Goal: Information Seeking & Learning: Check status

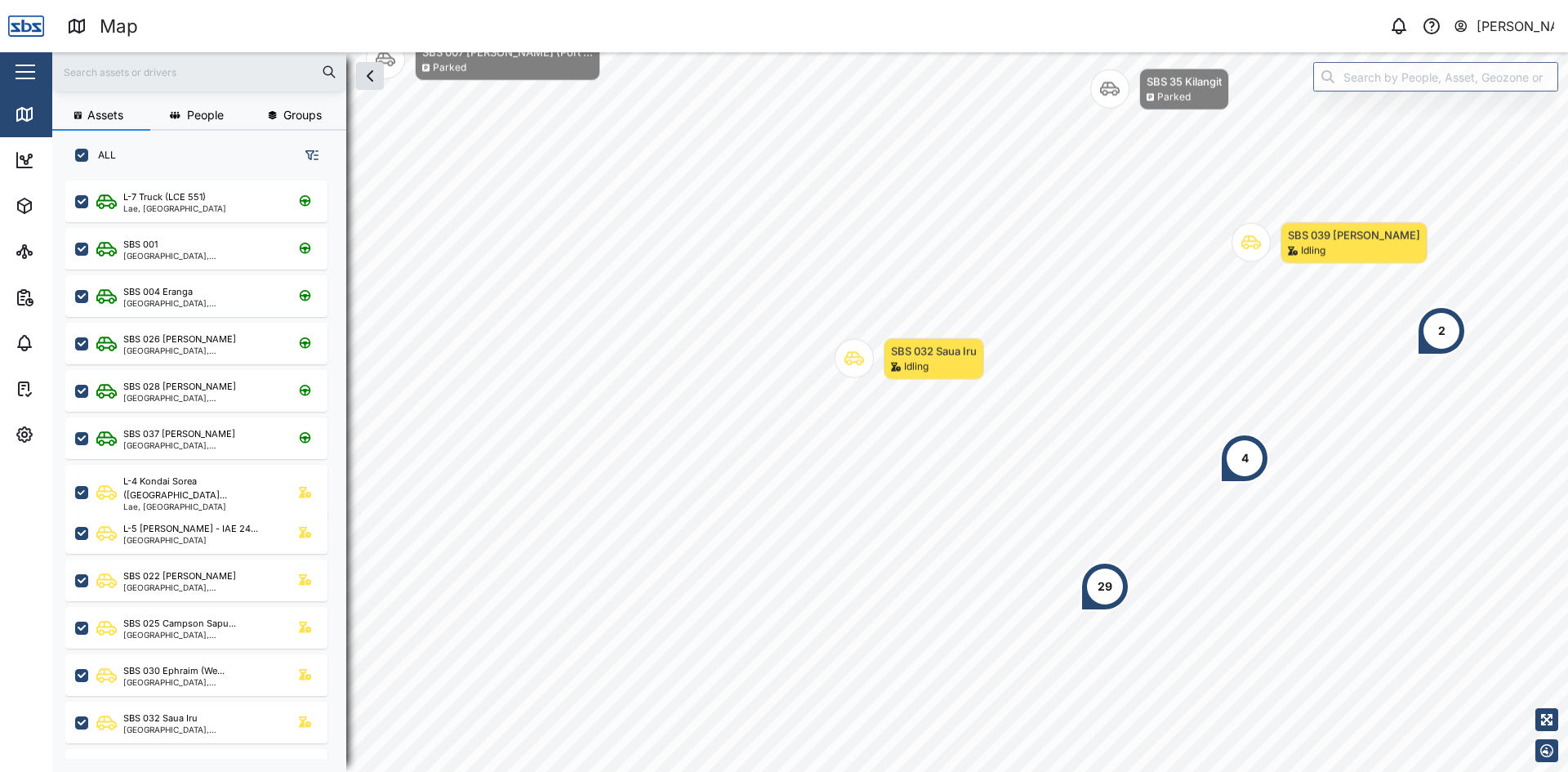
scroll to position [572, 256]
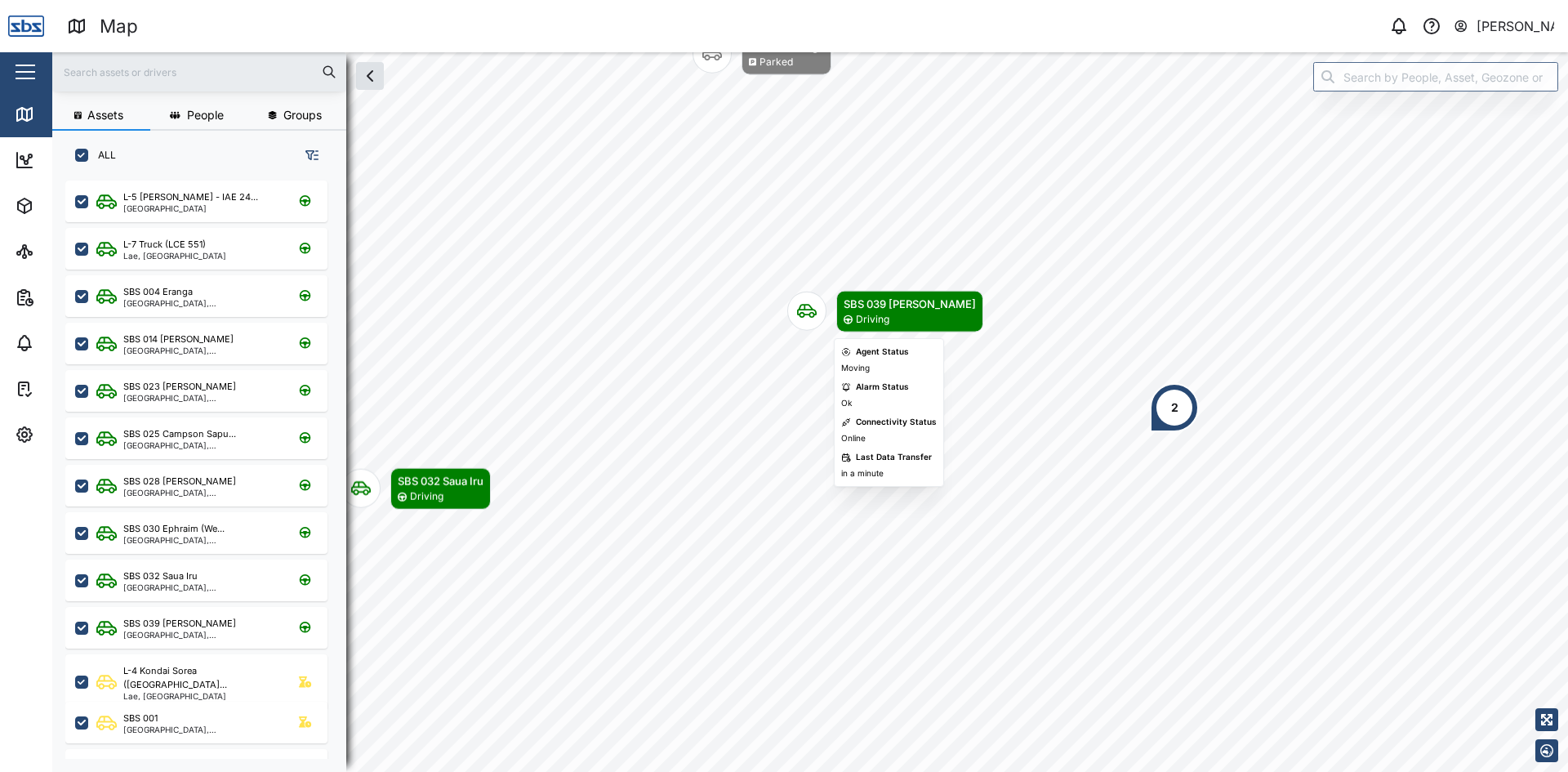
click at [800, 310] on icon "Map marker" at bounding box center [807, 311] width 20 height 14
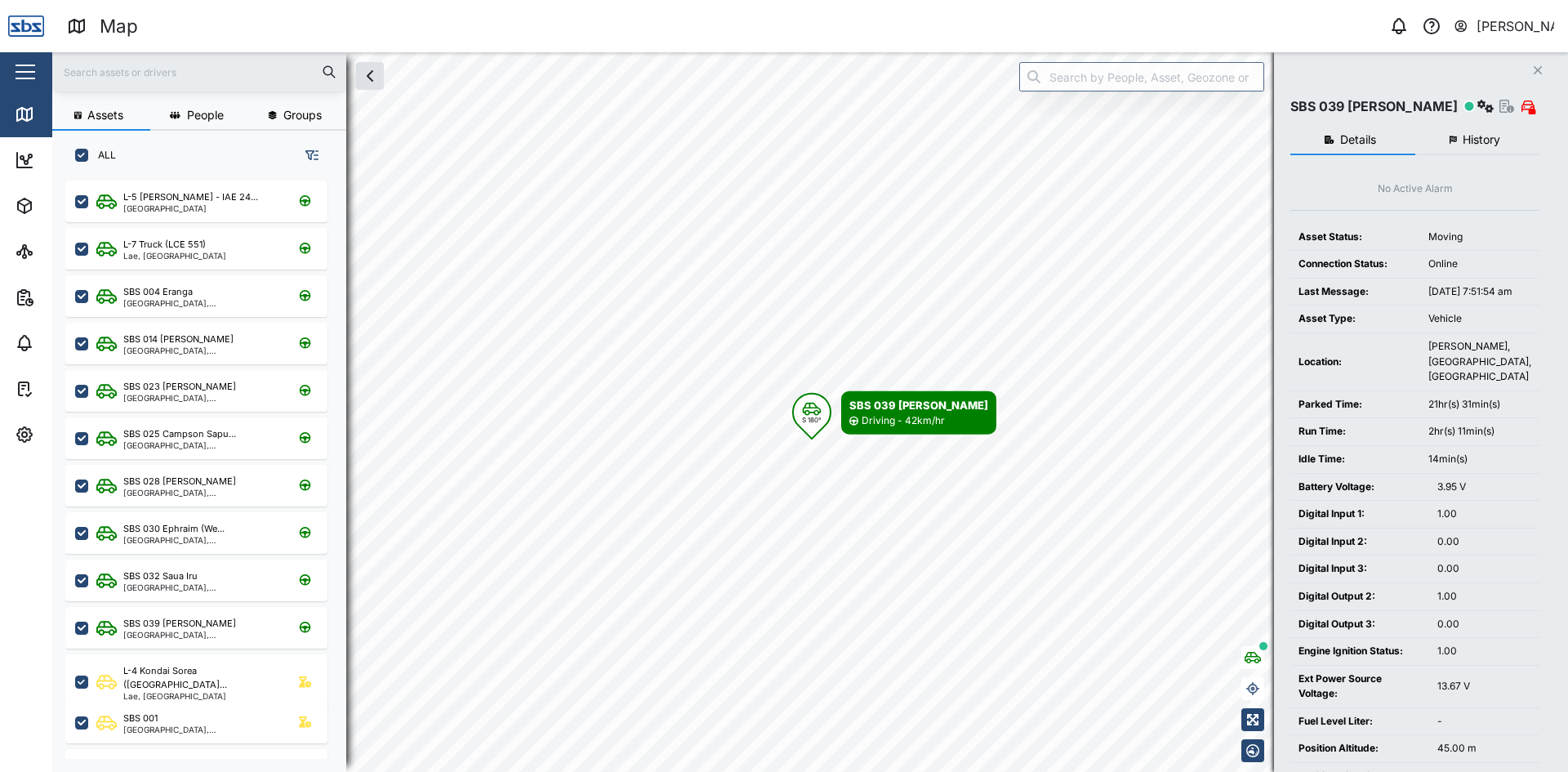
click at [1476, 140] on span "History" at bounding box center [1482, 140] width 38 height 12
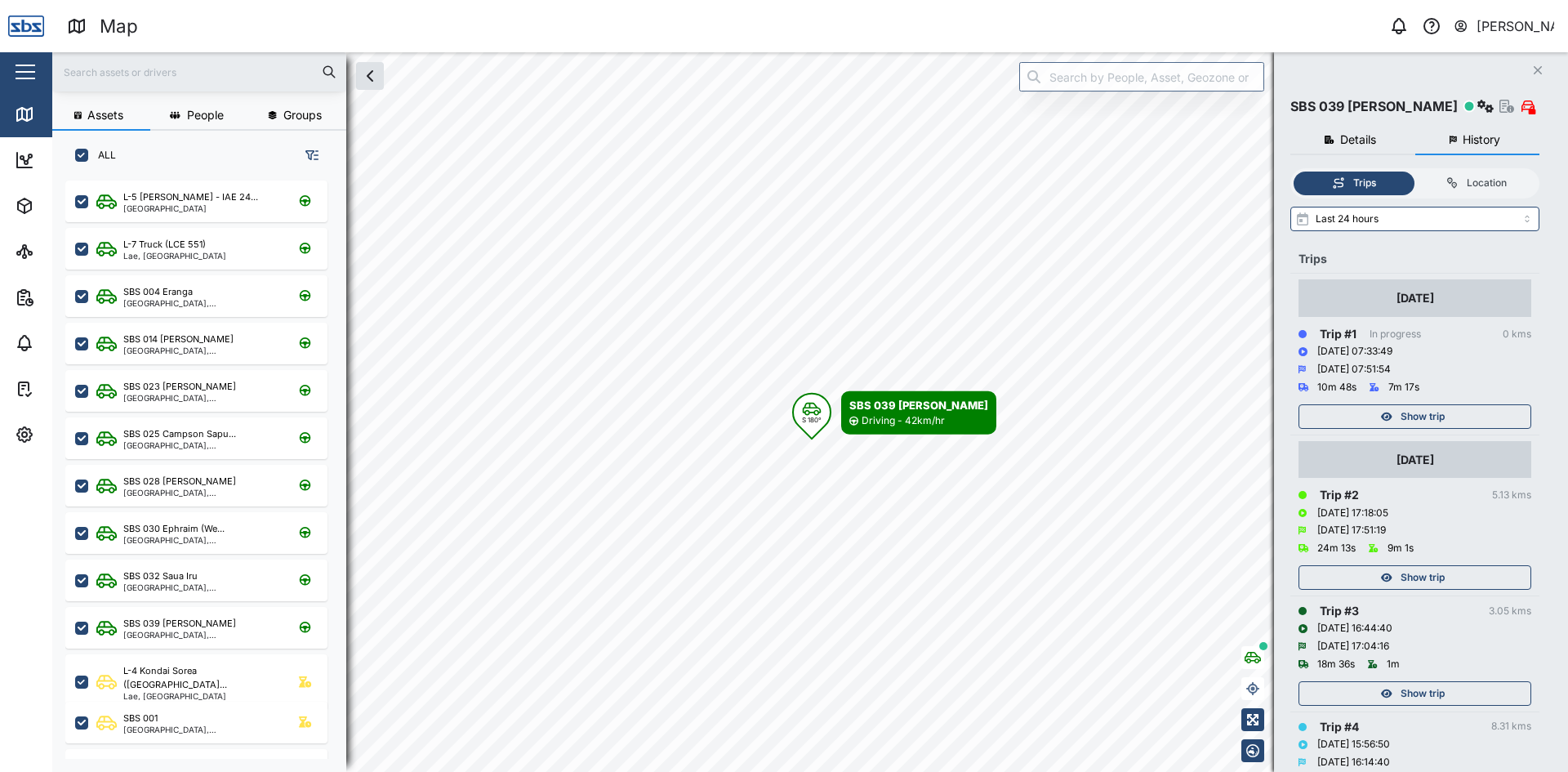
click at [1455, 418] on div "Show trip" at bounding box center [1413, 416] width 213 height 23
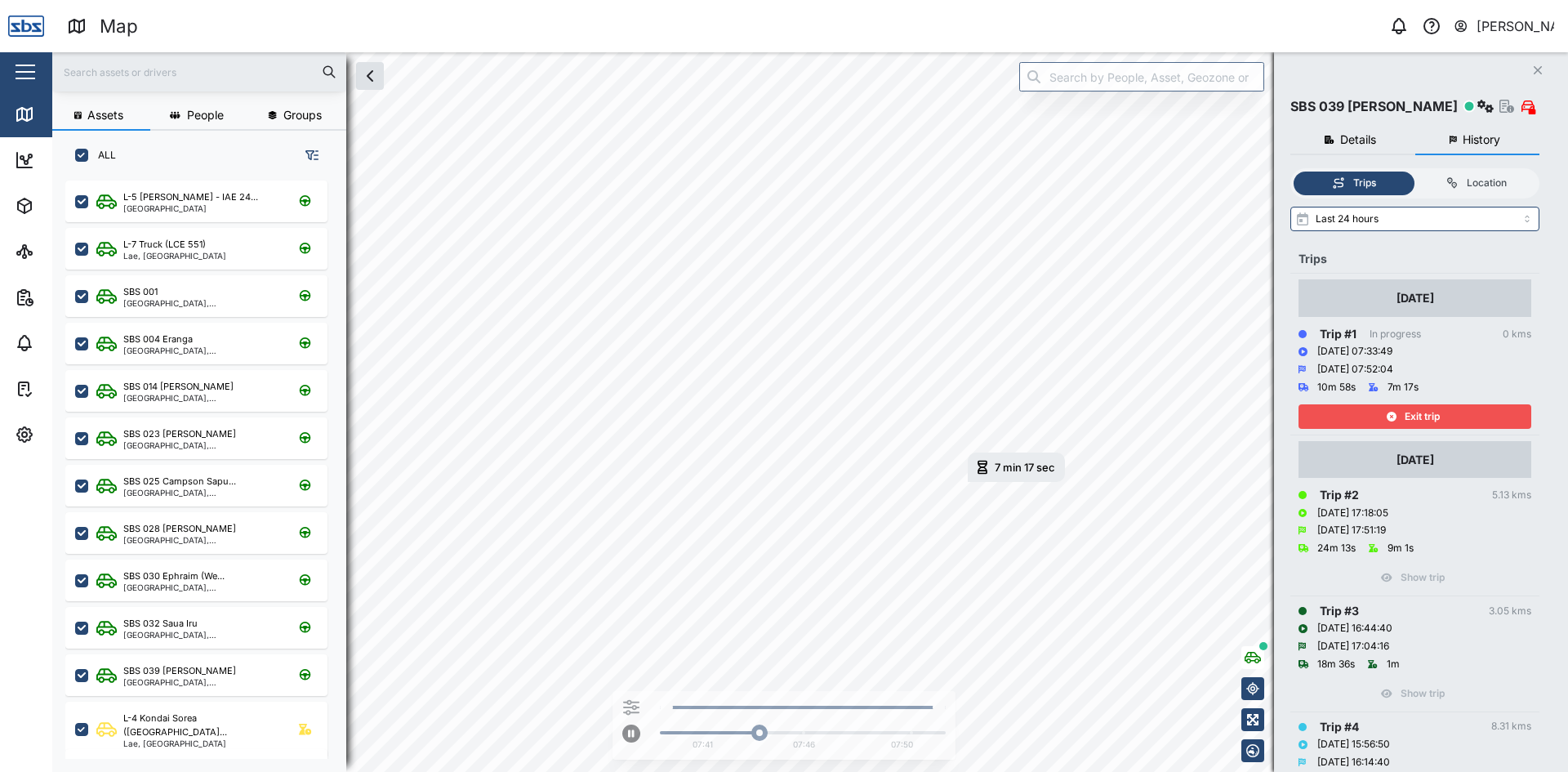
click at [1453, 420] on div "Exit trip" at bounding box center [1413, 416] width 213 height 23
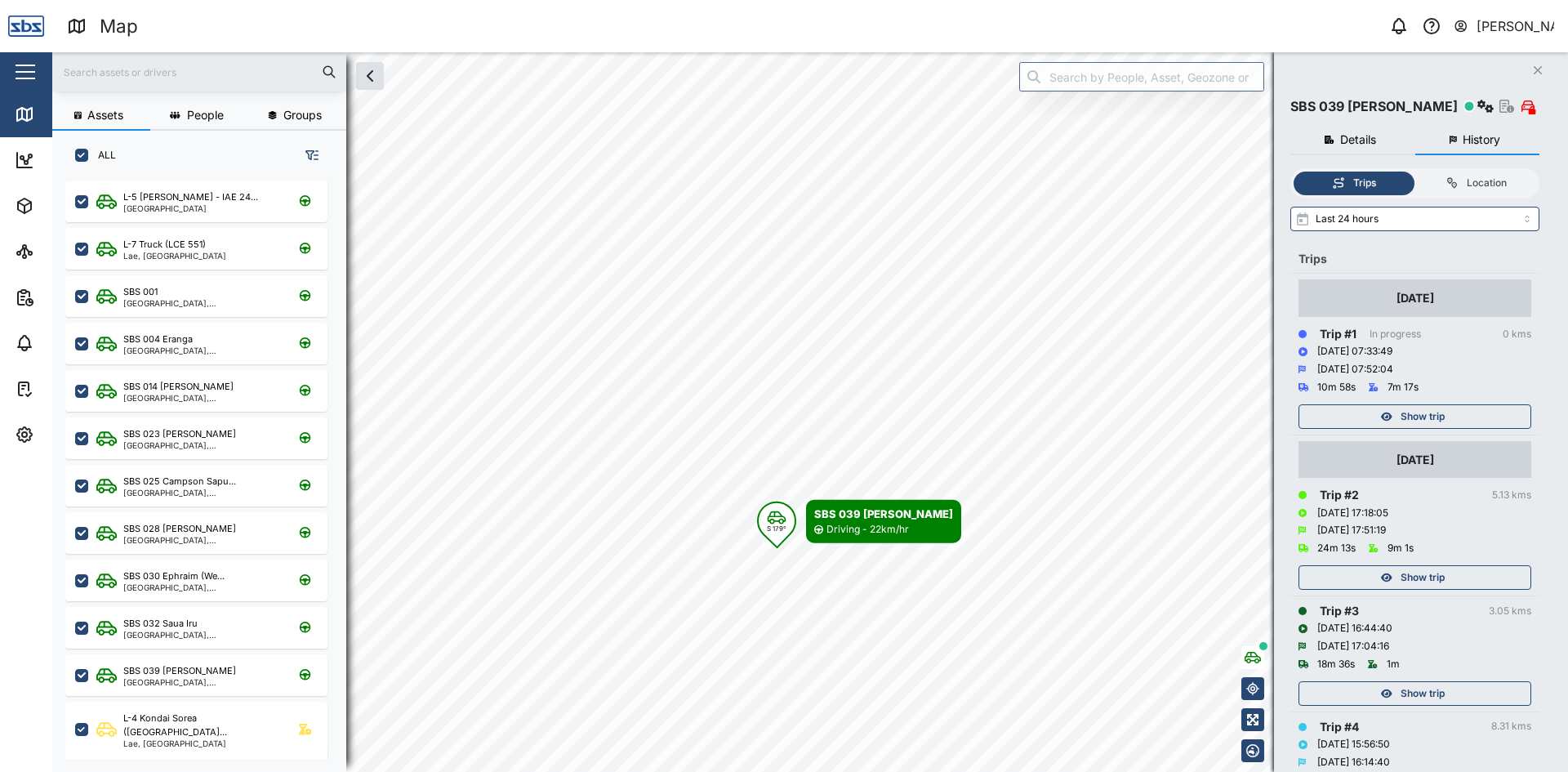
click at [1536, 70] on icon "Close" at bounding box center [1537, 70] width 10 height 14
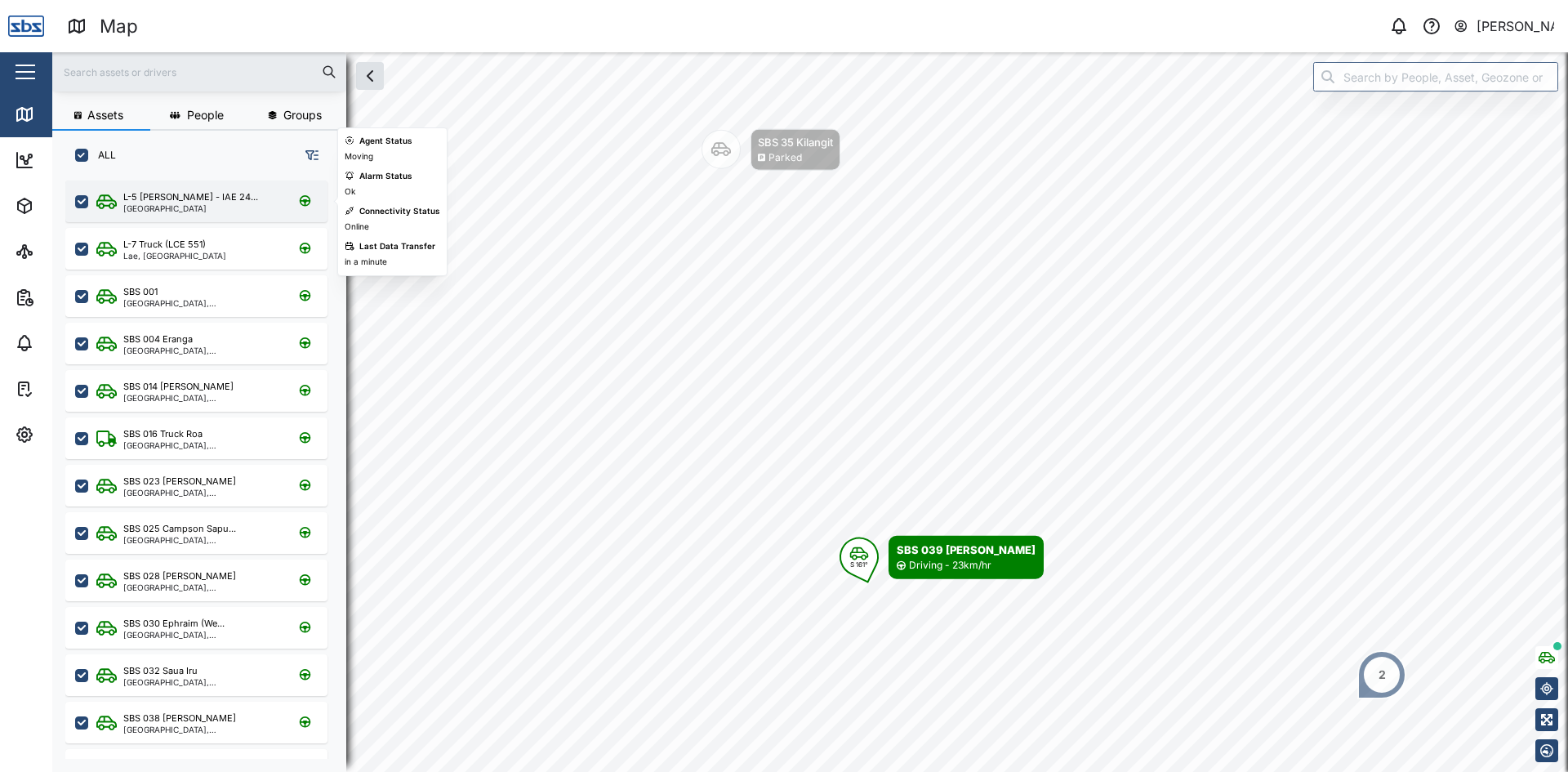
click at [224, 193] on div "L-5 [PERSON_NAME] - IAE 24... [GEOGRAPHIC_DATA]" at bounding box center [207, 201] width 222 height 22
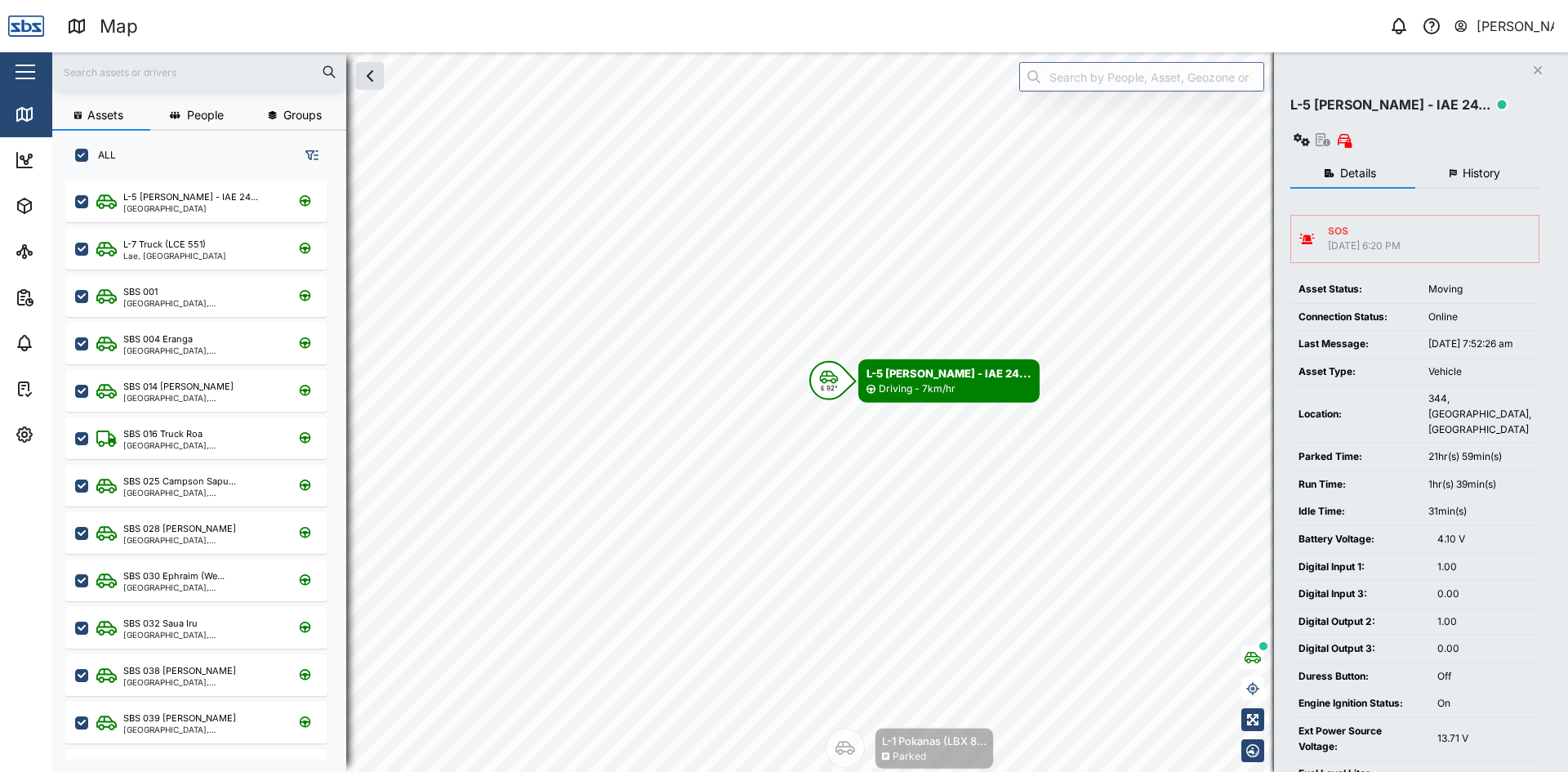
click at [1474, 168] on span "History" at bounding box center [1482, 173] width 38 height 12
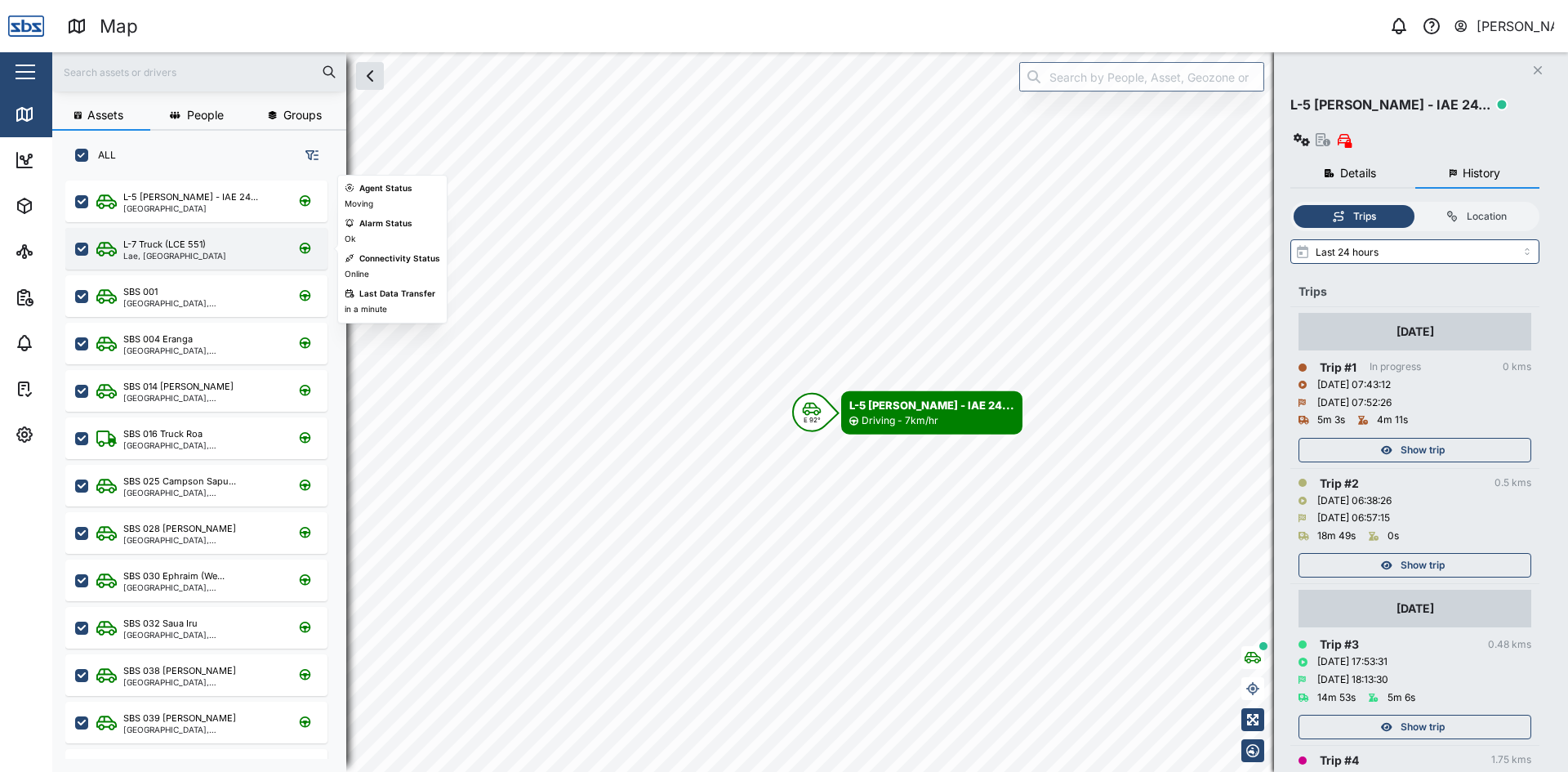
click at [210, 239] on div "L-7 Truck (LCE 551) Lae, [GEOGRAPHIC_DATA] Region" at bounding box center [207, 249] width 222 height 22
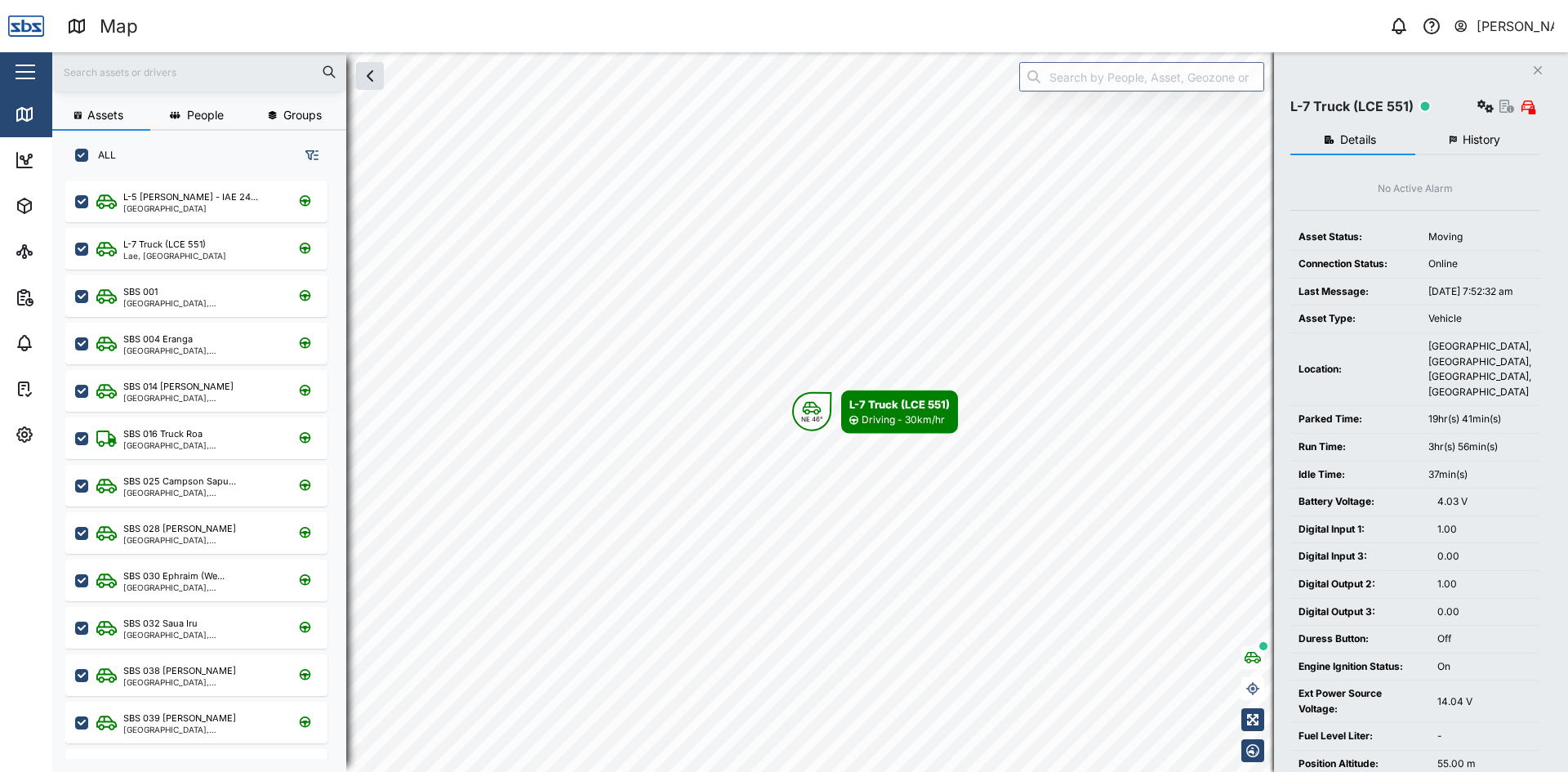
click at [1460, 140] on button "History" at bounding box center [1477, 141] width 125 height 30
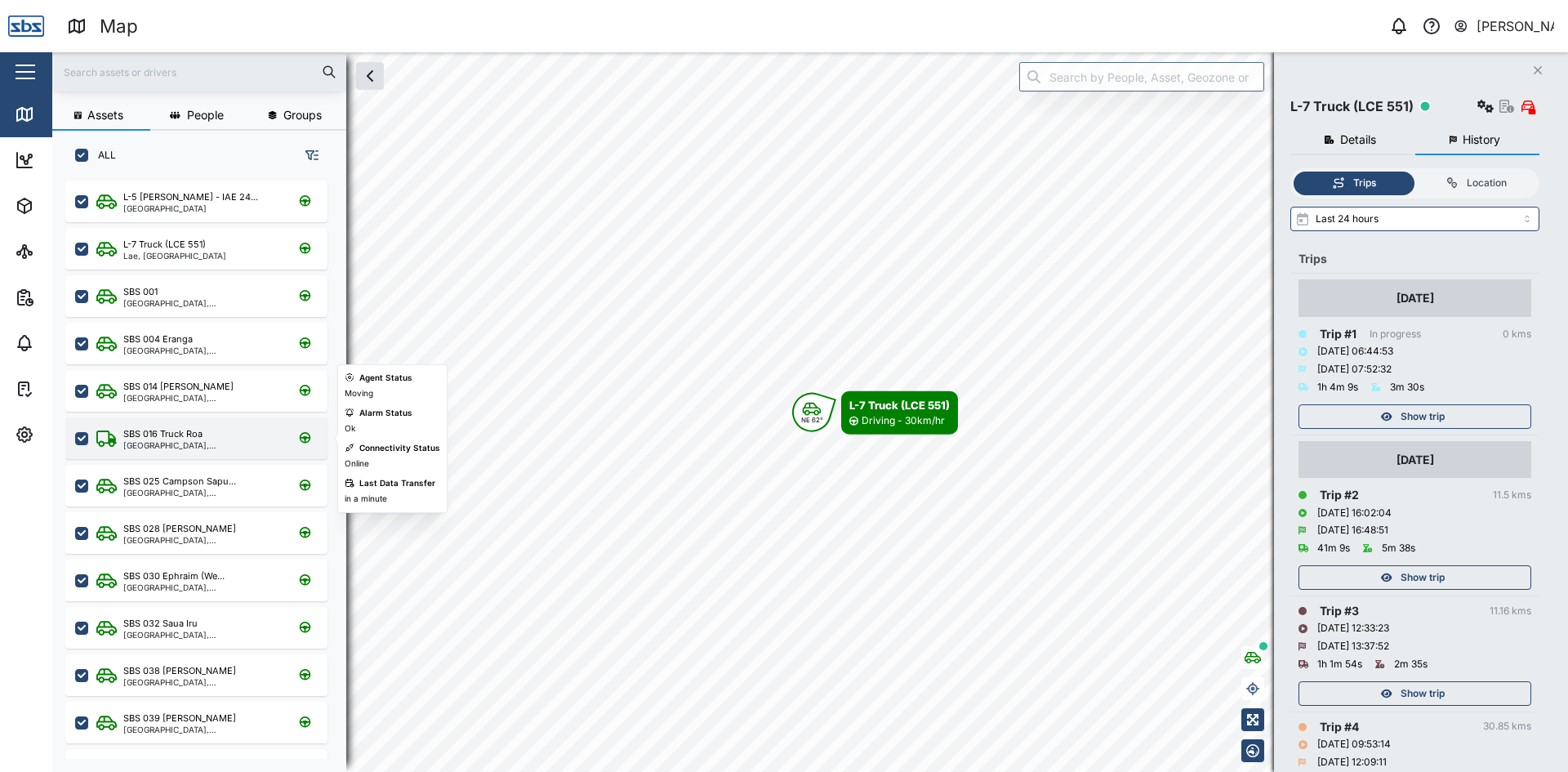
scroll to position [82, 0]
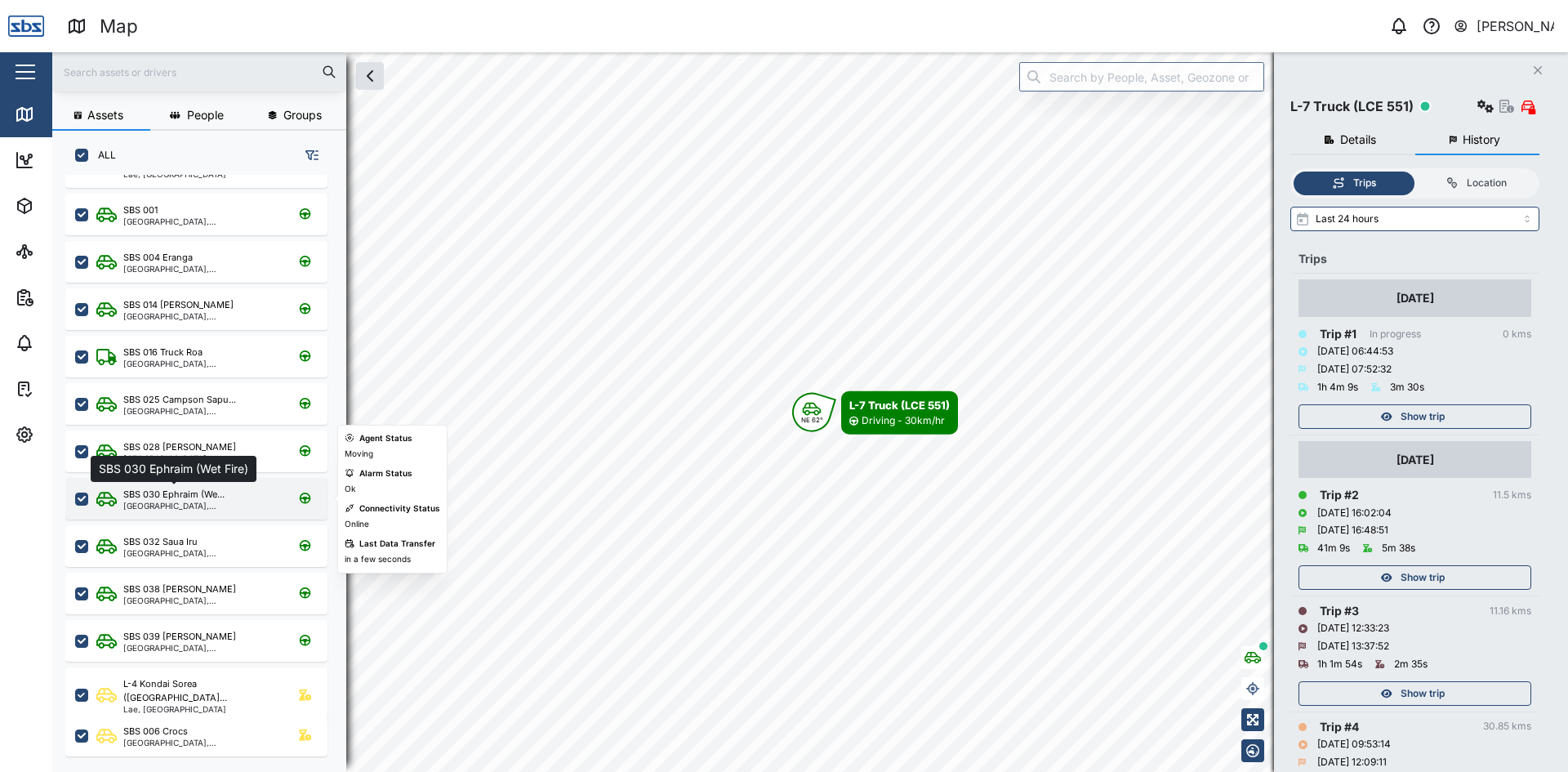
click at [201, 498] on div "SBS 030 Ephraim (We..." at bounding box center [174, 494] width 101 height 14
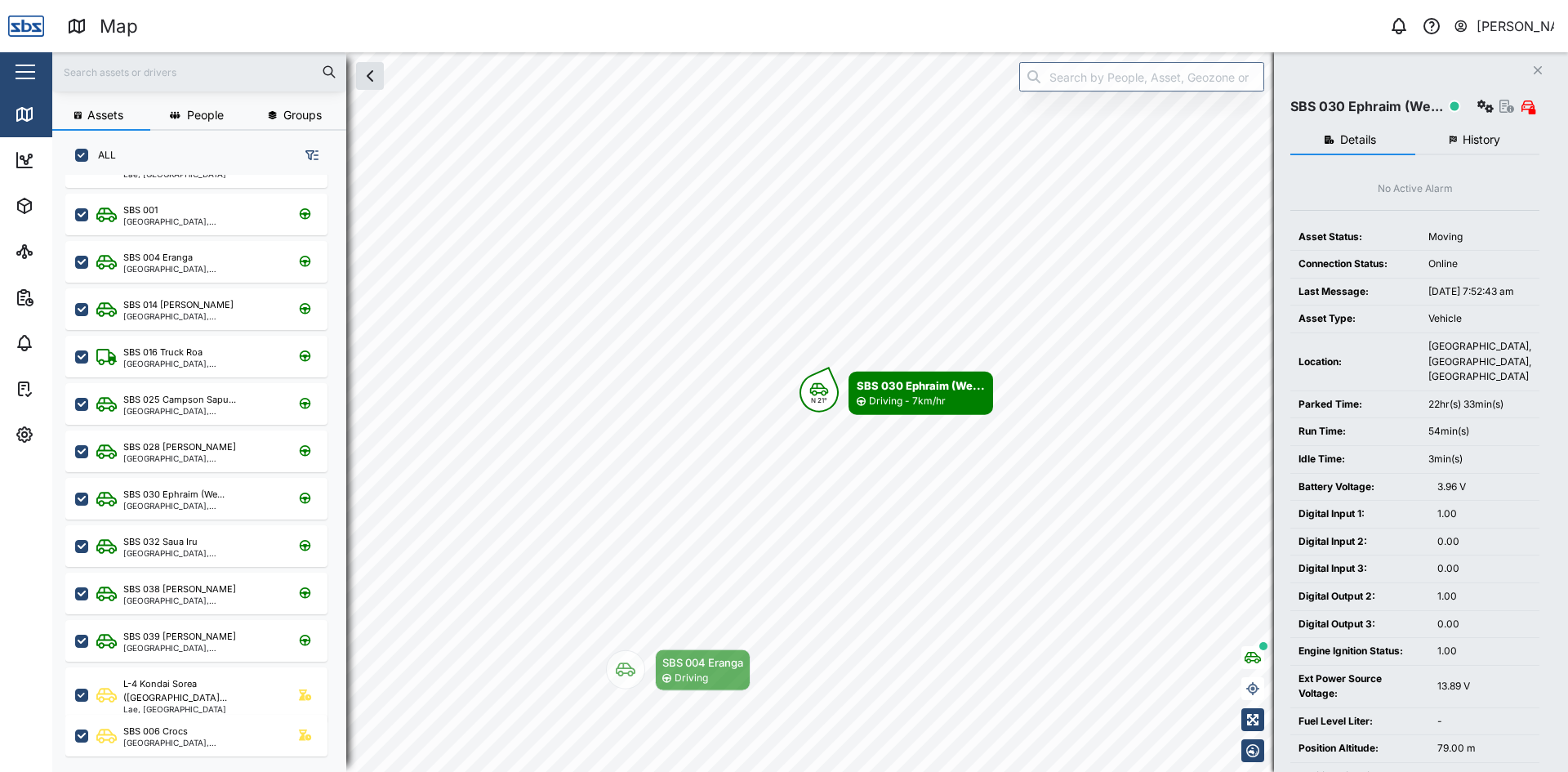
click at [1473, 137] on span "History" at bounding box center [1482, 140] width 38 height 12
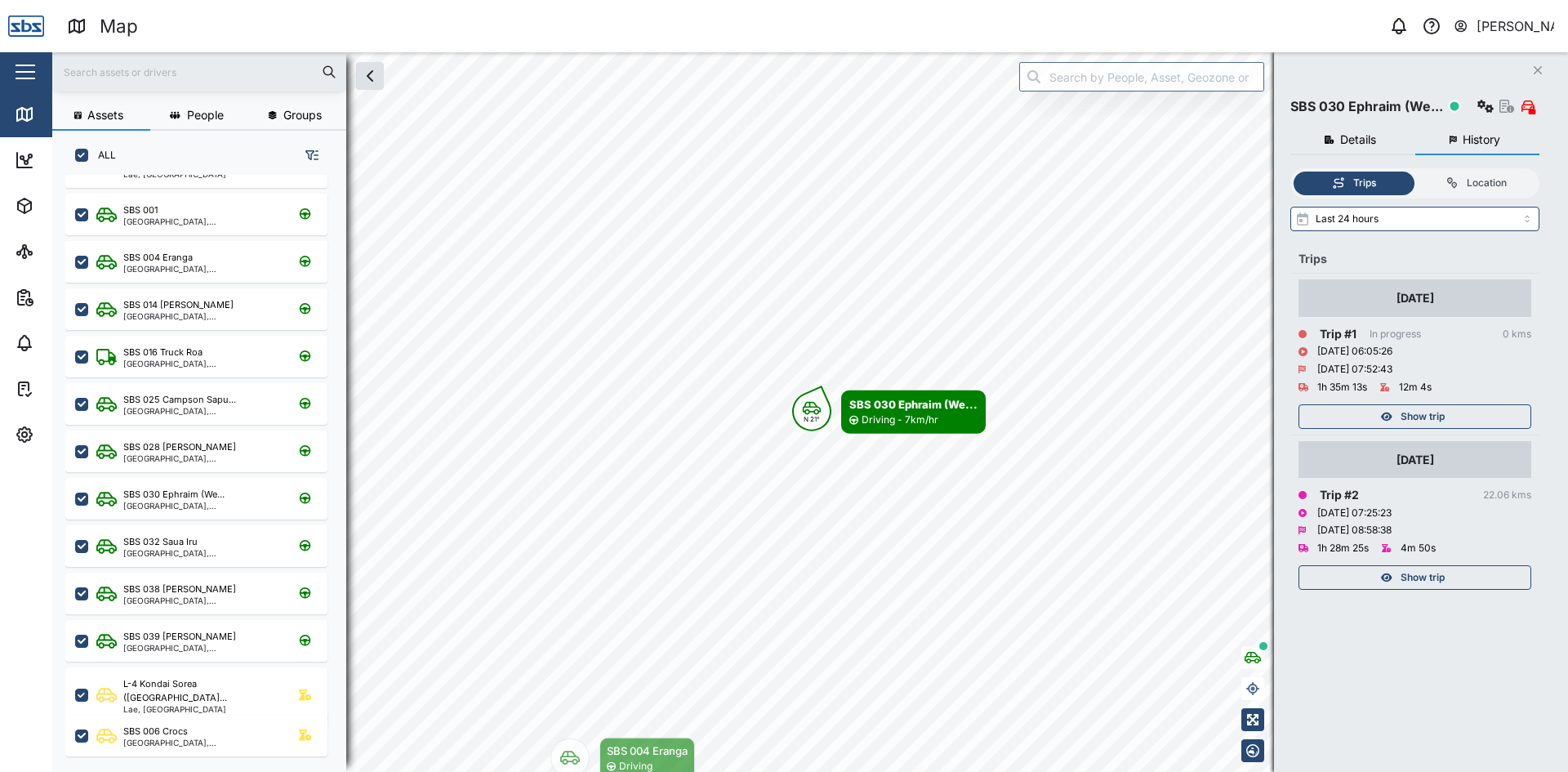
click at [1388, 574] on icon "button" at bounding box center [1386, 577] width 12 height 10
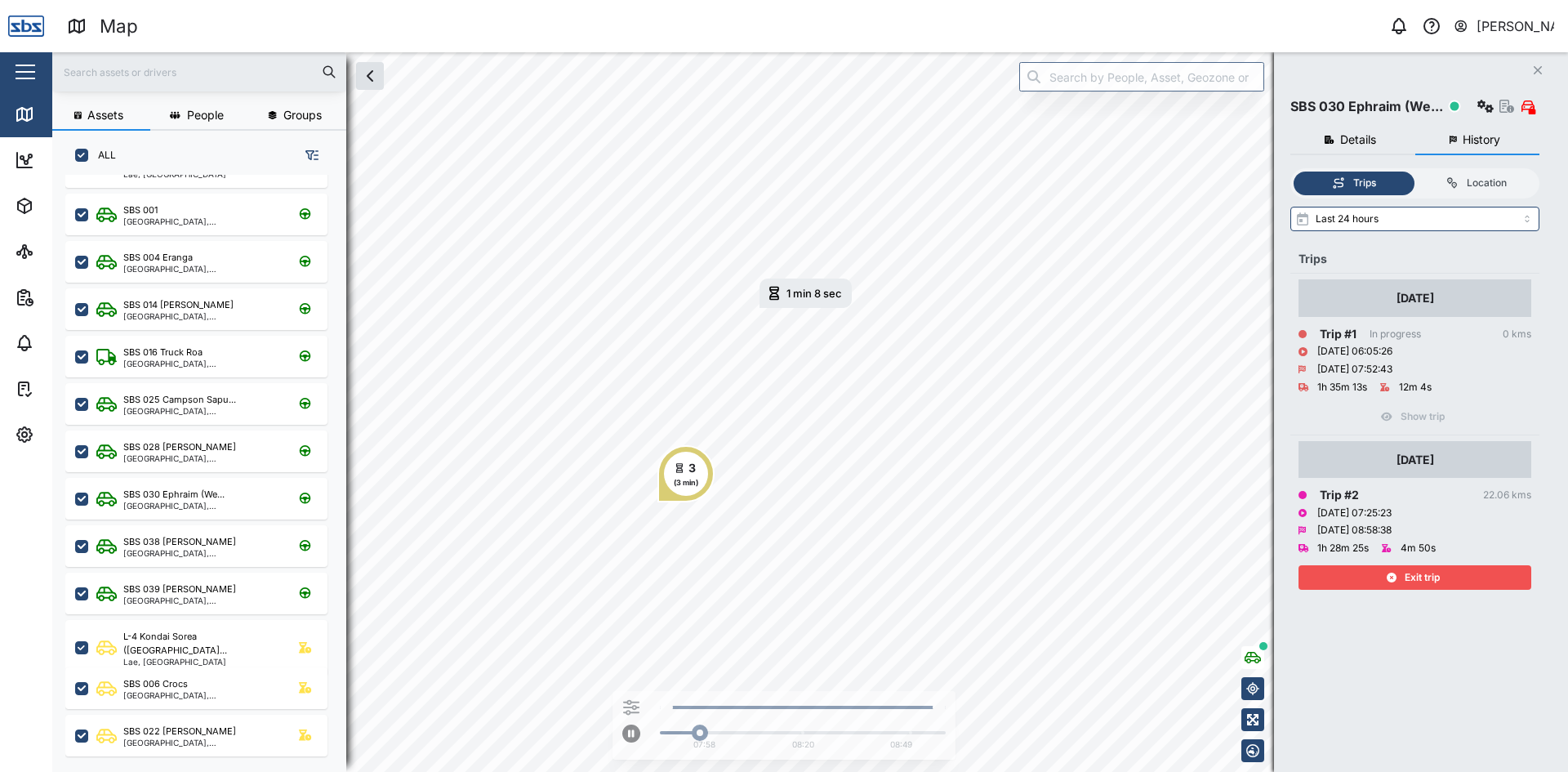
click at [1353, 584] on div "Exit trip" at bounding box center [1413, 577] width 213 height 23
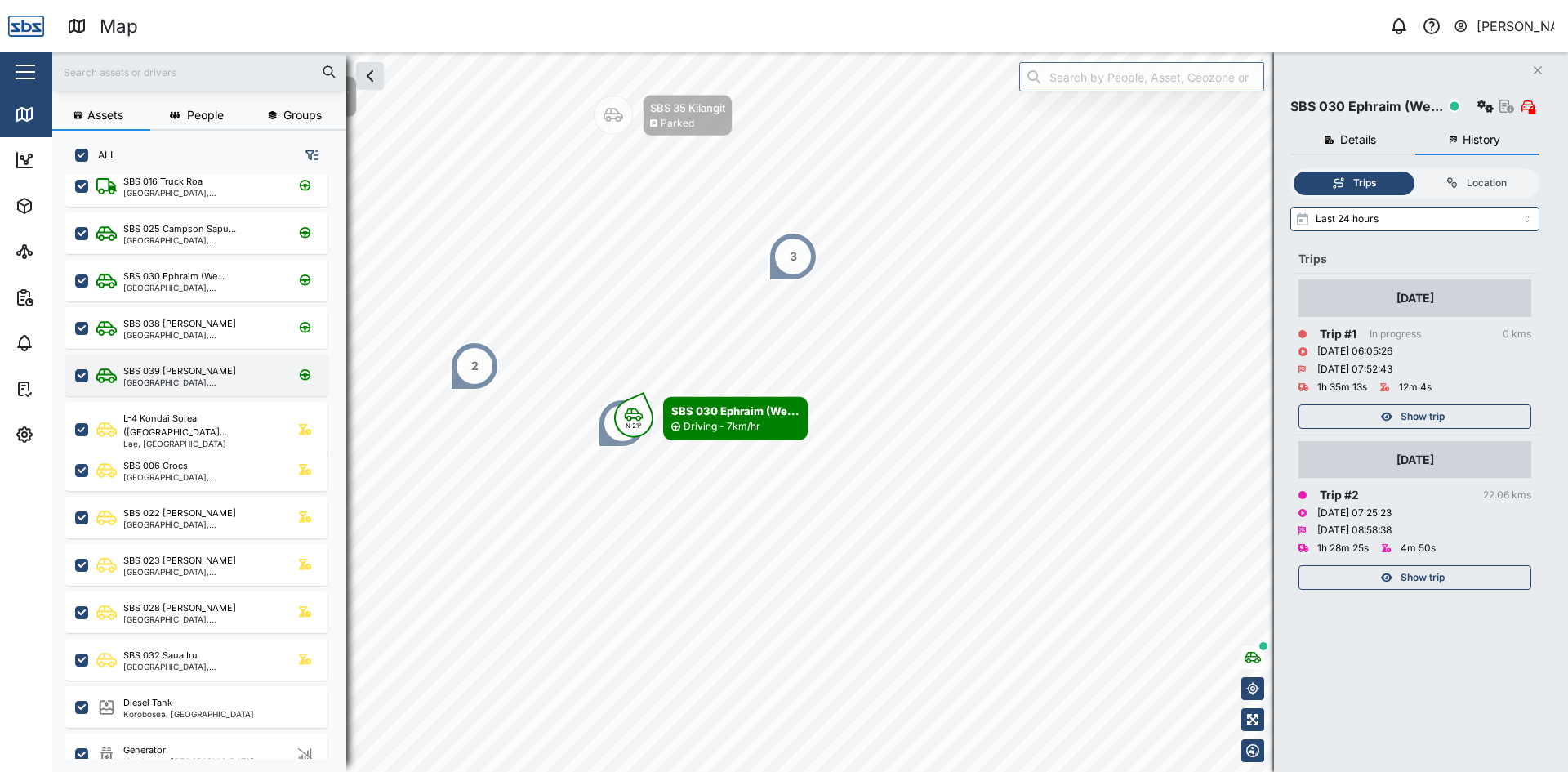
scroll to position [327, 0]
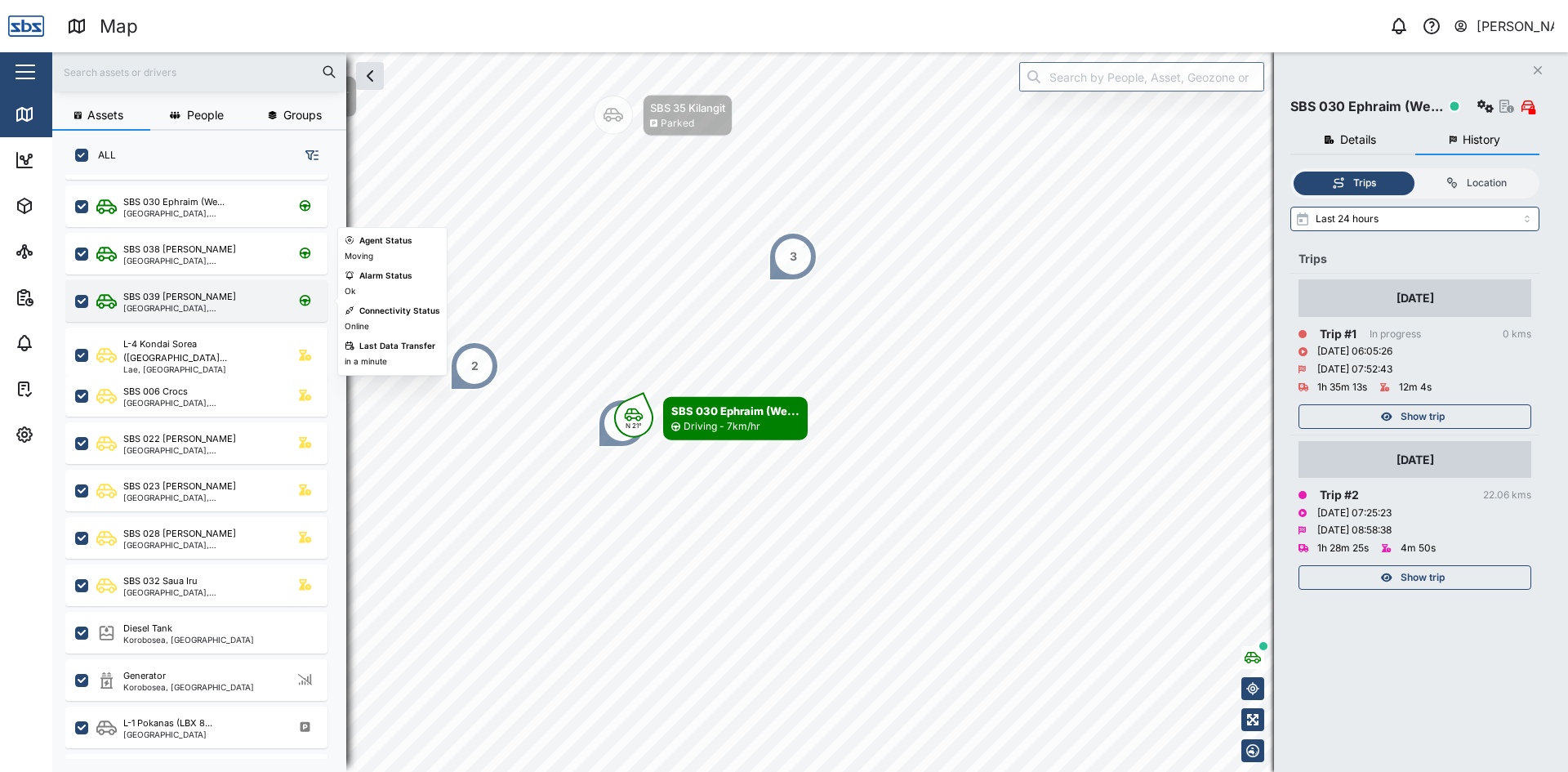
click at [193, 302] on div "SBS 039 [PERSON_NAME]" at bounding box center [201, 296] width 156 height 14
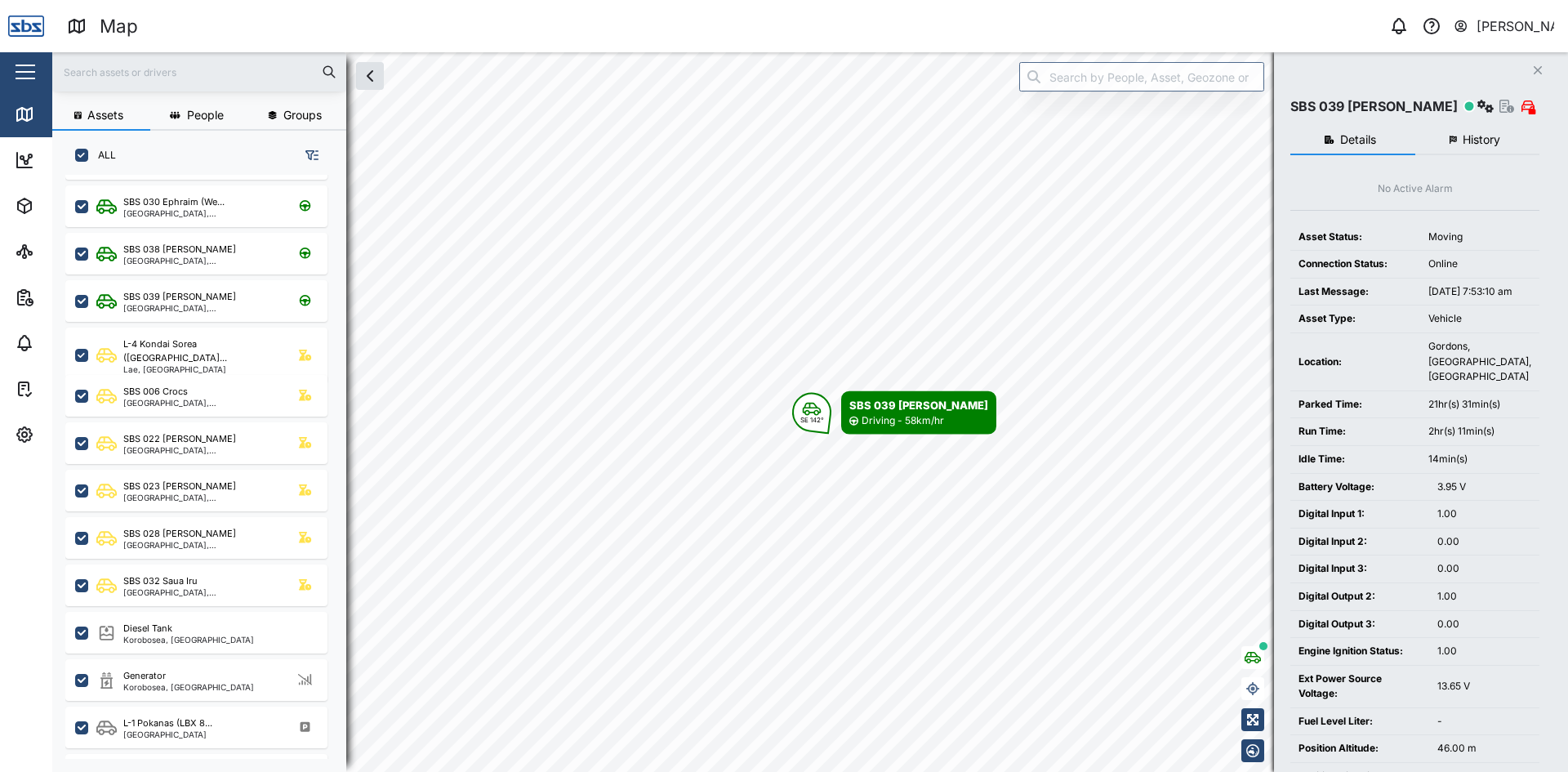
click at [1493, 140] on span "History" at bounding box center [1482, 140] width 38 height 12
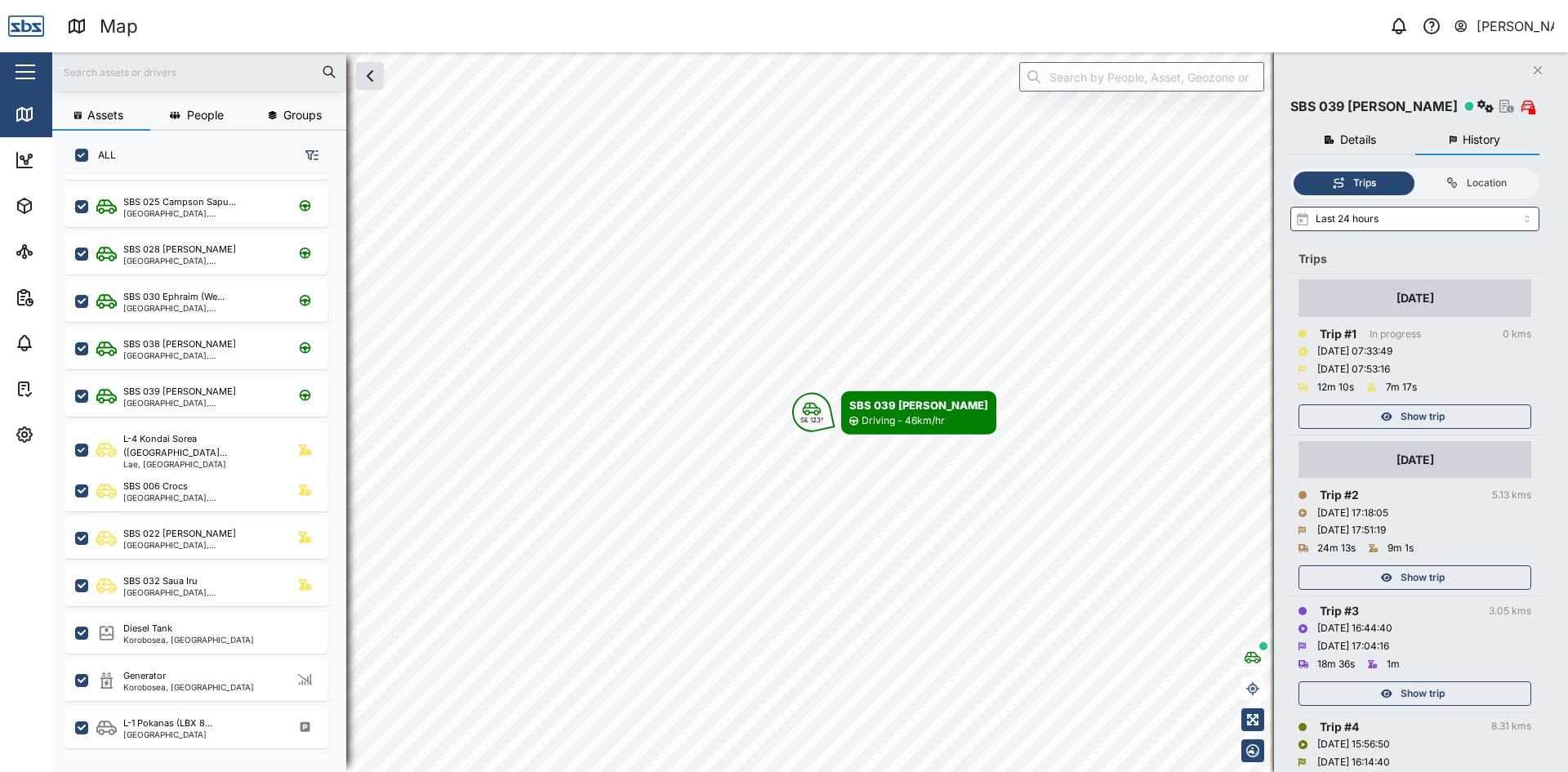
click at [1448, 576] on div "Show trip" at bounding box center [1413, 577] width 213 height 23
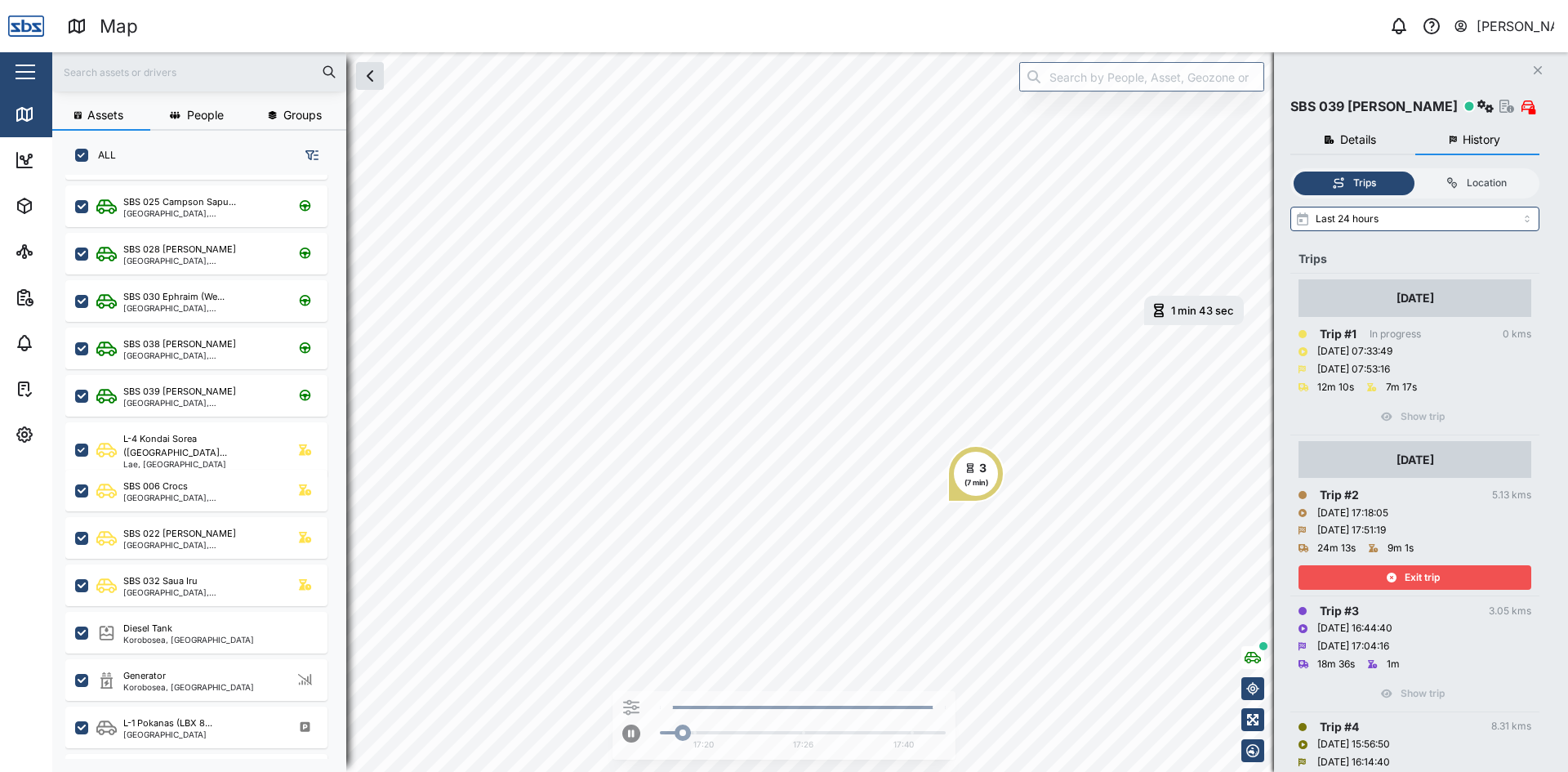
click at [1448, 576] on div "Exit trip" at bounding box center [1413, 577] width 213 height 23
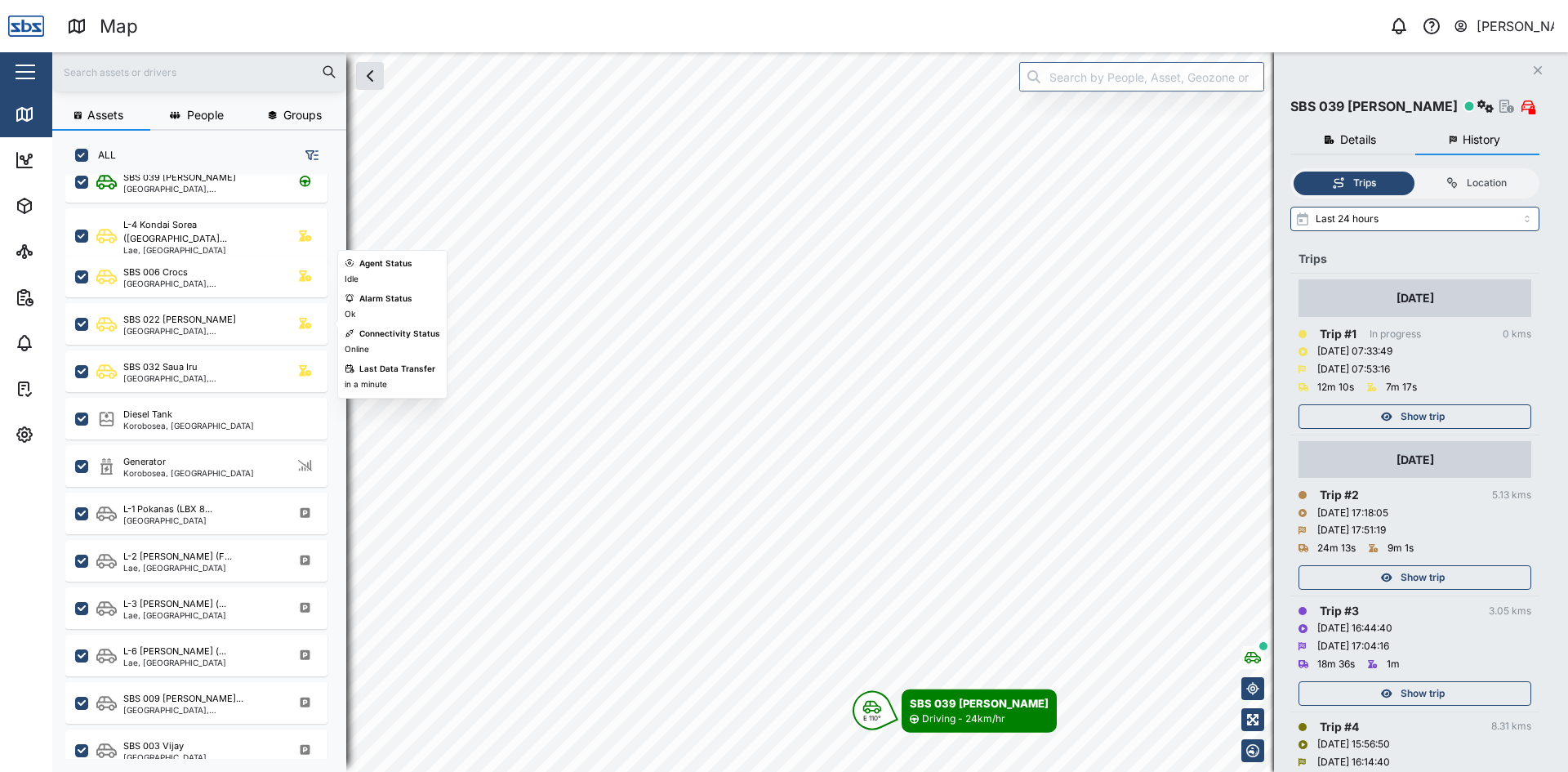
scroll to position [572, 0]
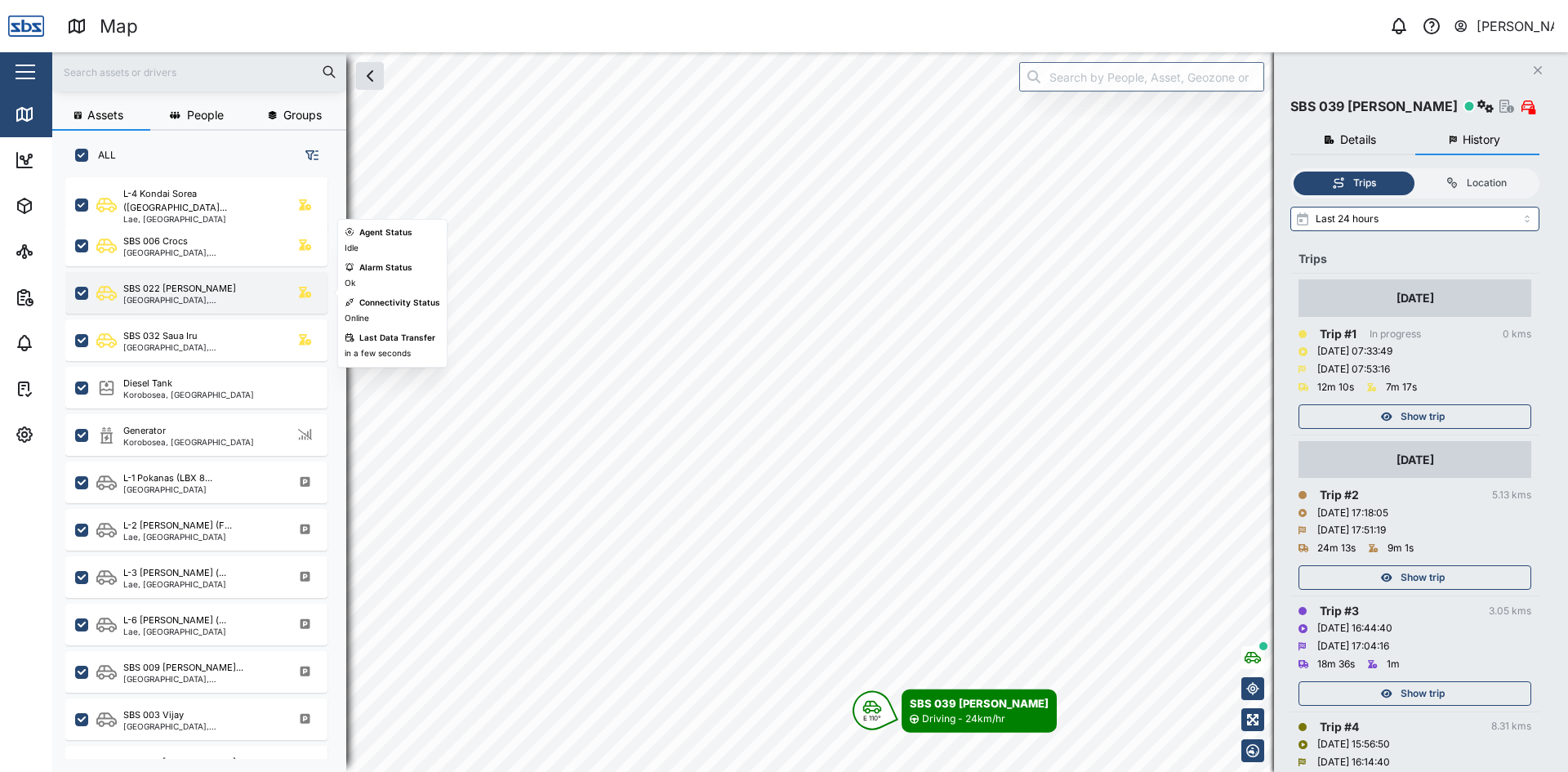
click at [207, 294] on div "SBS 022 [PERSON_NAME]" at bounding box center [201, 288] width 156 height 14
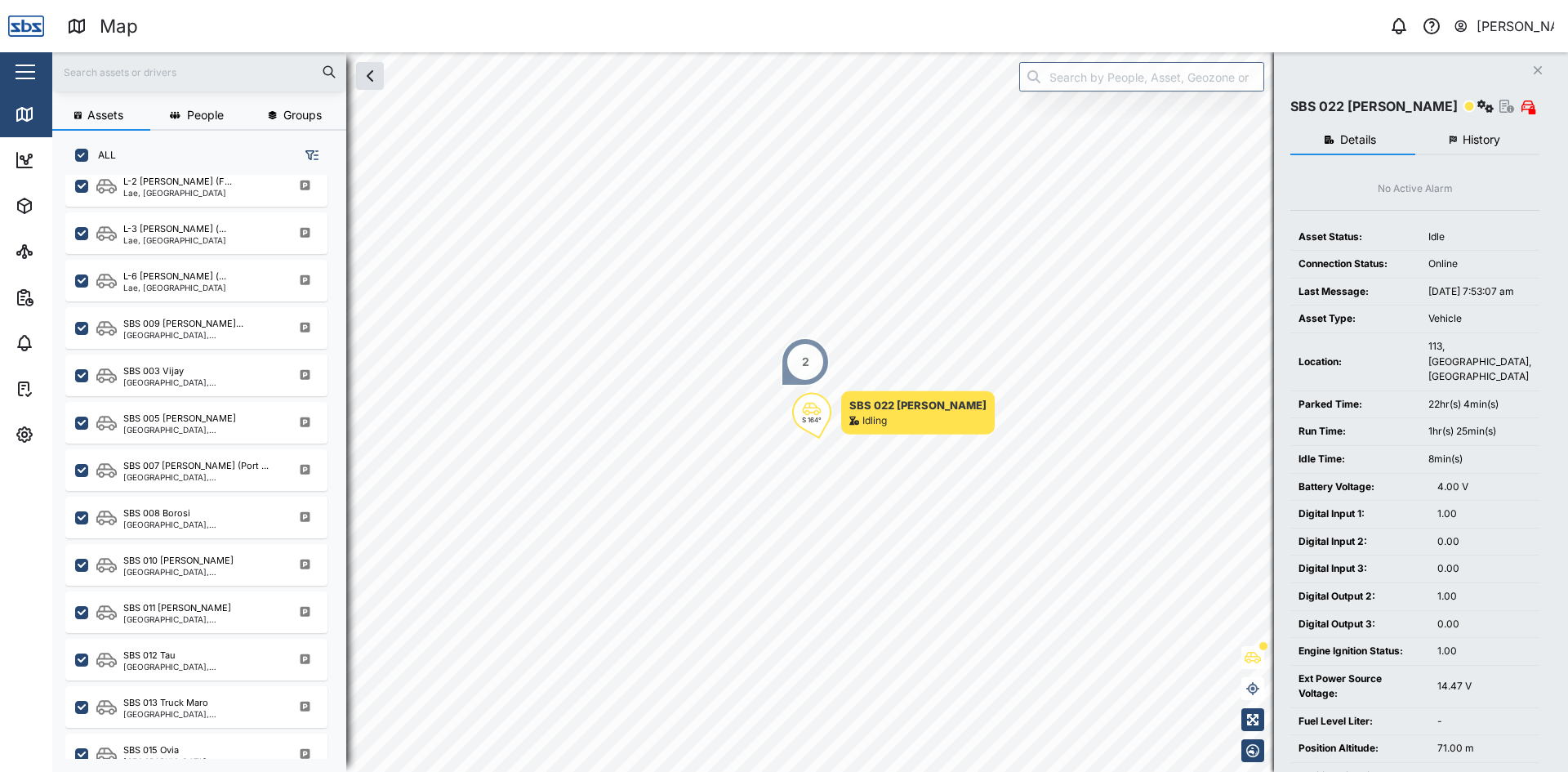
scroll to position [980, 0]
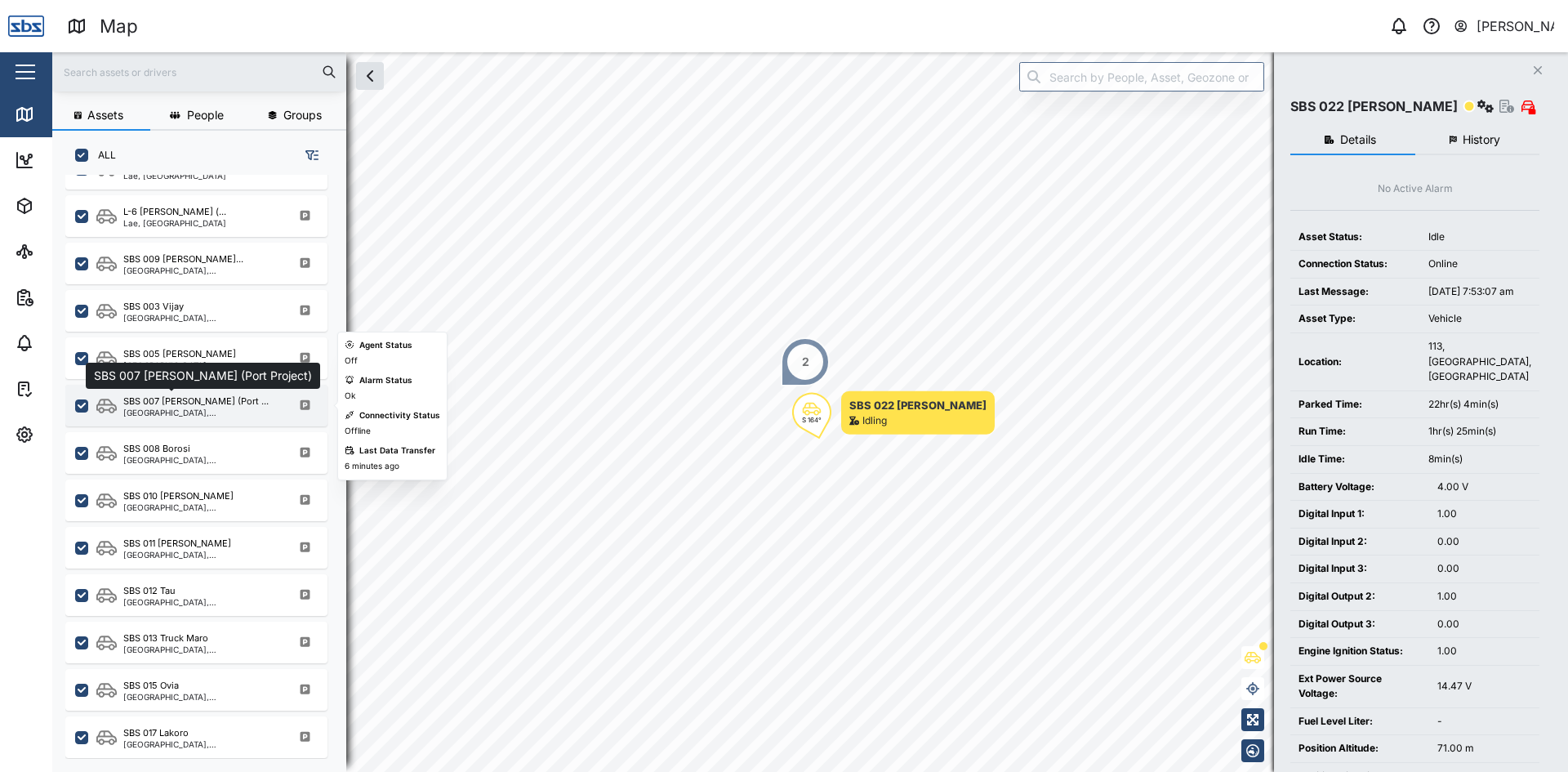
click at [212, 404] on div "SBS 007 [PERSON_NAME] (Port ..." at bounding box center [195, 401] width 145 height 14
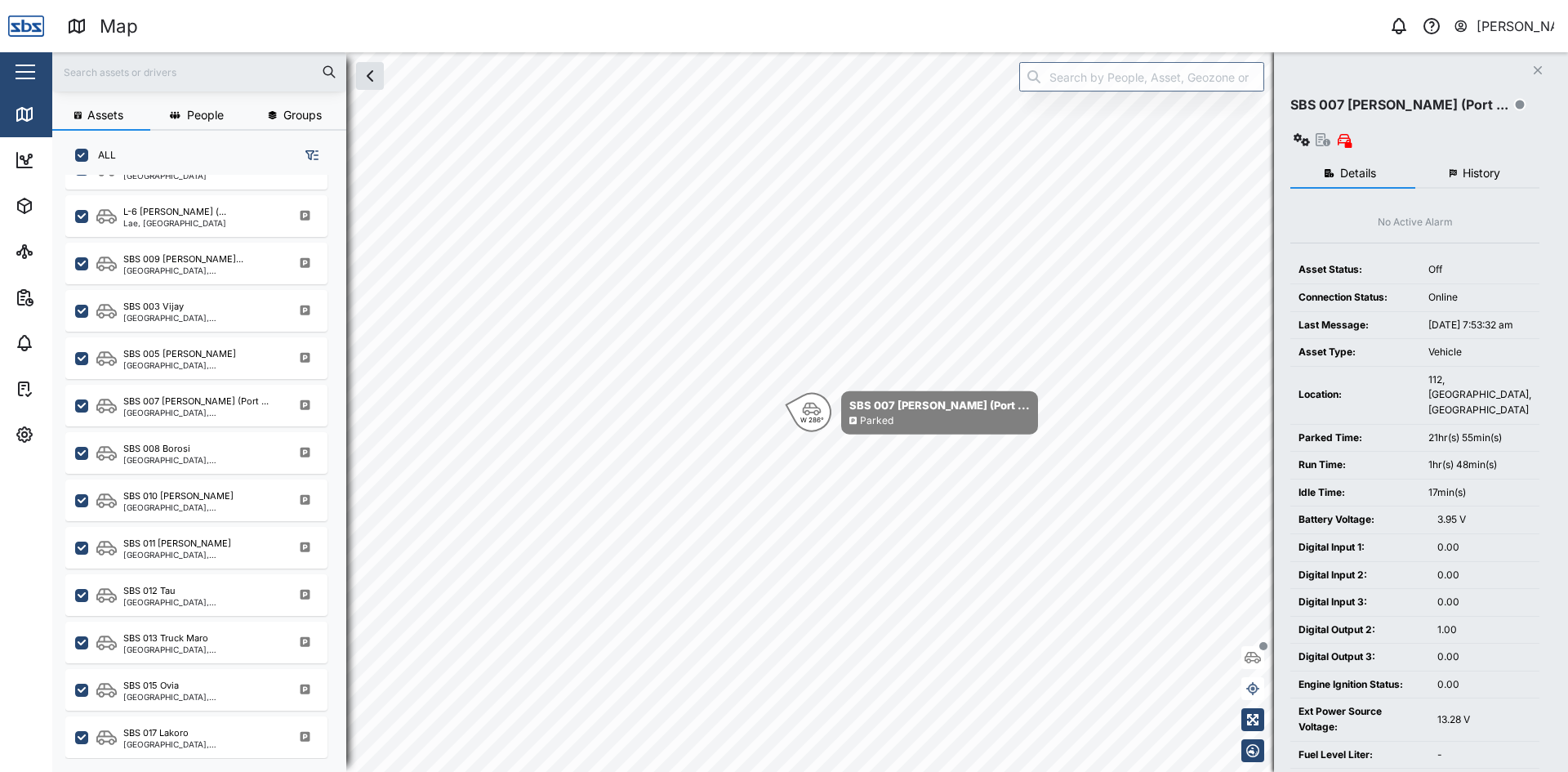
click at [1473, 168] on span "History" at bounding box center [1482, 173] width 38 height 12
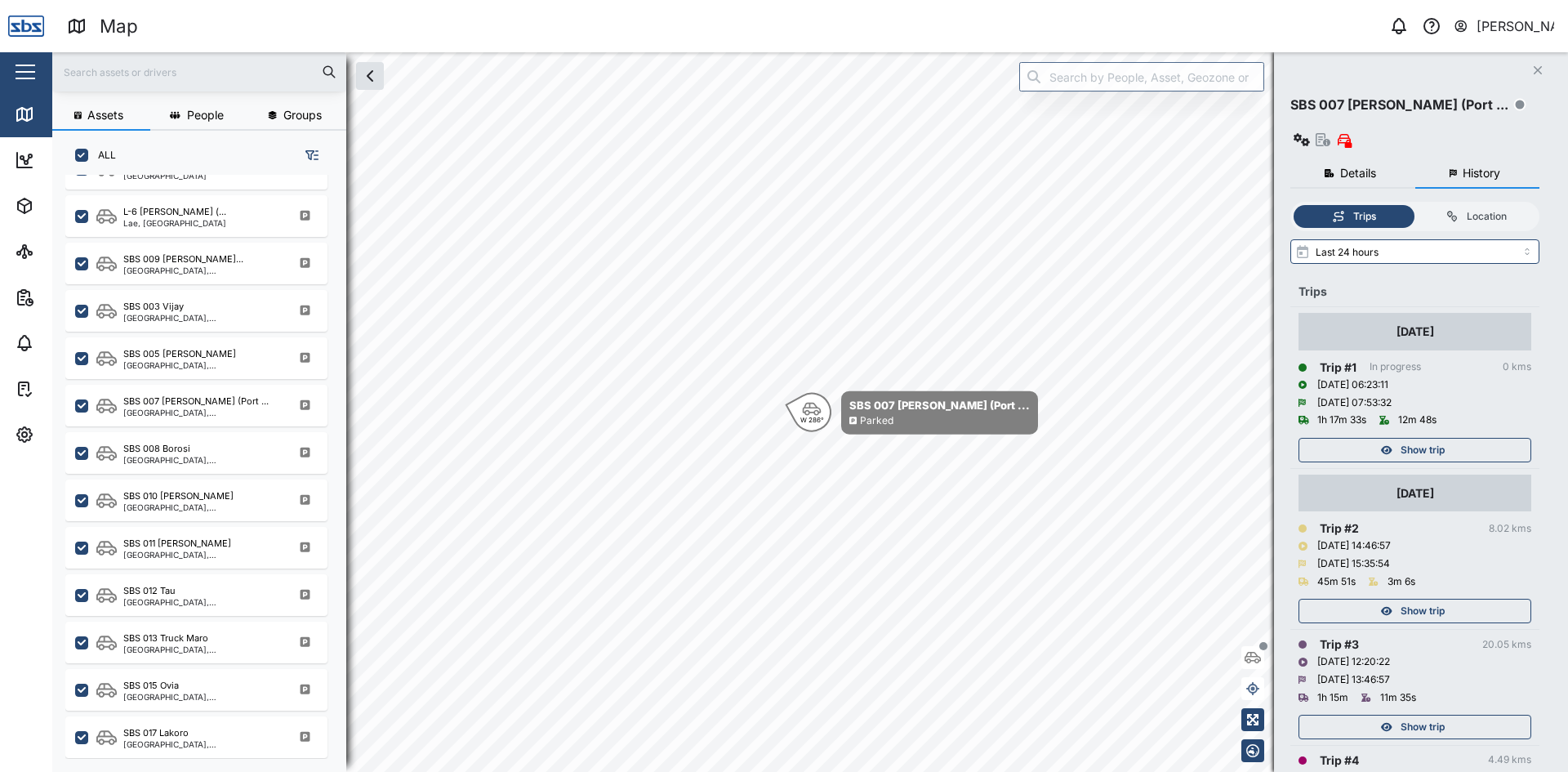
click at [1412, 600] on span "Show trip" at bounding box center [1422, 611] width 44 height 23
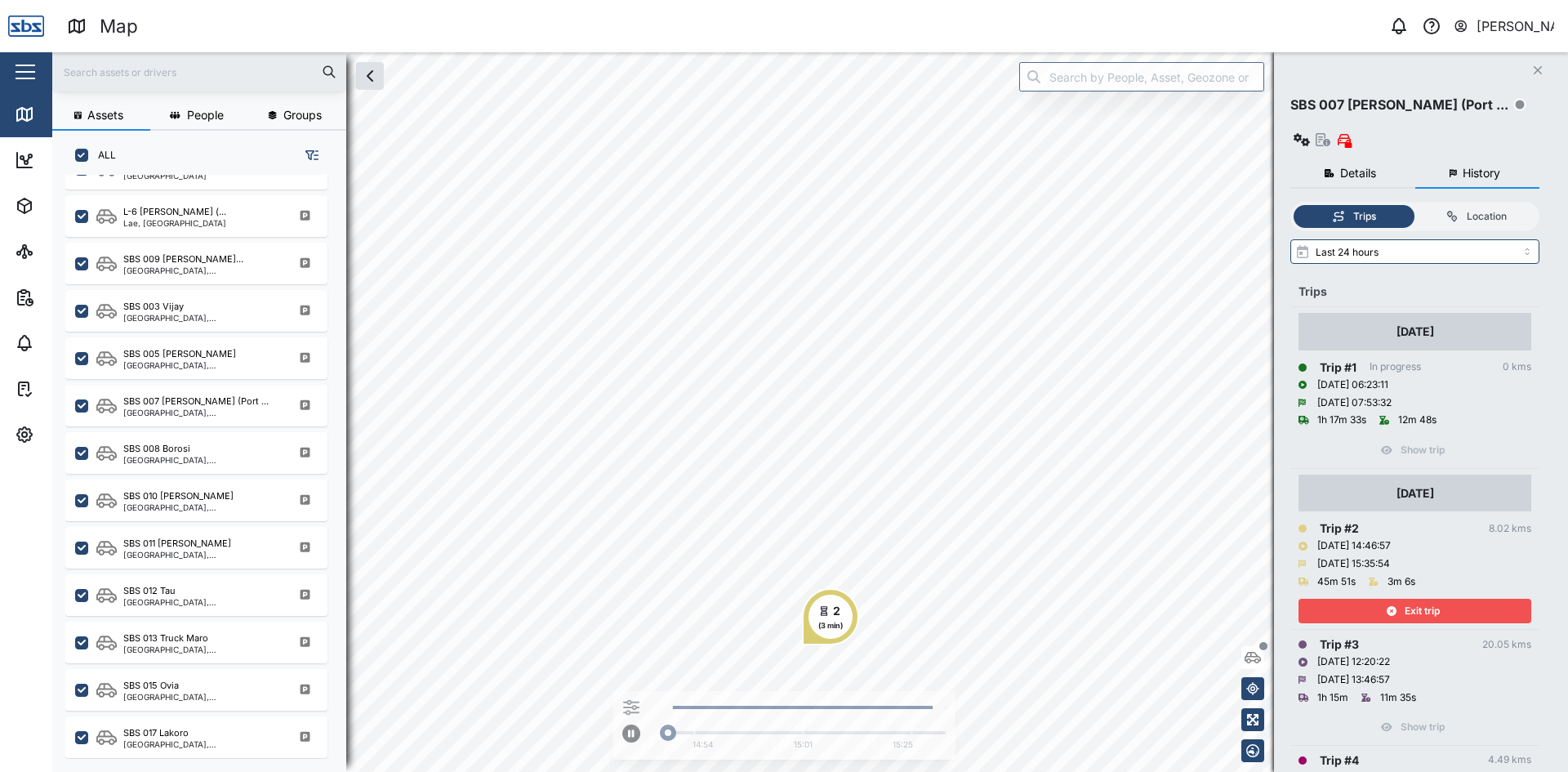
click at [1420, 600] on span "Exit trip" at bounding box center [1422, 611] width 35 height 23
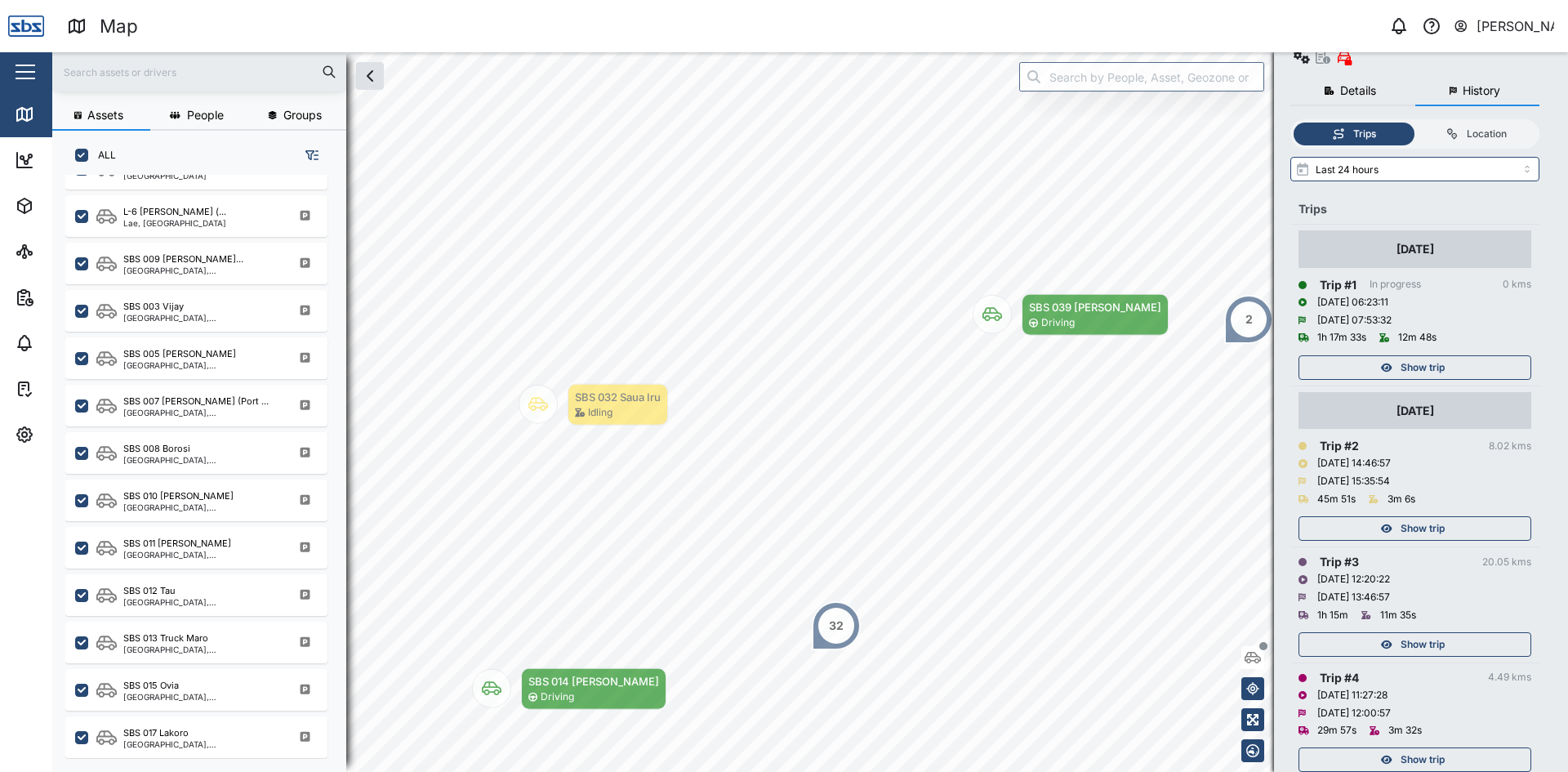
scroll to position [88, 0]
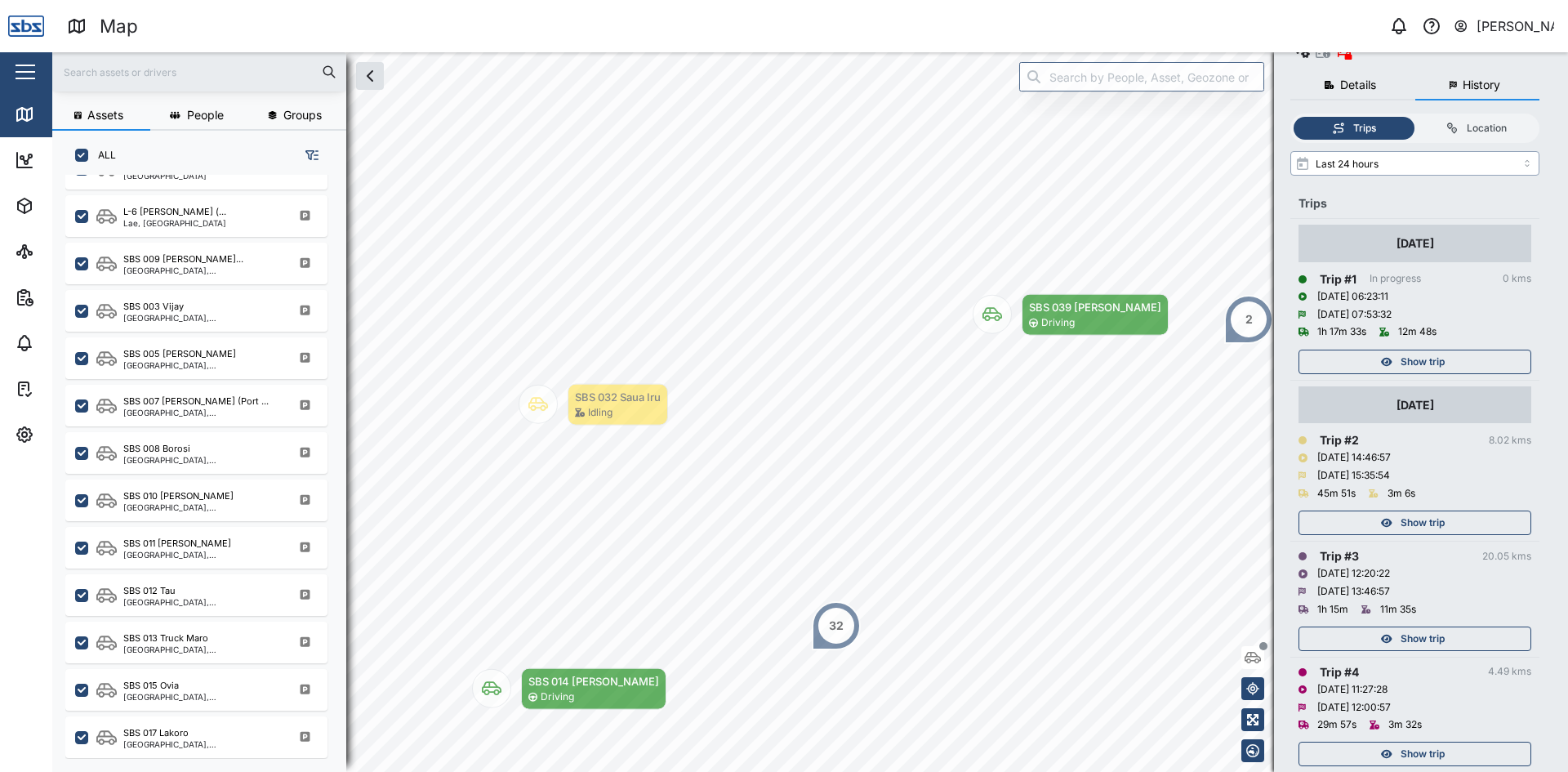
click at [1388, 151] on input "Last 24 hours" at bounding box center [1415, 163] width 249 height 24
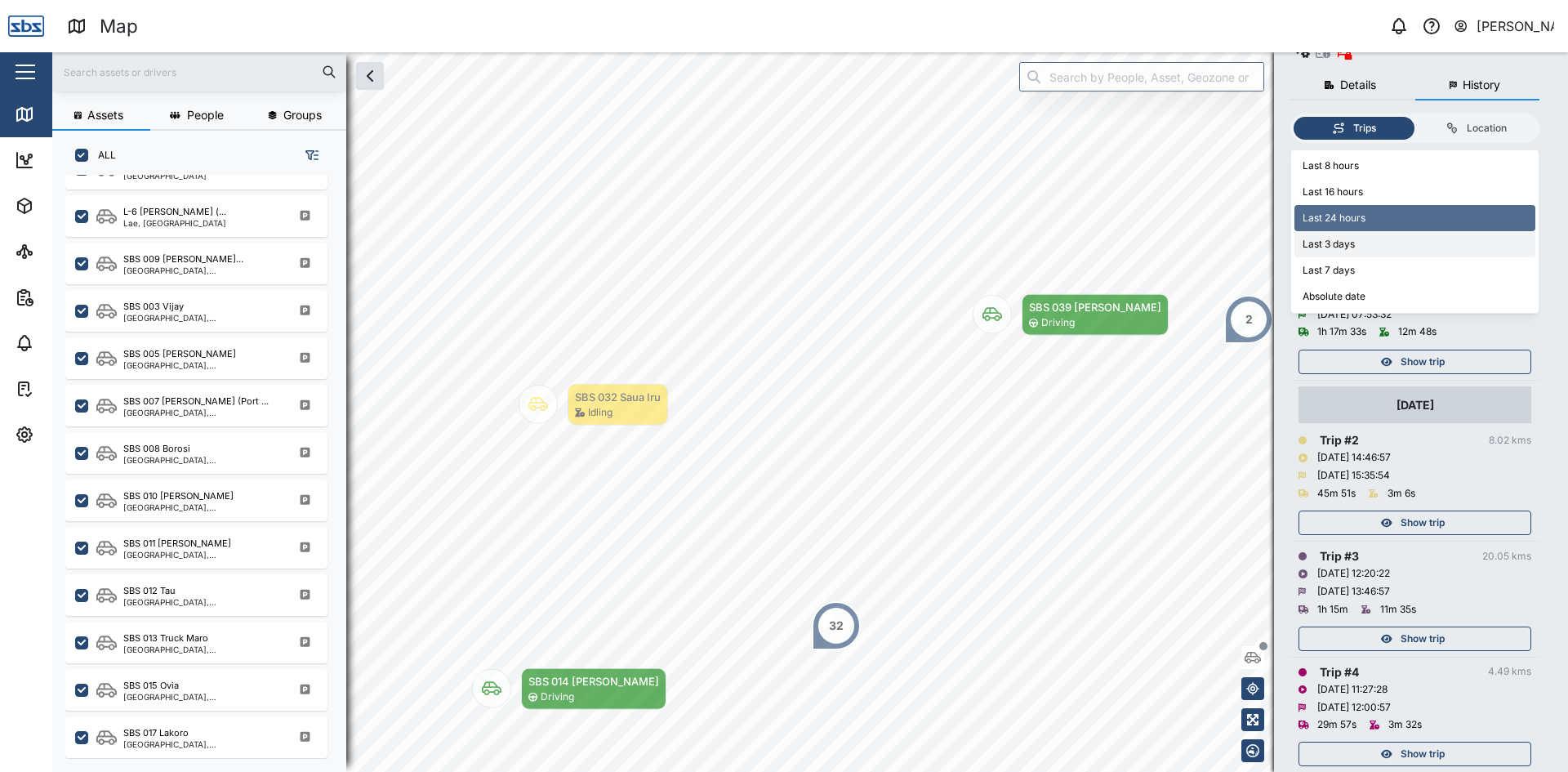
type input "Last 3 days"
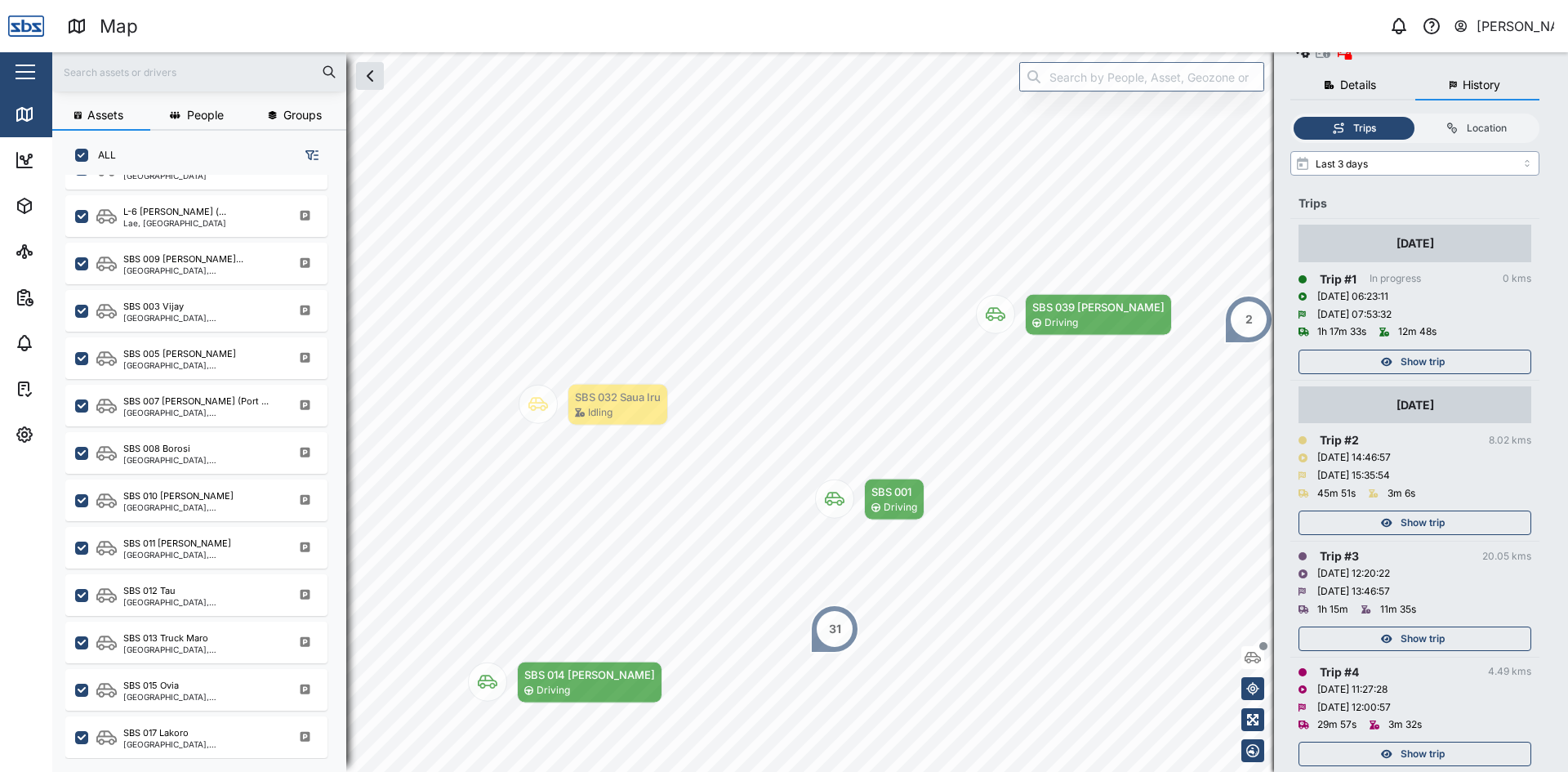
scroll to position [333, 0]
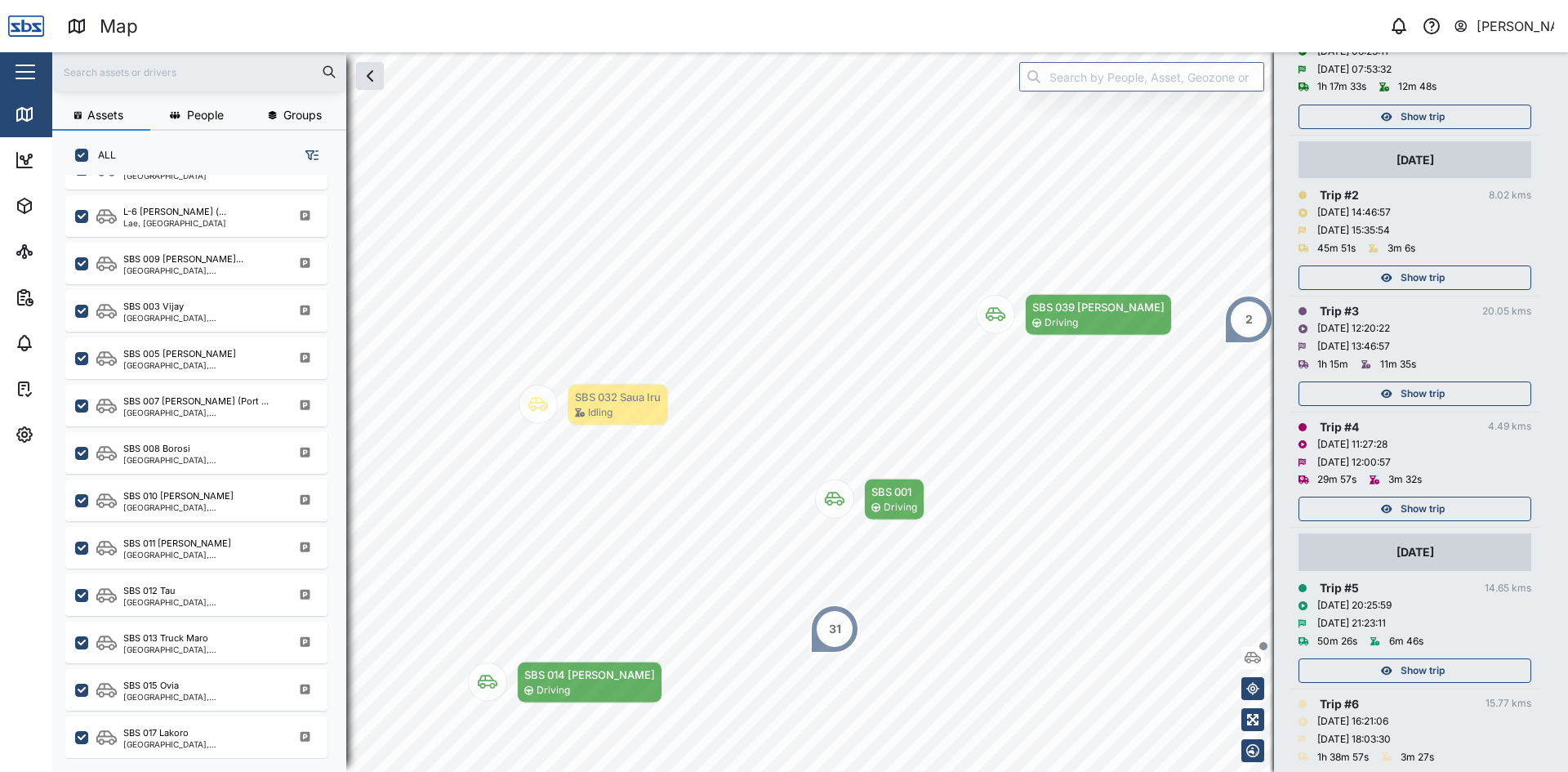
click at [1420, 497] on span "Show trip" at bounding box center [1422, 508] width 44 height 23
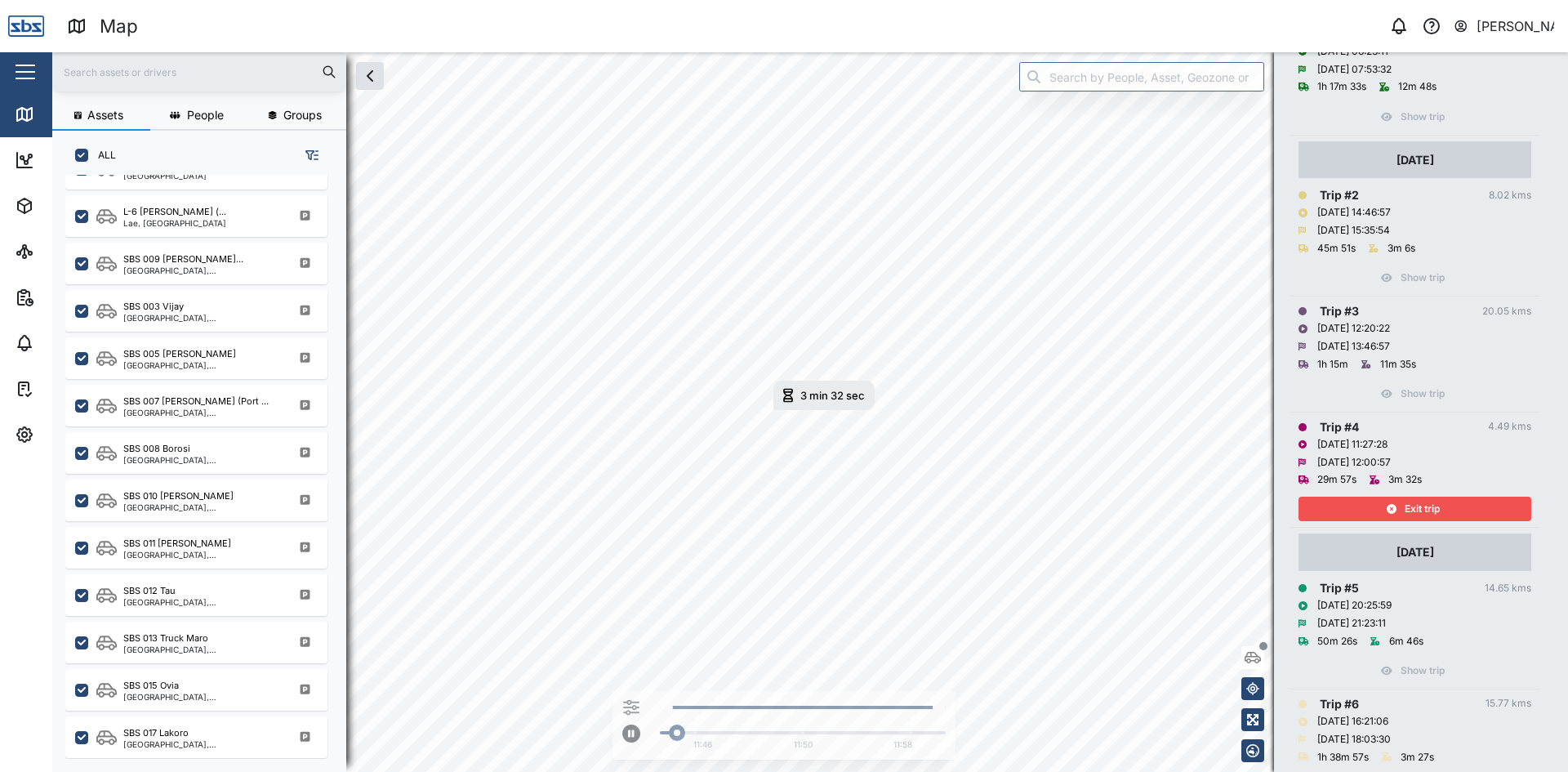
click at [1423, 497] on span "Exit trip" at bounding box center [1422, 508] width 35 height 23
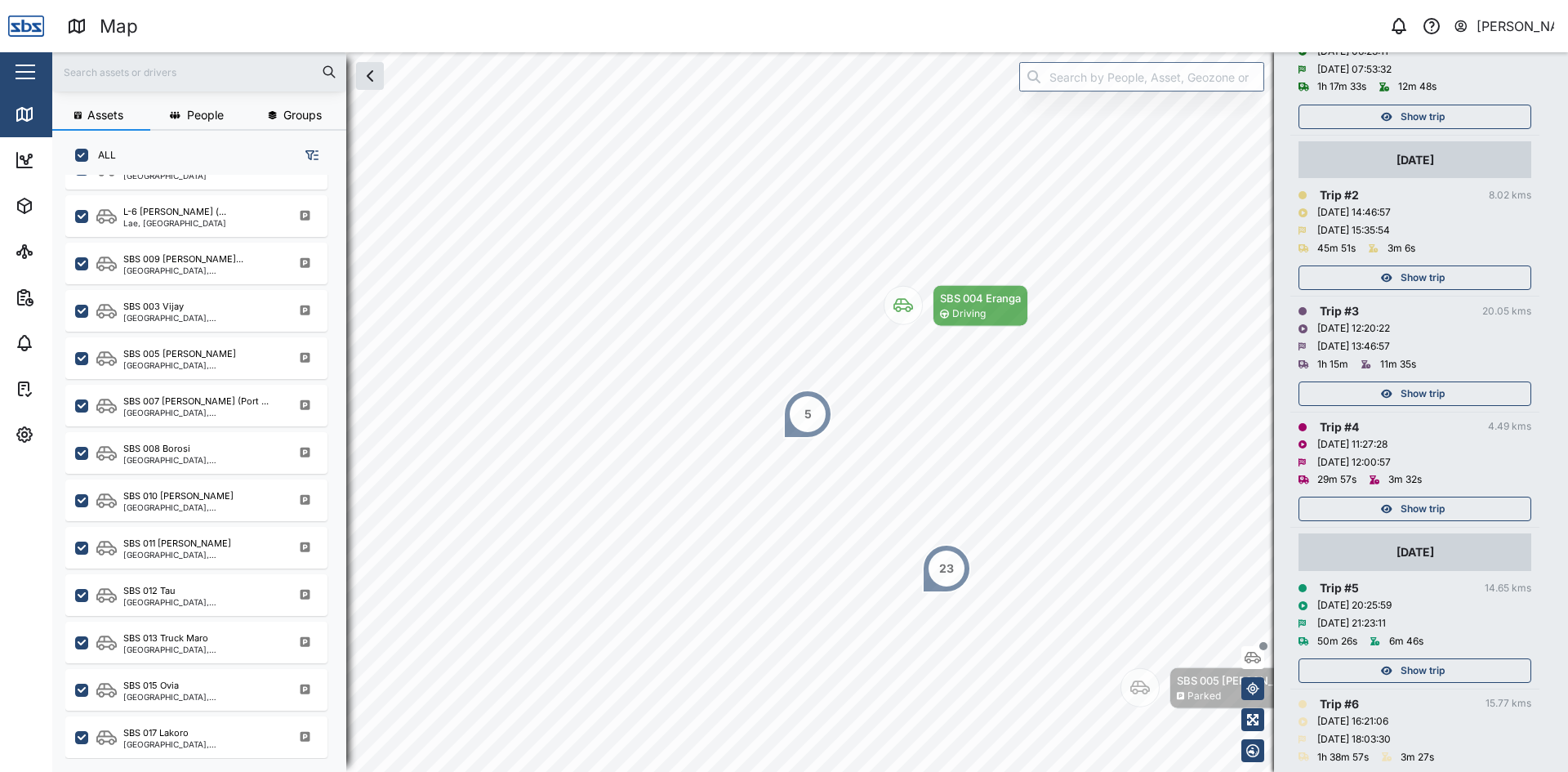
click at [1420, 382] on span "Show trip" at bounding box center [1422, 393] width 44 height 23
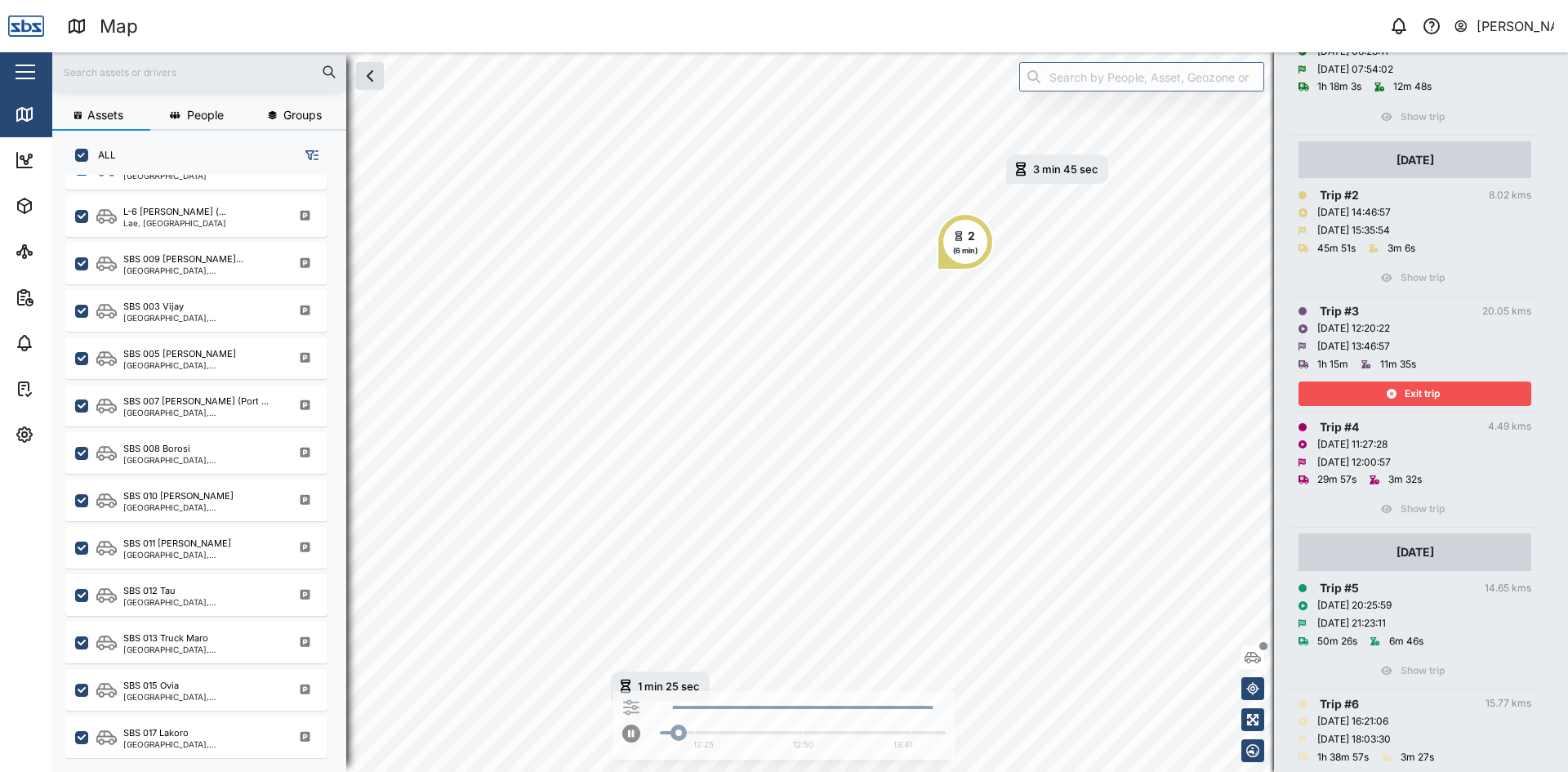
click at [1454, 382] on div "Exit trip" at bounding box center [1413, 393] width 213 height 23
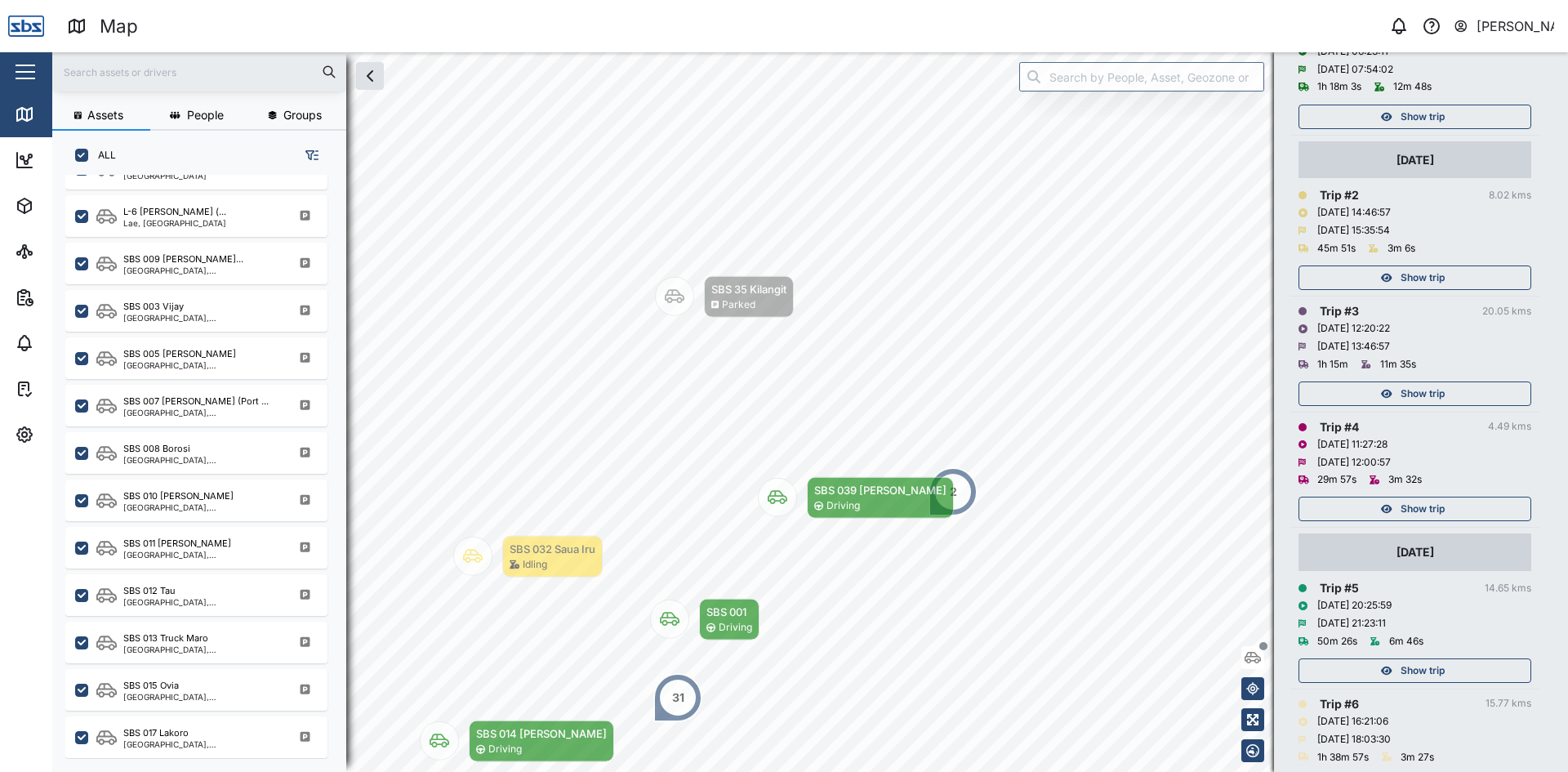
click at [1441, 267] on span "Show trip" at bounding box center [1422, 277] width 44 height 23
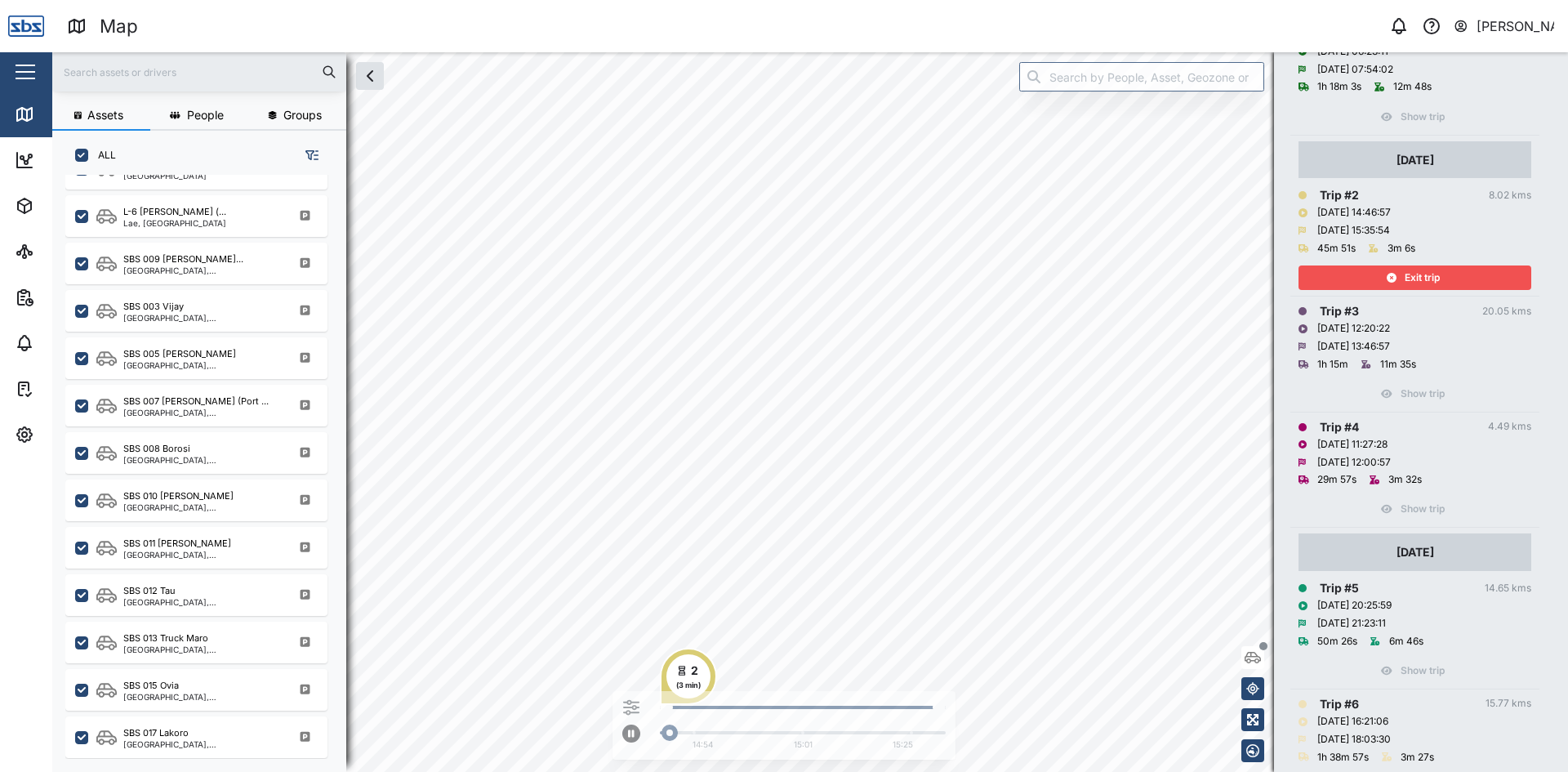
click at [1441, 267] on div "Exit trip" at bounding box center [1413, 277] width 213 height 23
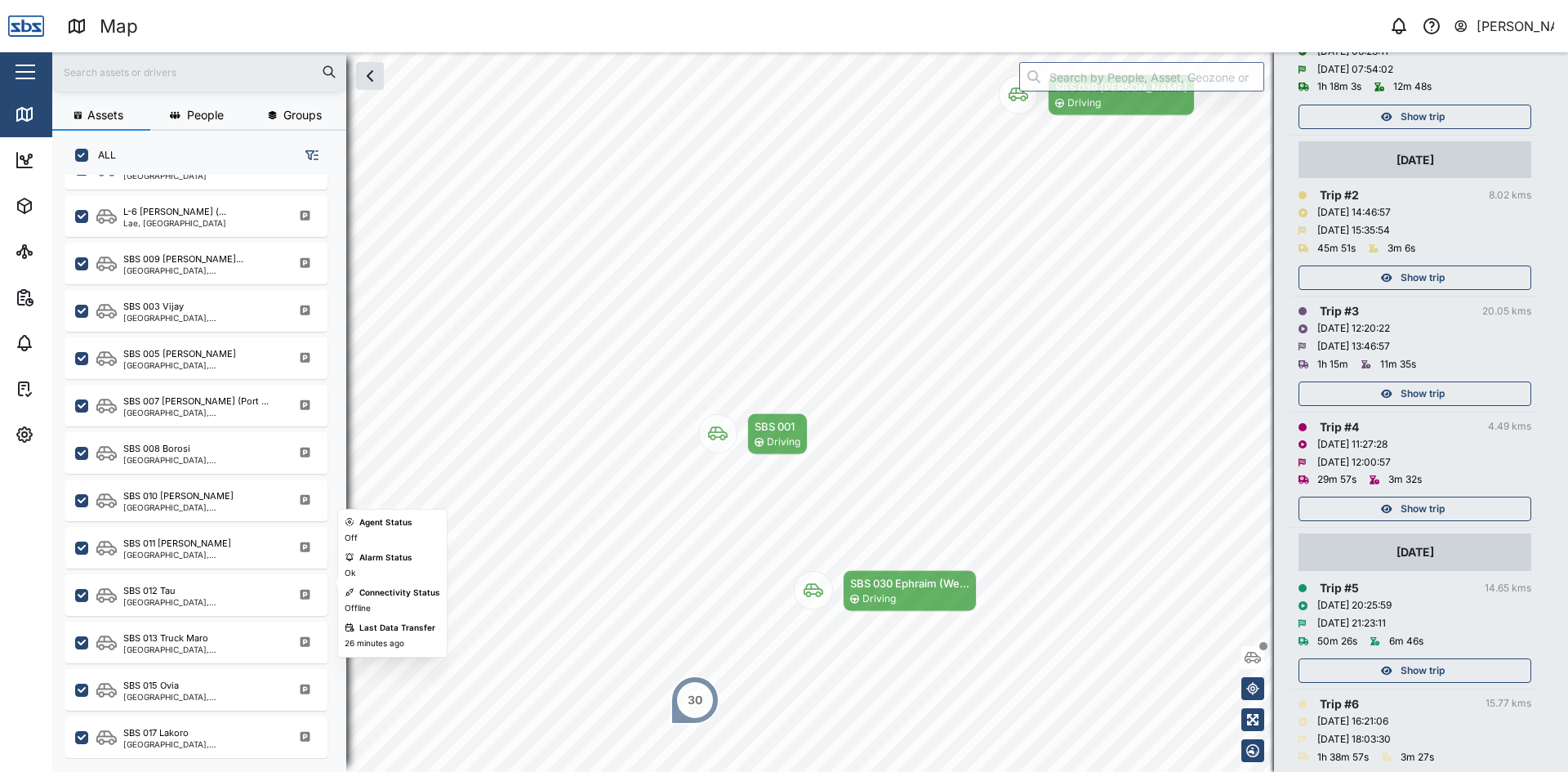
scroll to position [1143, 0]
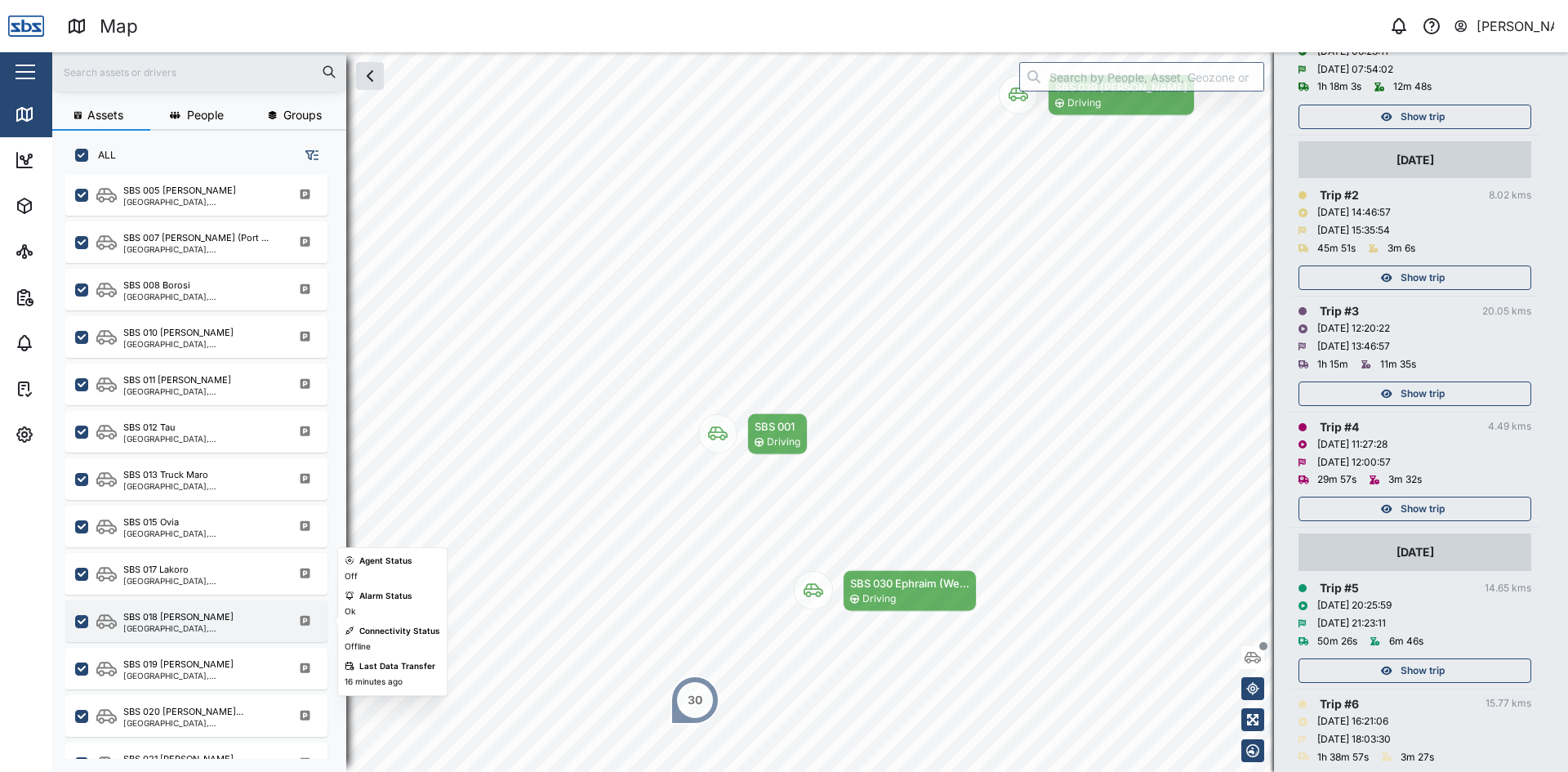
click at [215, 619] on div "SBS 018 [PERSON_NAME]" at bounding box center [201, 616] width 156 height 14
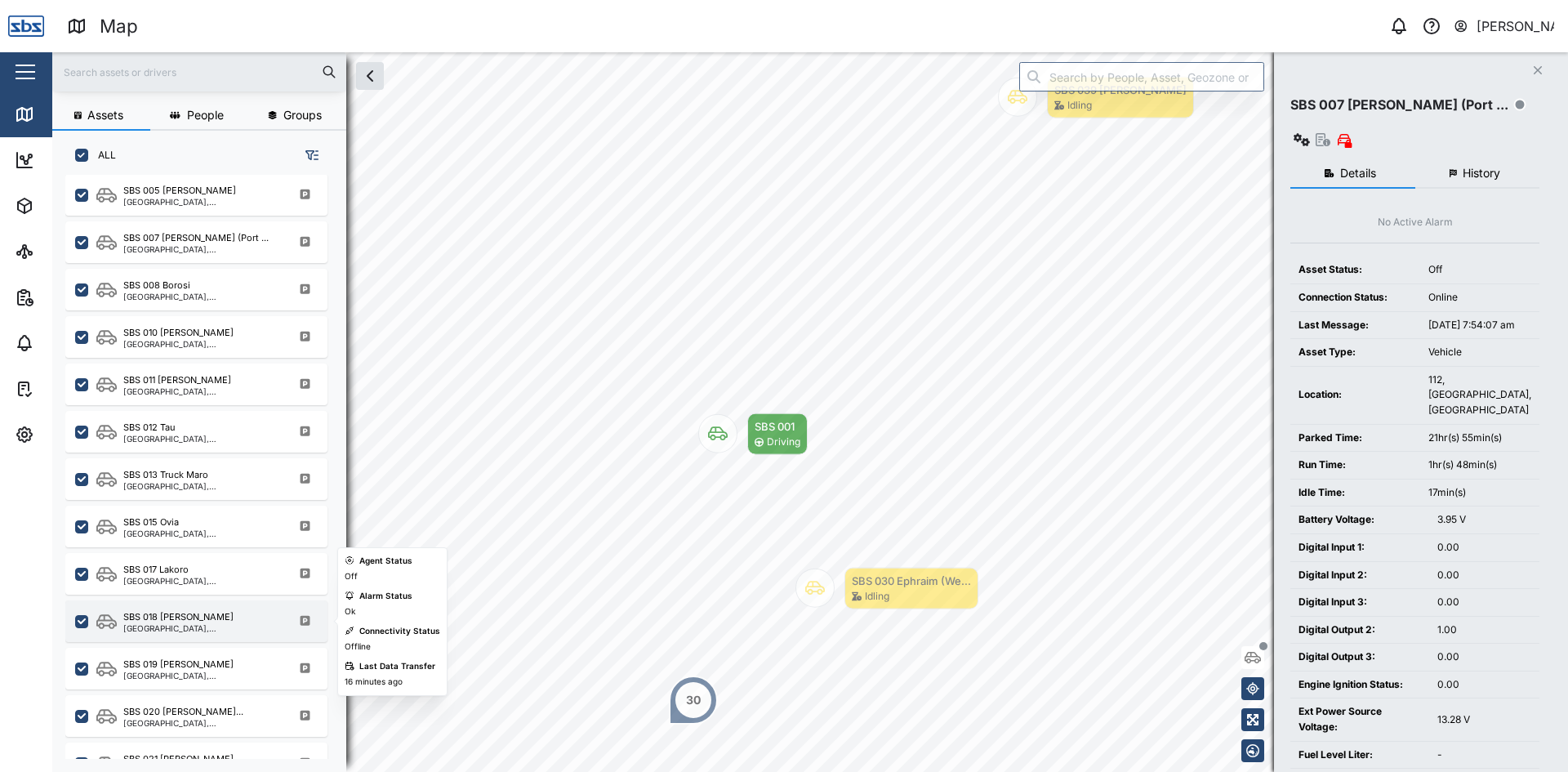
click at [175, 620] on div "SBS 018 [PERSON_NAME]" at bounding box center [178, 616] width 110 height 14
click at [158, 621] on div "SBS 018 [PERSON_NAME]" at bounding box center [178, 616] width 110 height 14
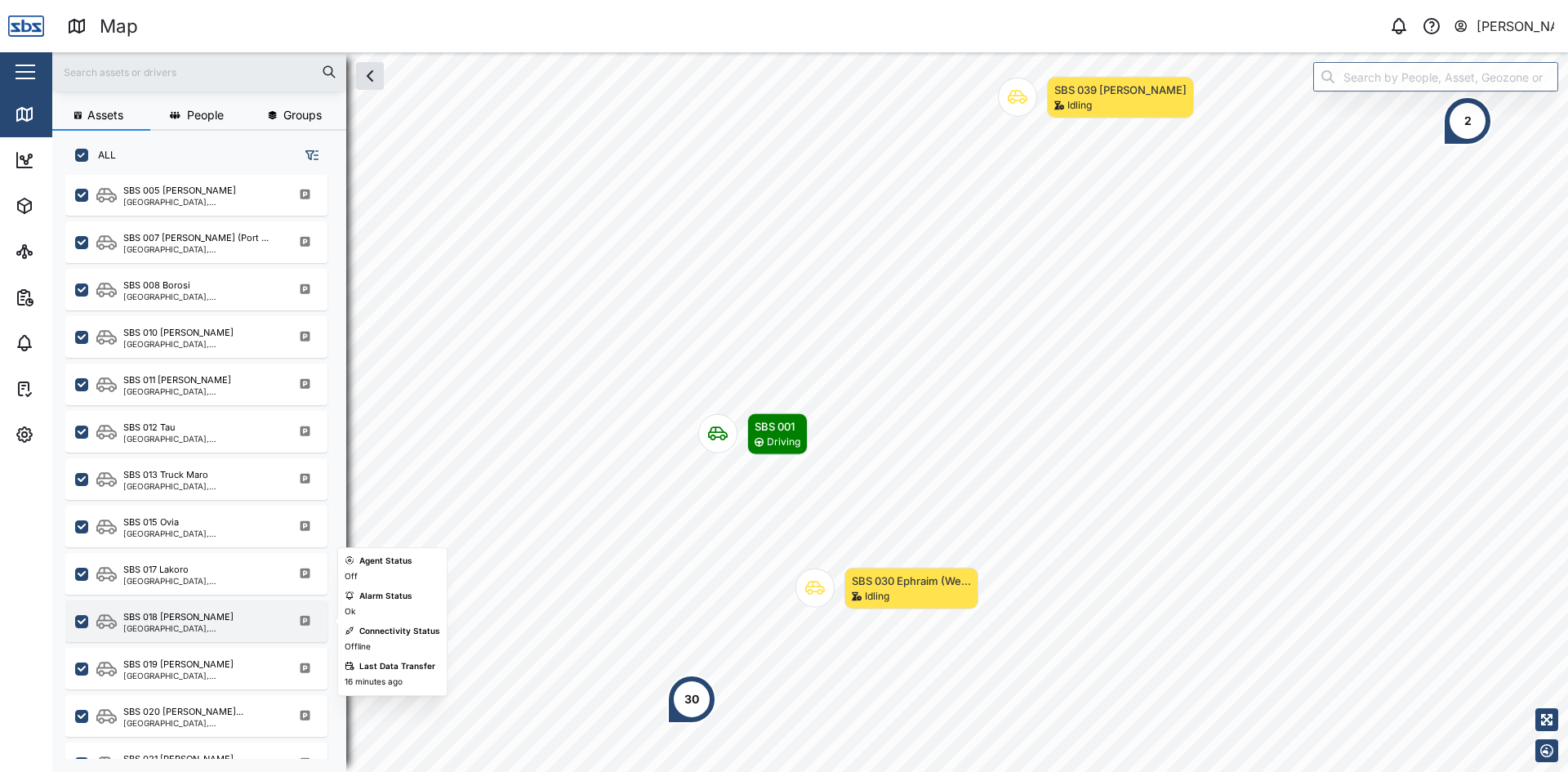
click at [173, 623] on div "SBS 018 [PERSON_NAME]" at bounding box center [178, 616] width 110 height 14
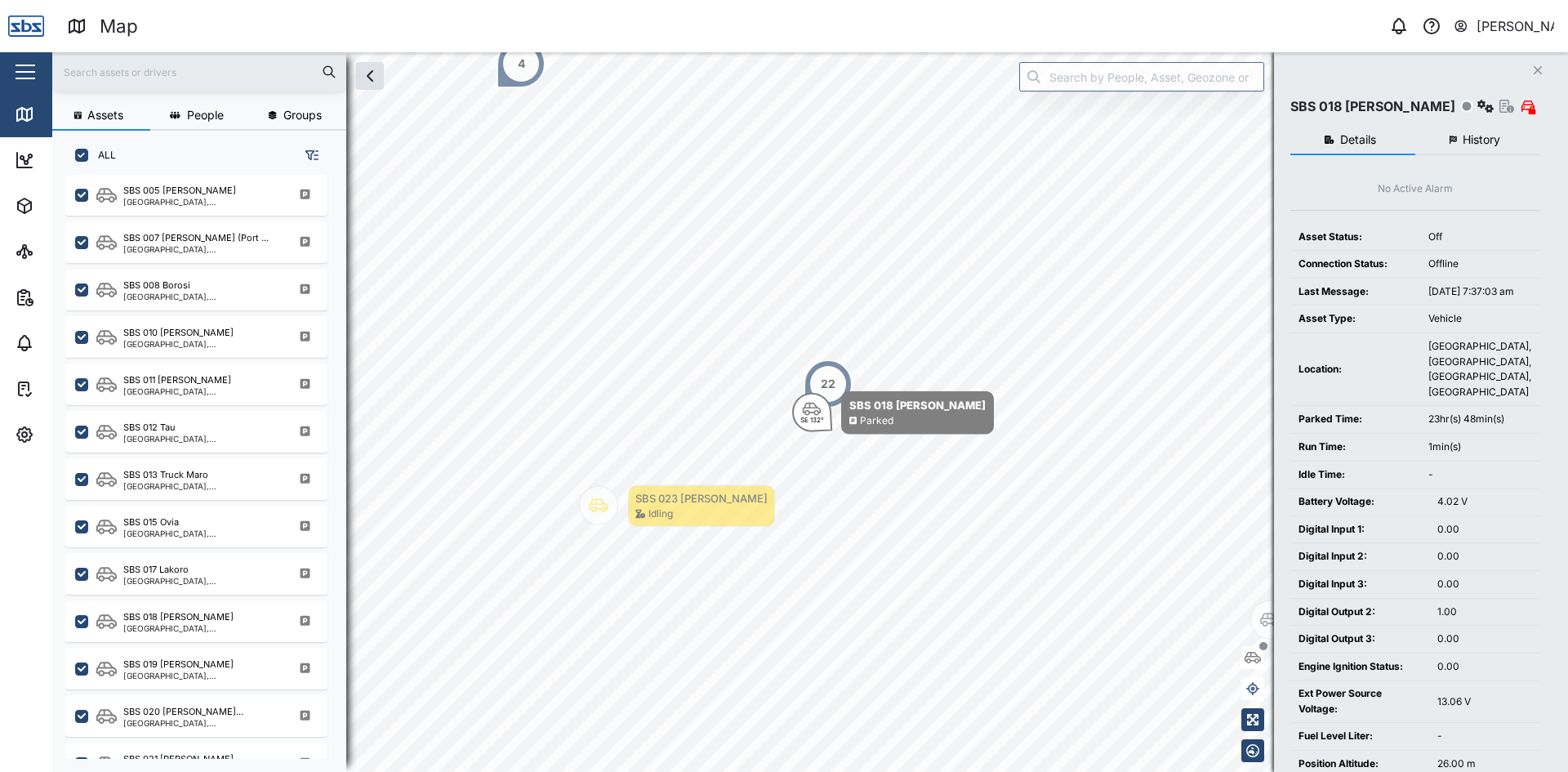
click at [1477, 139] on span "History" at bounding box center [1482, 140] width 38 height 12
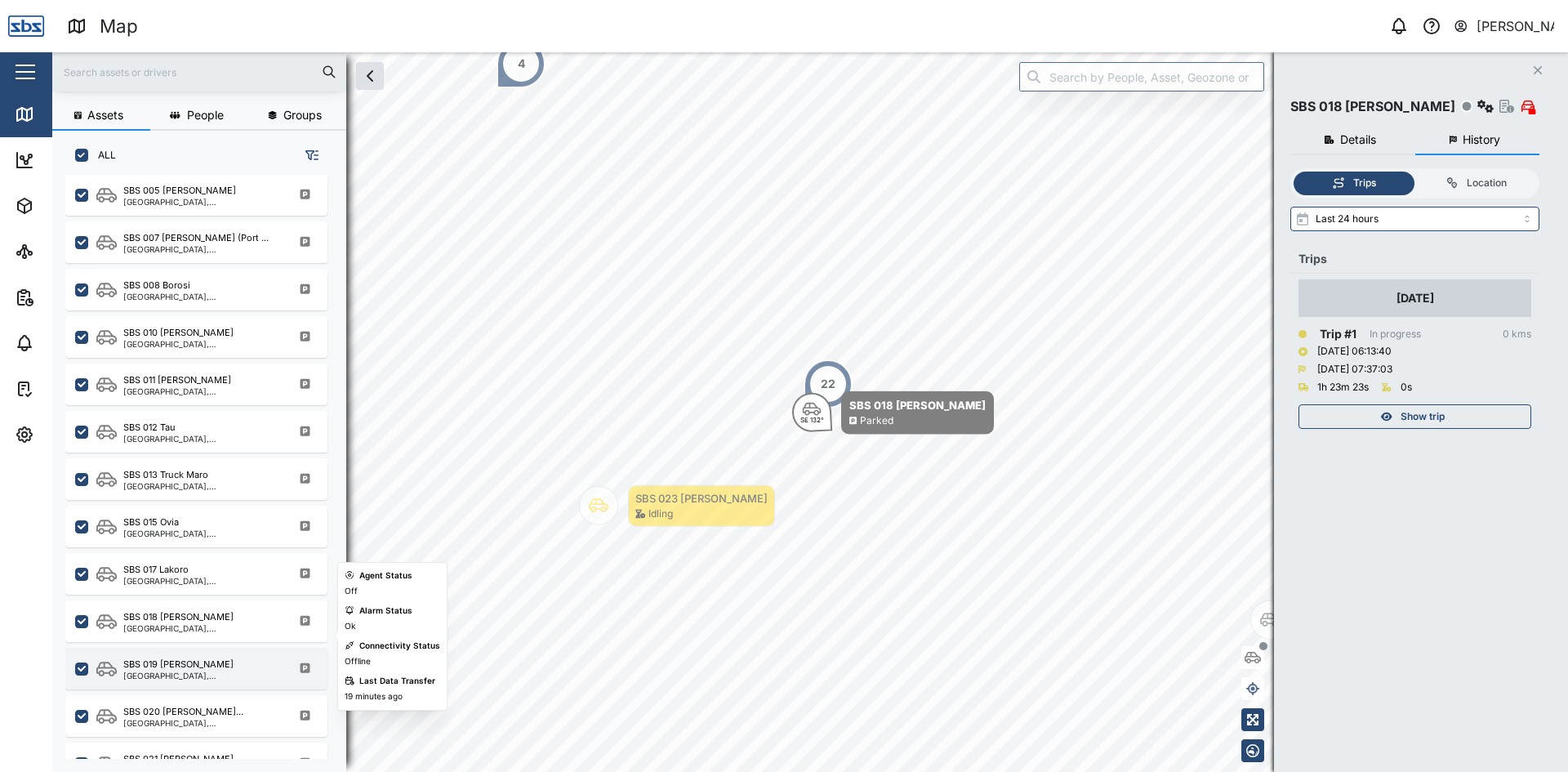
scroll to position [1225, 0]
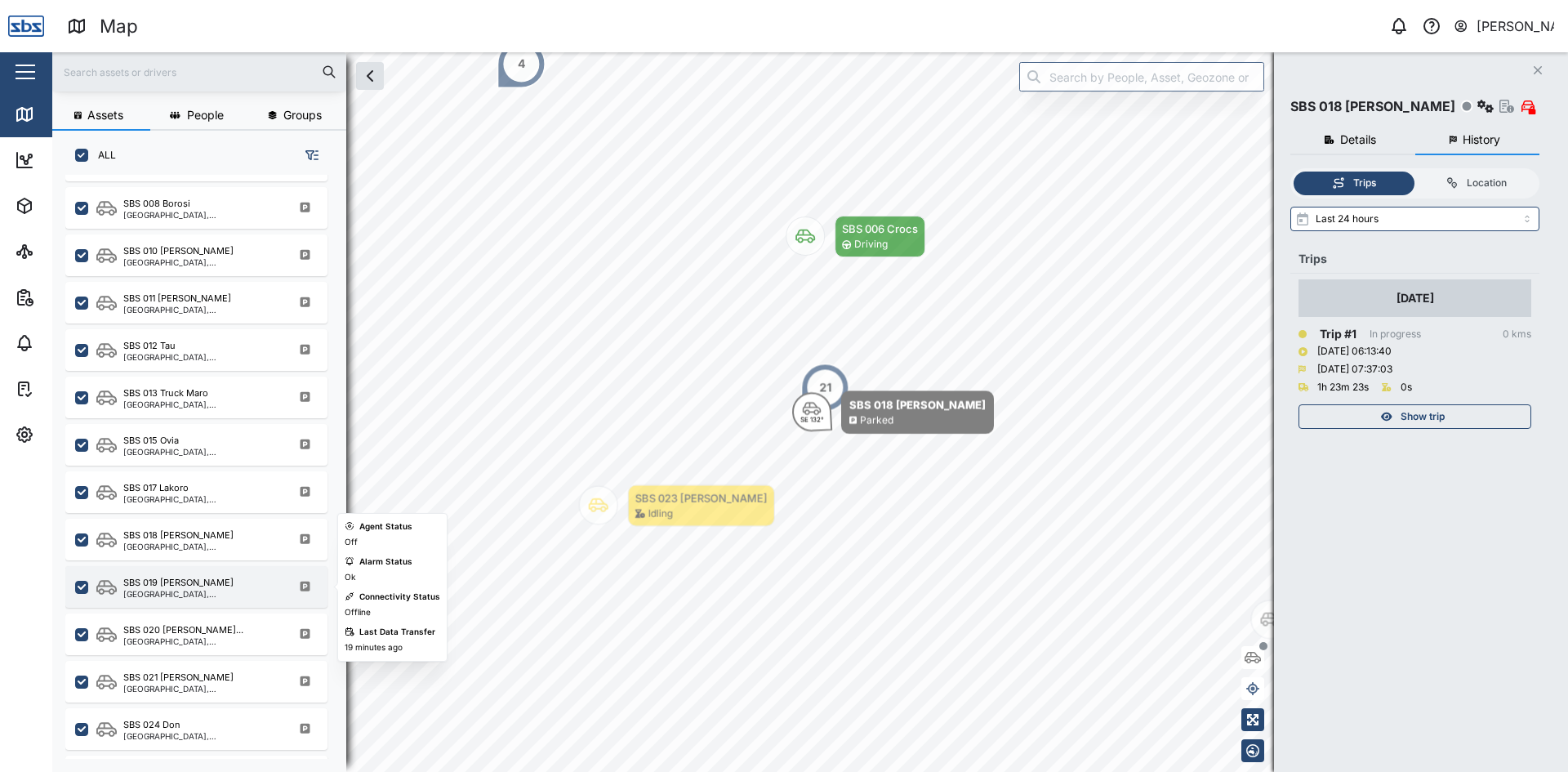
click at [192, 581] on div "SBS 019 [PERSON_NAME]" at bounding box center [178, 582] width 110 height 14
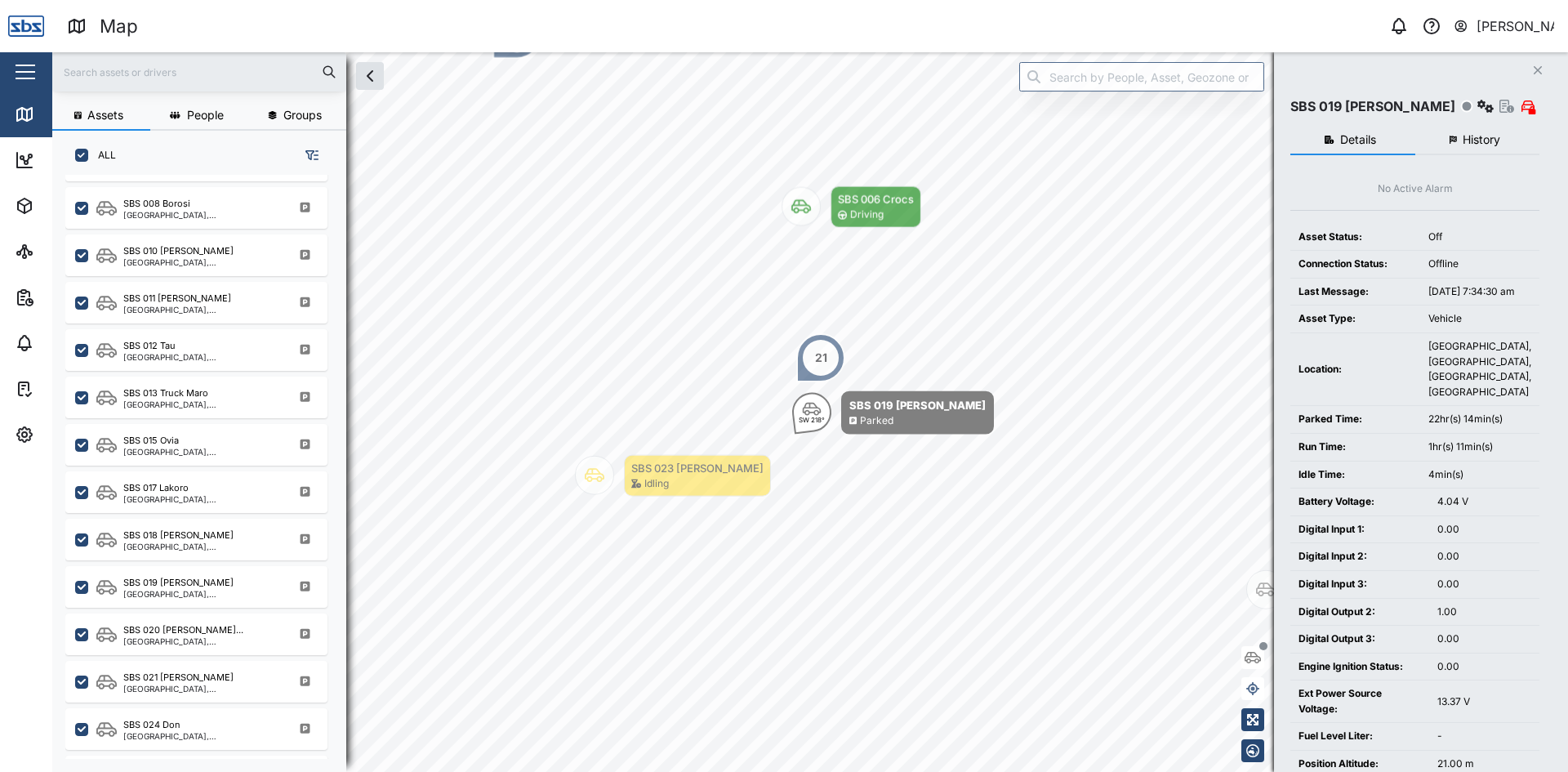
click at [1462, 121] on div "Details History No Active Alarm Asset Status: Off Connection Status: Offline La…" at bounding box center [1415, 576] width 249 height 916
click at [1466, 134] on span "History" at bounding box center [1482, 140] width 38 height 12
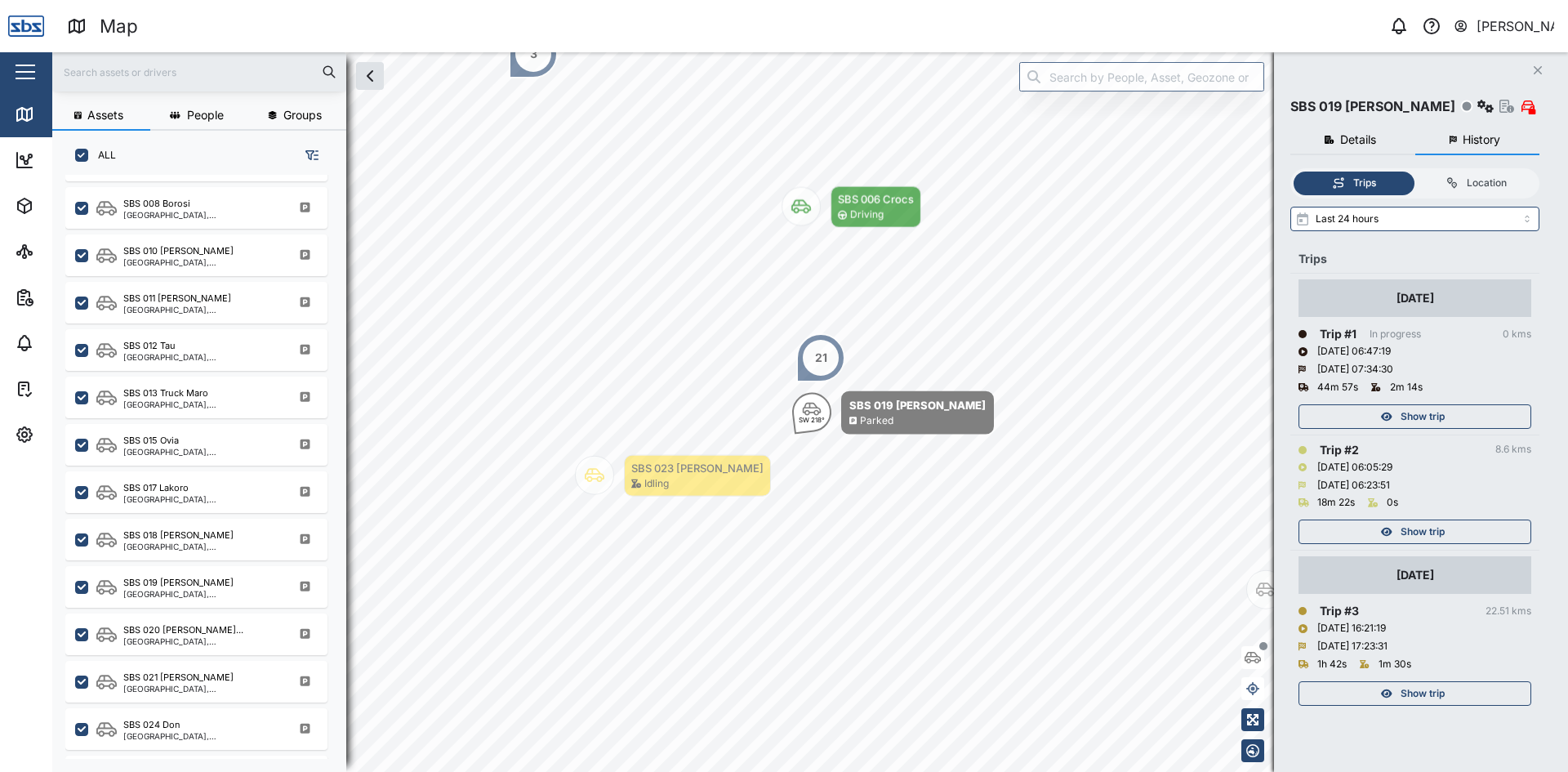
click at [1432, 699] on span "Show trip" at bounding box center [1422, 693] width 44 height 23
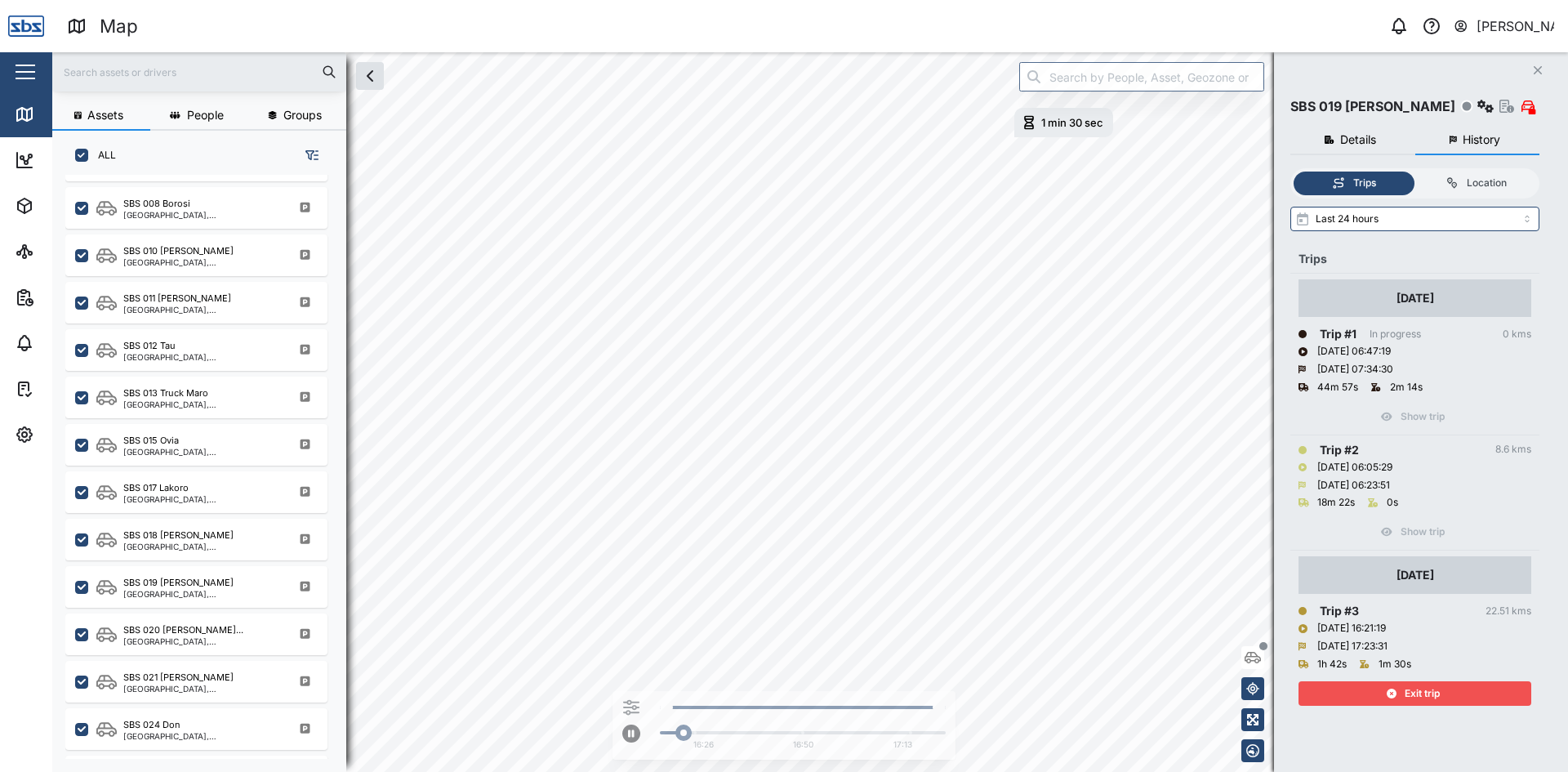
click at [1432, 699] on span "Exit trip" at bounding box center [1422, 693] width 35 height 23
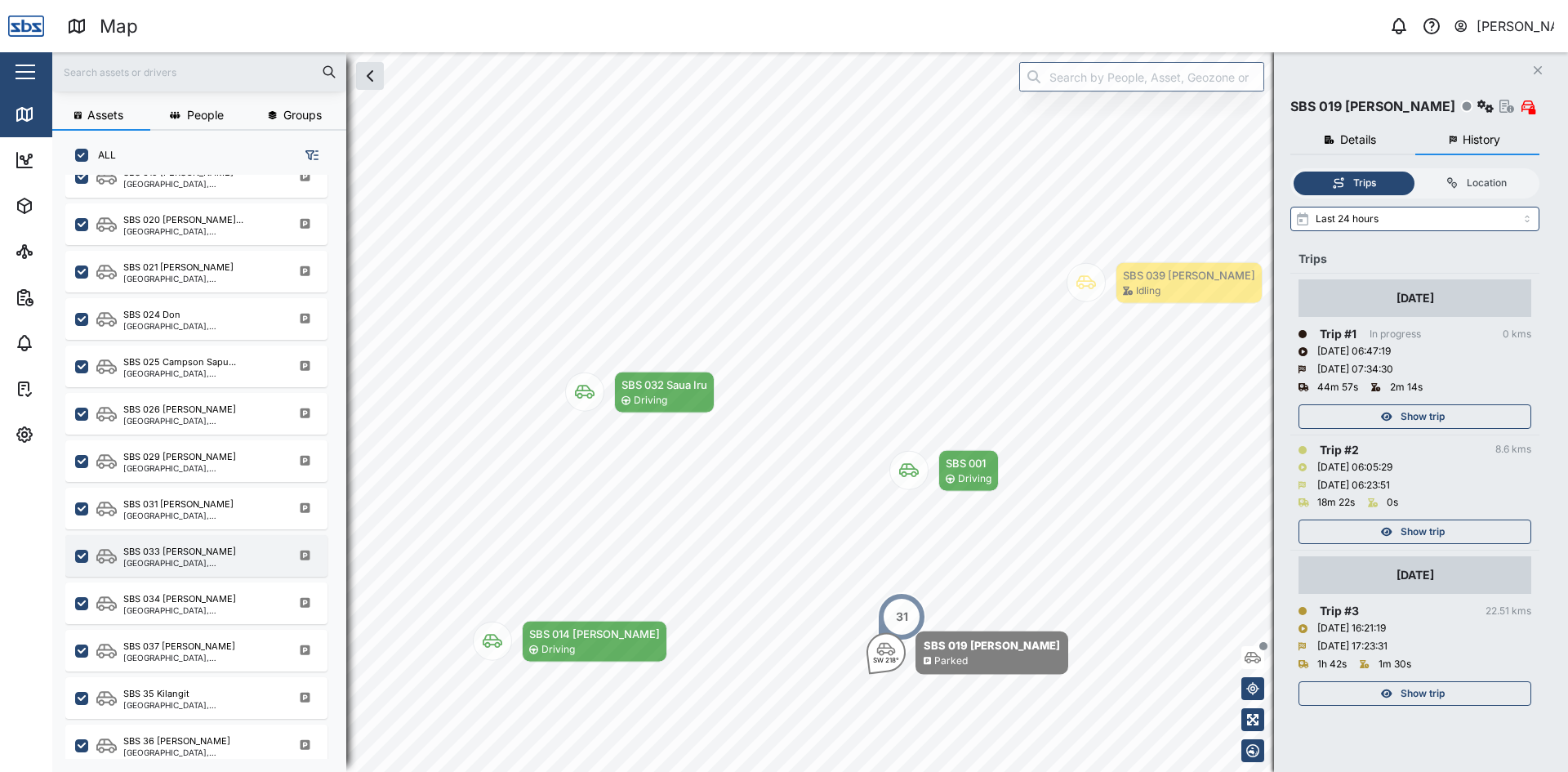
scroll to position [1595, 0]
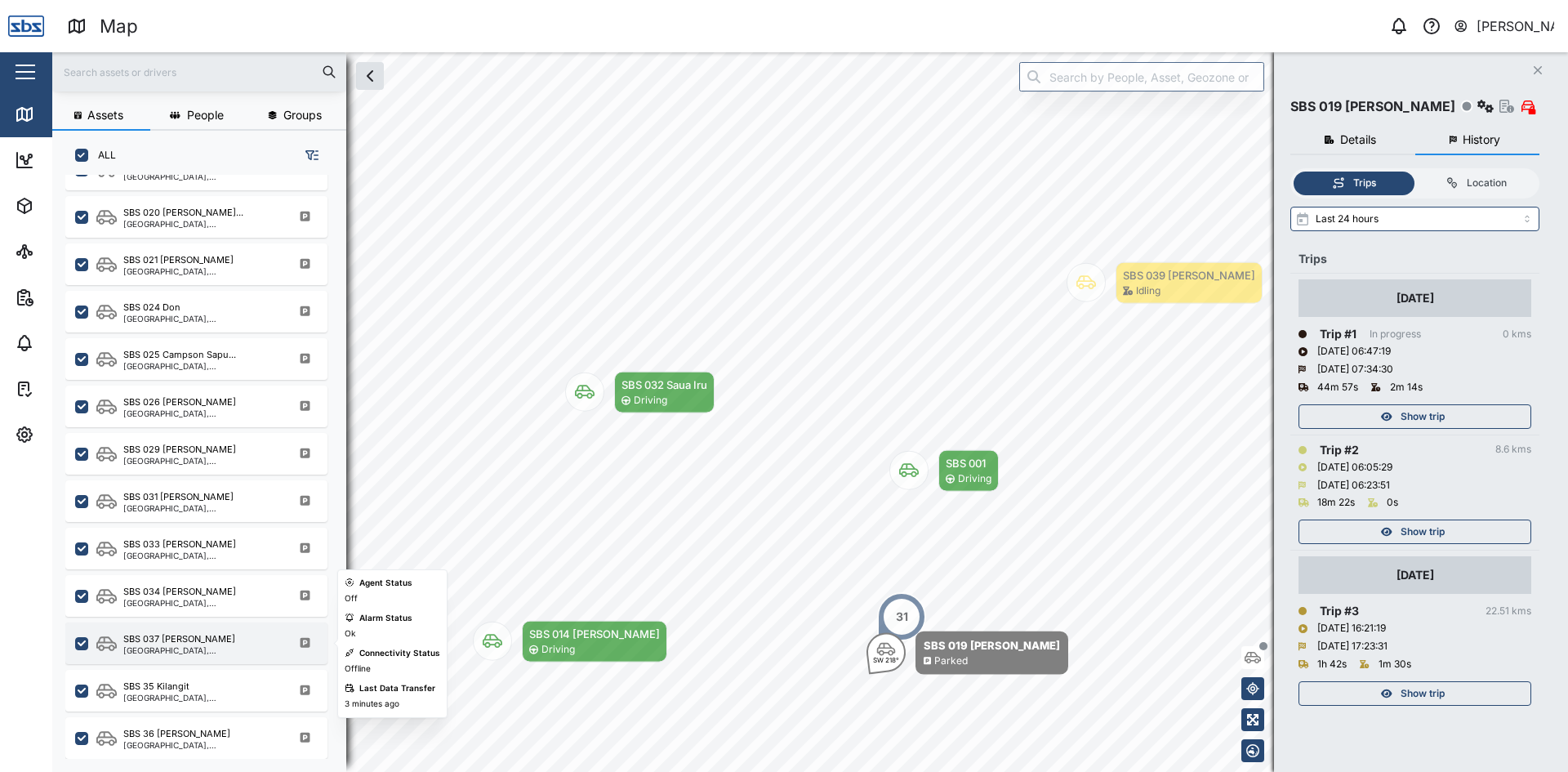
click at [222, 641] on div "SBS 037 [PERSON_NAME]" at bounding box center [201, 639] width 156 height 14
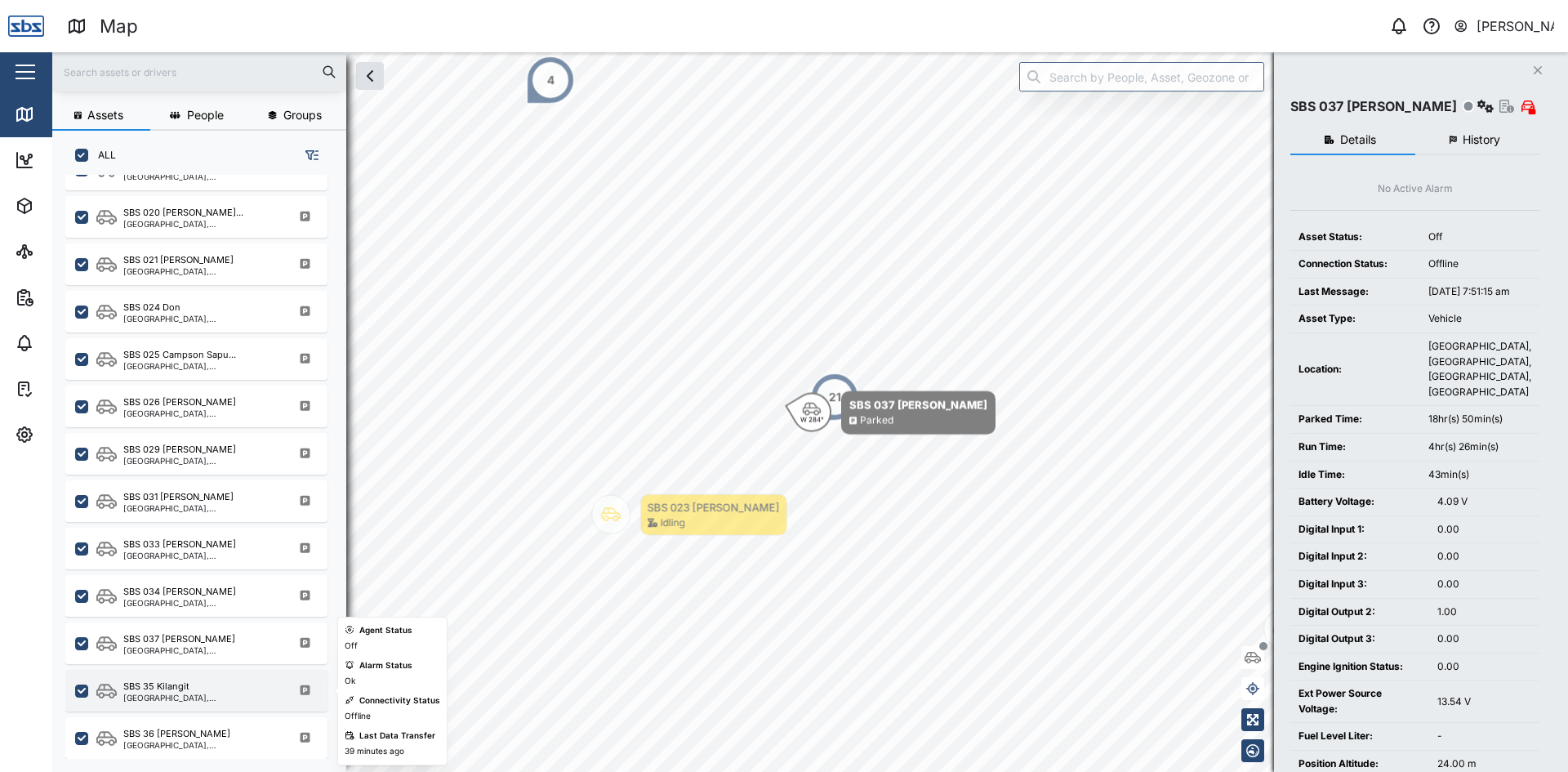
click at [199, 695] on div "[GEOGRAPHIC_DATA], [GEOGRAPHIC_DATA]" at bounding box center [201, 697] width 156 height 8
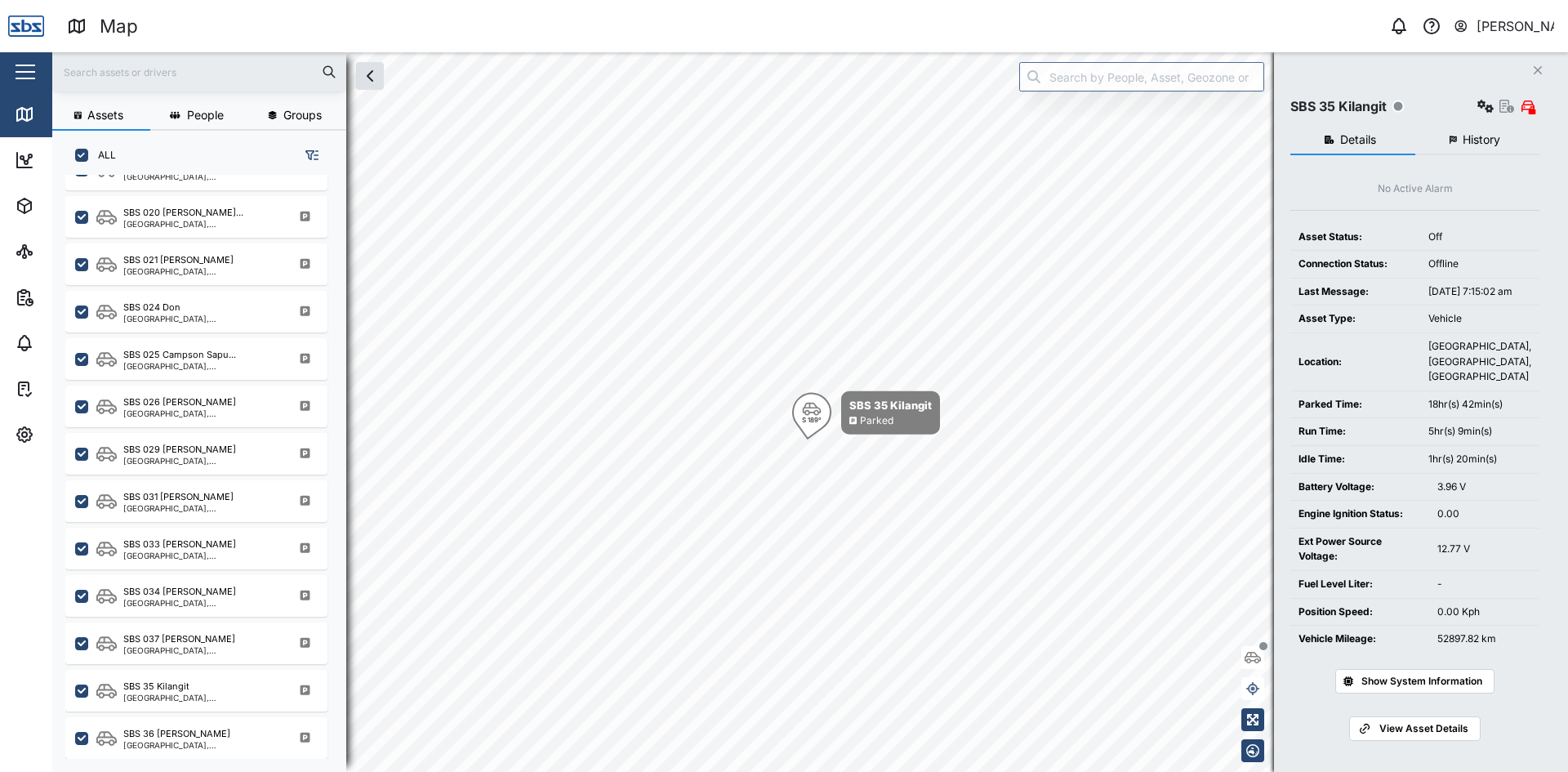
click at [1486, 131] on button "History" at bounding box center [1477, 141] width 125 height 30
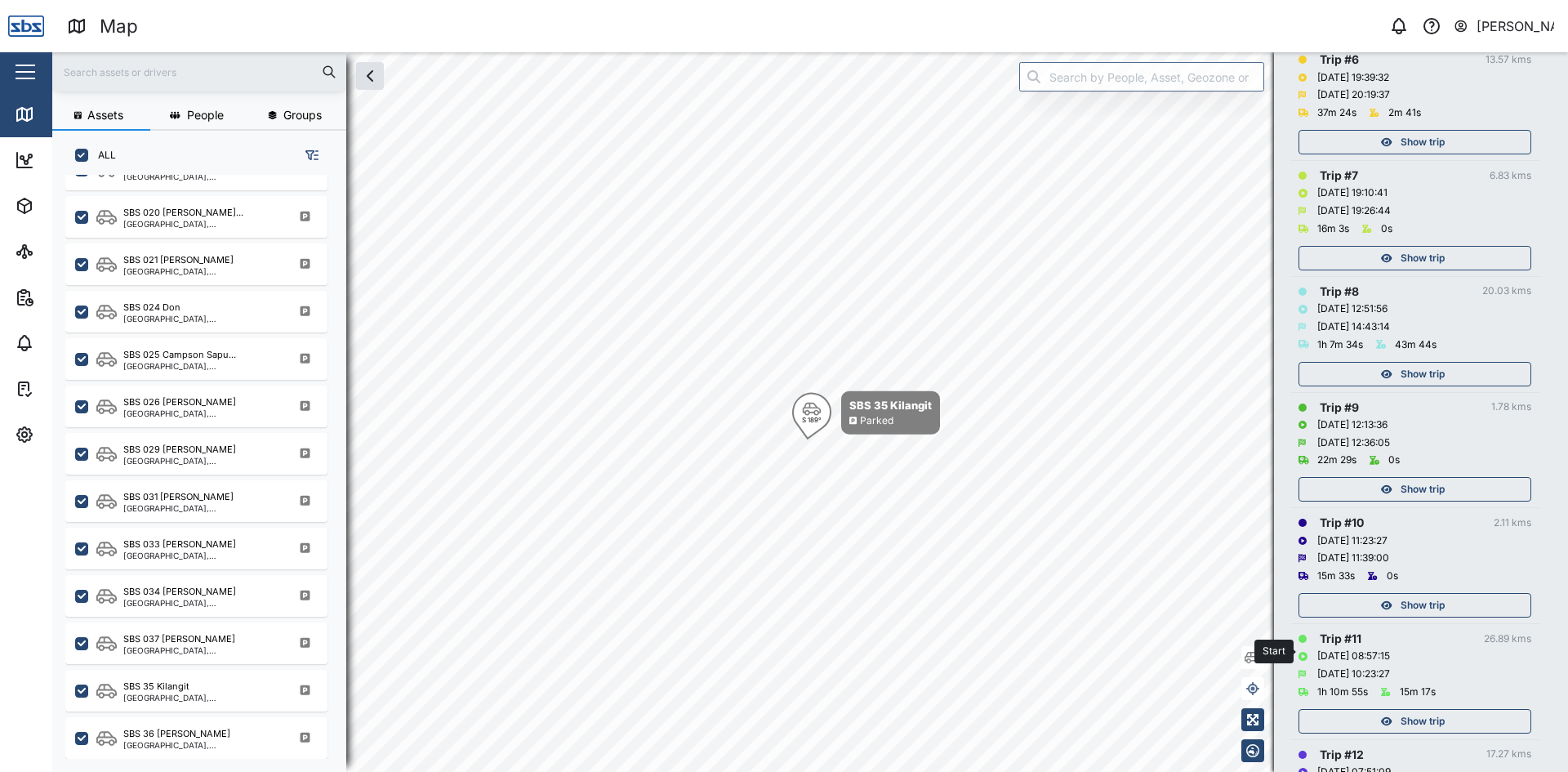
scroll to position [1014, 0]
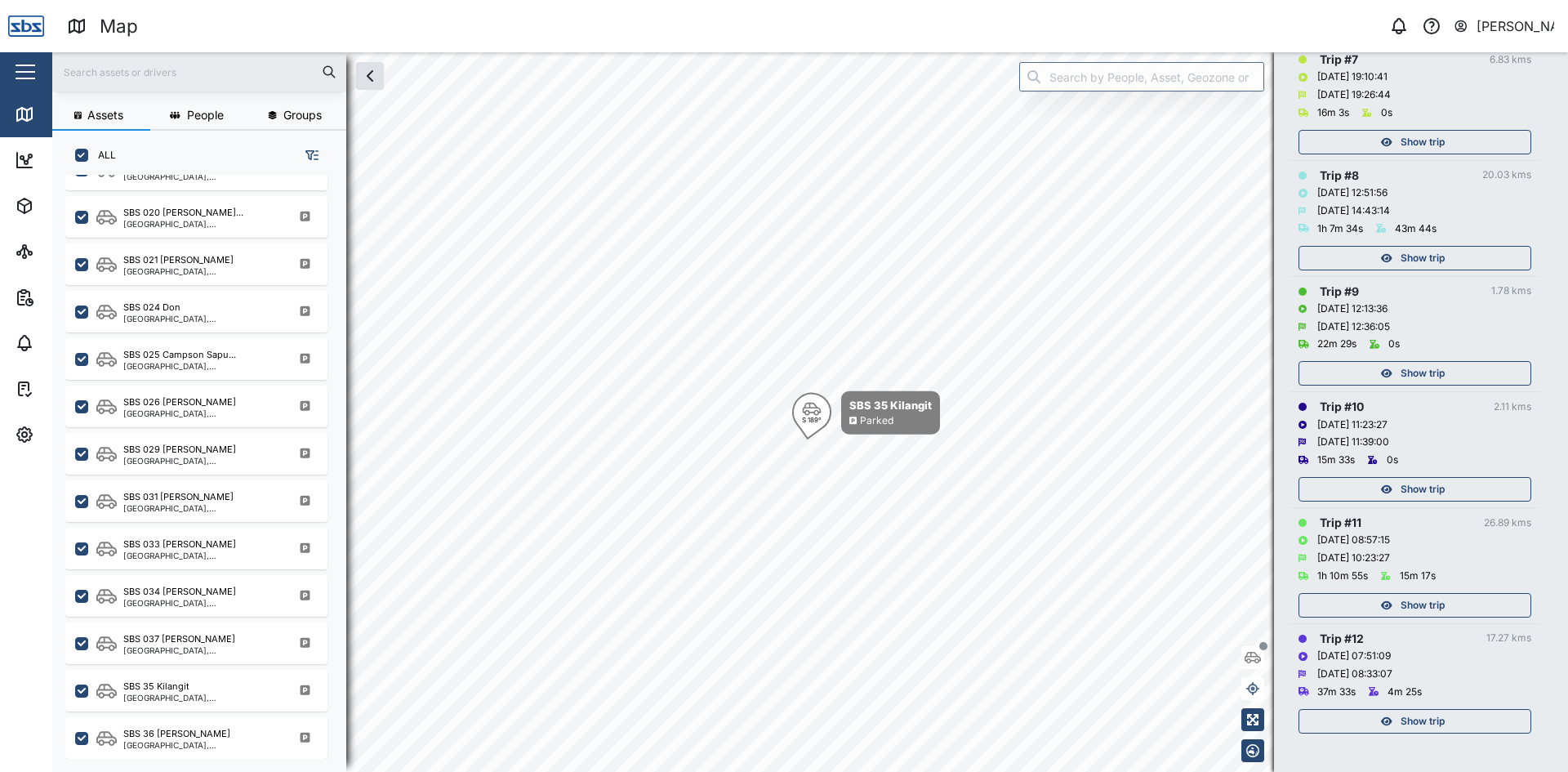
click at [1428, 730] on span "Show trip" at bounding box center [1422, 721] width 44 height 23
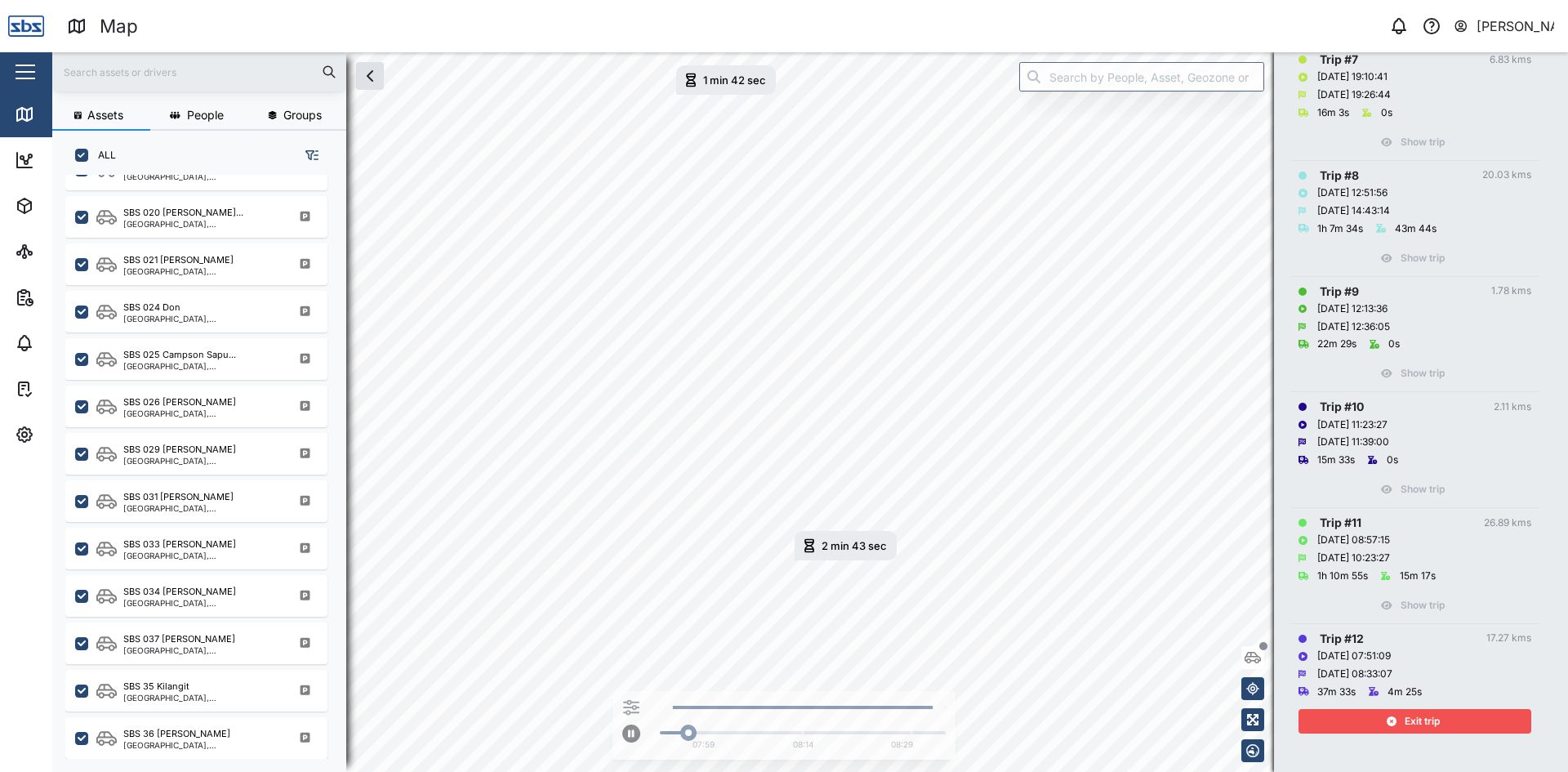
click at [1409, 722] on span "Exit trip" at bounding box center [1422, 721] width 35 height 23
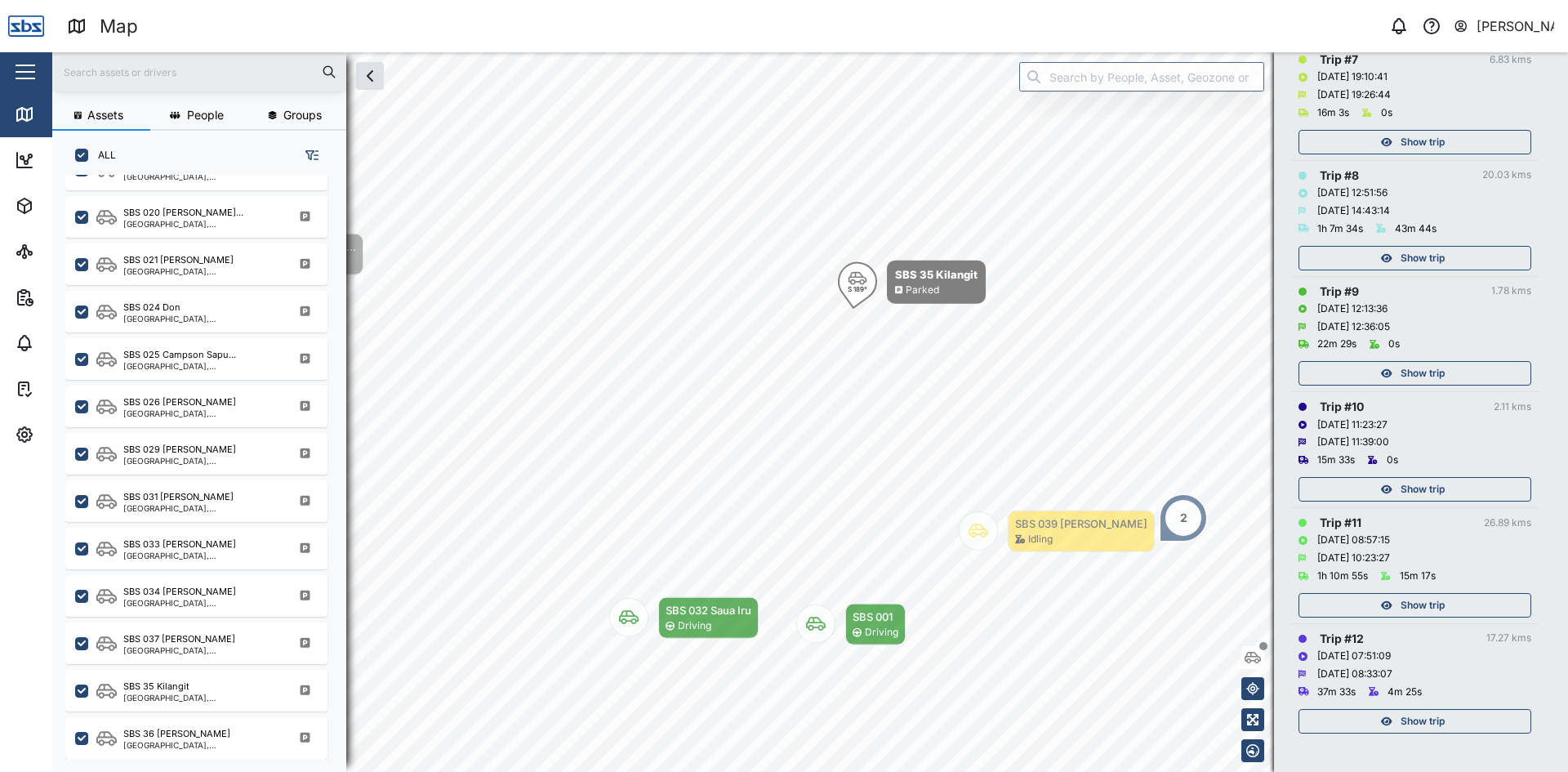
click at [1455, 597] on div "Show trip" at bounding box center [1413, 604] width 213 height 23
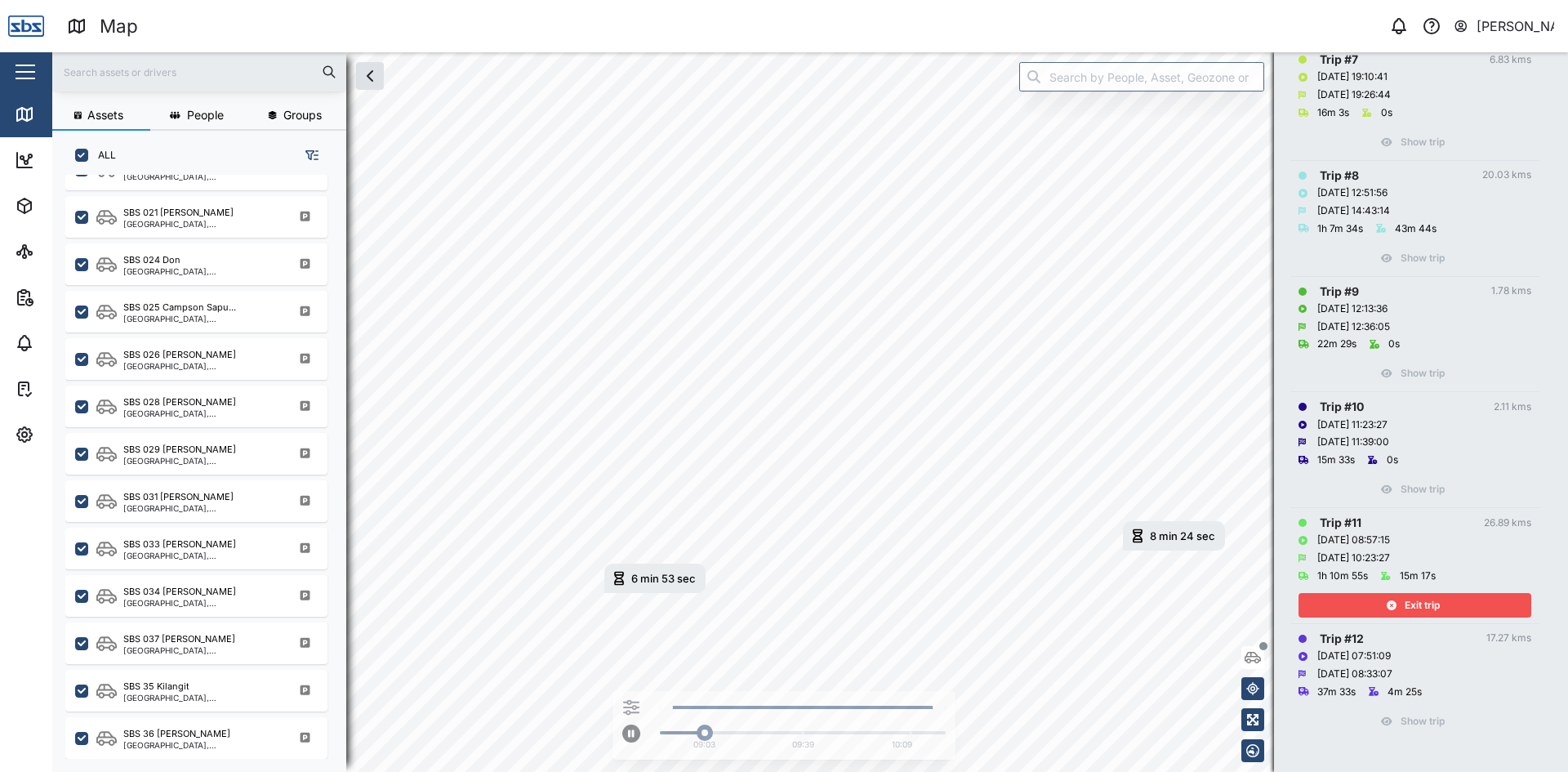
click at [1455, 597] on div "Exit trip" at bounding box center [1413, 604] width 213 height 23
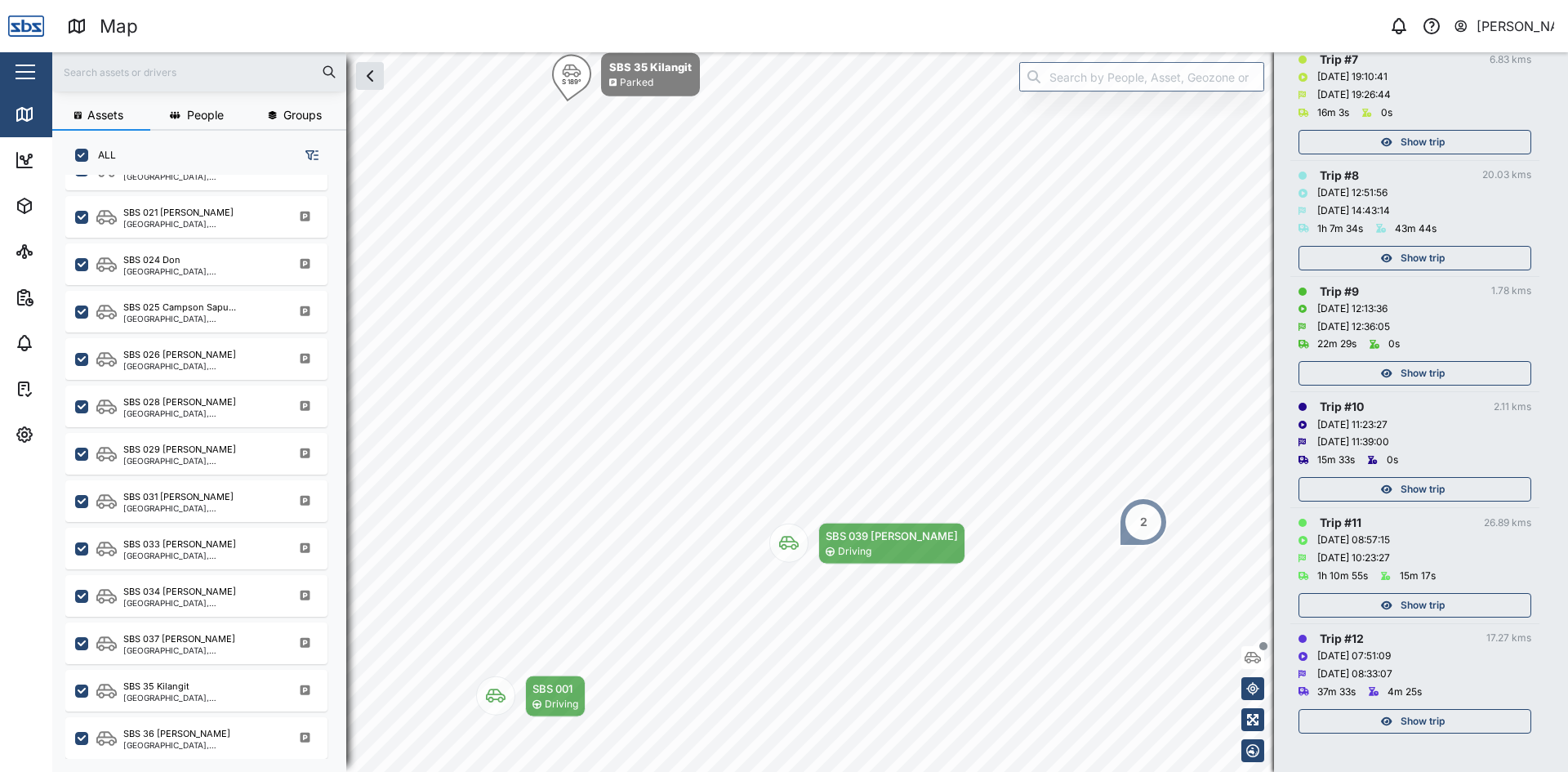
click at [1424, 484] on span "Show trip" at bounding box center [1422, 488] width 44 height 23
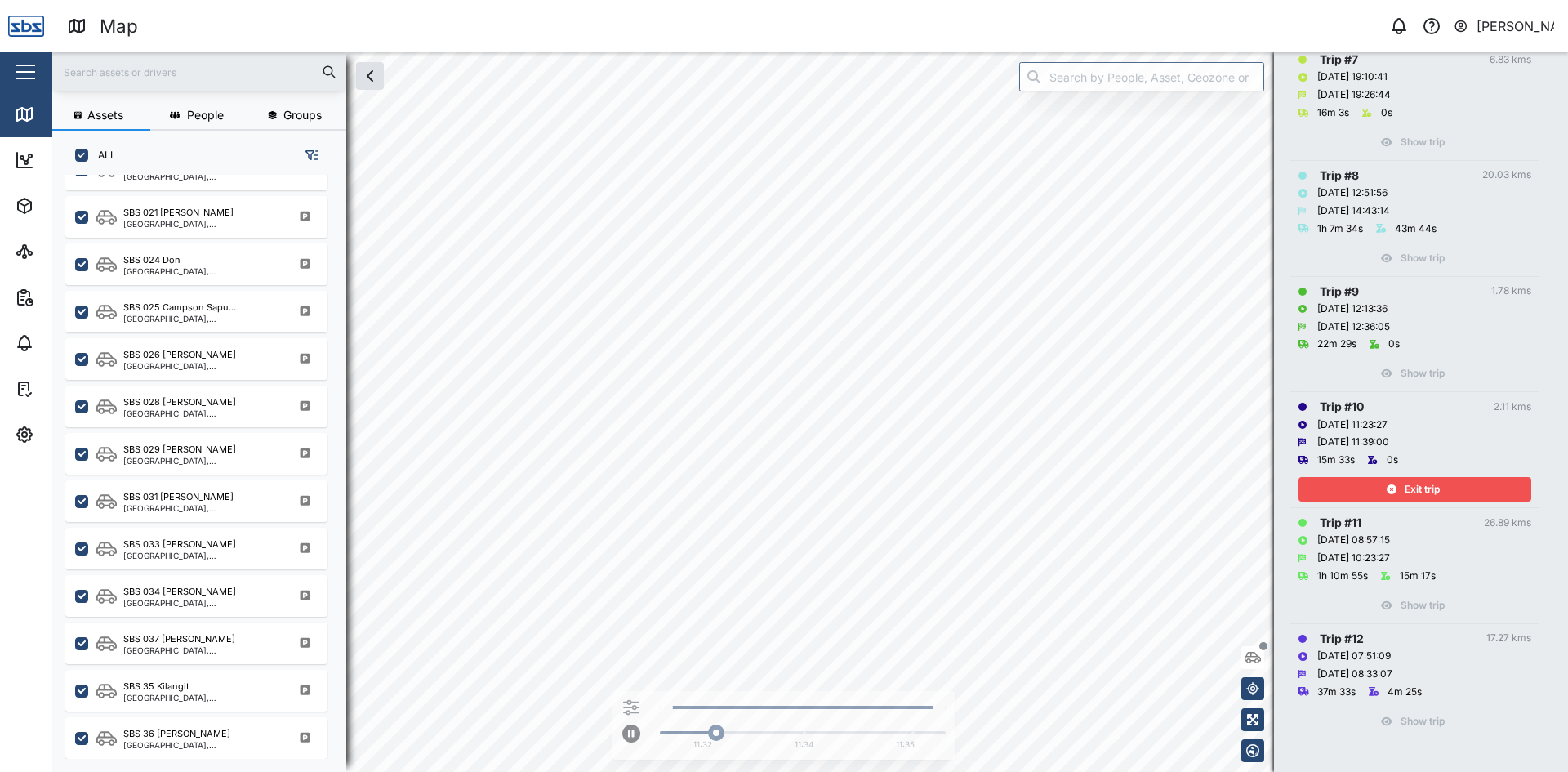
click at [1421, 484] on span "Exit trip" at bounding box center [1422, 488] width 35 height 23
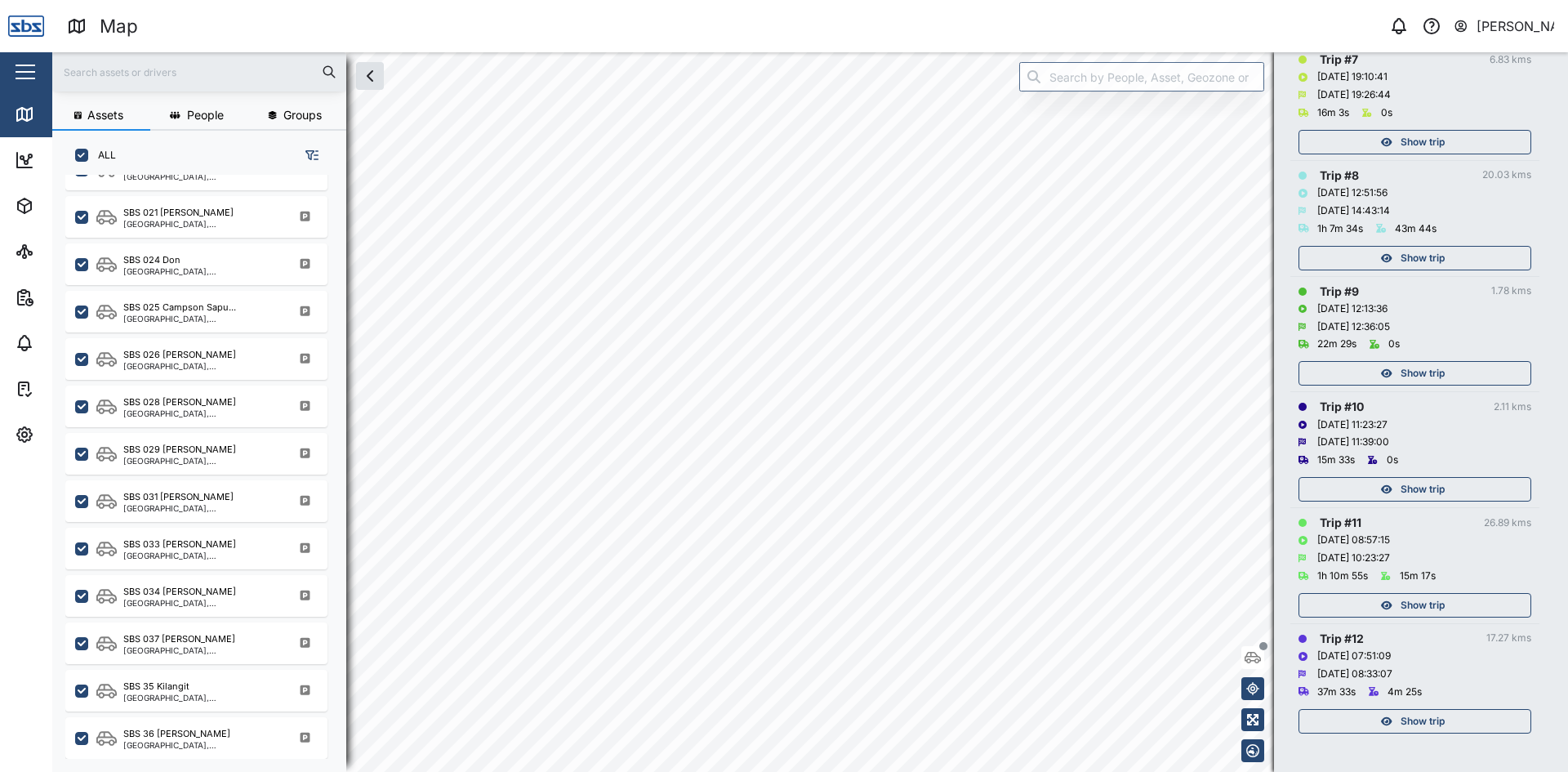
click at [1423, 368] on span "Show trip" at bounding box center [1422, 373] width 44 height 23
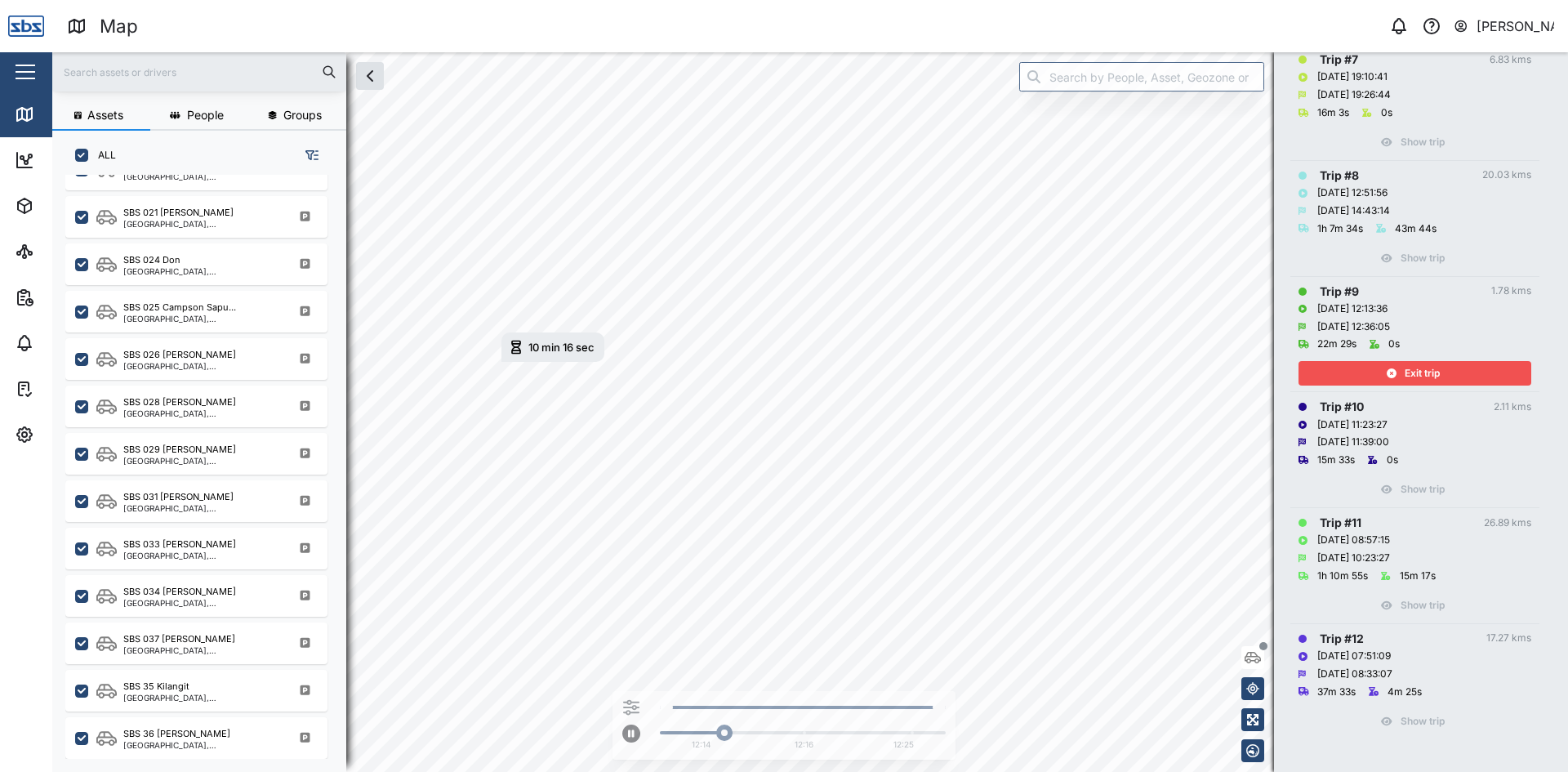
click at [1423, 368] on span "Exit trip" at bounding box center [1422, 373] width 35 height 23
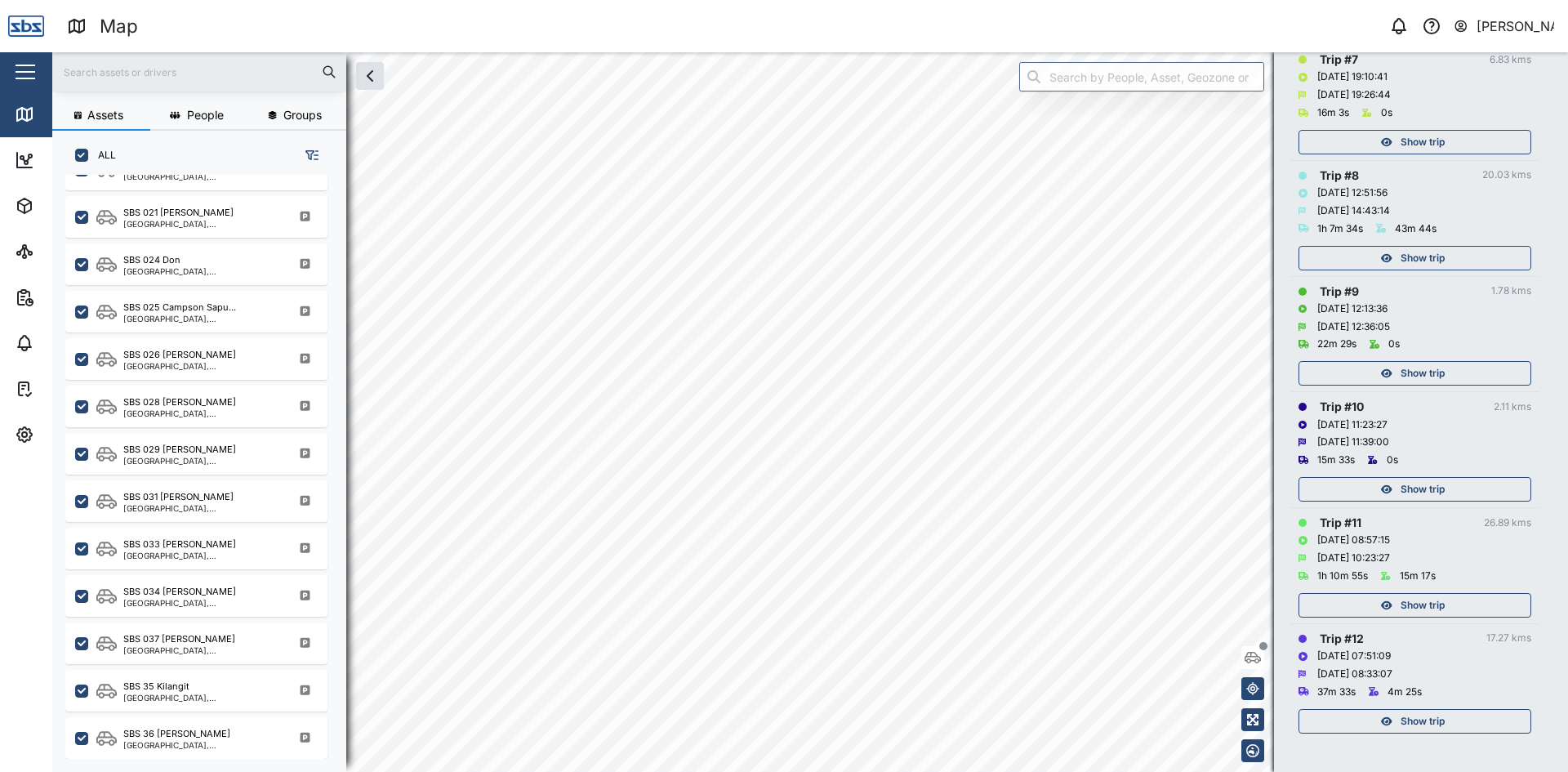
click at [1436, 250] on span "Show trip" at bounding box center [1422, 258] width 44 height 23
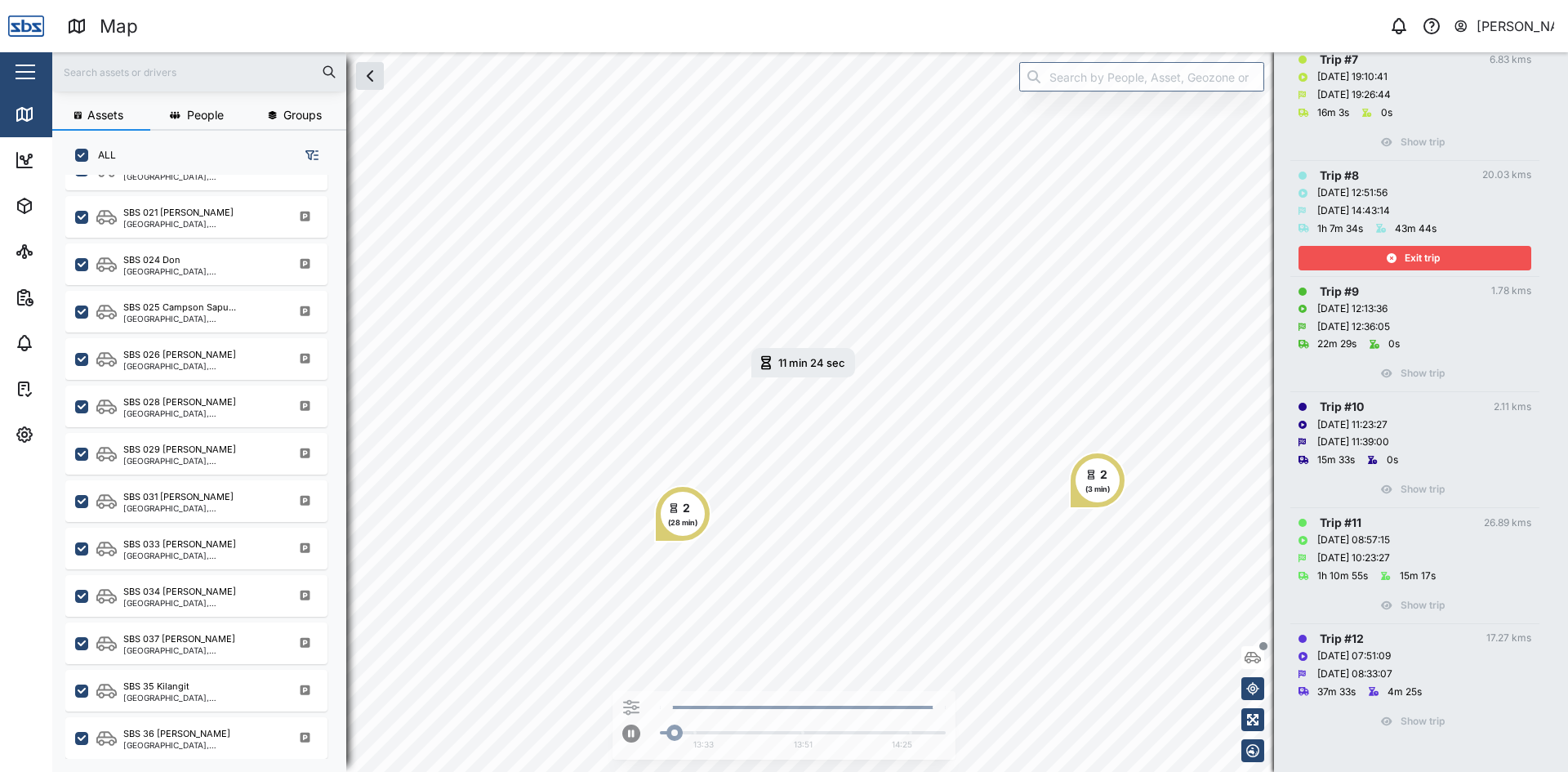
scroll to position [851, 0]
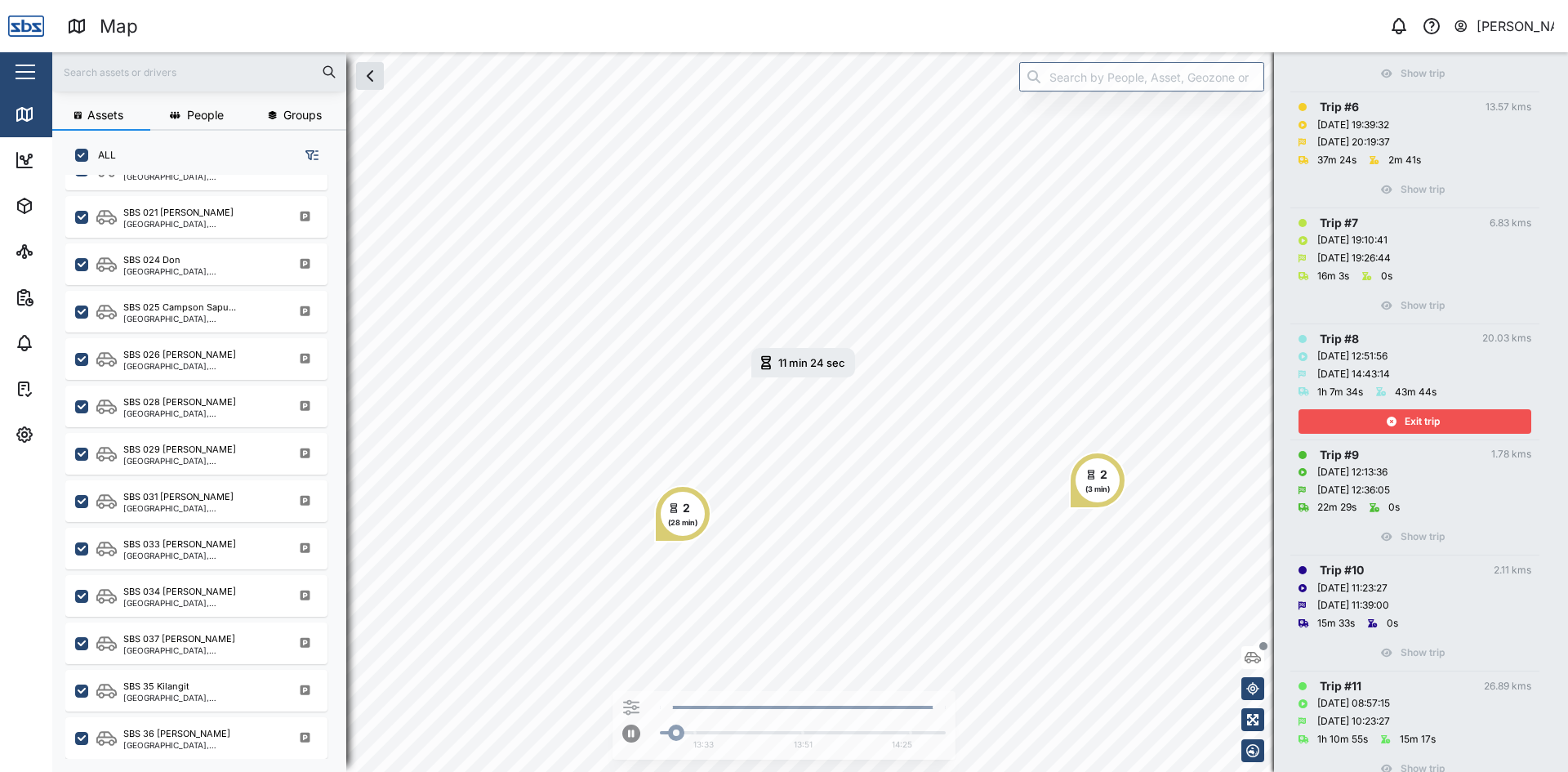
click at [1411, 418] on span "Exit trip" at bounding box center [1422, 421] width 35 height 23
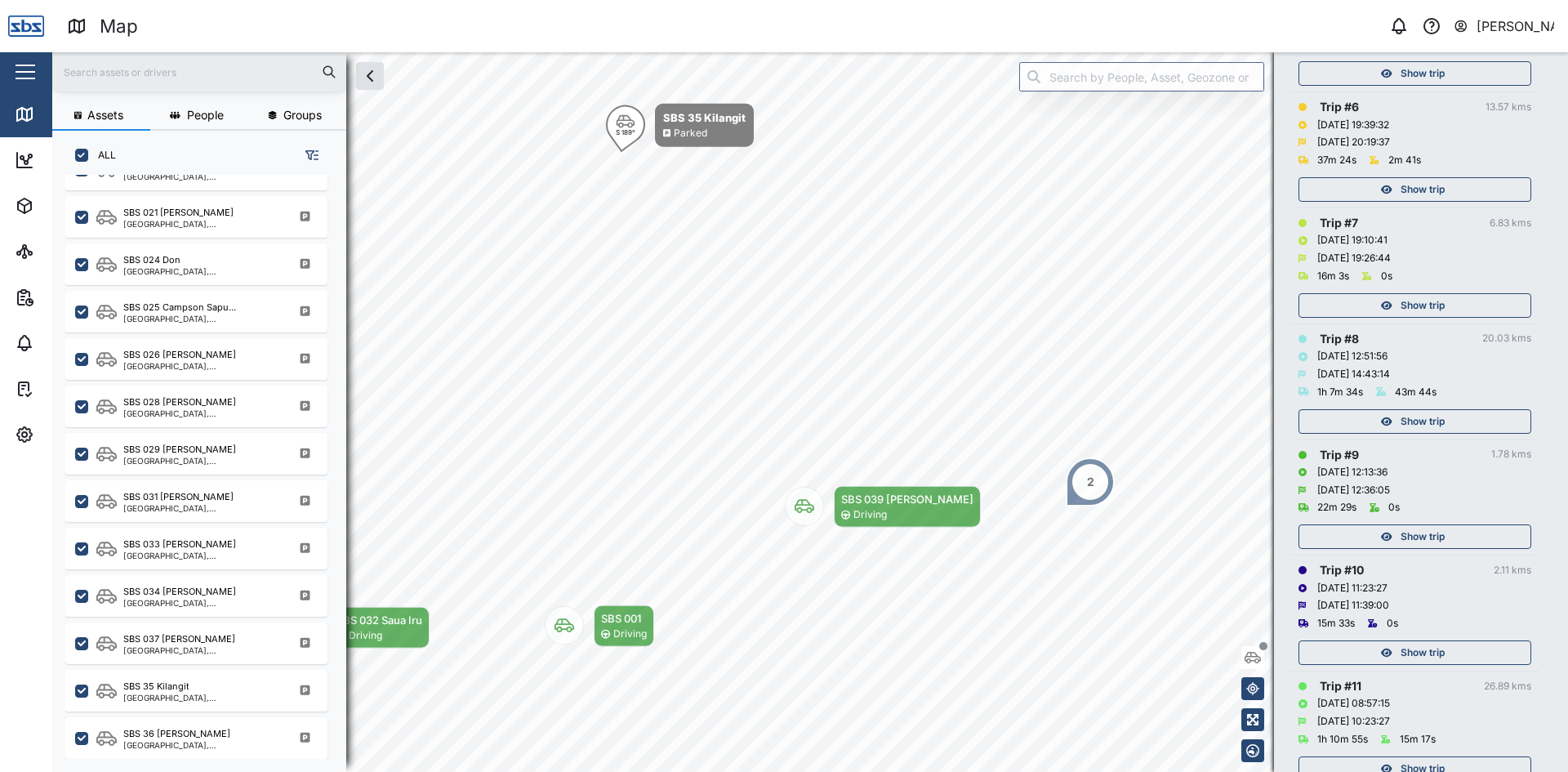
click at [1432, 302] on span "Show trip" at bounding box center [1422, 304] width 44 height 23
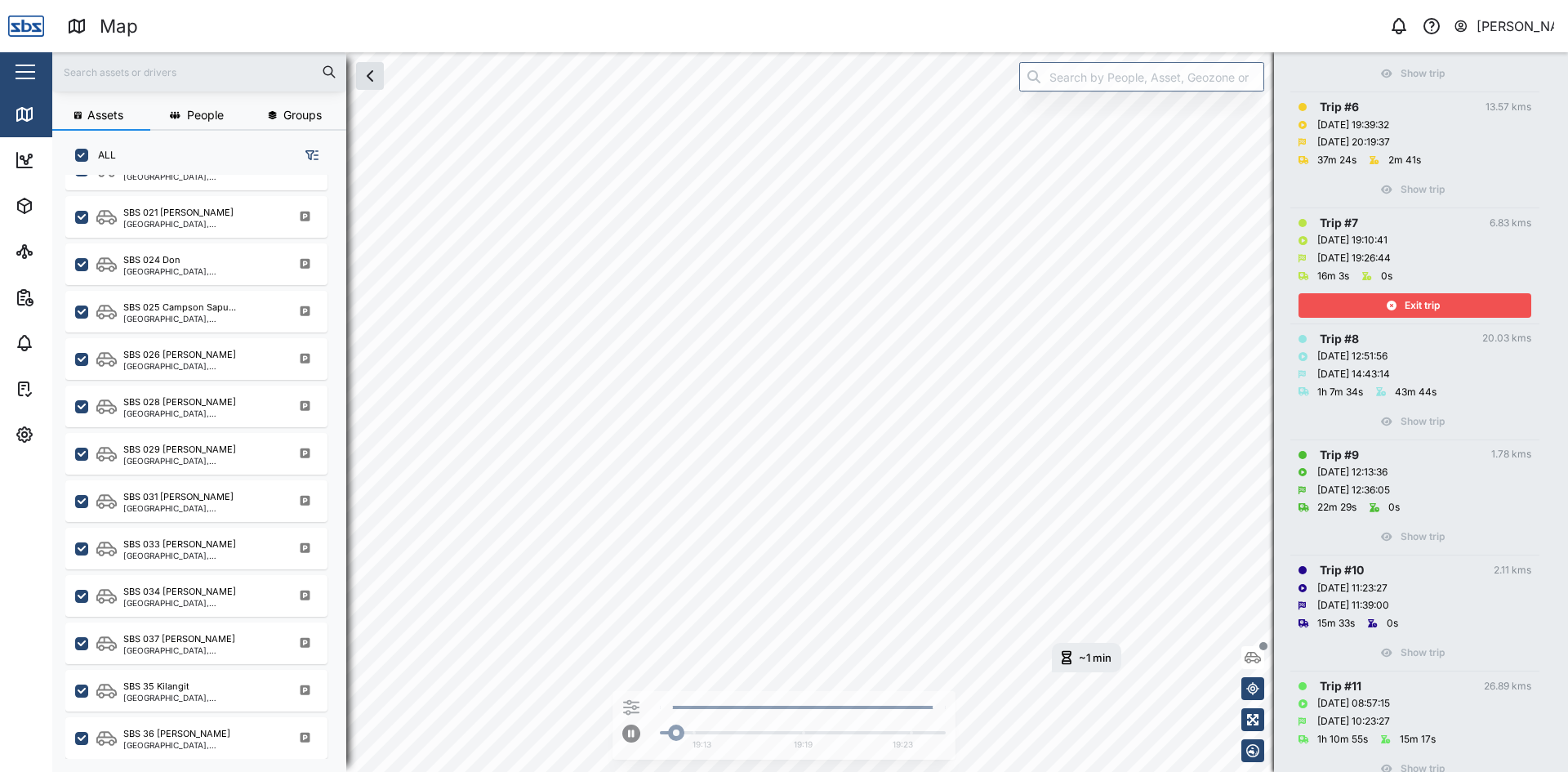
click at [1432, 302] on span "Exit trip" at bounding box center [1422, 304] width 35 height 23
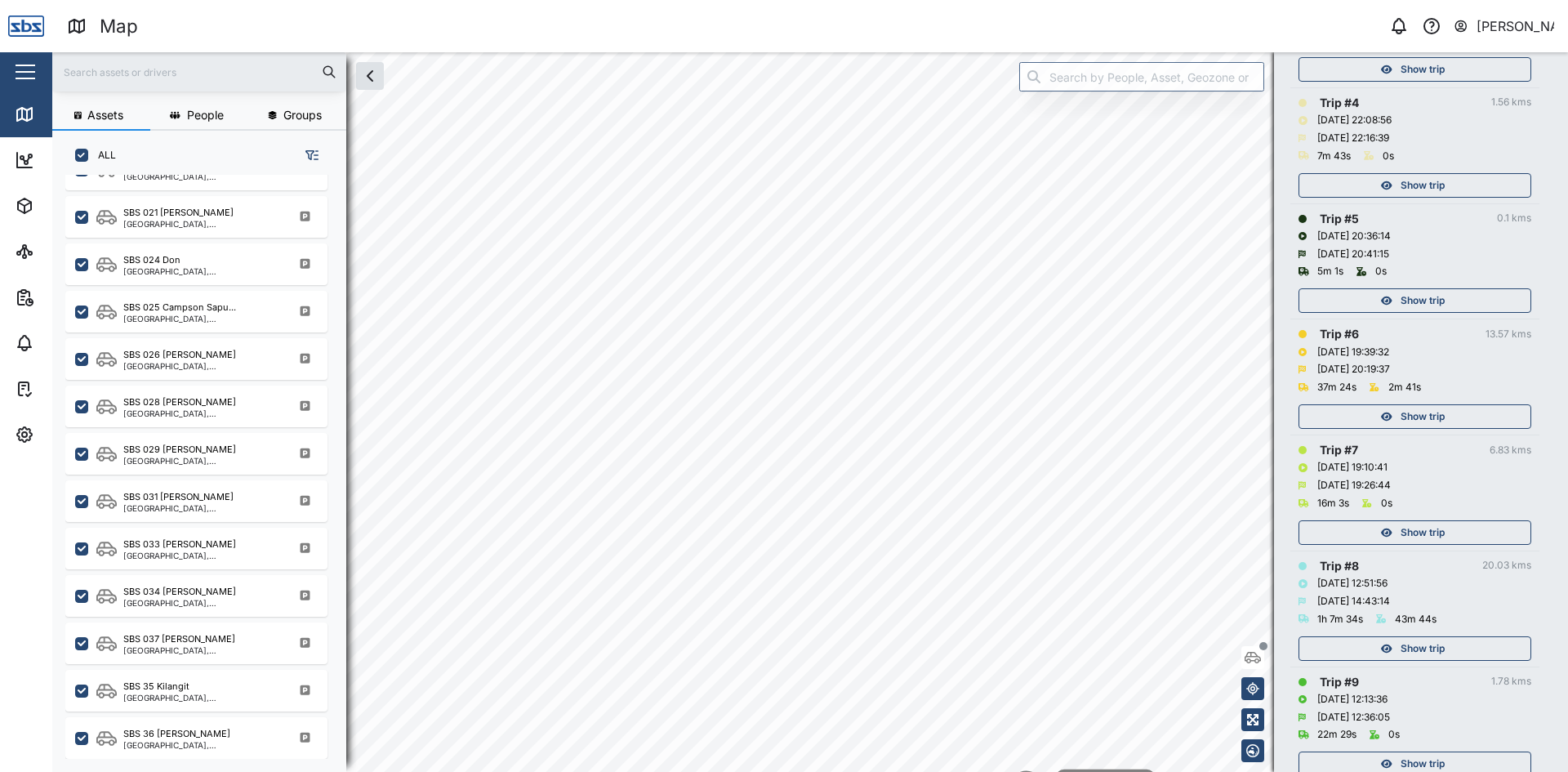
scroll to position [524, 0]
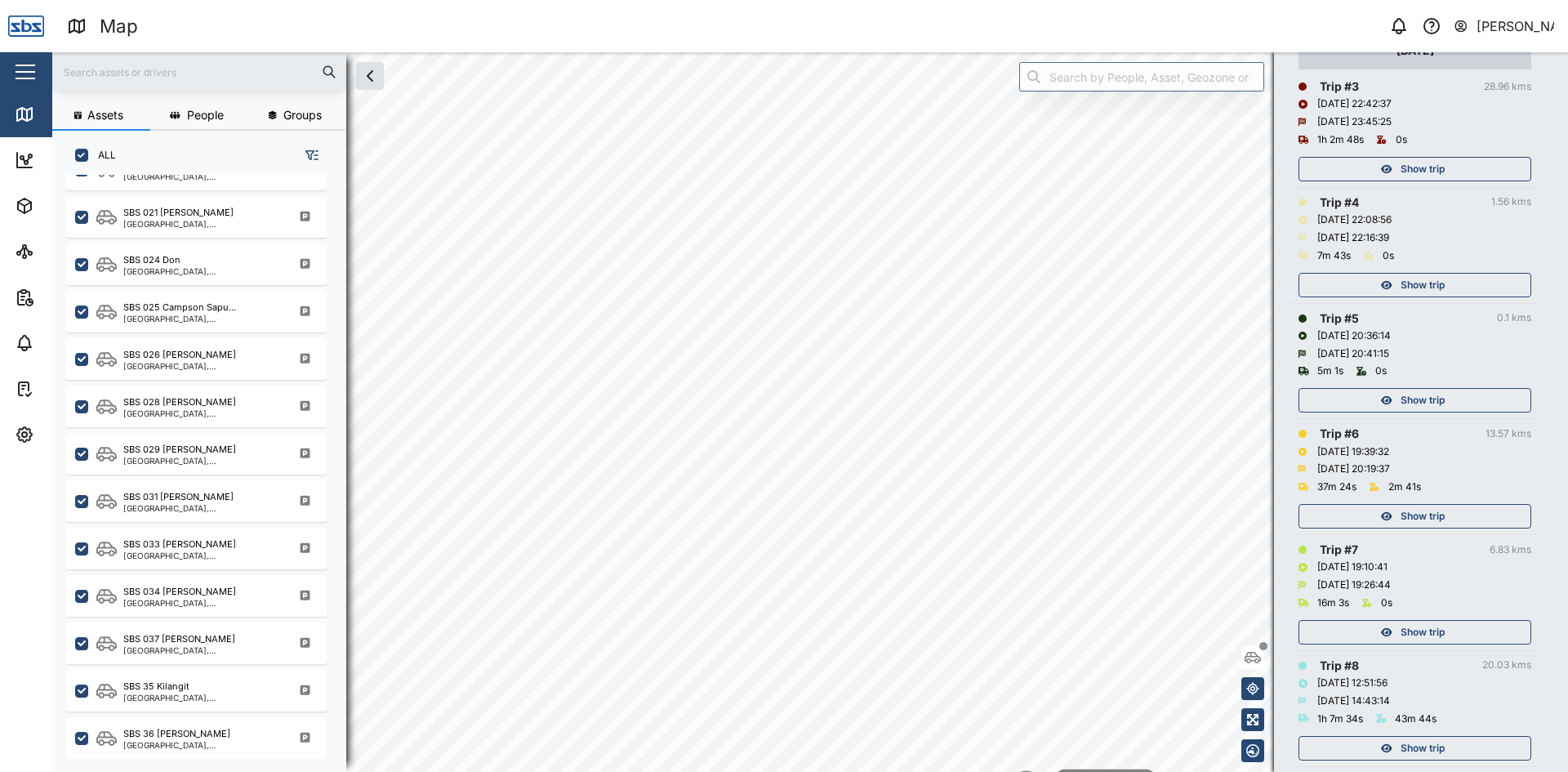
click at [1413, 516] on span "Show trip" at bounding box center [1422, 515] width 44 height 23
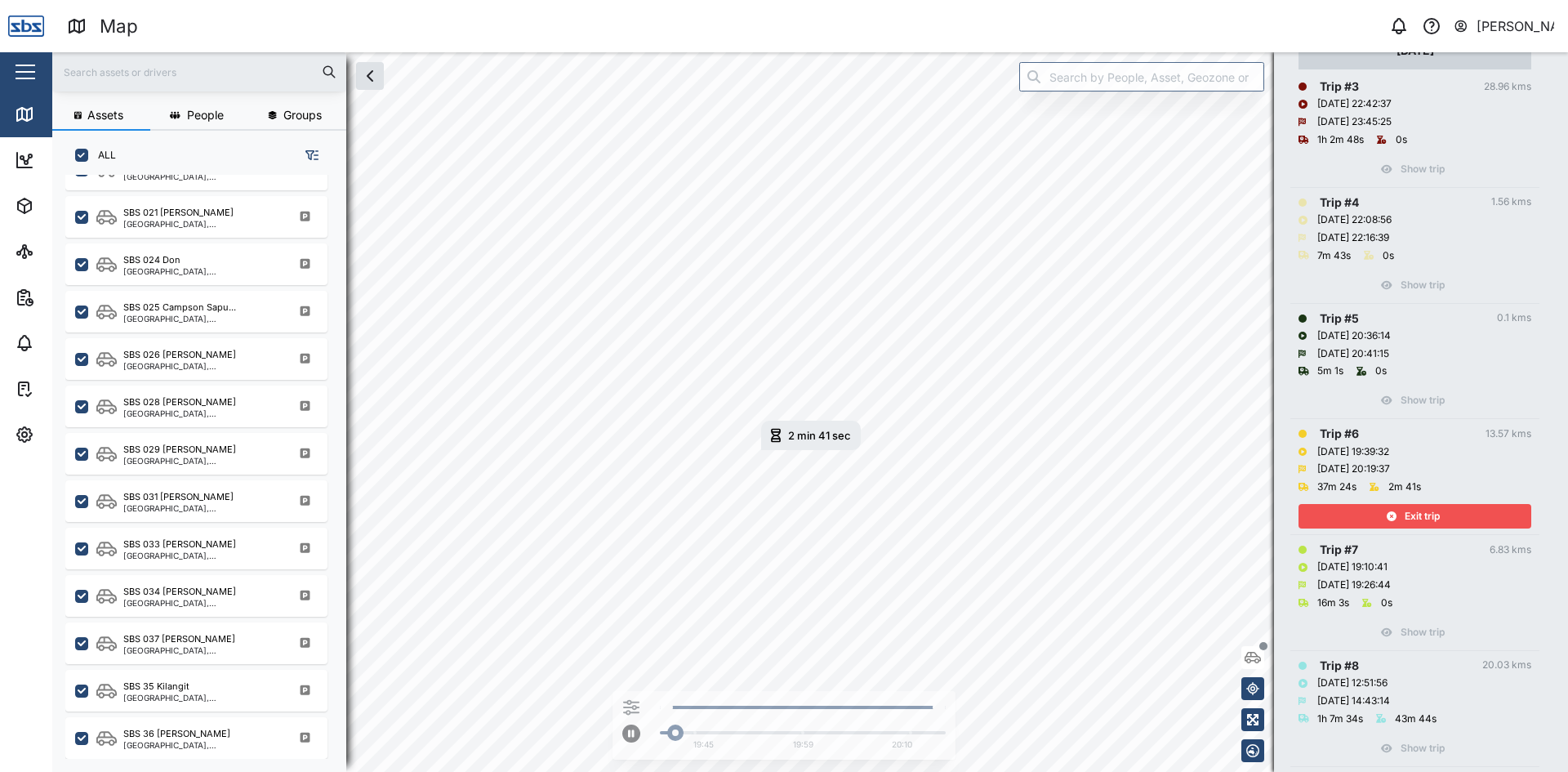
click at [1414, 515] on span "Exit trip" at bounding box center [1422, 515] width 35 height 23
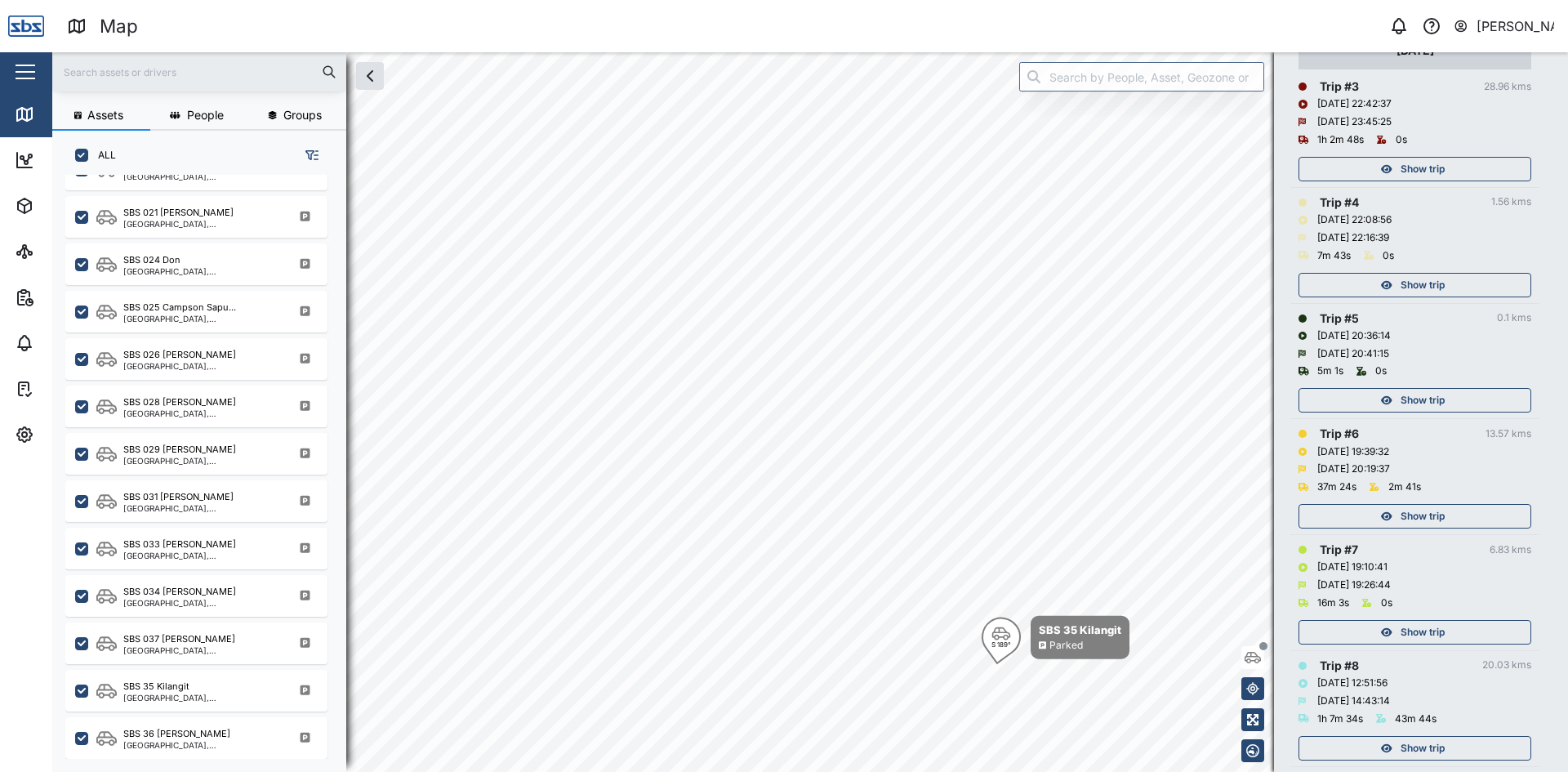
click at [1435, 407] on span "Show trip" at bounding box center [1422, 400] width 44 height 23
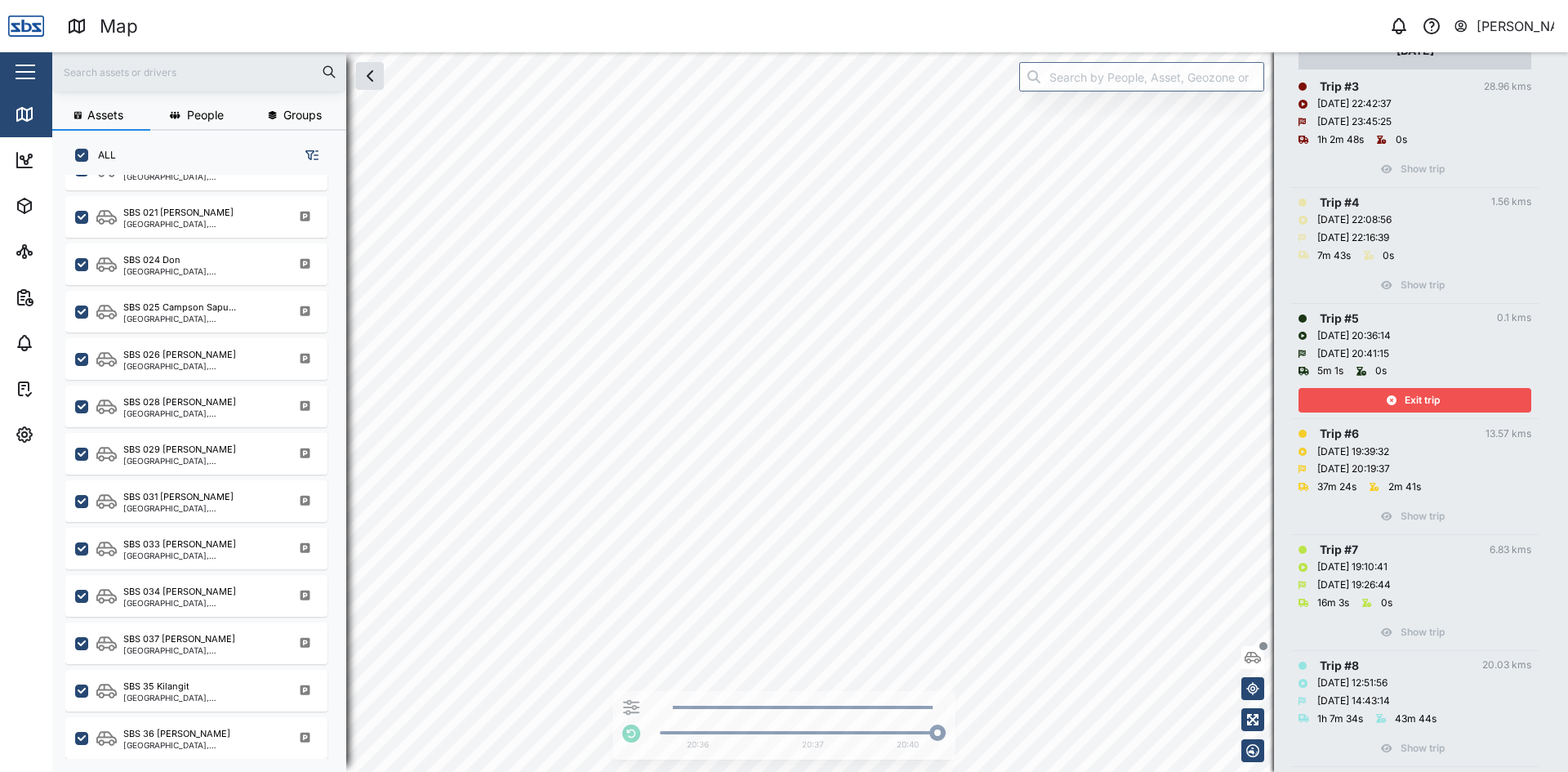
click at [1435, 407] on span "Exit trip" at bounding box center [1422, 400] width 35 height 23
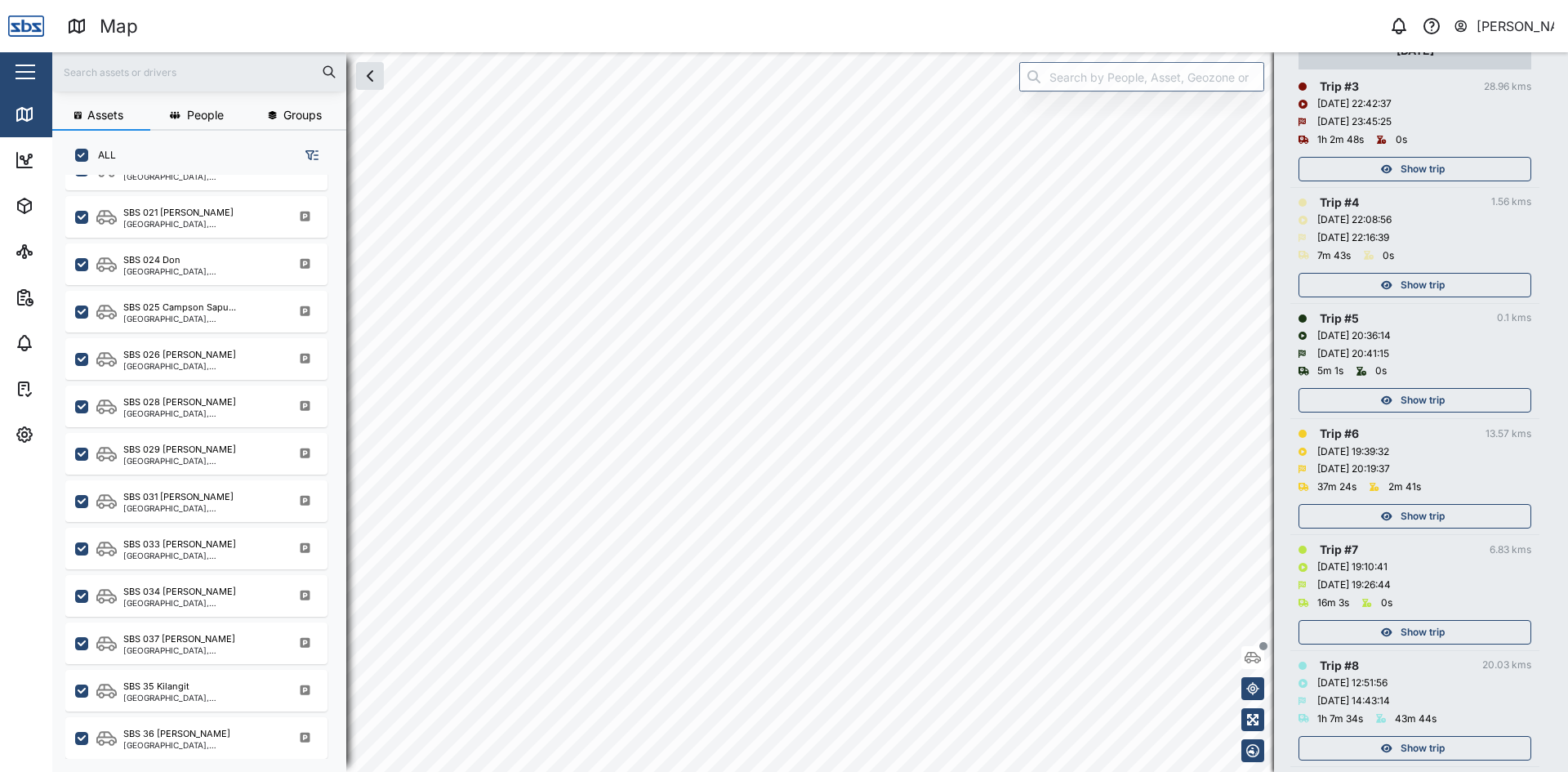
click at [1449, 281] on div "Show trip" at bounding box center [1413, 285] width 213 height 23
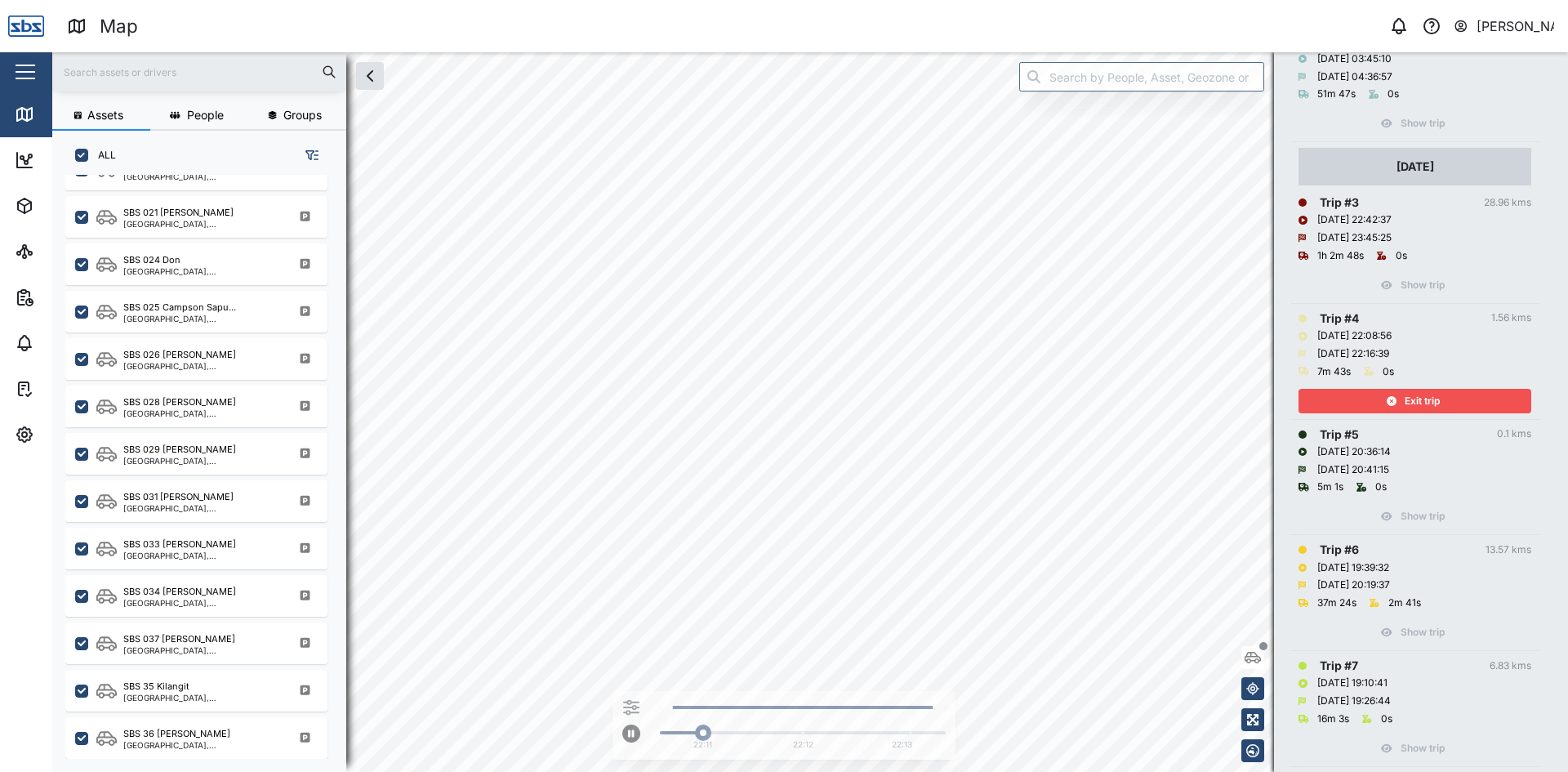
scroll to position [361, 0]
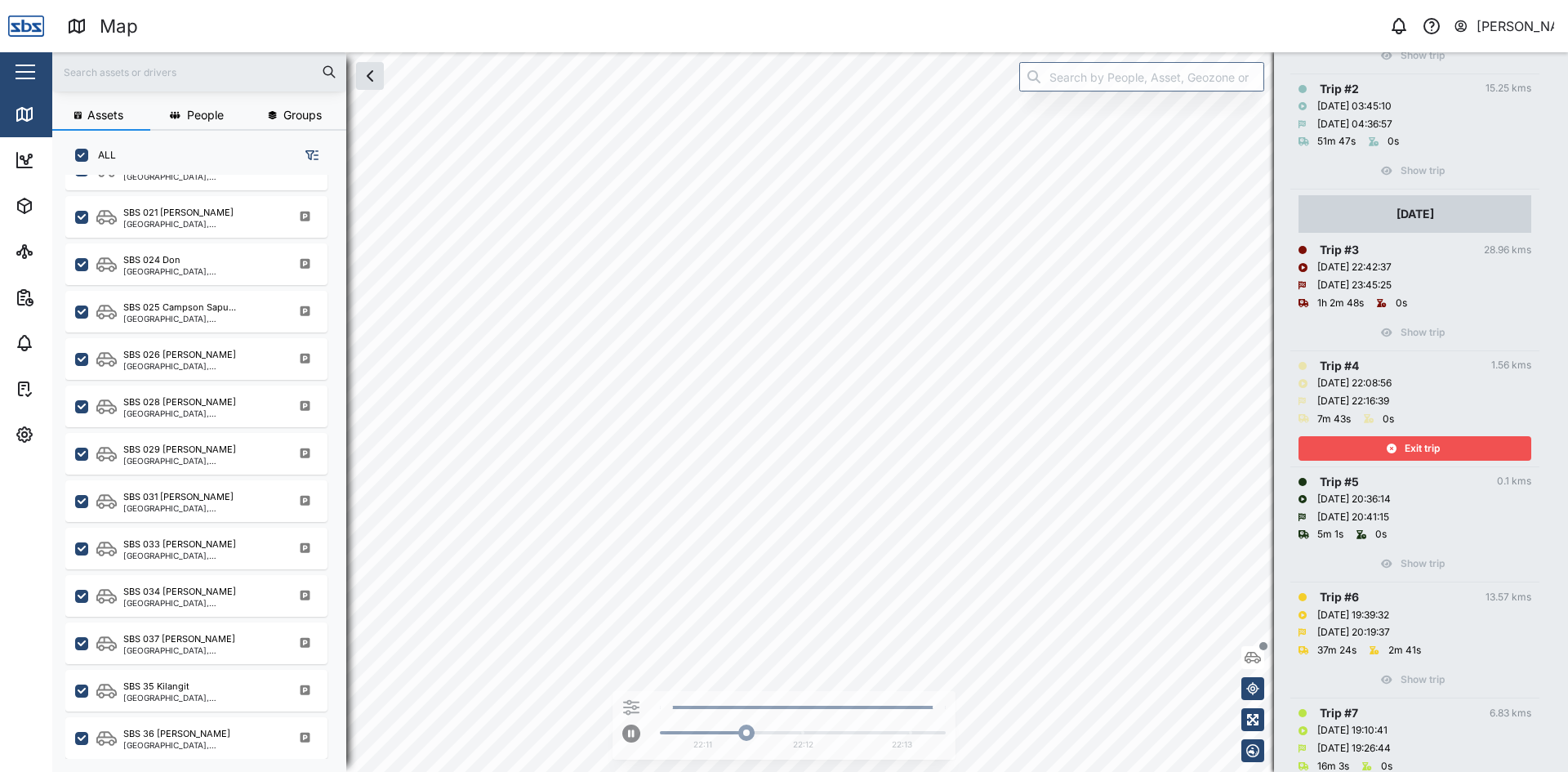
click at [1402, 448] on div "Exit trip" at bounding box center [1413, 448] width 213 height 23
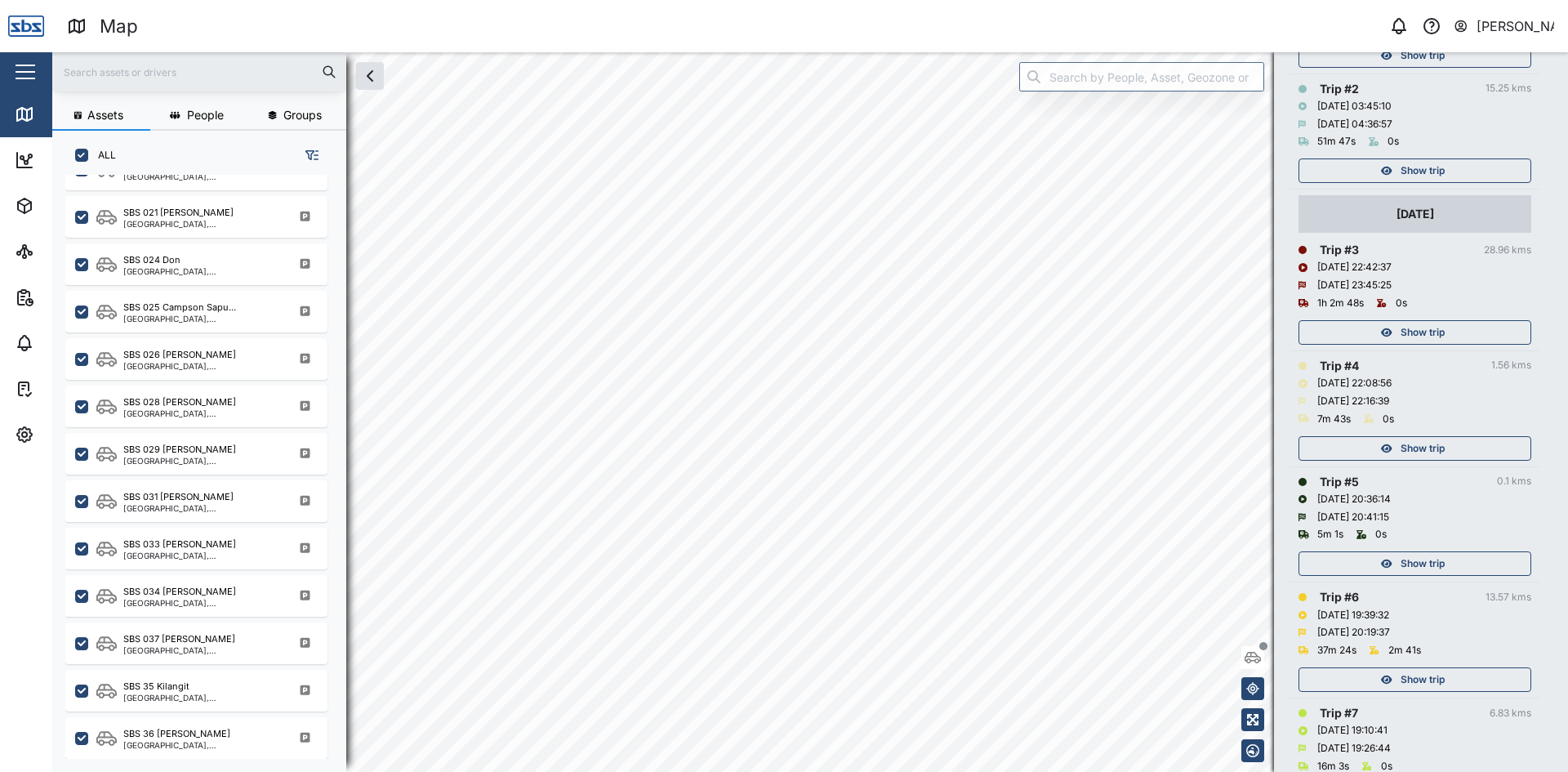
click at [1424, 329] on span "Show trip" at bounding box center [1422, 332] width 44 height 23
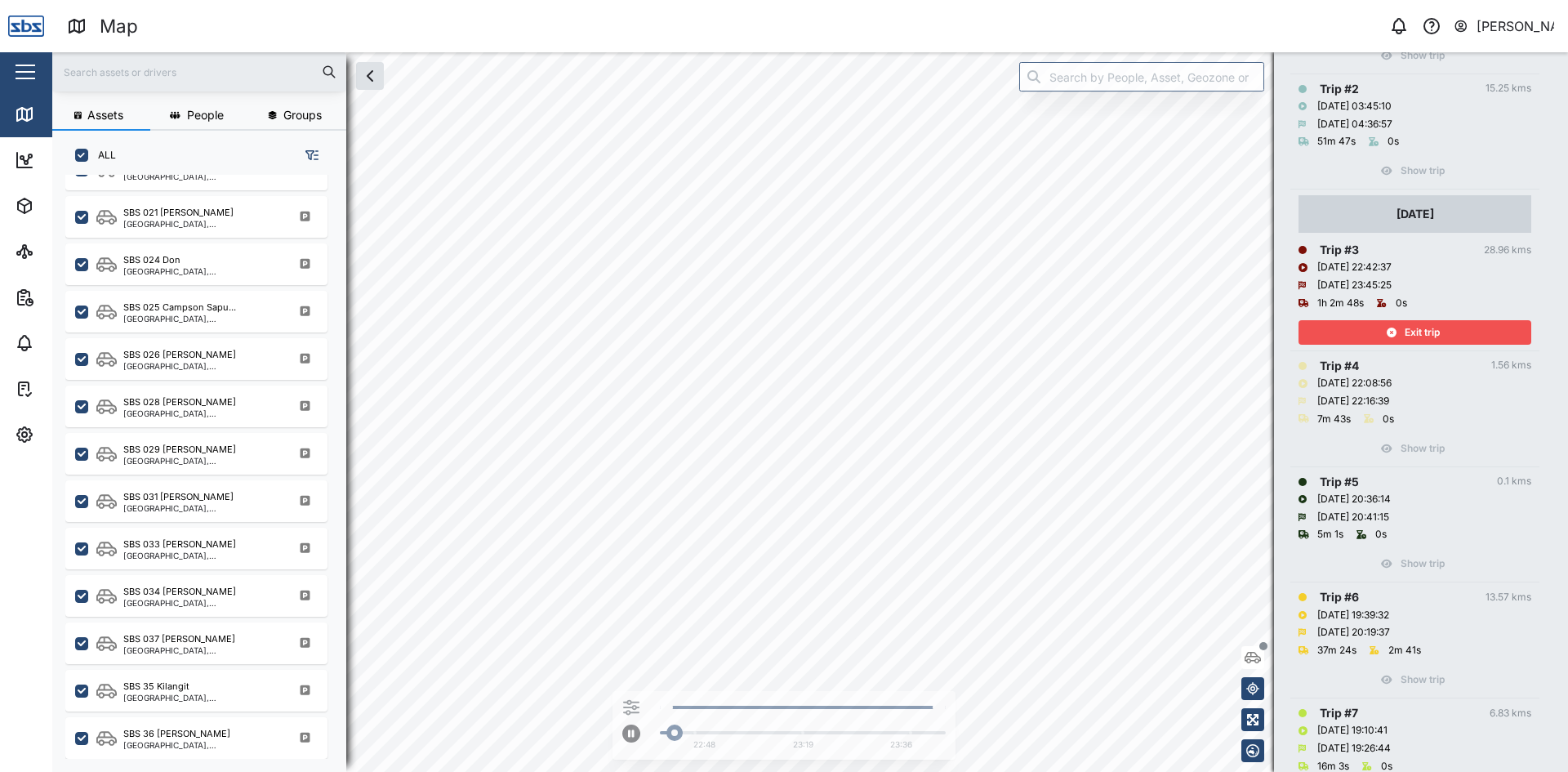
click at [1424, 329] on span "Exit trip" at bounding box center [1422, 332] width 35 height 23
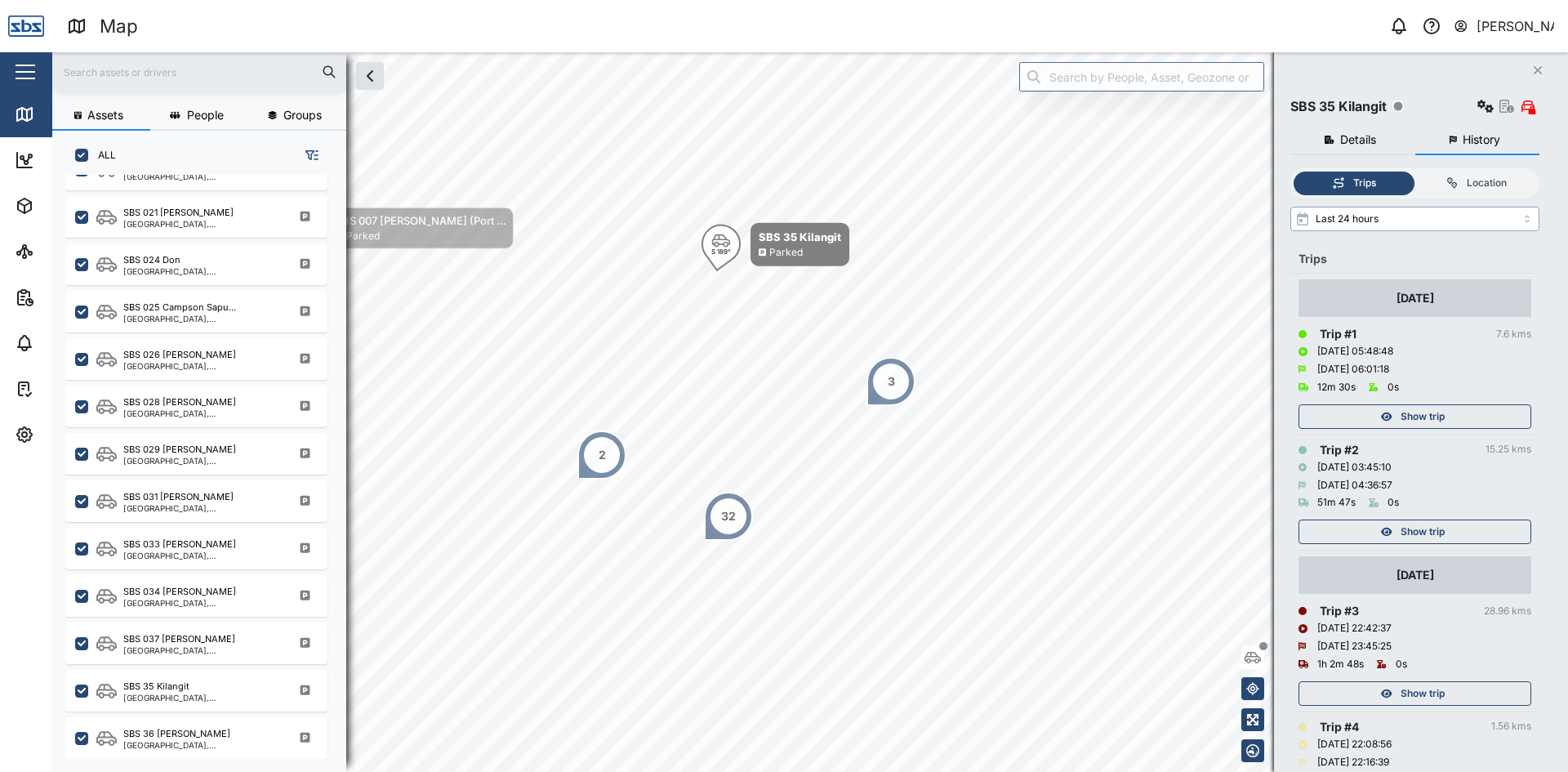
click at [1405, 222] on input "Last 24 hours" at bounding box center [1415, 218] width 249 height 24
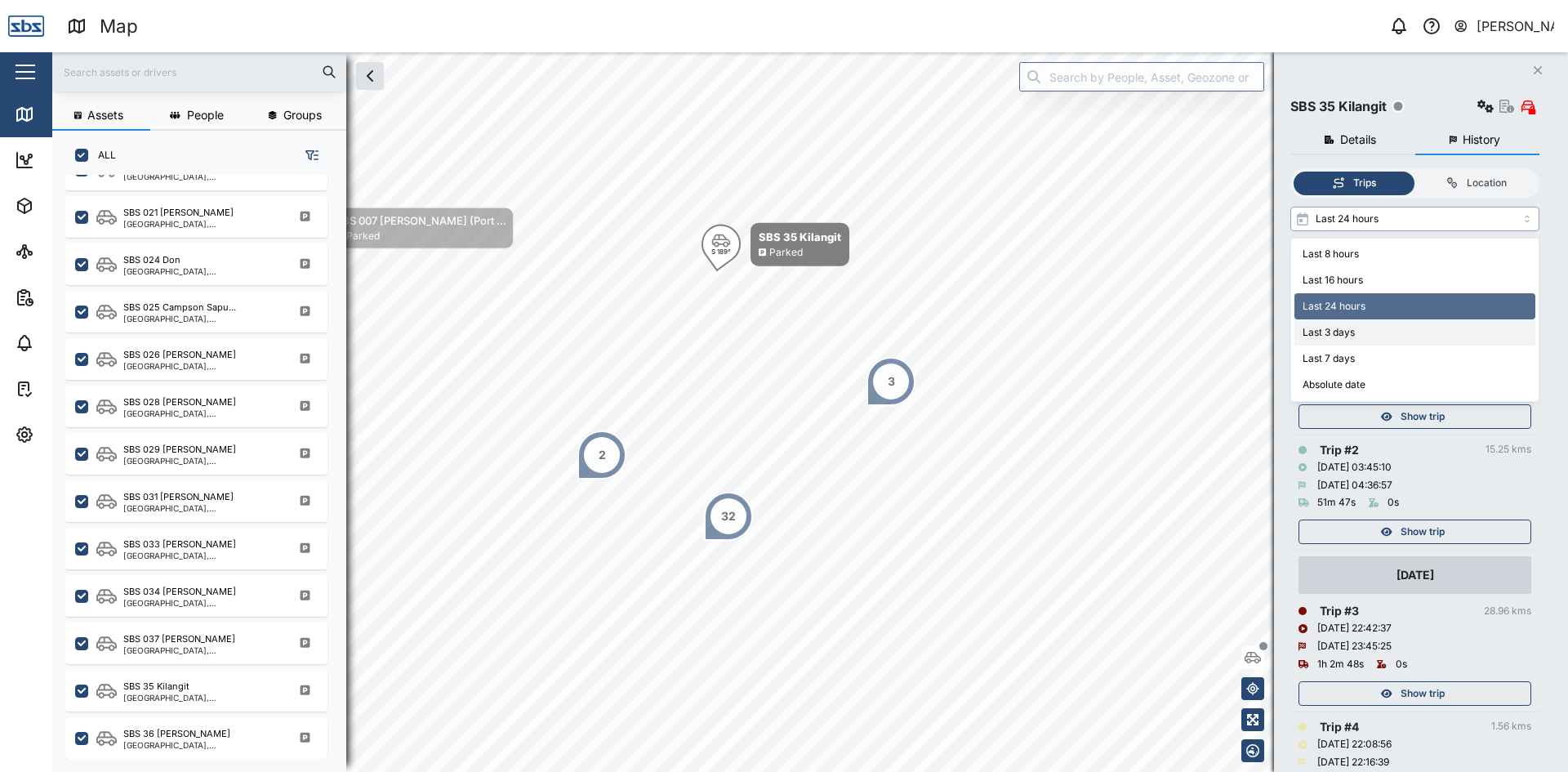
type input "Last 3 days"
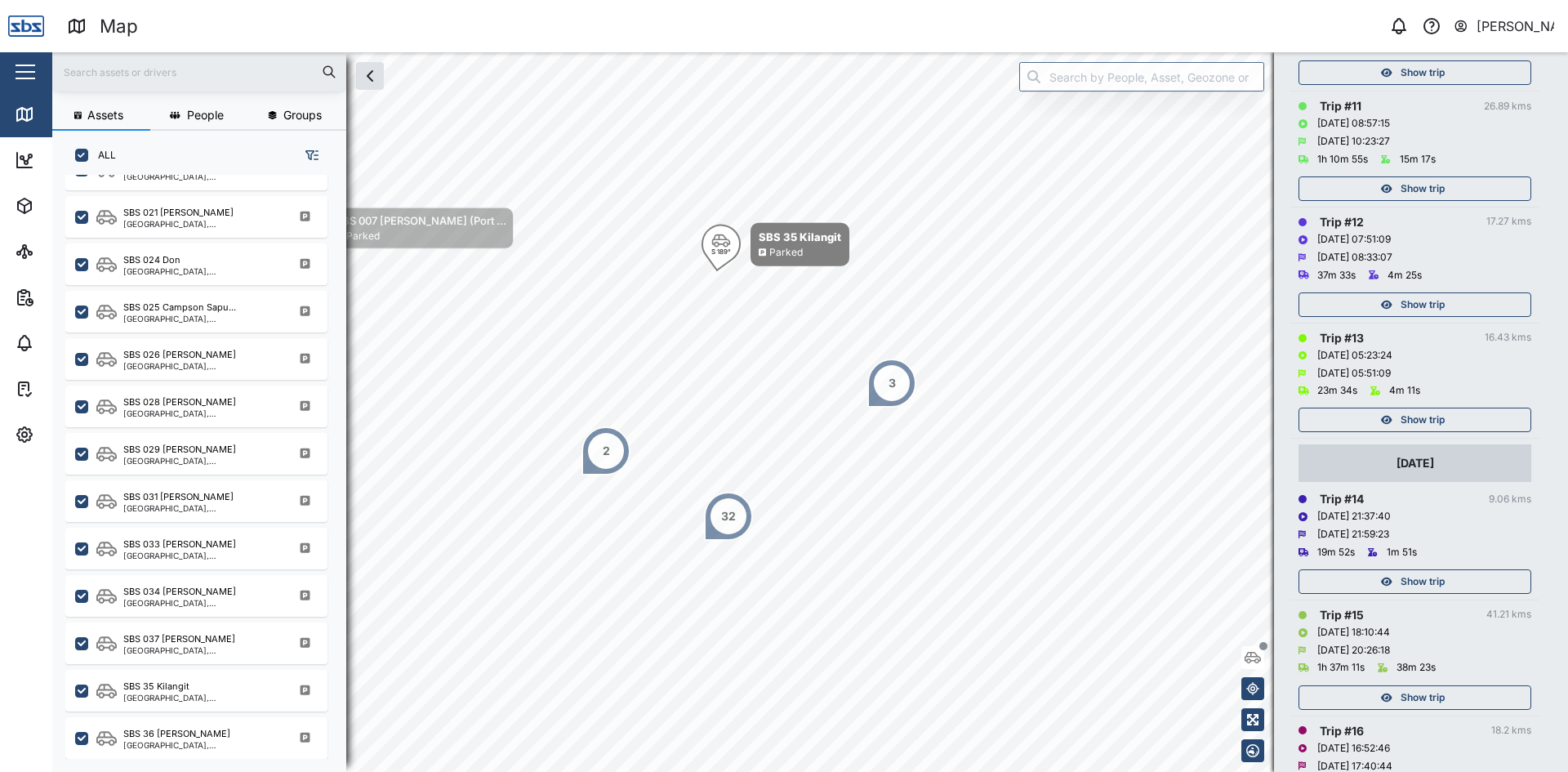
scroll to position [1470, 0]
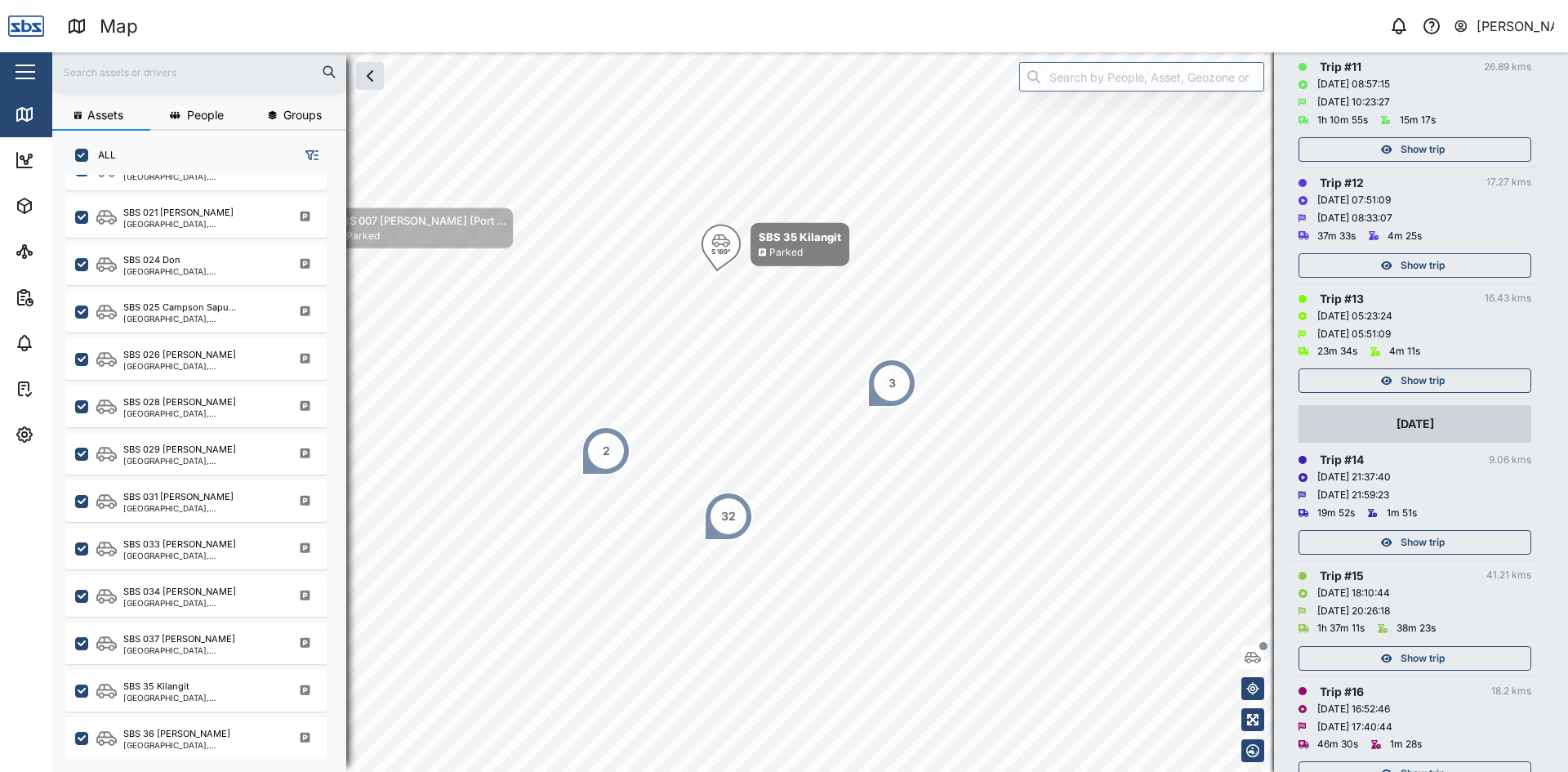
click at [1432, 377] on span "Show trip" at bounding box center [1422, 380] width 44 height 23
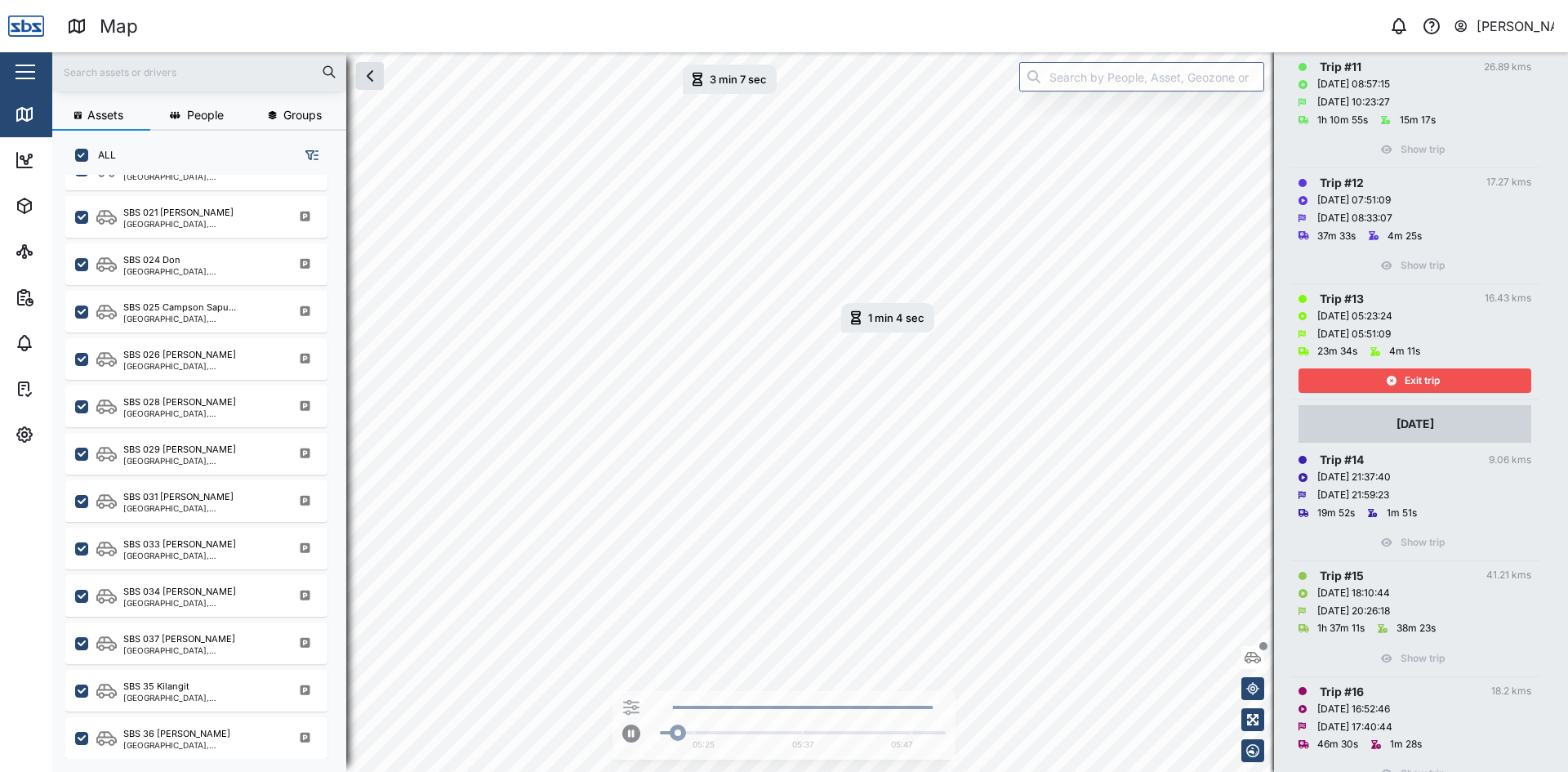
click at [1432, 377] on span "Exit trip" at bounding box center [1422, 380] width 35 height 23
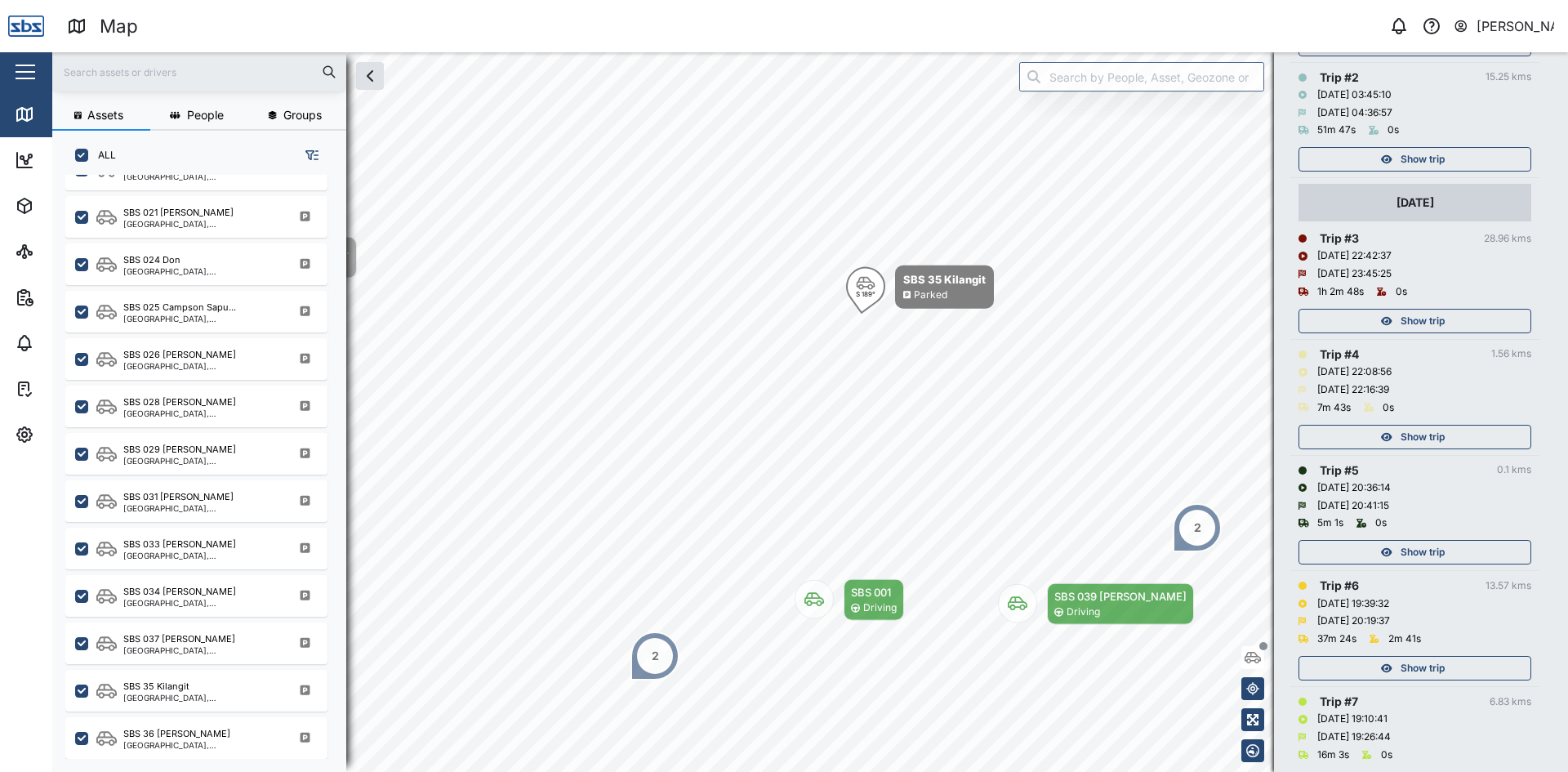
scroll to position [327, 0]
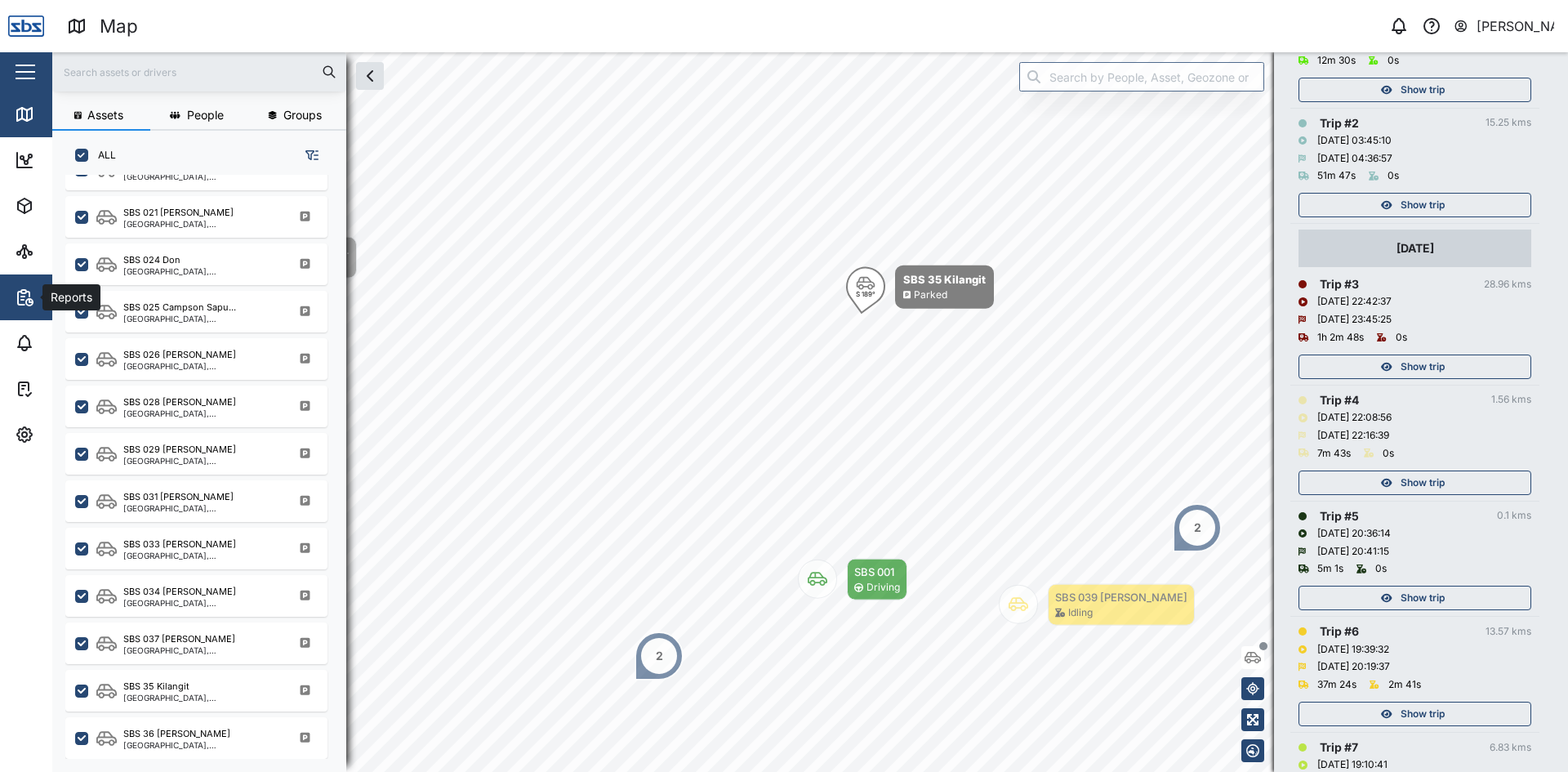
click at [27, 295] on icon "button" at bounding box center [24, 297] width 20 height 20
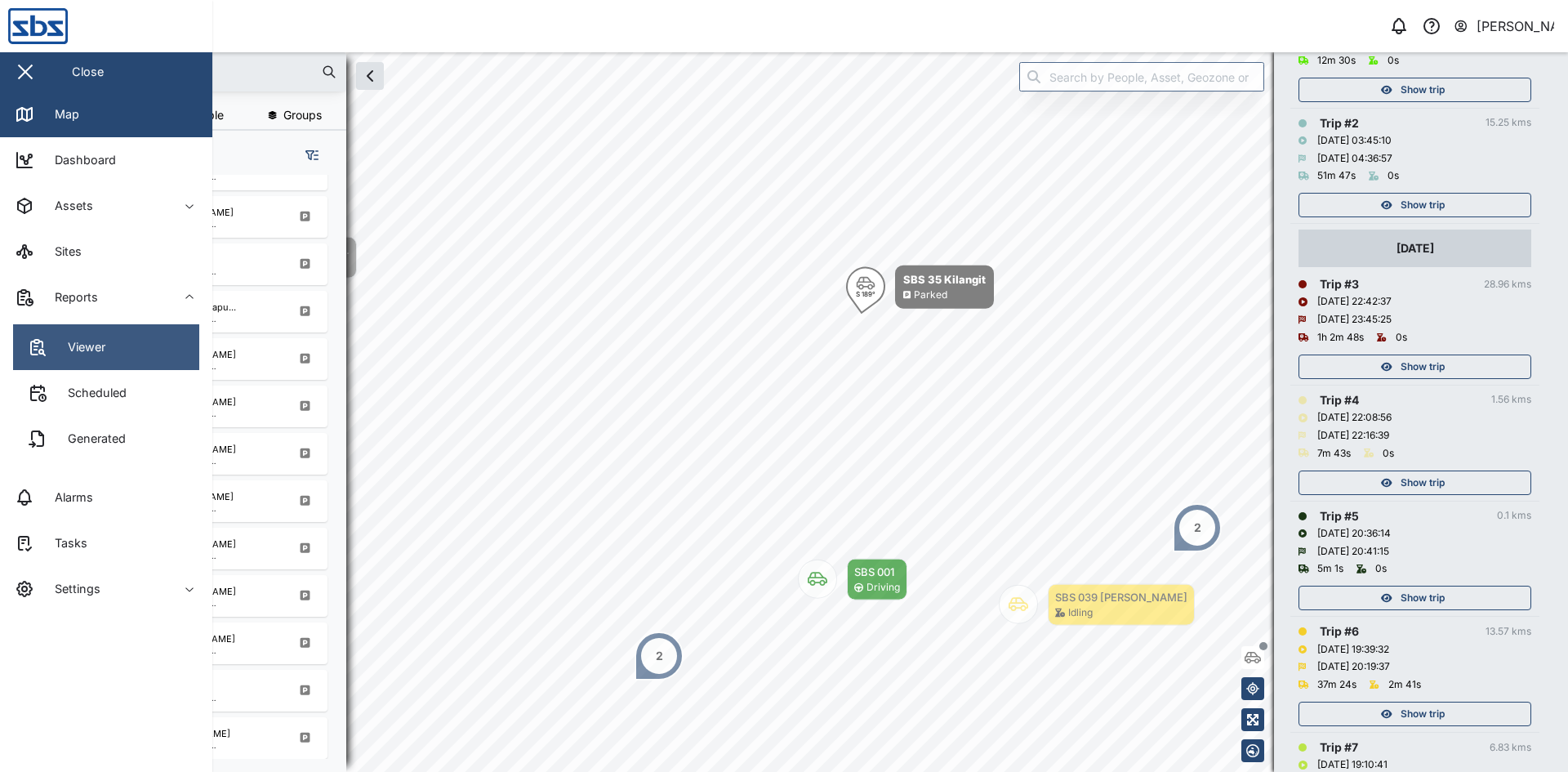
click at [92, 346] on div "Viewer" at bounding box center [80, 347] width 50 height 18
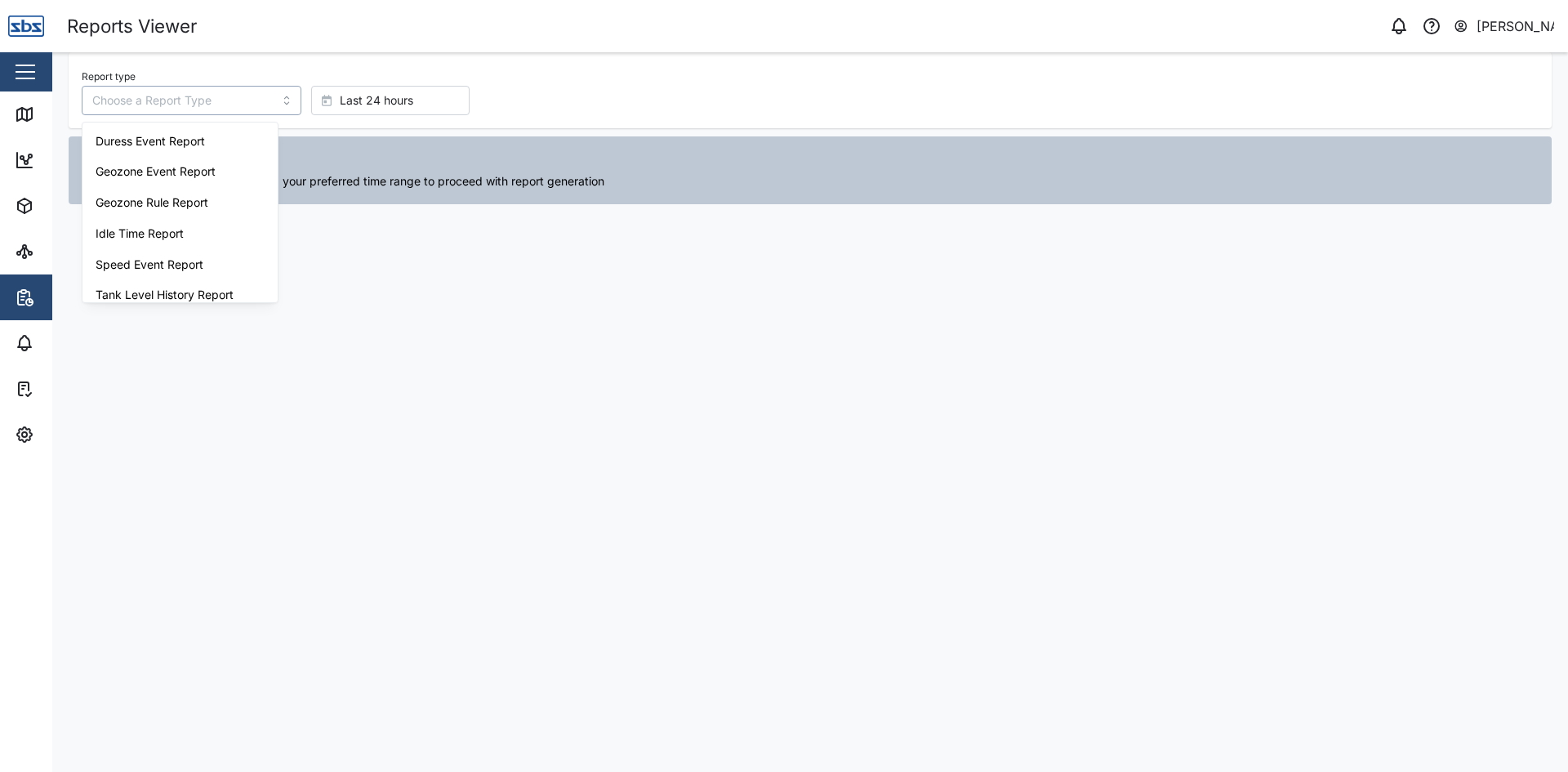
click at [209, 102] on input "Report type" at bounding box center [192, 100] width 220 height 30
click at [403, 101] on div "Last 24 hours" at bounding box center [387, 100] width 132 height 28
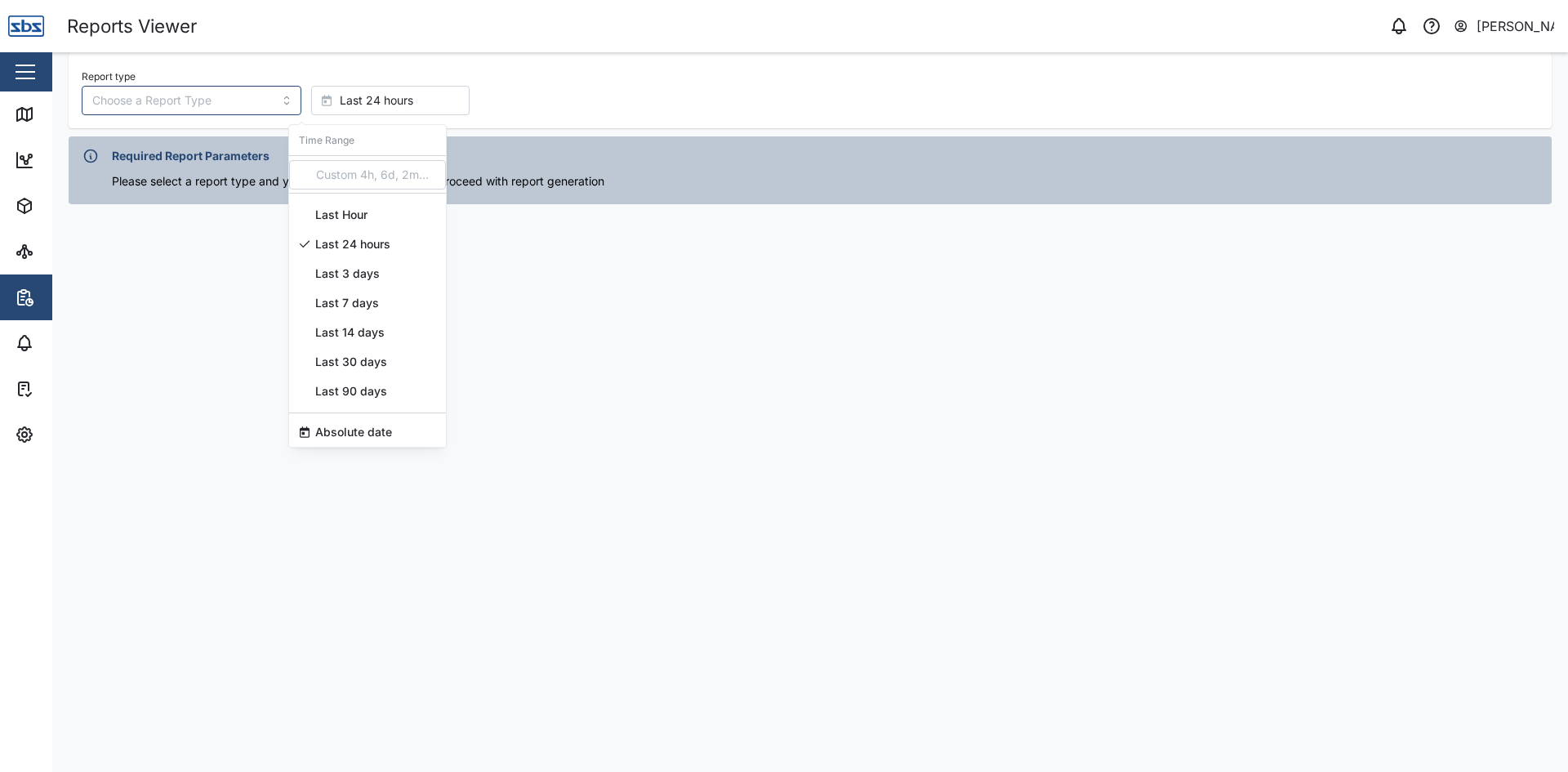
click at [366, 271] on span "Last 3 days" at bounding box center [348, 273] width 65 height 30
click at [172, 100] on input "Report type" at bounding box center [192, 100] width 220 height 30
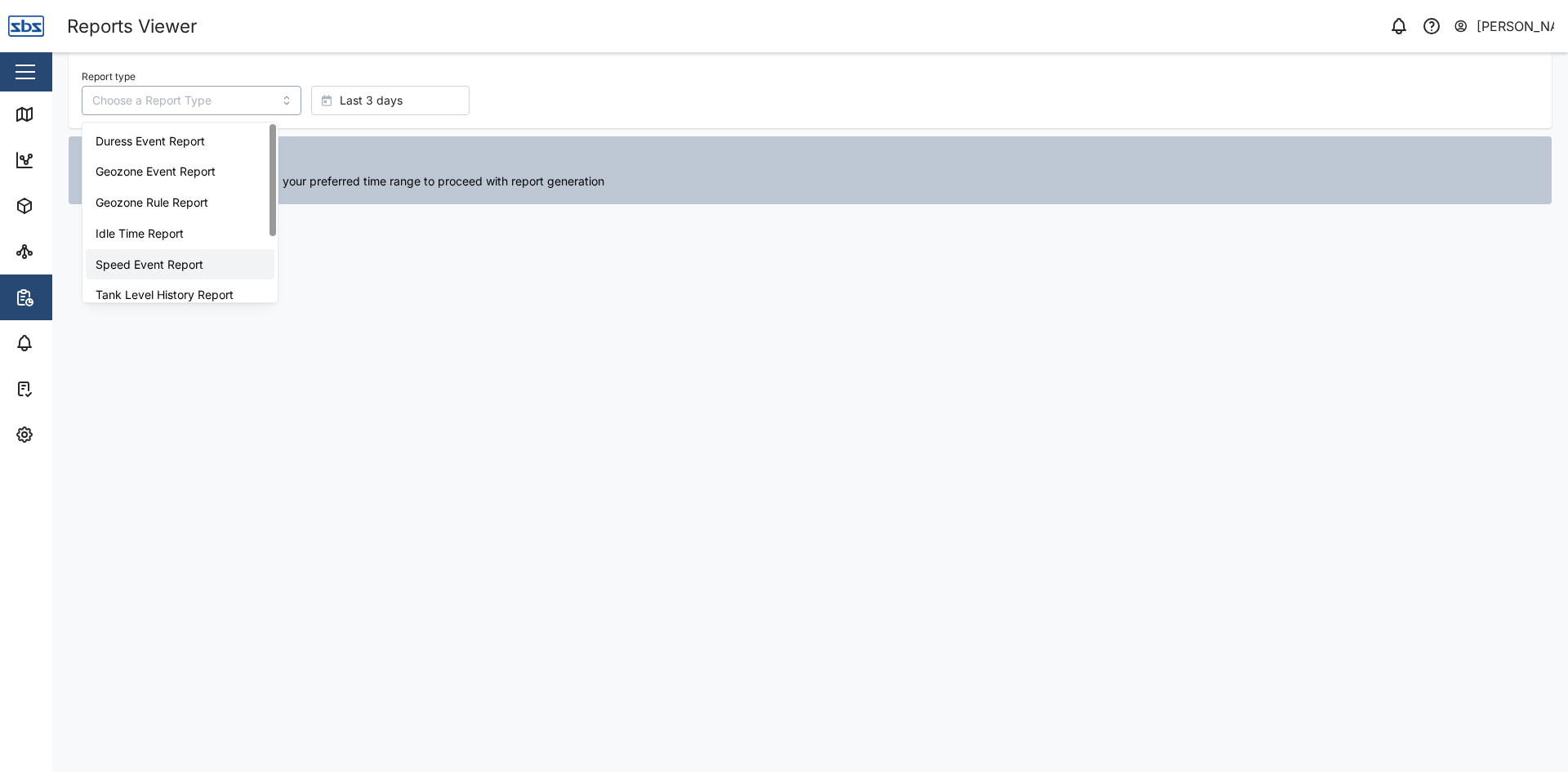
scroll to position [104, 0]
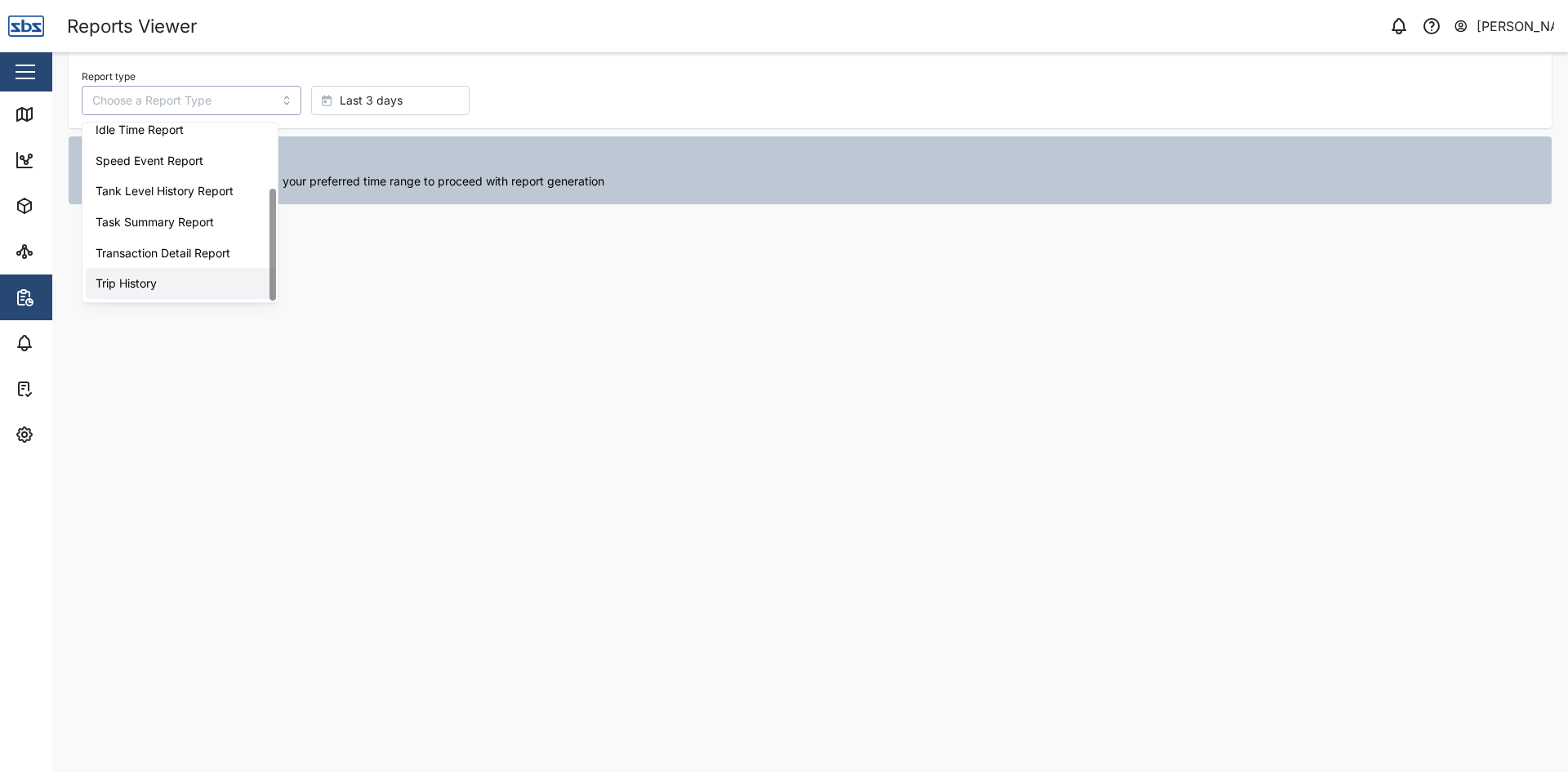
type input "Trip History"
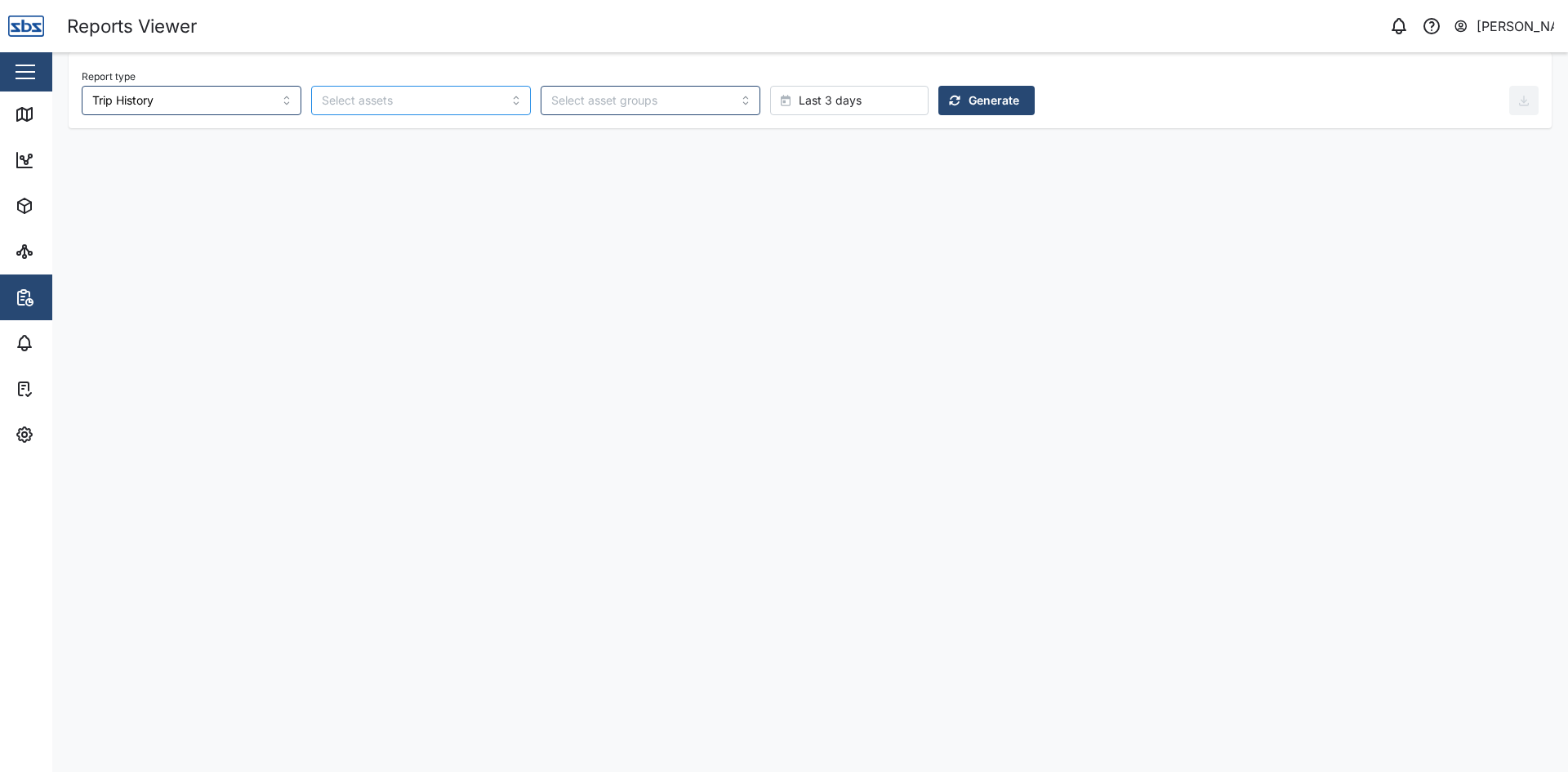
click at [405, 97] on input "search" at bounding box center [411, 100] width 179 height 14
click at [968, 101] on span "Generate" at bounding box center [993, 100] width 50 height 28
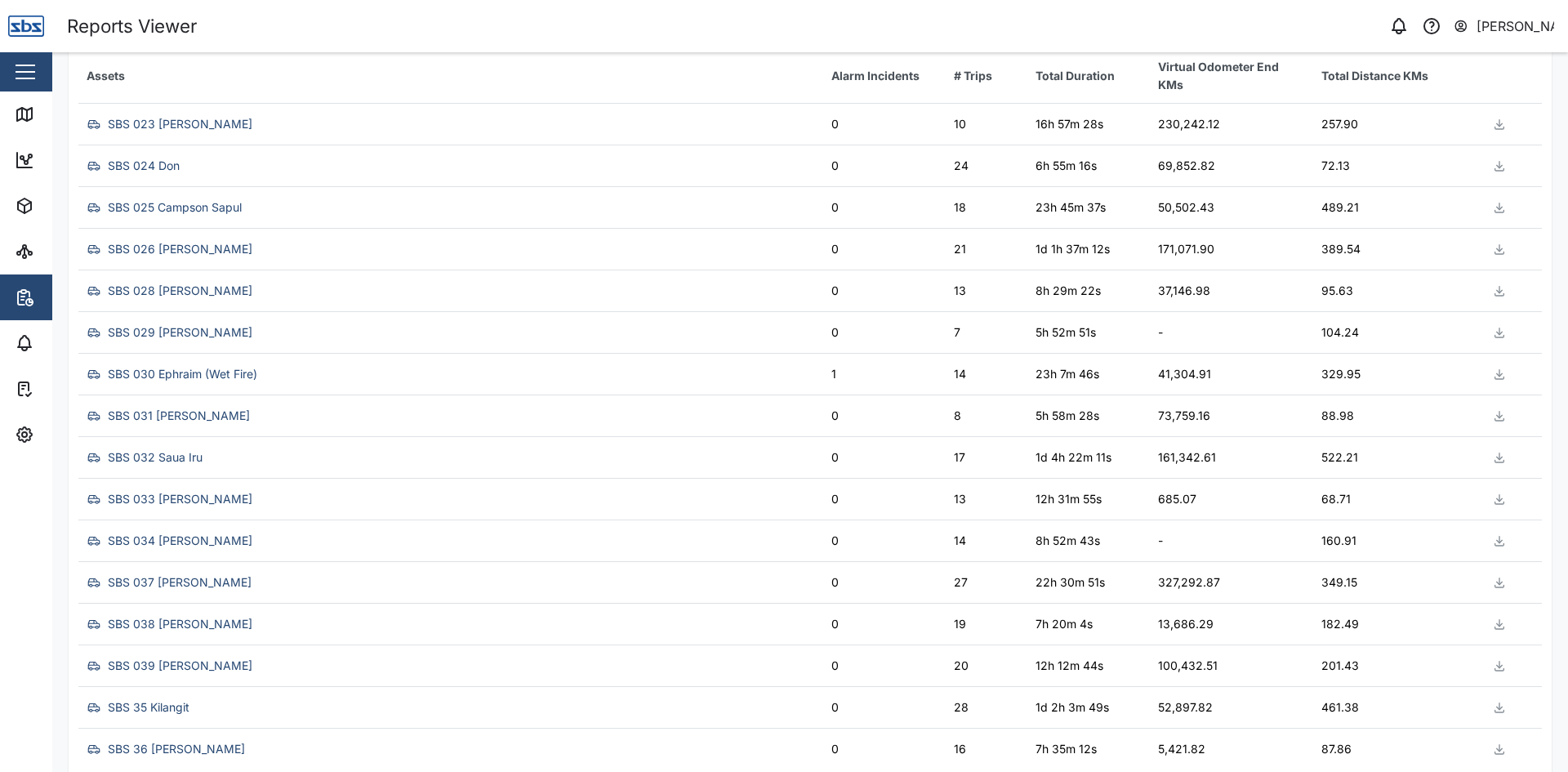
scroll to position [1258, 0]
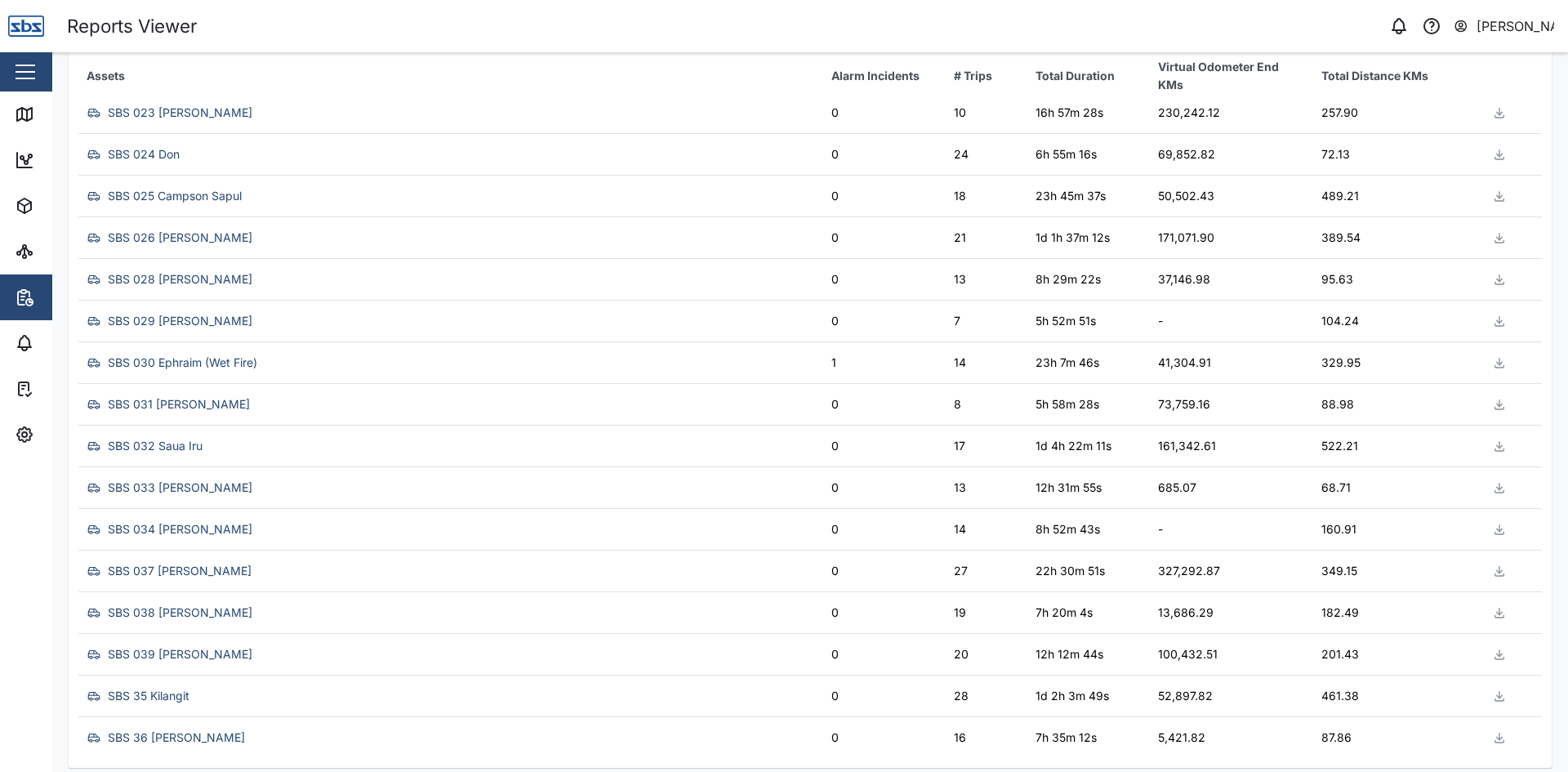
click at [1493, 695] on icon "button" at bounding box center [1500, 695] width 14 height 14
click at [1413, 607] on span "Download as XLS" at bounding box center [1425, 608] width 99 height 28
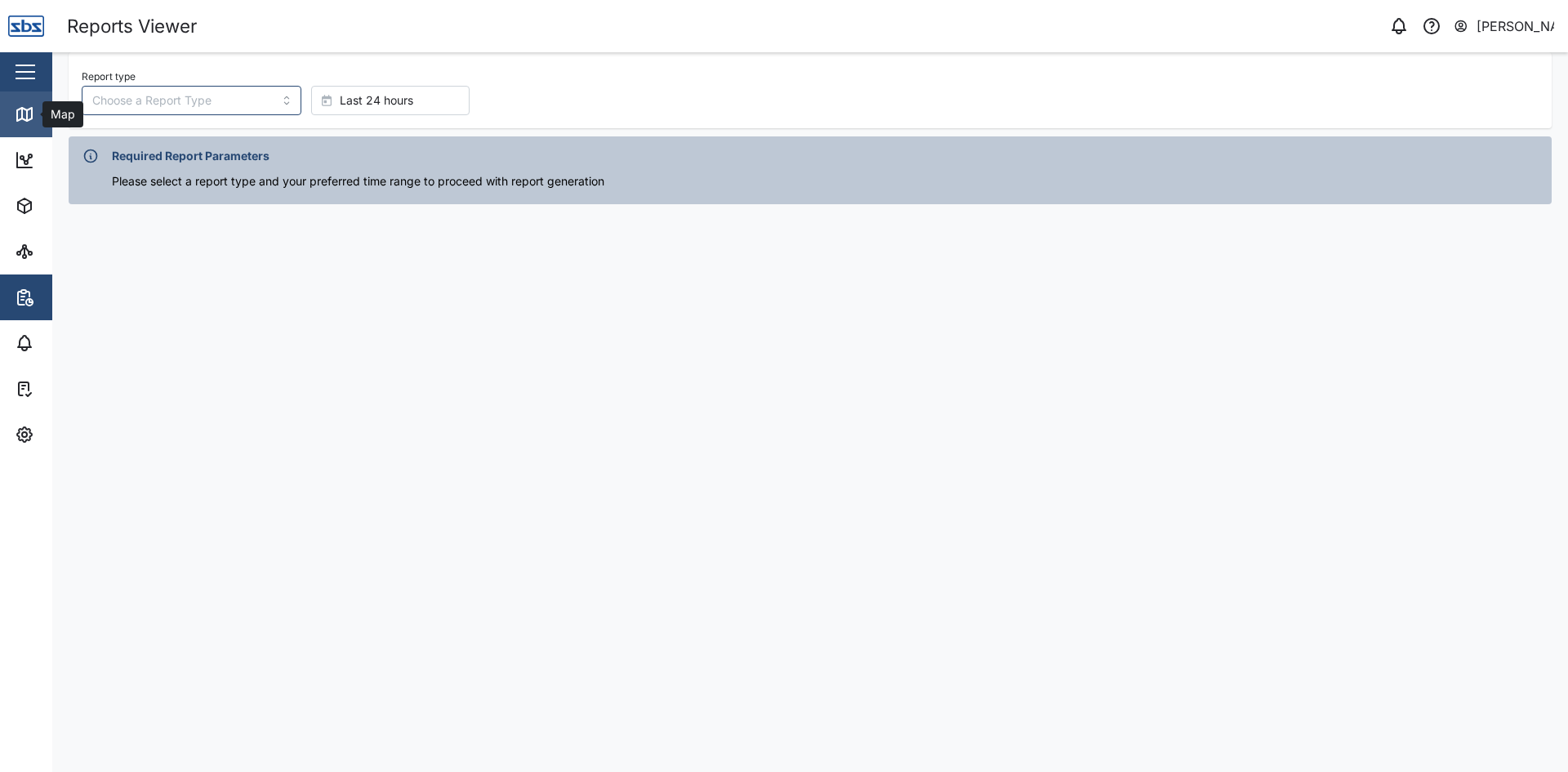
drag, startPoint x: 33, startPoint y: 108, endPoint x: 46, endPoint y: 110, distance: 13.2
click at [34, 108] on div "Map" at bounding box center [47, 114] width 65 height 20
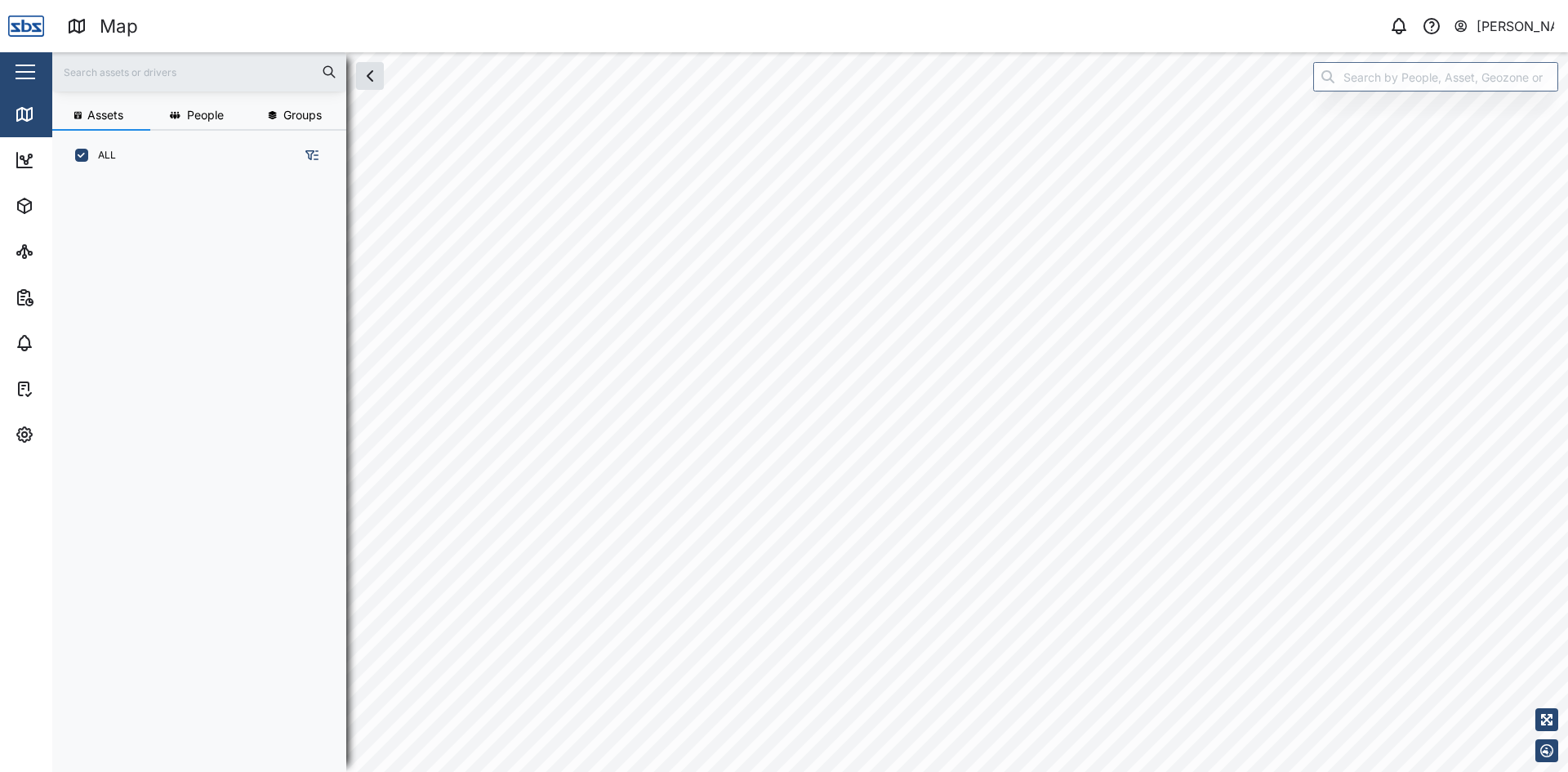
scroll to position [572, 256]
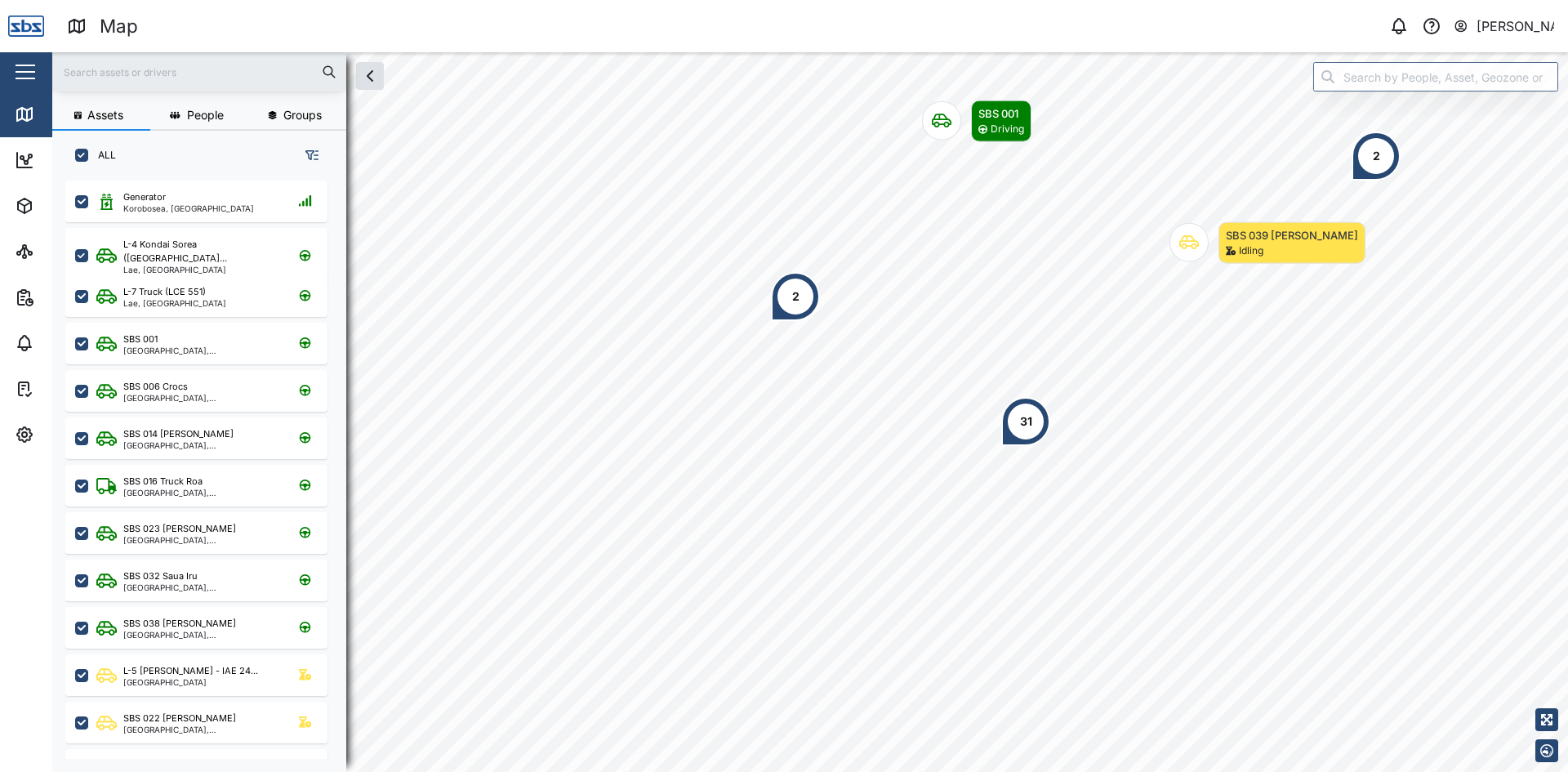
click at [143, 58] on div at bounding box center [199, 72] width 294 height 40
click at [134, 82] on input "text" at bounding box center [199, 71] width 275 height 24
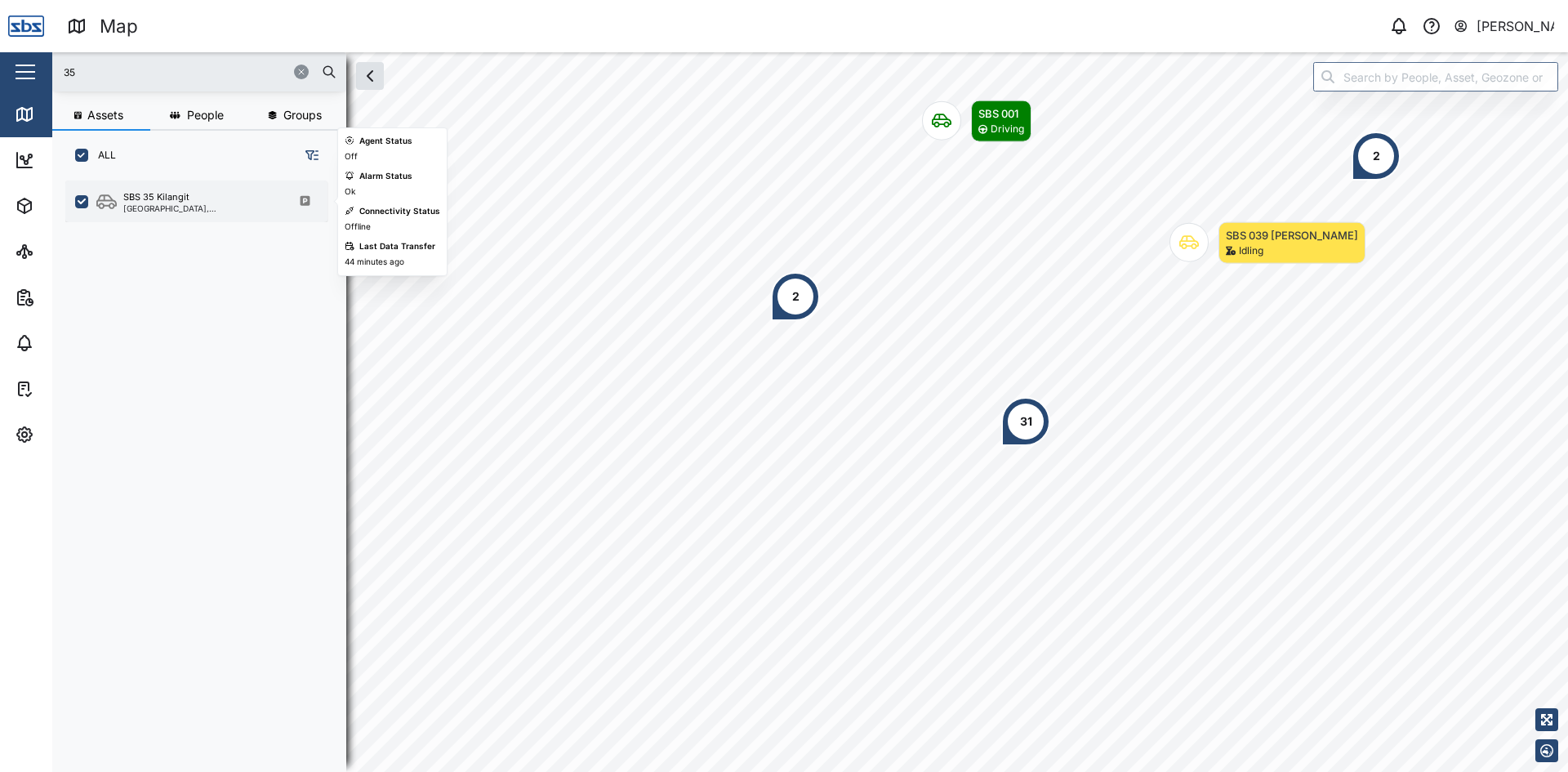
type input "35"
click at [150, 195] on div "SBS 35 Kilangit" at bounding box center [156, 196] width 66 height 14
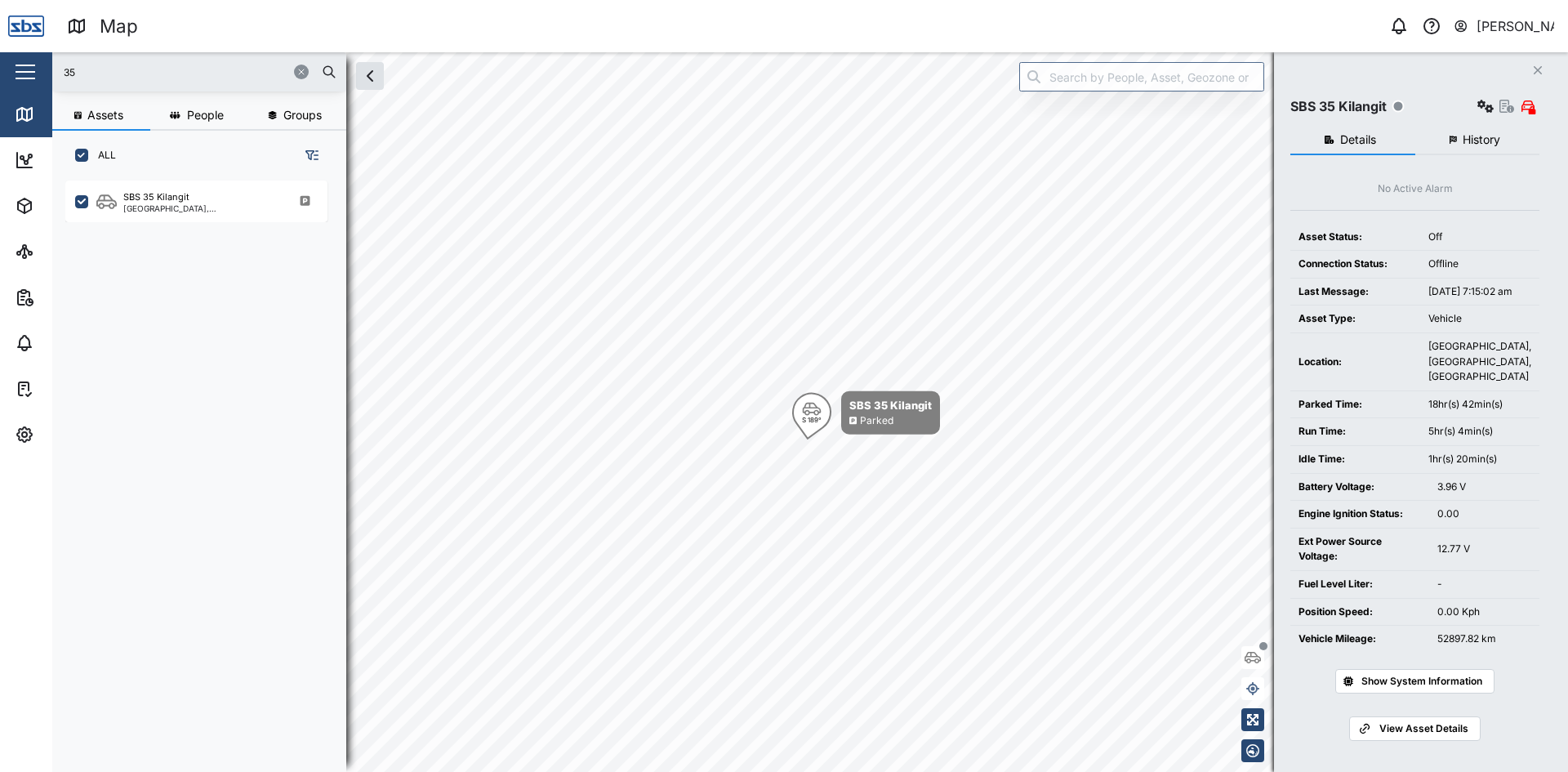
click at [1482, 136] on span "History" at bounding box center [1482, 140] width 38 height 12
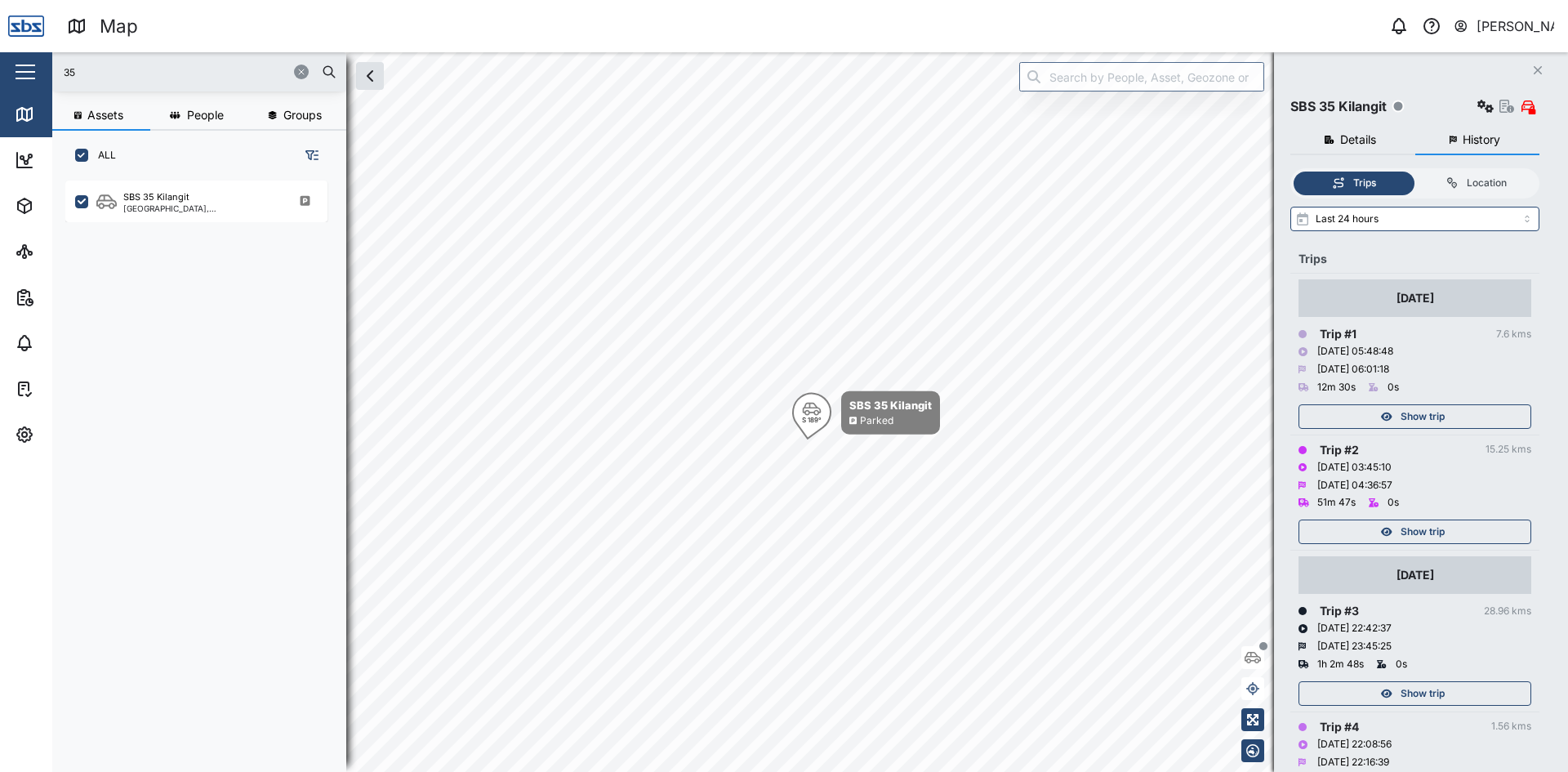
click at [1429, 530] on span "Show trip" at bounding box center [1422, 531] width 44 height 23
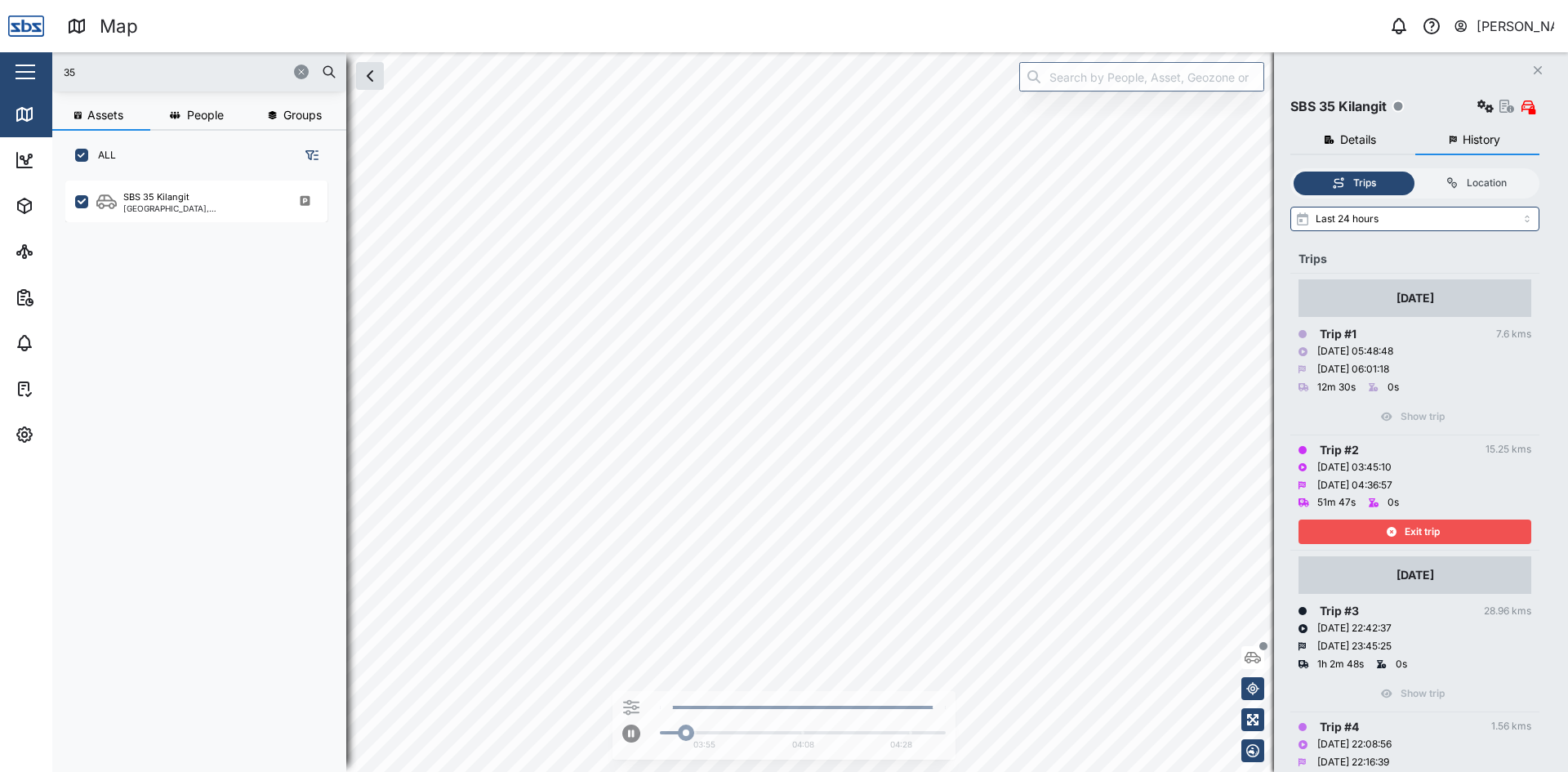
click at [1429, 530] on span "Exit trip" at bounding box center [1422, 531] width 35 height 23
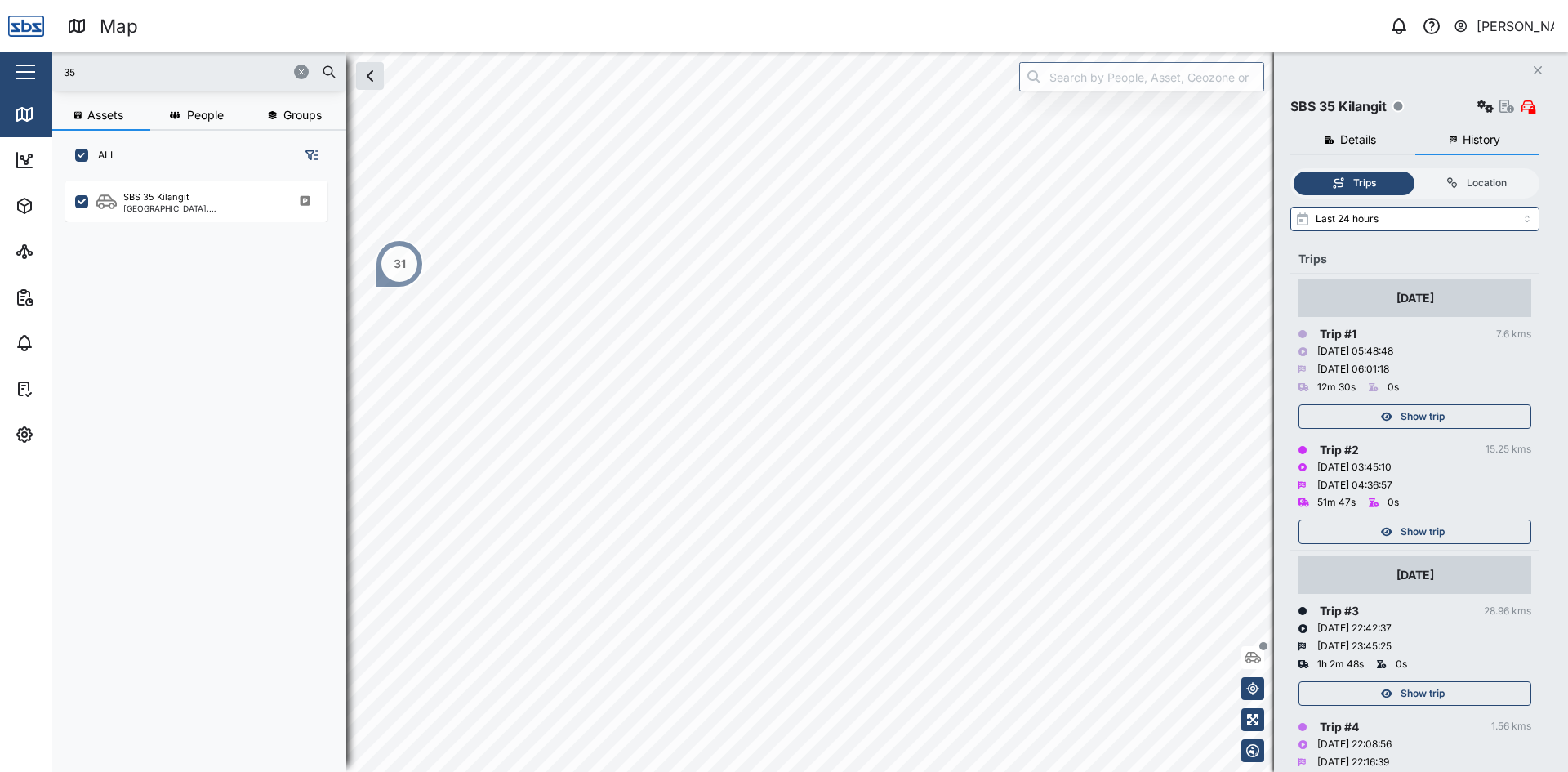
click at [1446, 413] on div "Show trip" at bounding box center [1413, 416] width 213 height 23
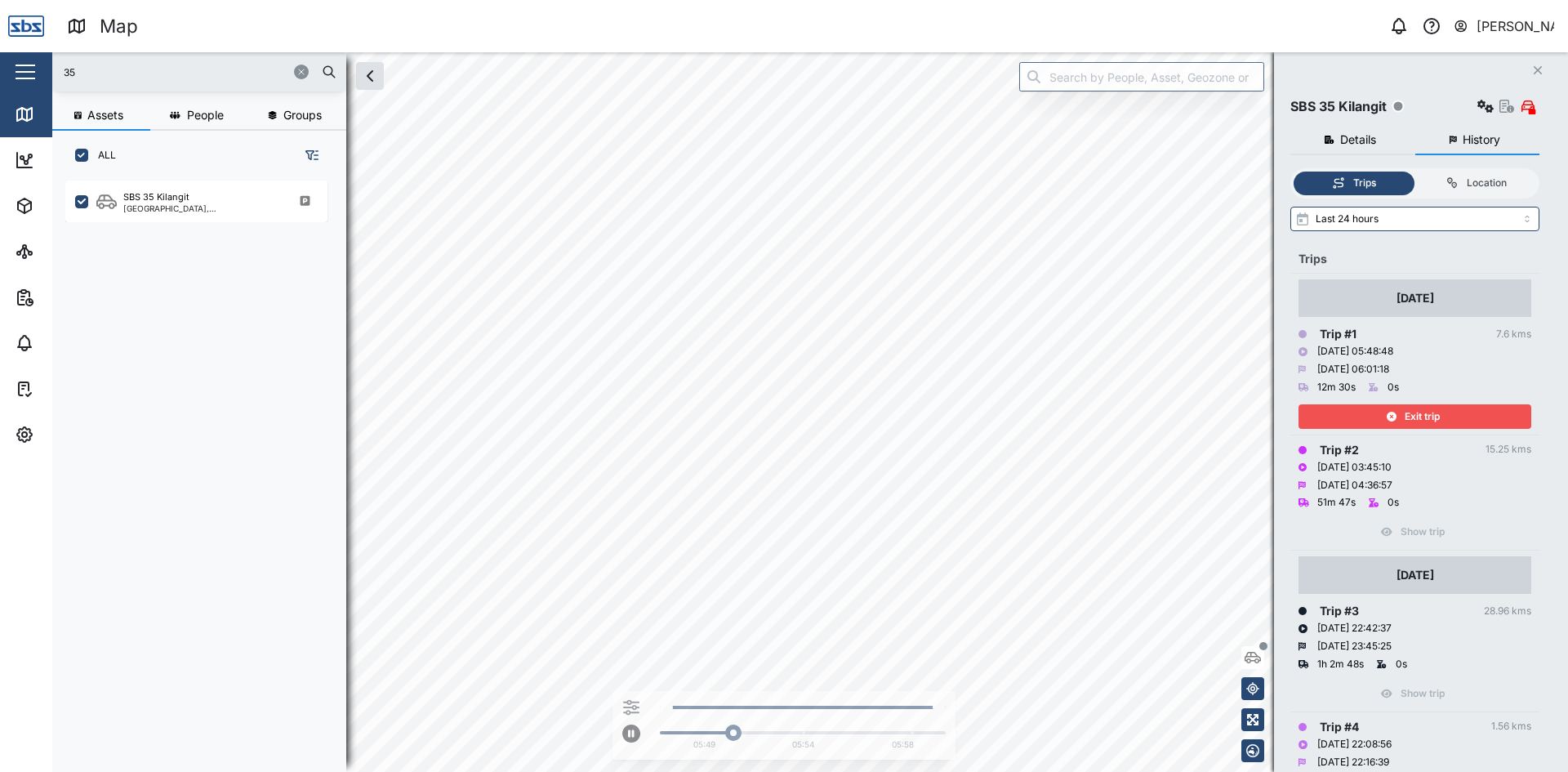
click at [1538, 66] on icon "Close" at bounding box center [1537, 70] width 10 height 14
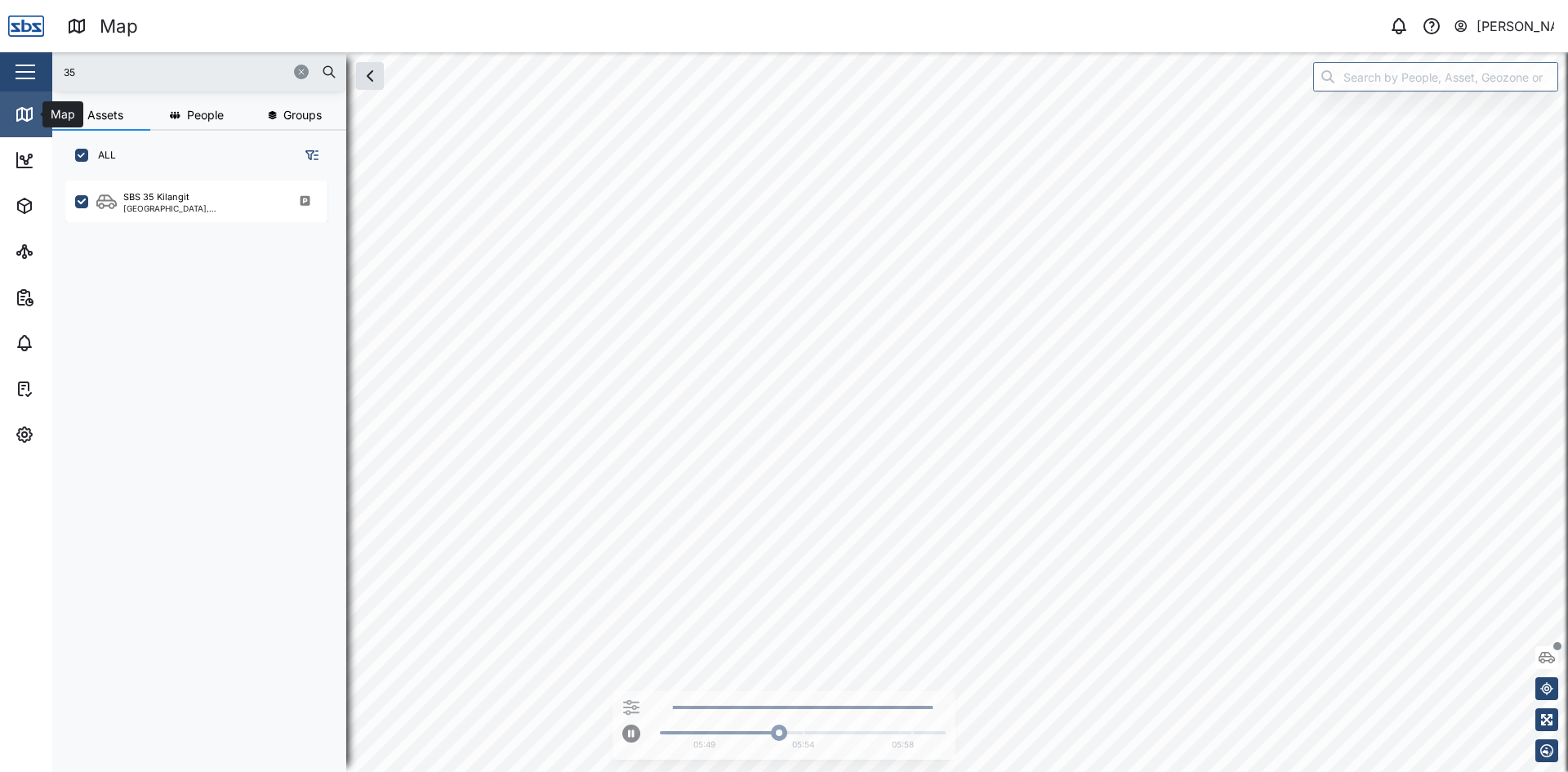
click at [14, 112] on link "Map" at bounding box center [106, 114] width 213 height 46
click at [22, 110] on icon at bounding box center [22, 114] width 0 height 11
click at [303, 68] on icon "button" at bounding box center [301, 71] width 10 height 10
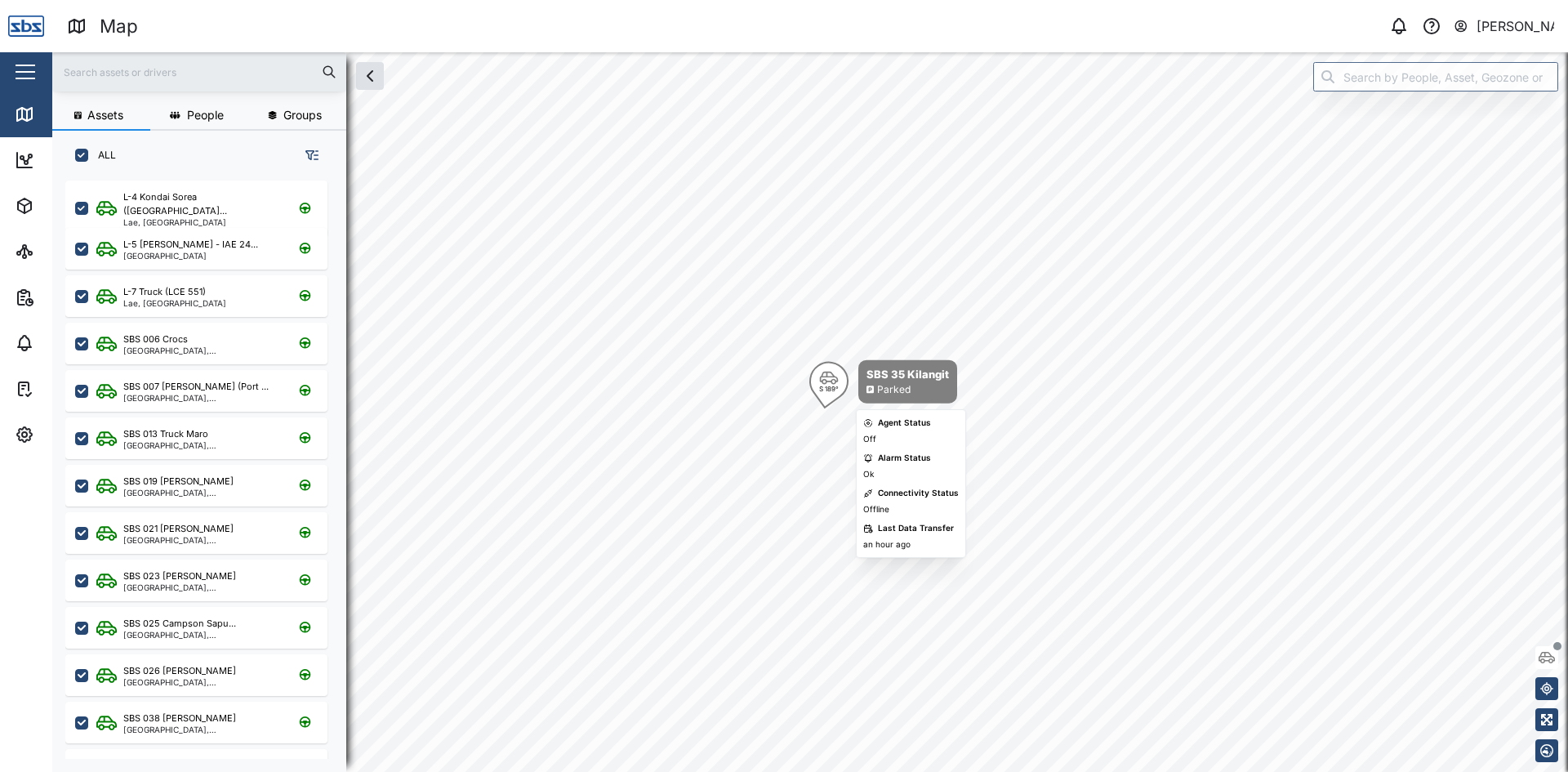
click at [830, 382] on icon "Map marker" at bounding box center [829, 378] width 19 height 14
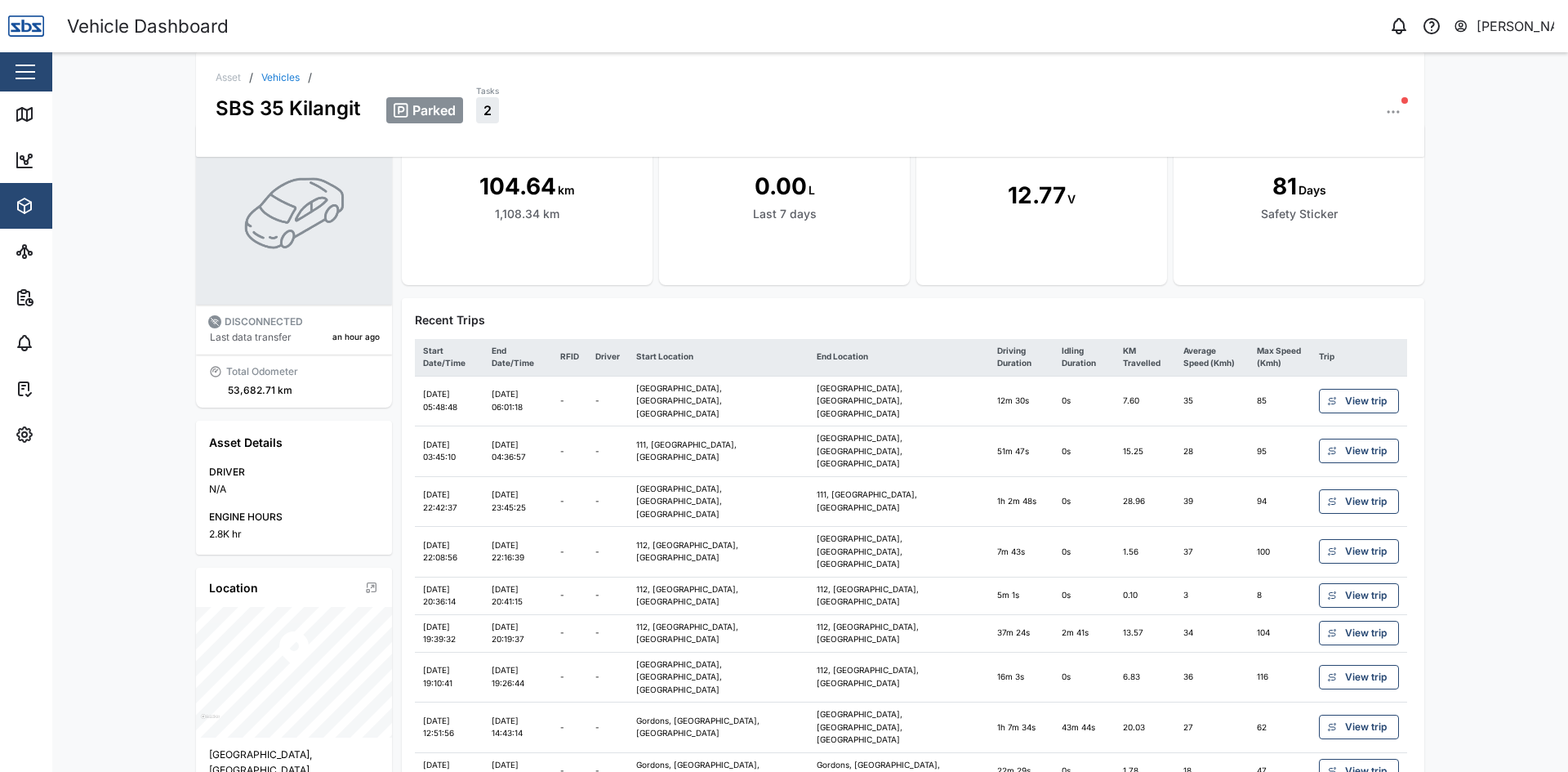
scroll to position [48, 0]
click at [1345, 440] on span "View trip" at bounding box center [1365, 451] width 41 height 23
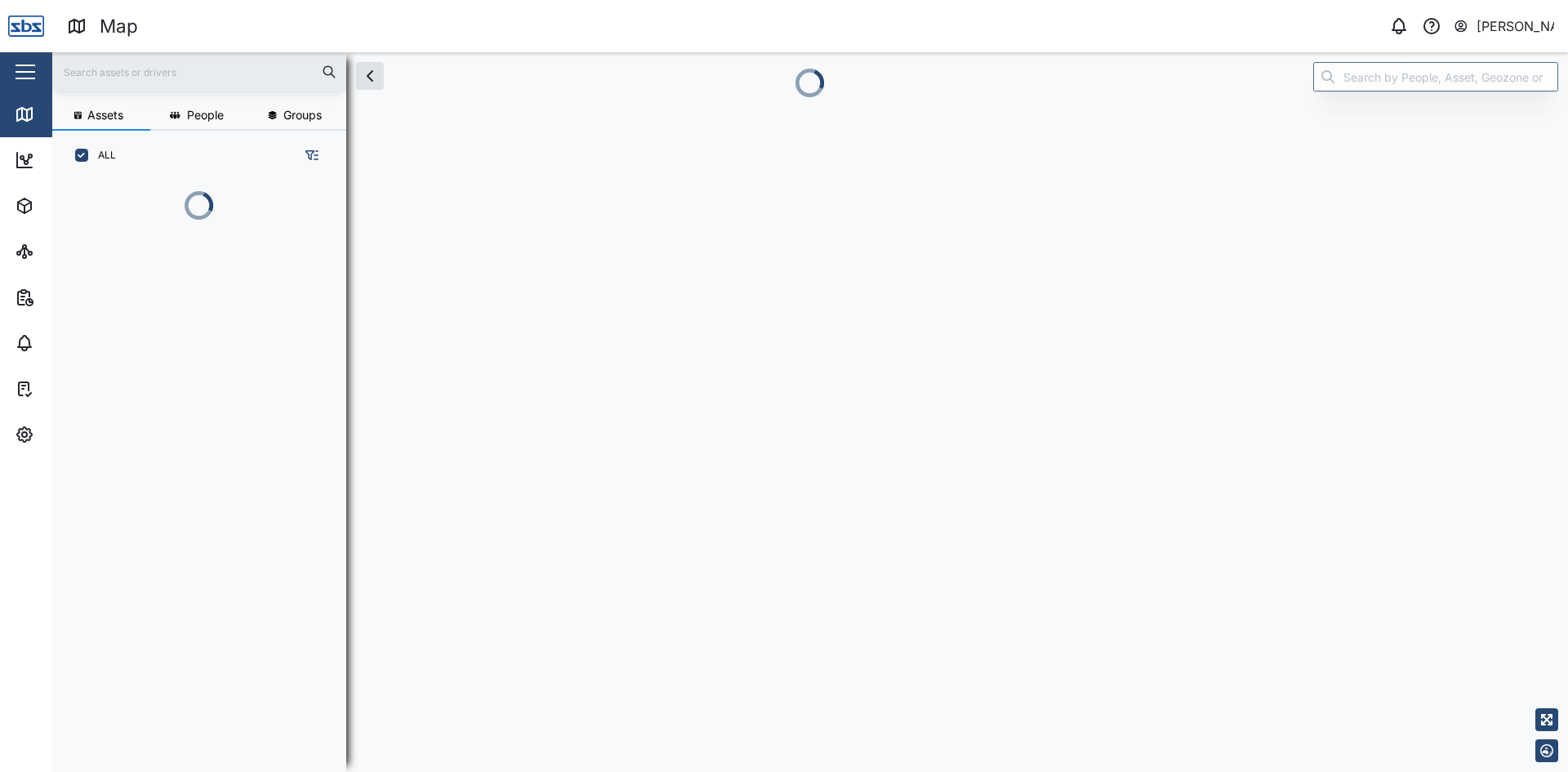
scroll to position [572, 256]
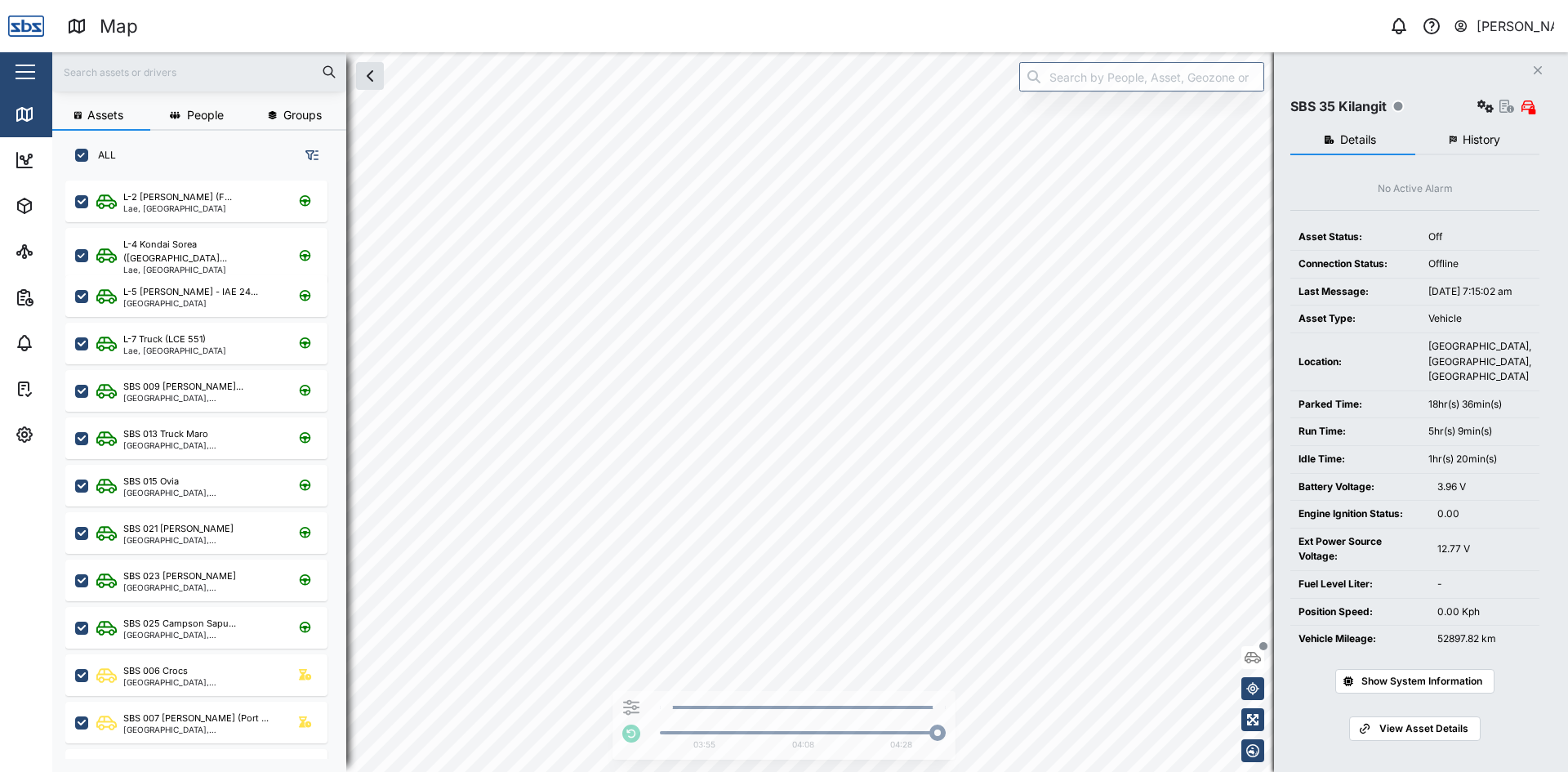
click at [1483, 134] on span "History" at bounding box center [1482, 140] width 38 height 12
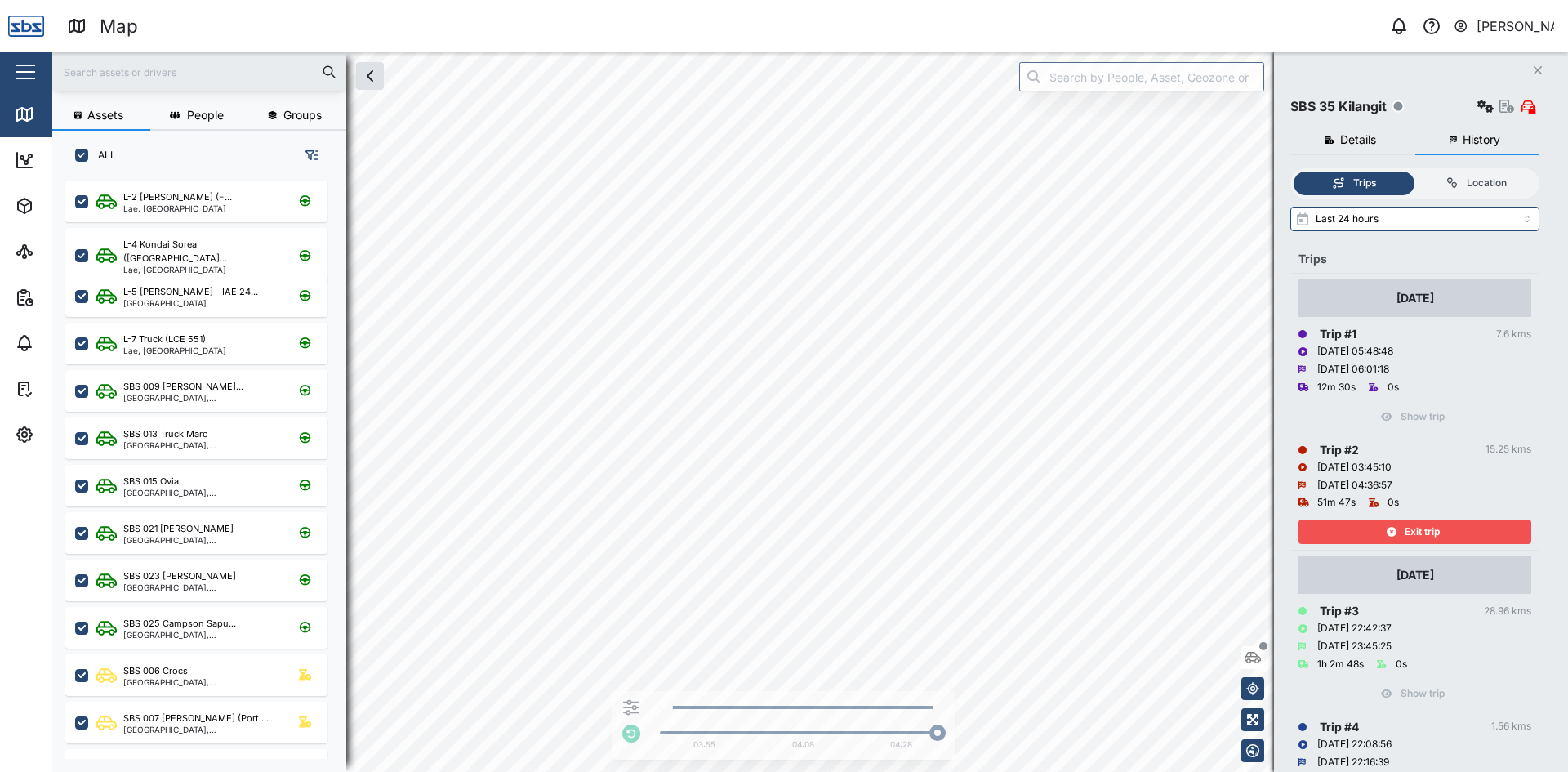
drag, startPoint x: 1432, startPoint y: 531, endPoint x: 1442, endPoint y: 495, distance: 37.4
click at [1432, 531] on span "Exit trip" at bounding box center [1422, 531] width 35 height 23
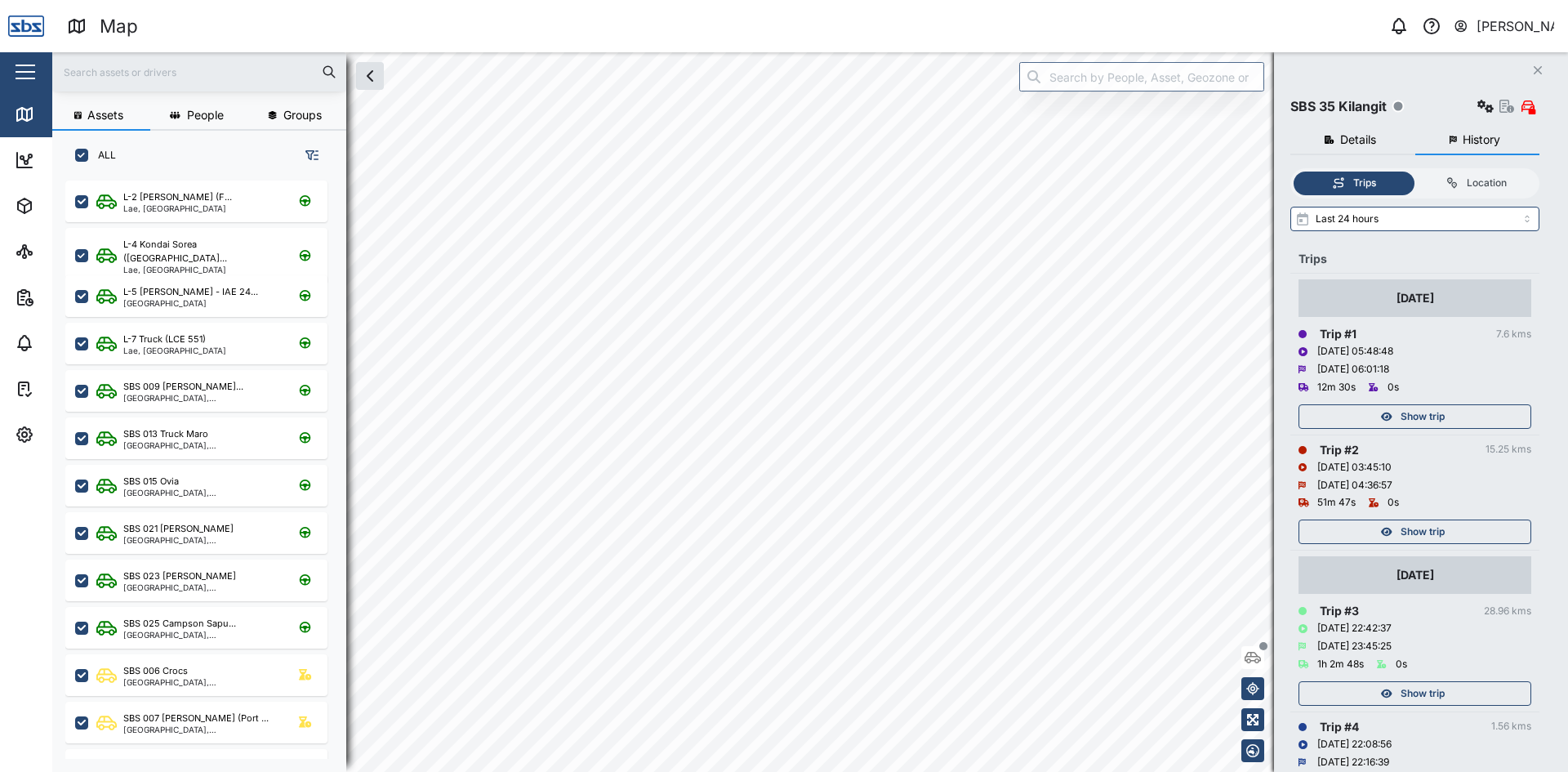
click at [1438, 417] on span "Show trip" at bounding box center [1422, 416] width 44 height 23
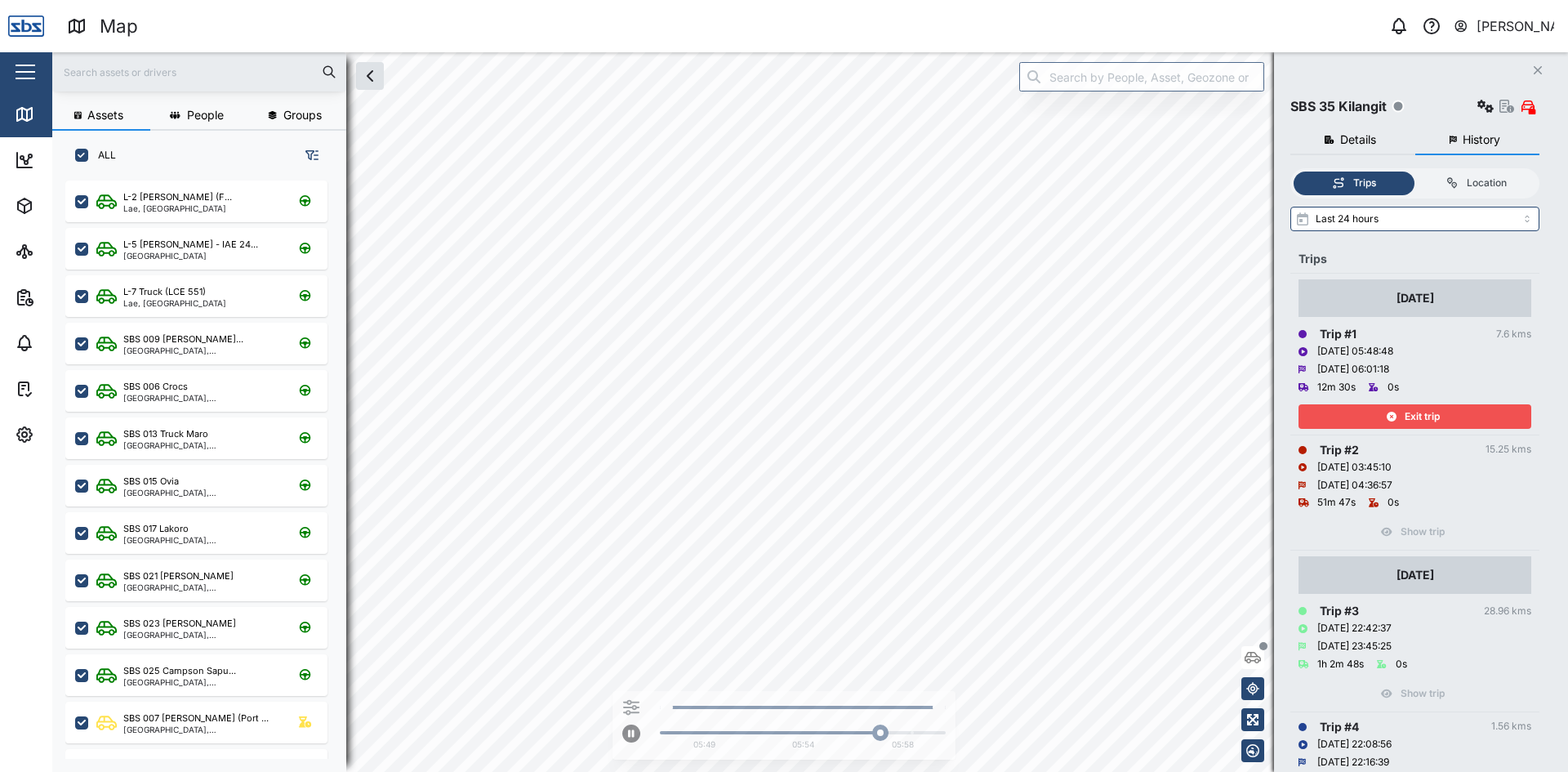
click at [1448, 416] on div "Exit trip" at bounding box center [1413, 416] width 213 height 23
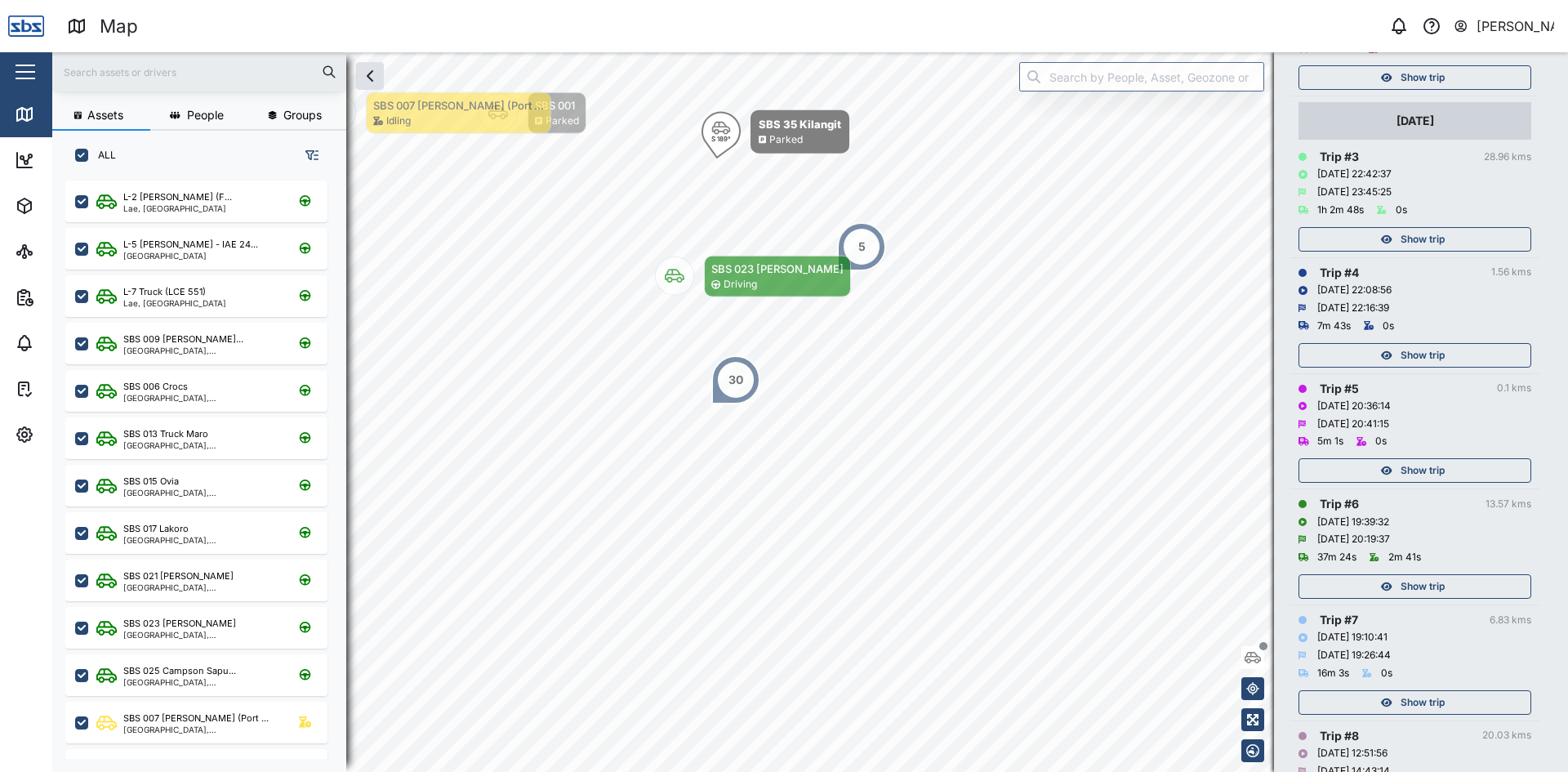
scroll to position [408, 0]
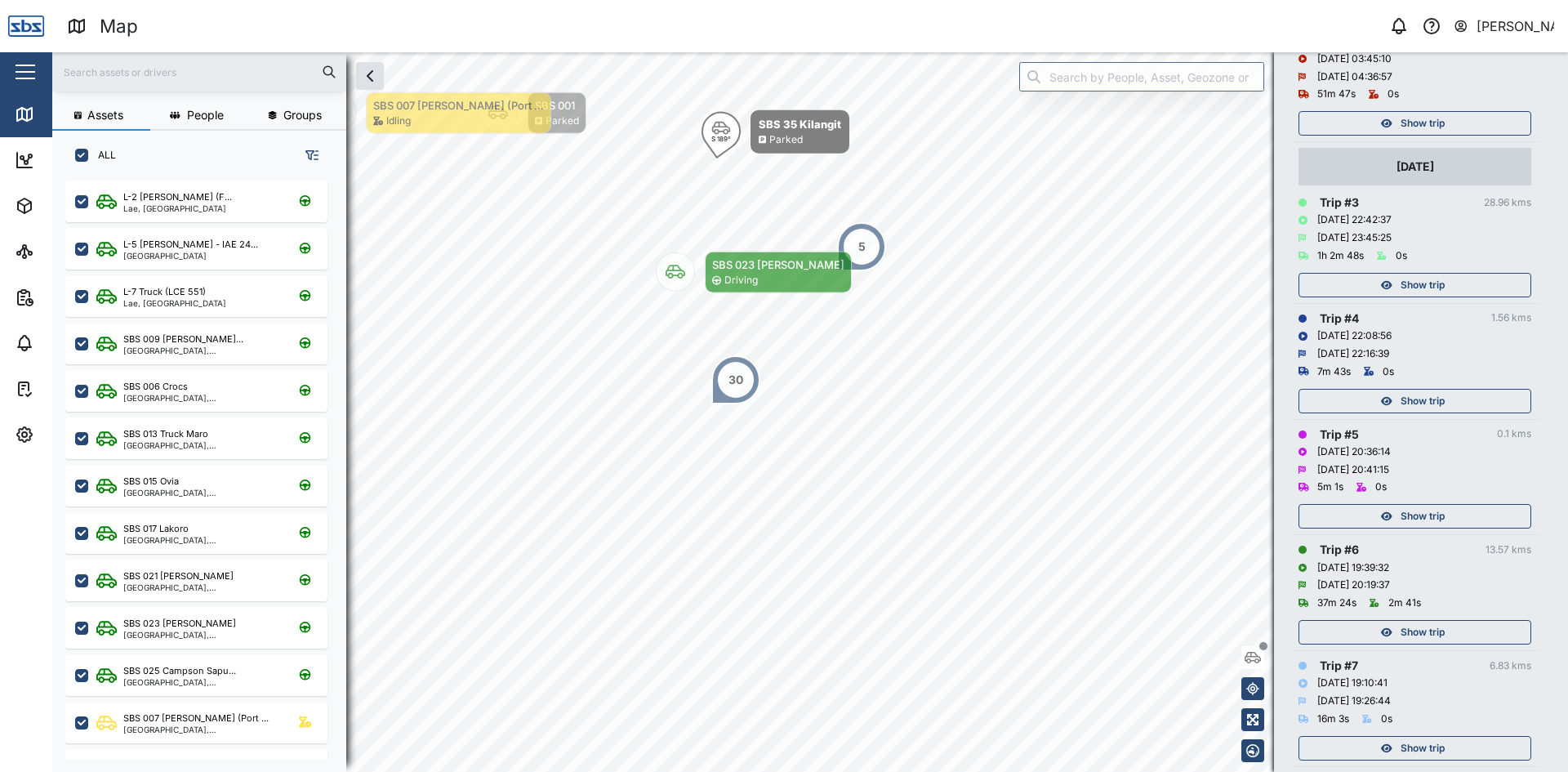
click at [1428, 290] on span "Show trip" at bounding box center [1422, 285] width 44 height 23
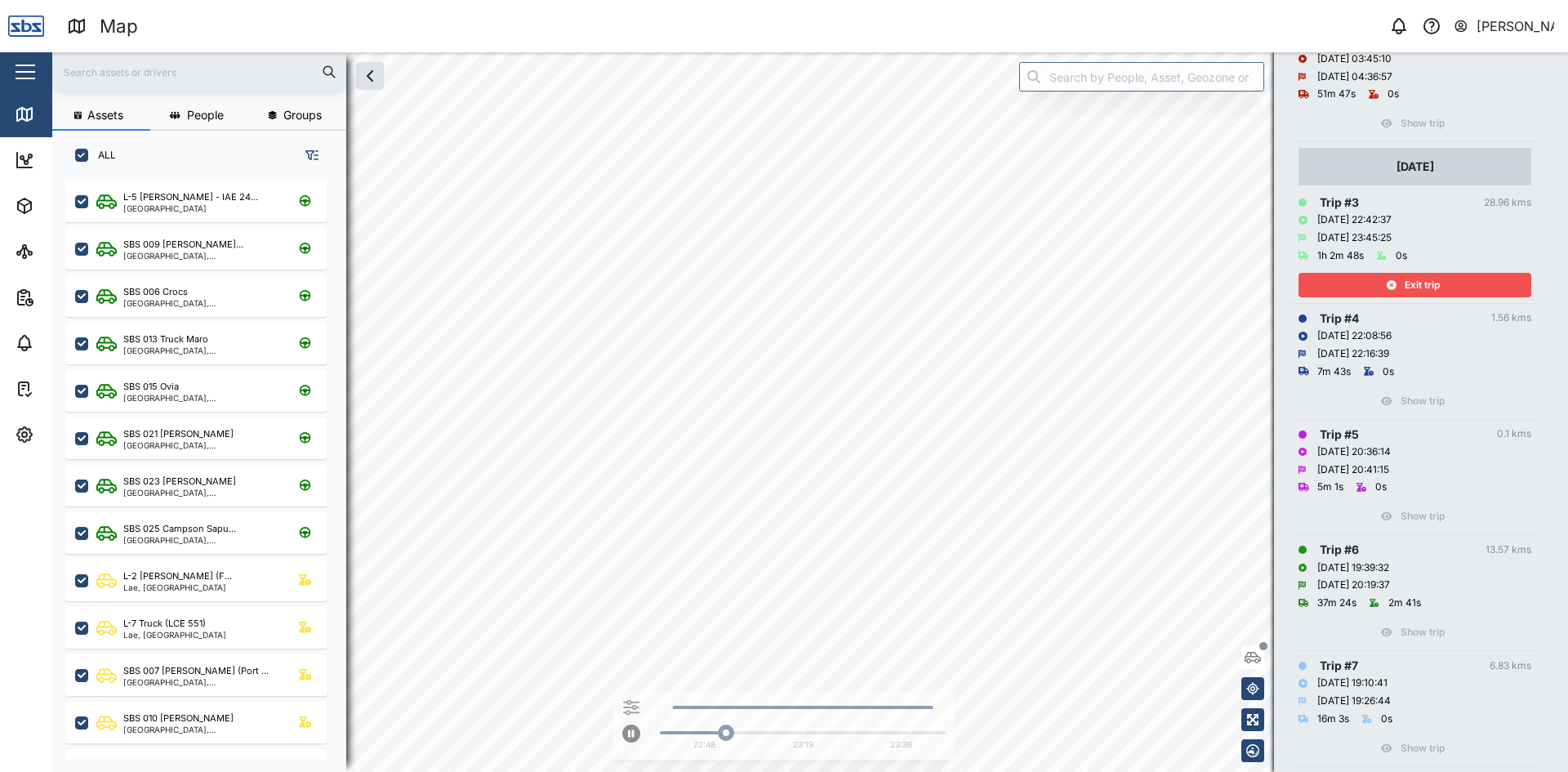
click at [1429, 286] on span "Exit trip" at bounding box center [1422, 285] width 35 height 23
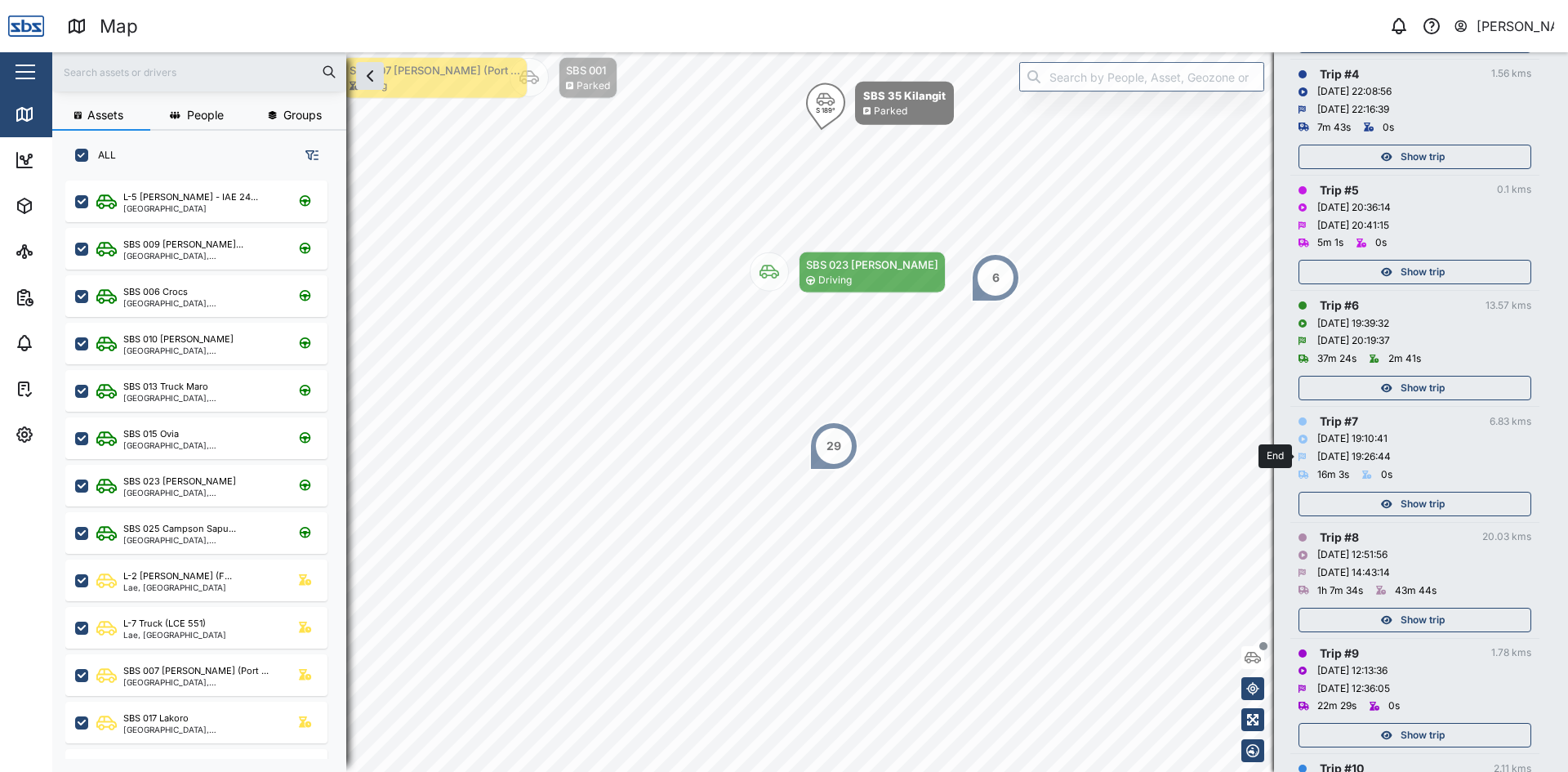
scroll to position [653, 0]
click at [1418, 493] on span "Show trip" at bounding box center [1422, 503] width 44 height 23
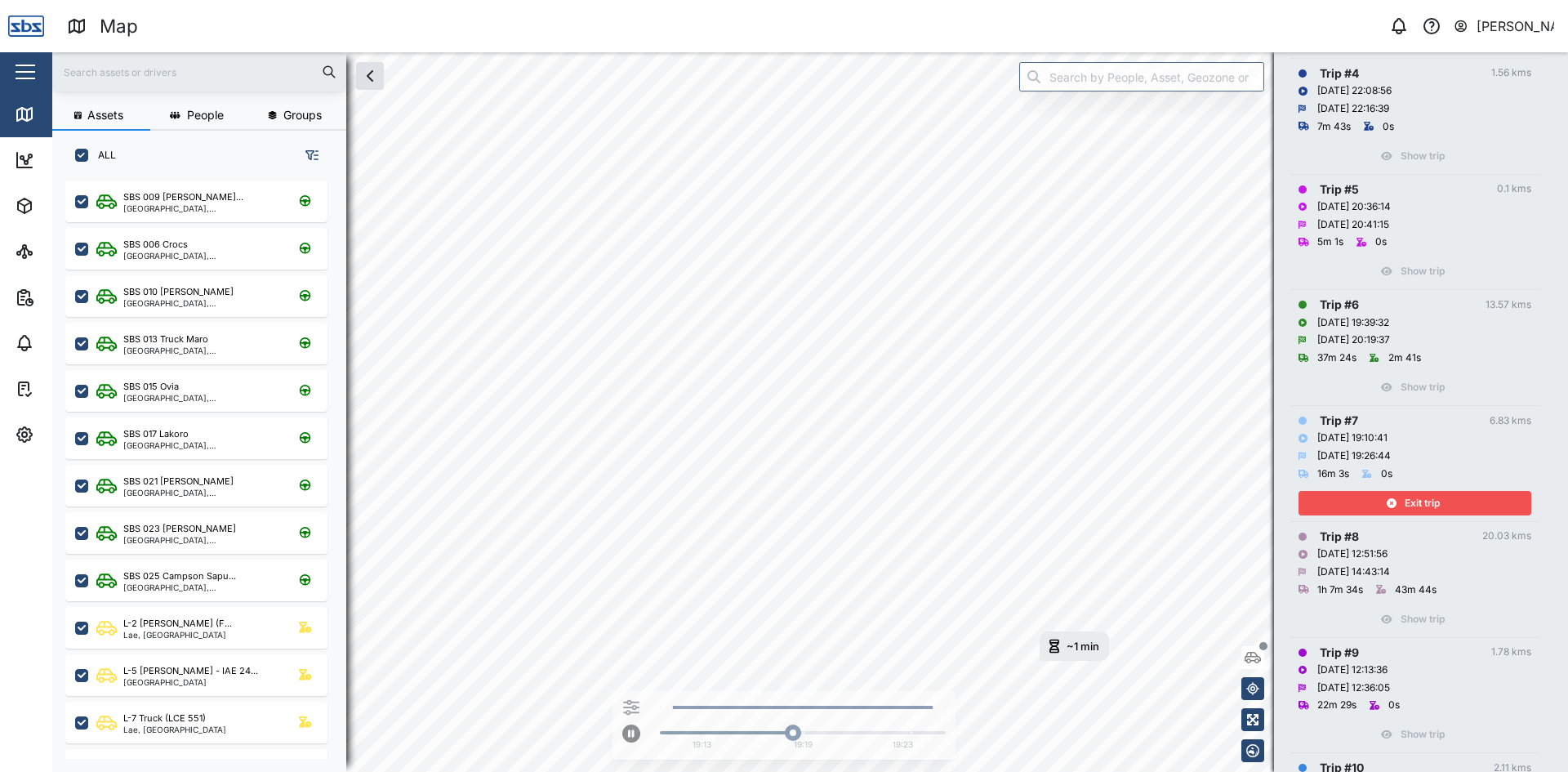
click at [1361, 501] on div "Exit trip" at bounding box center [1413, 503] width 213 height 23
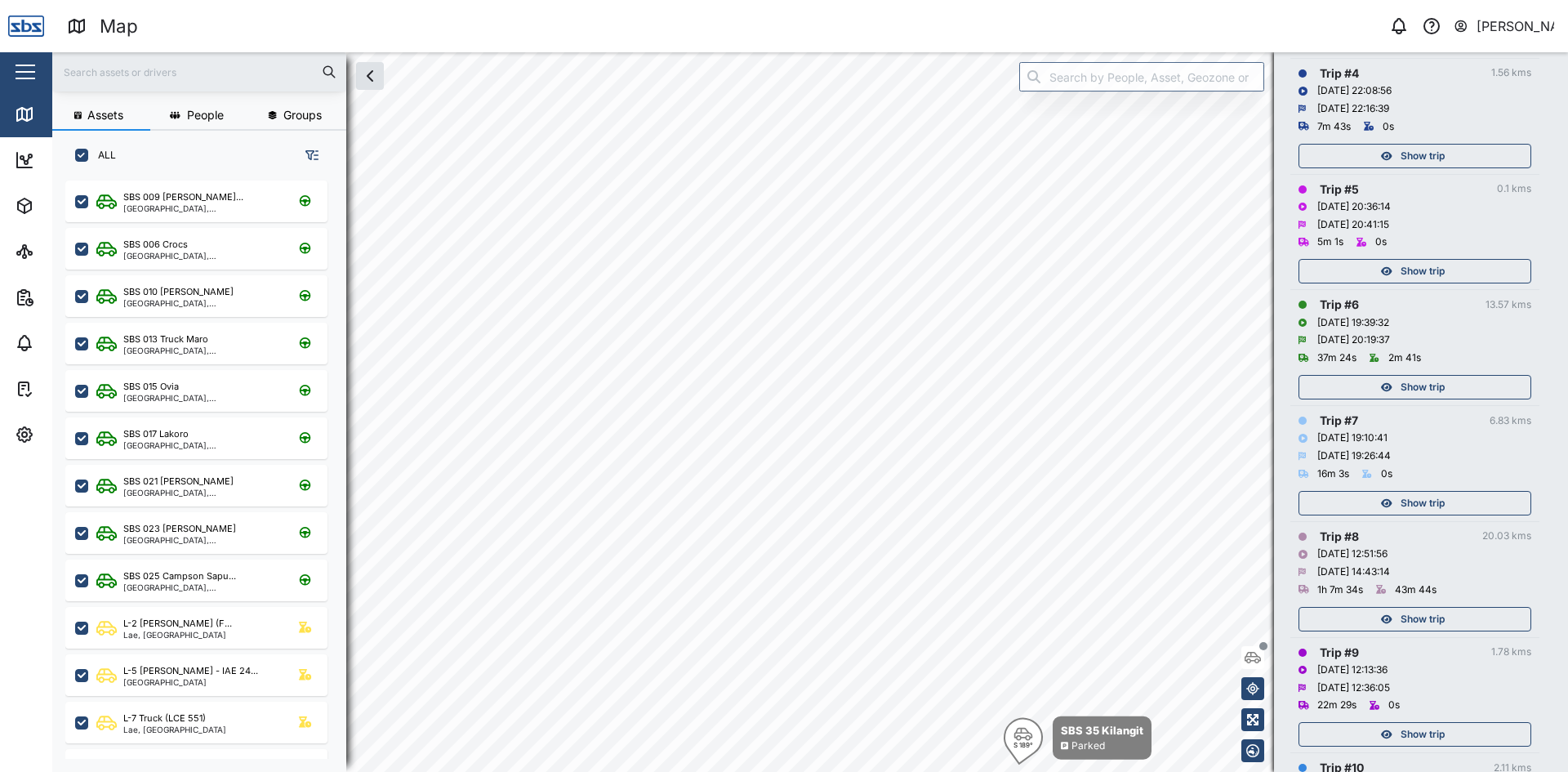
click at [1409, 390] on span "Show trip" at bounding box center [1422, 386] width 44 height 23
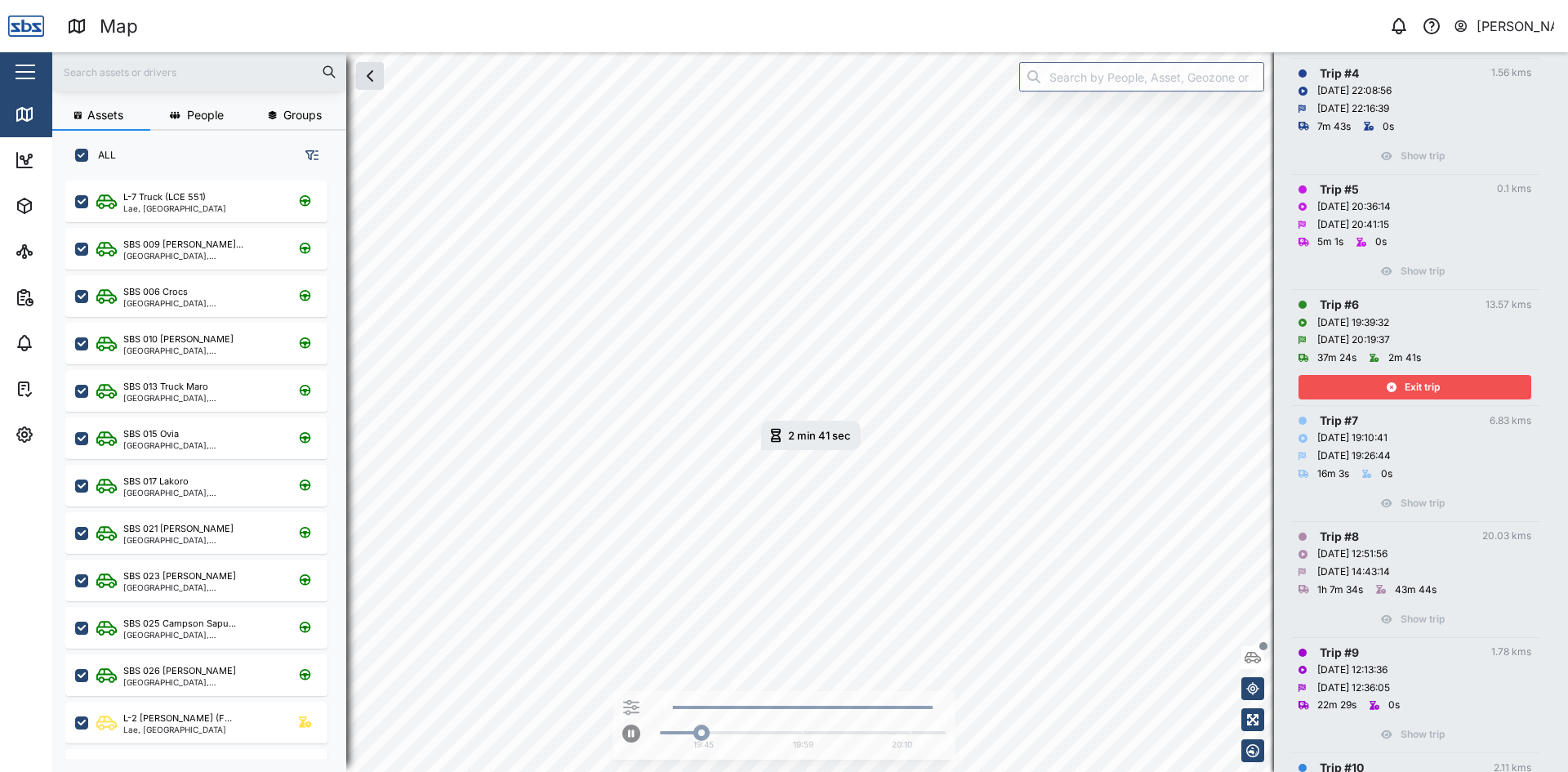
click at [1436, 387] on span "Exit trip" at bounding box center [1422, 386] width 35 height 23
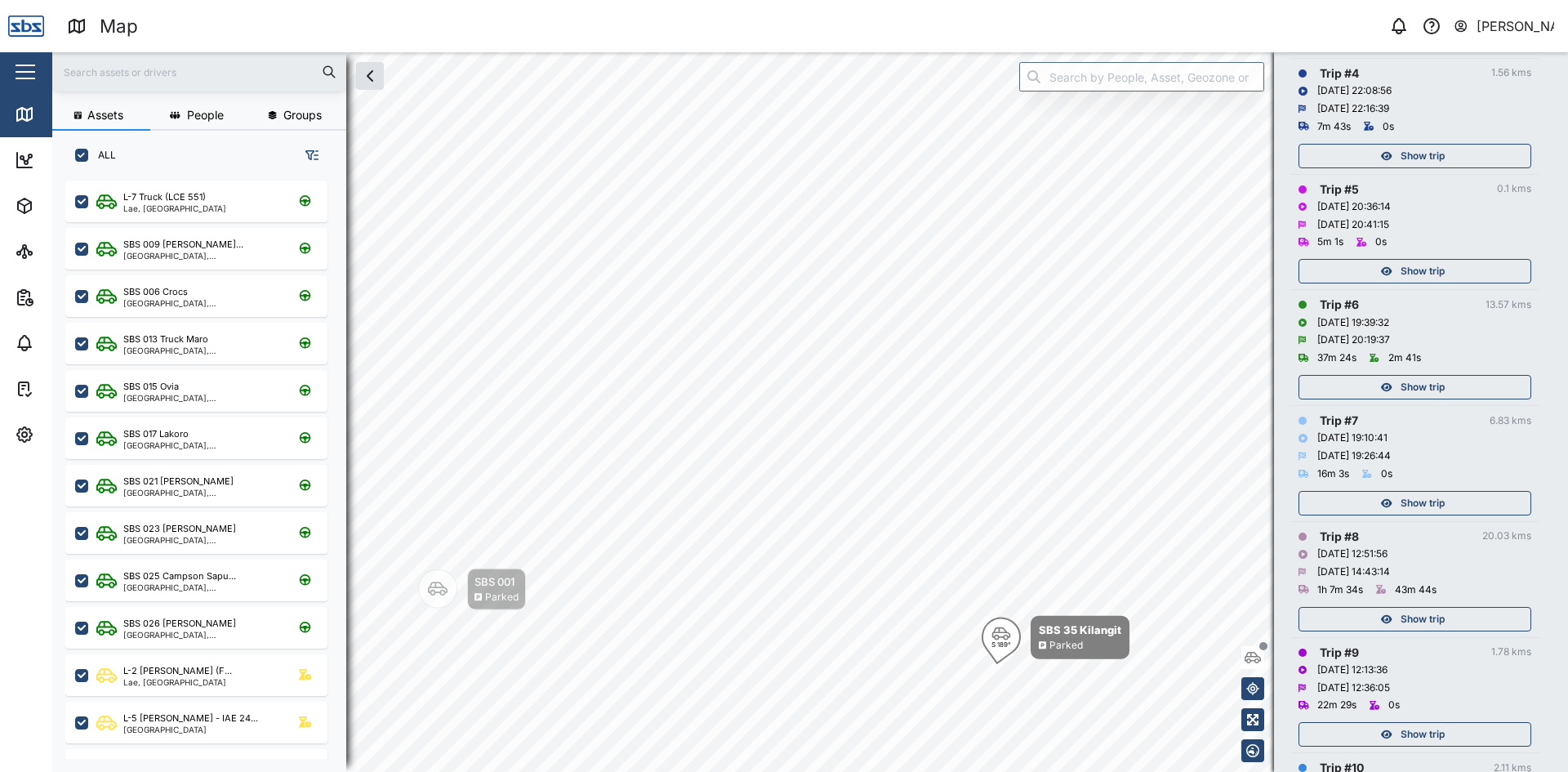
click at [1409, 270] on span "Show trip" at bounding box center [1422, 270] width 44 height 23
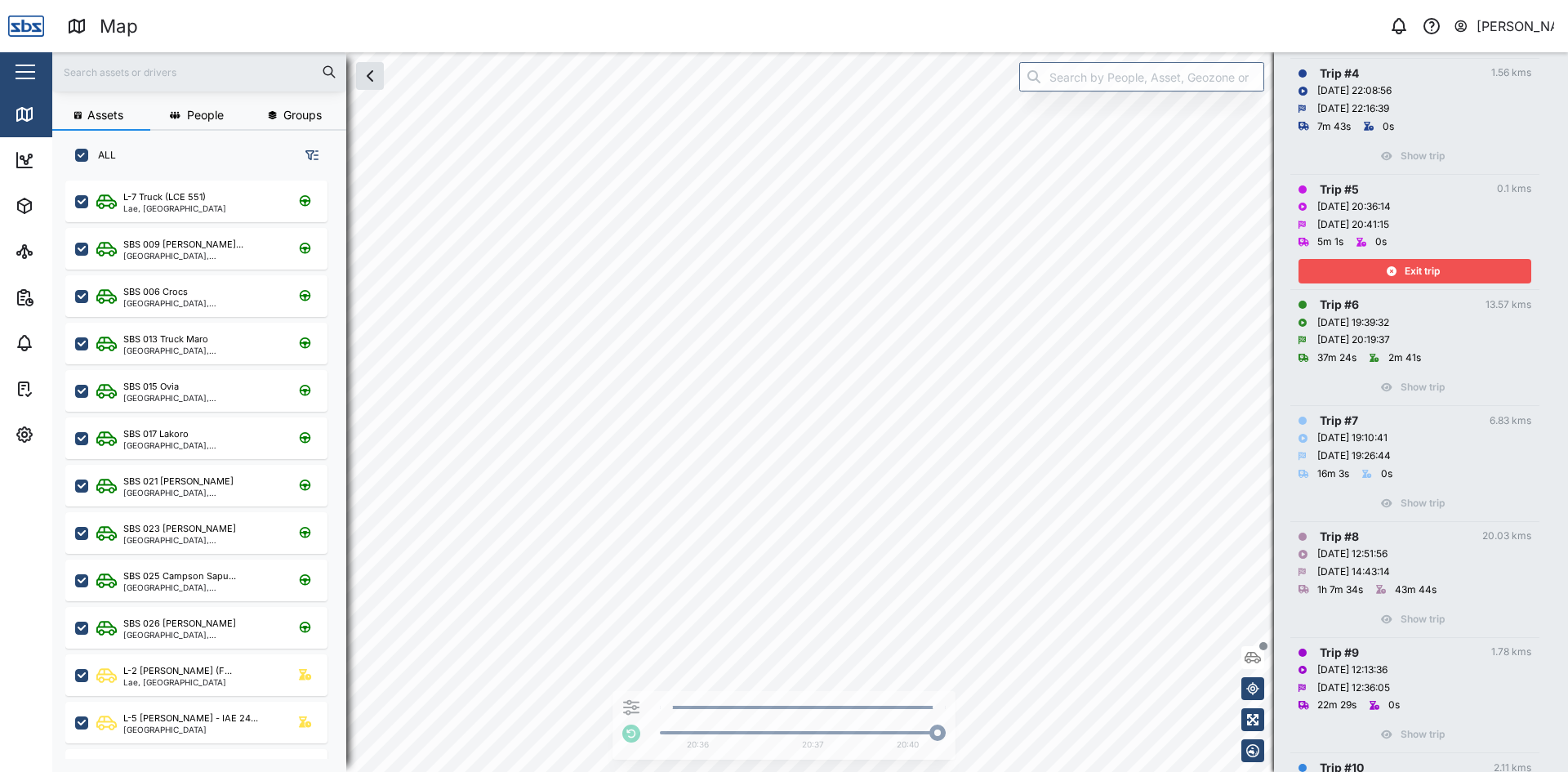
click at [1409, 270] on span "Exit trip" at bounding box center [1422, 270] width 35 height 23
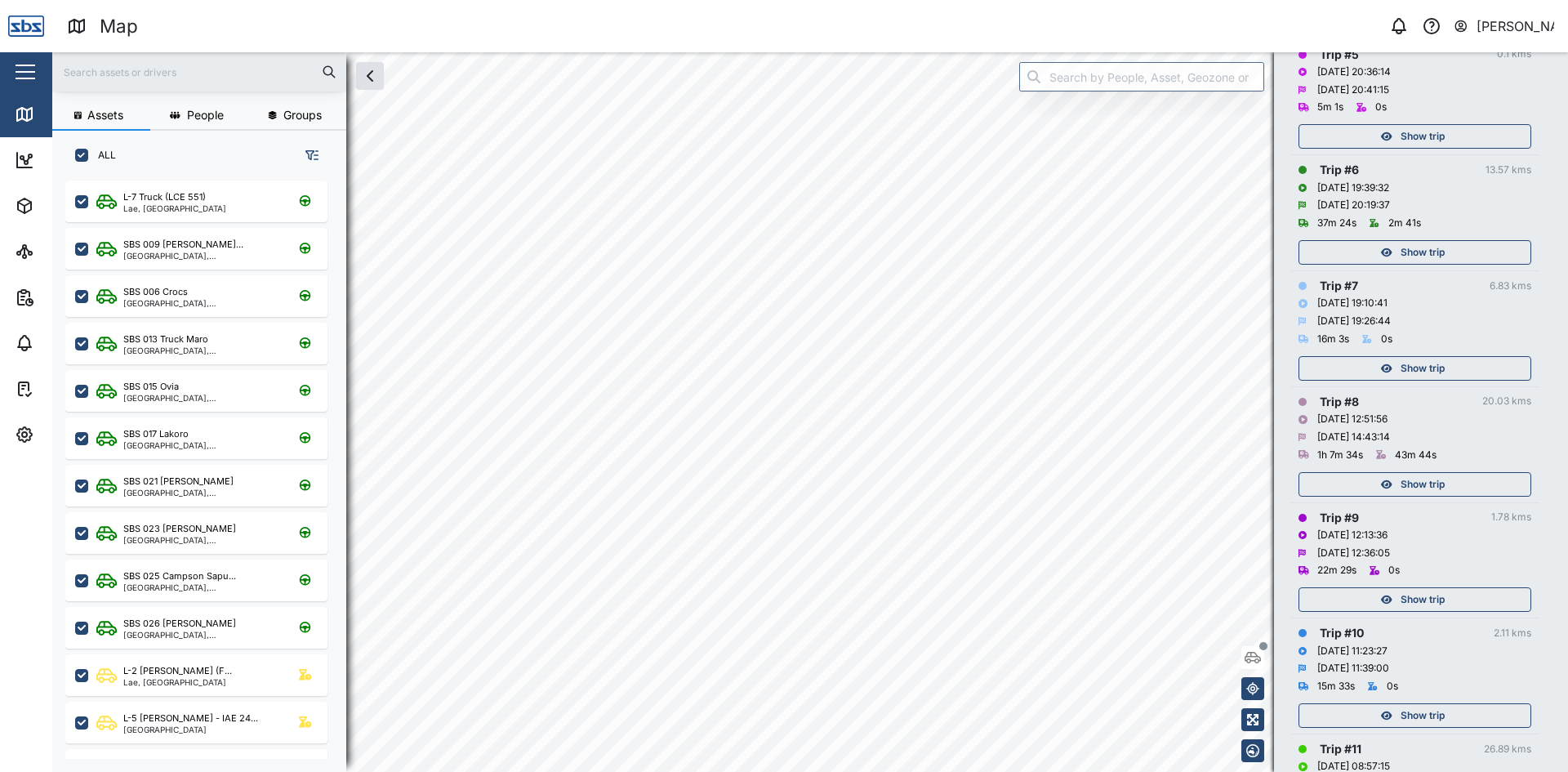
scroll to position [687, 0]
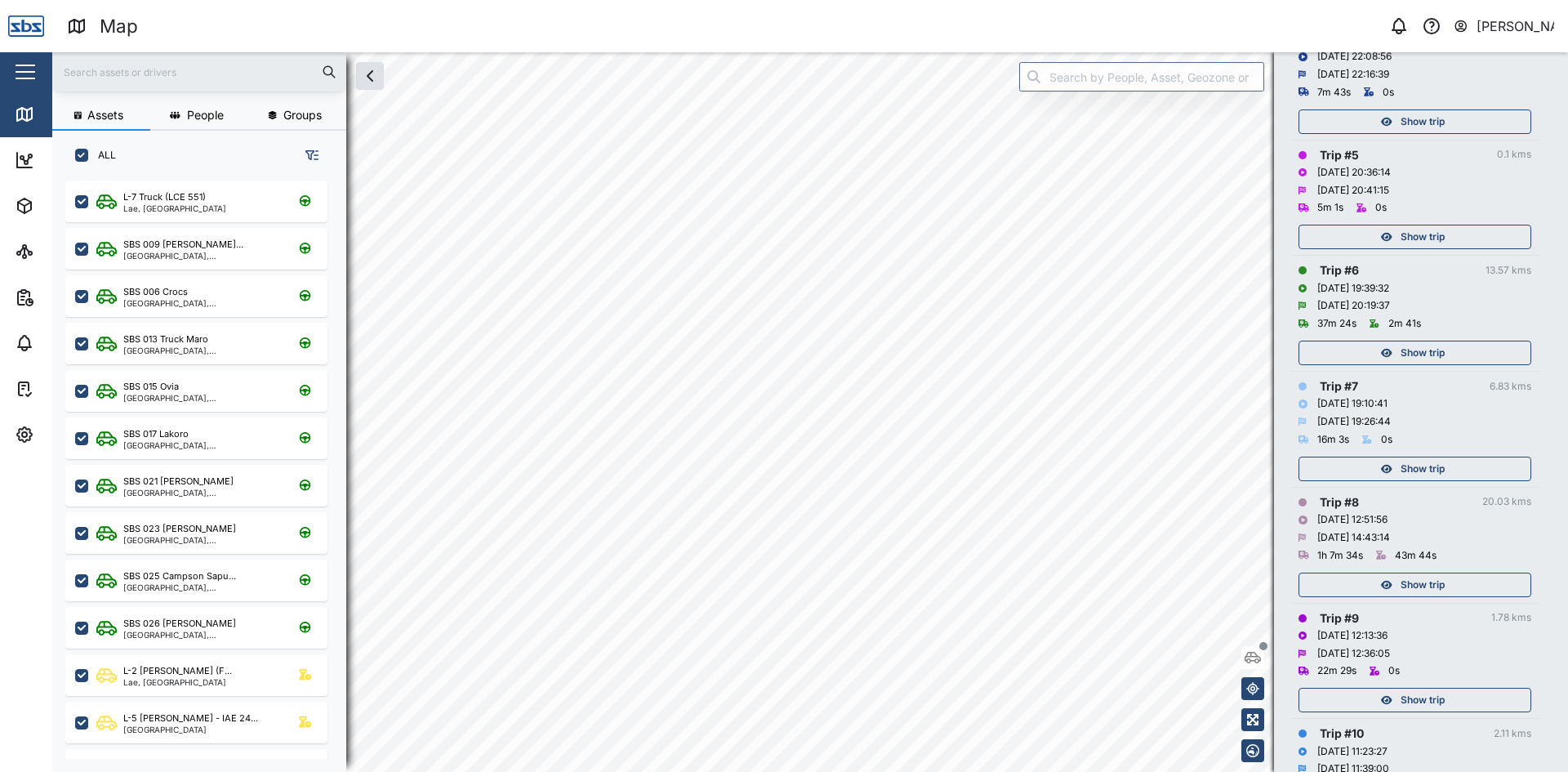
click at [1401, 463] on span "Show trip" at bounding box center [1422, 468] width 44 height 23
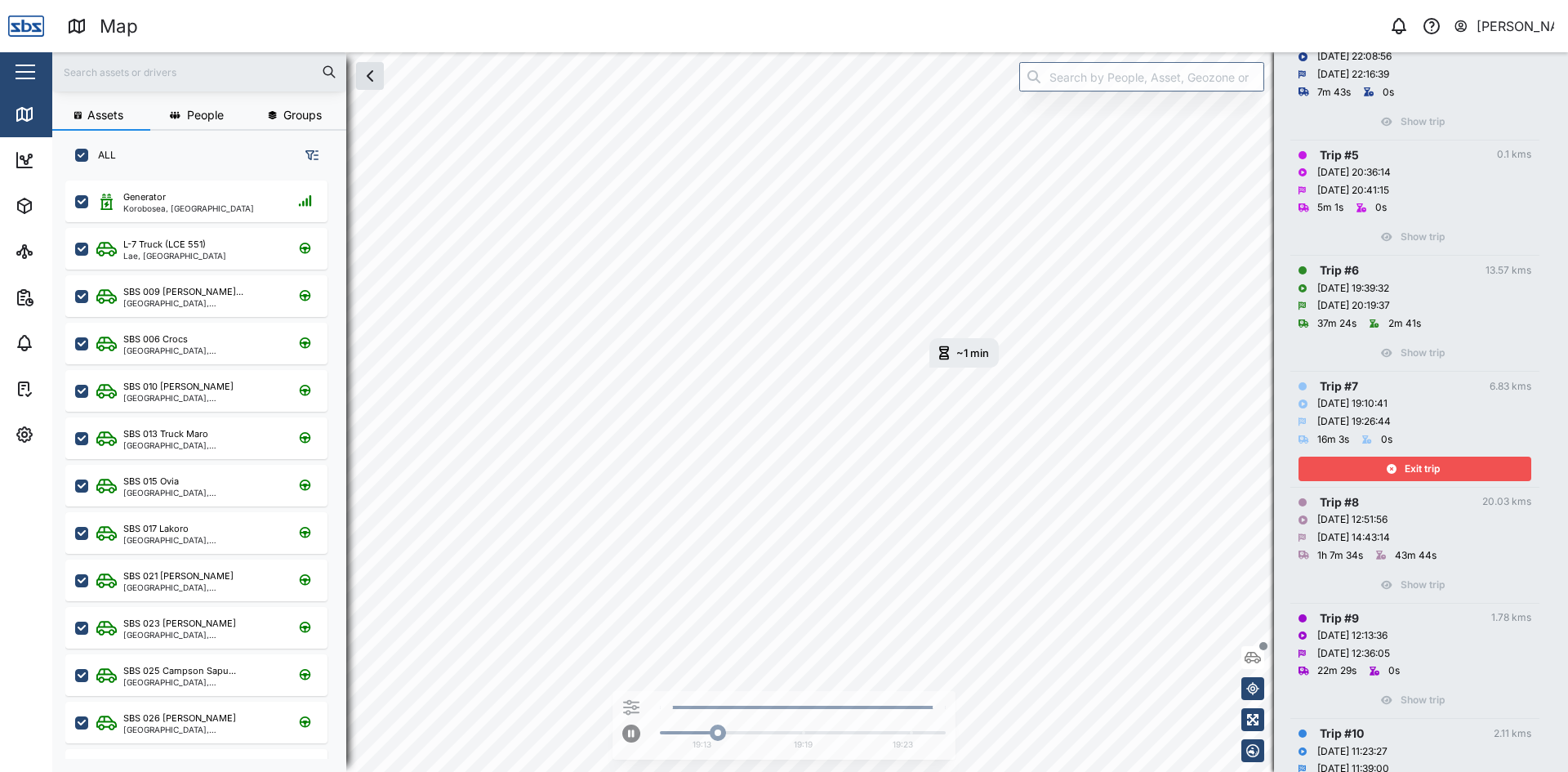
click at [1418, 474] on span "Exit trip" at bounding box center [1422, 468] width 35 height 23
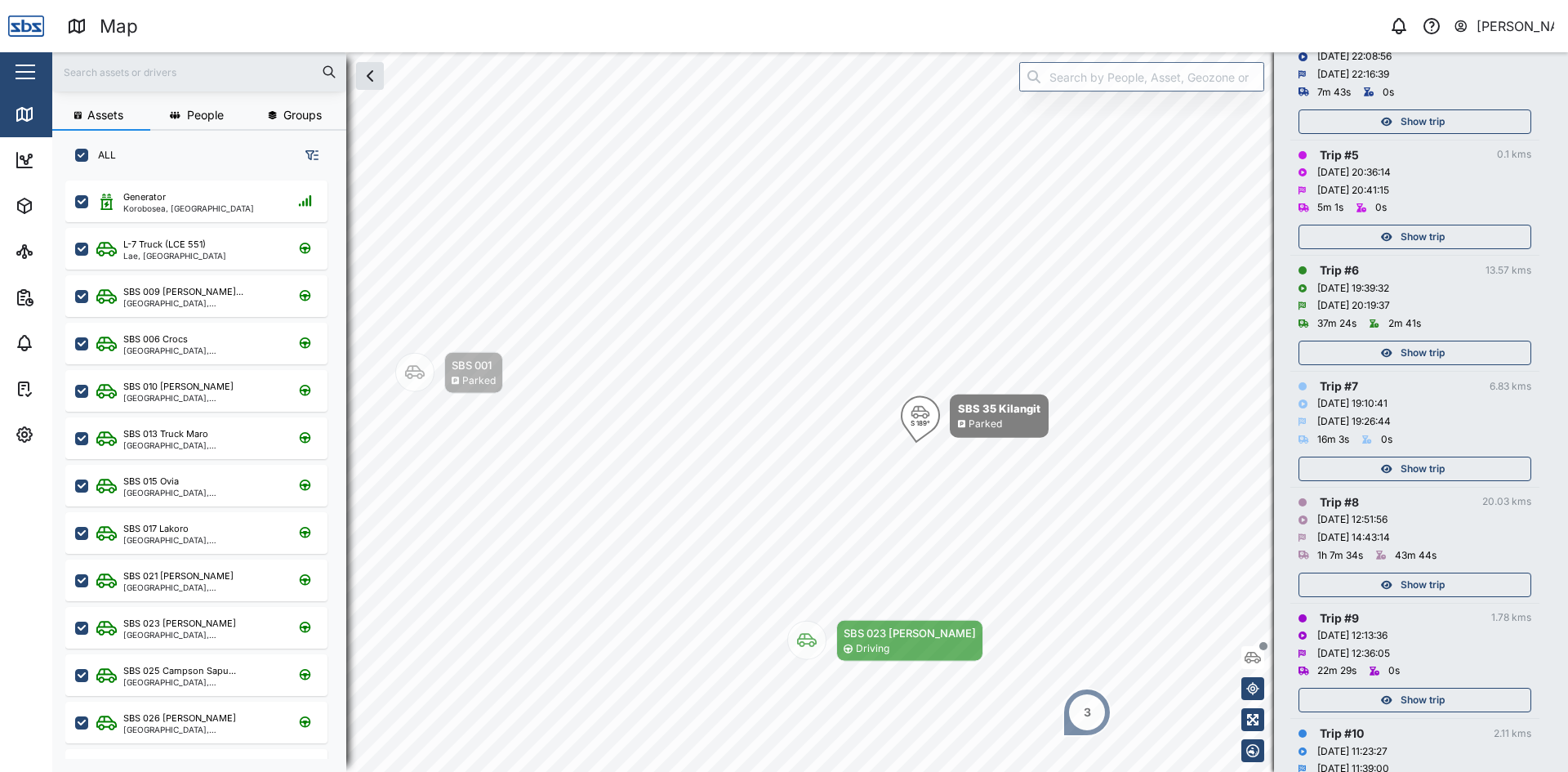
click at [1392, 349] on div "Show trip" at bounding box center [1413, 352] width 213 height 23
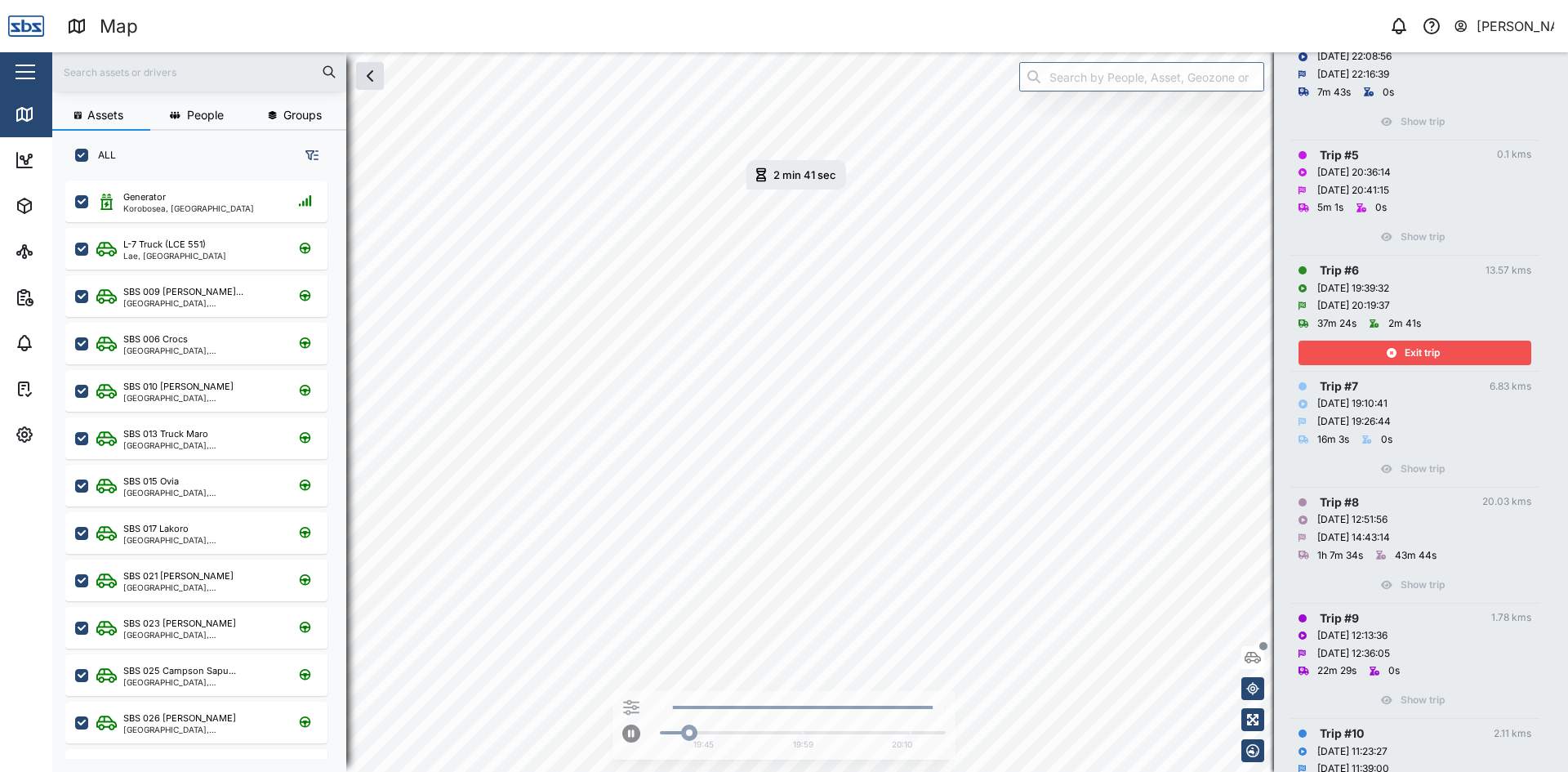
click at [1428, 351] on span "Exit trip" at bounding box center [1422, 352] width 35 height 23
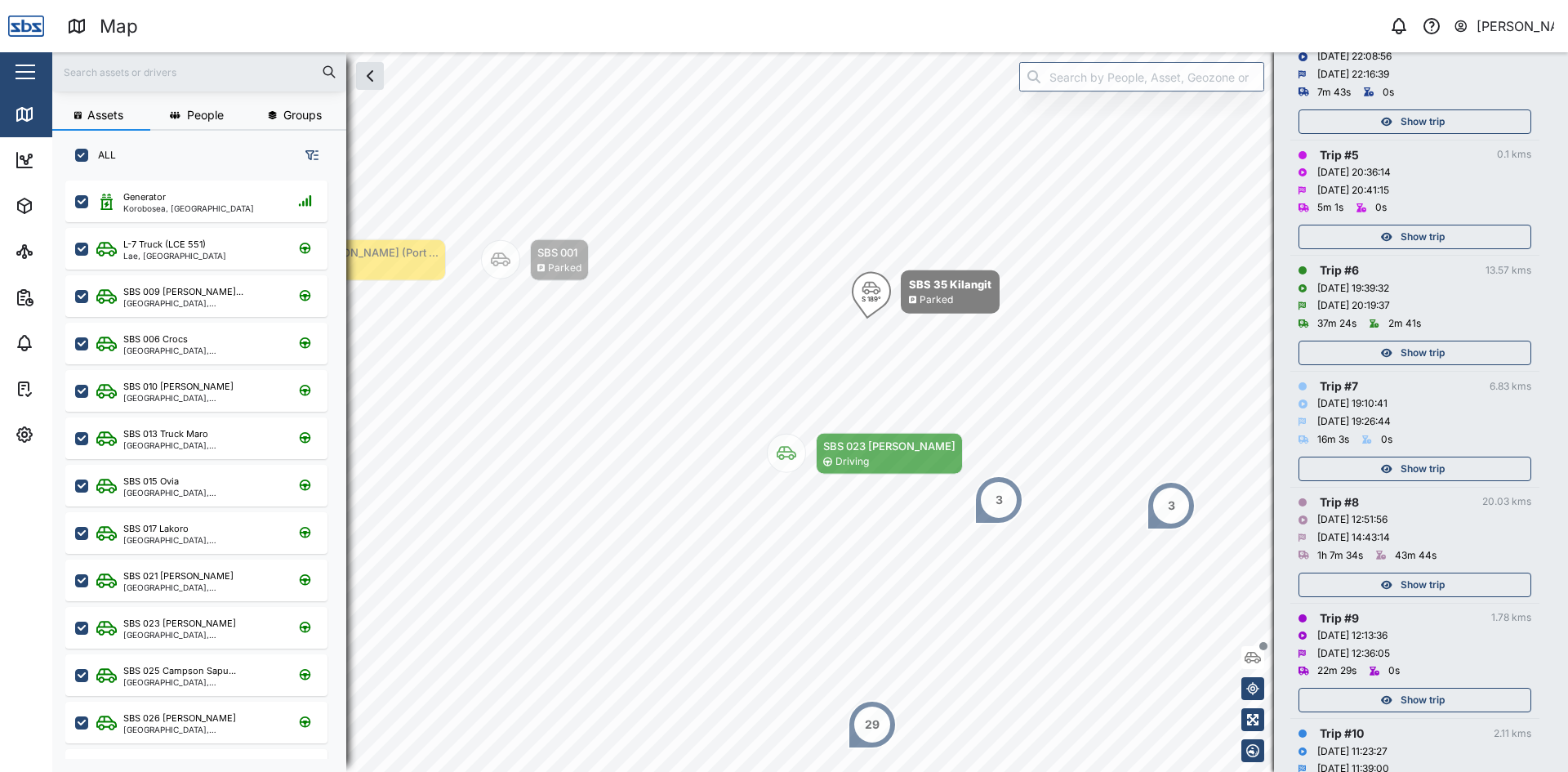
click at [113, 75] on input "text" at bounding box center [199, 71] width 275 height 24
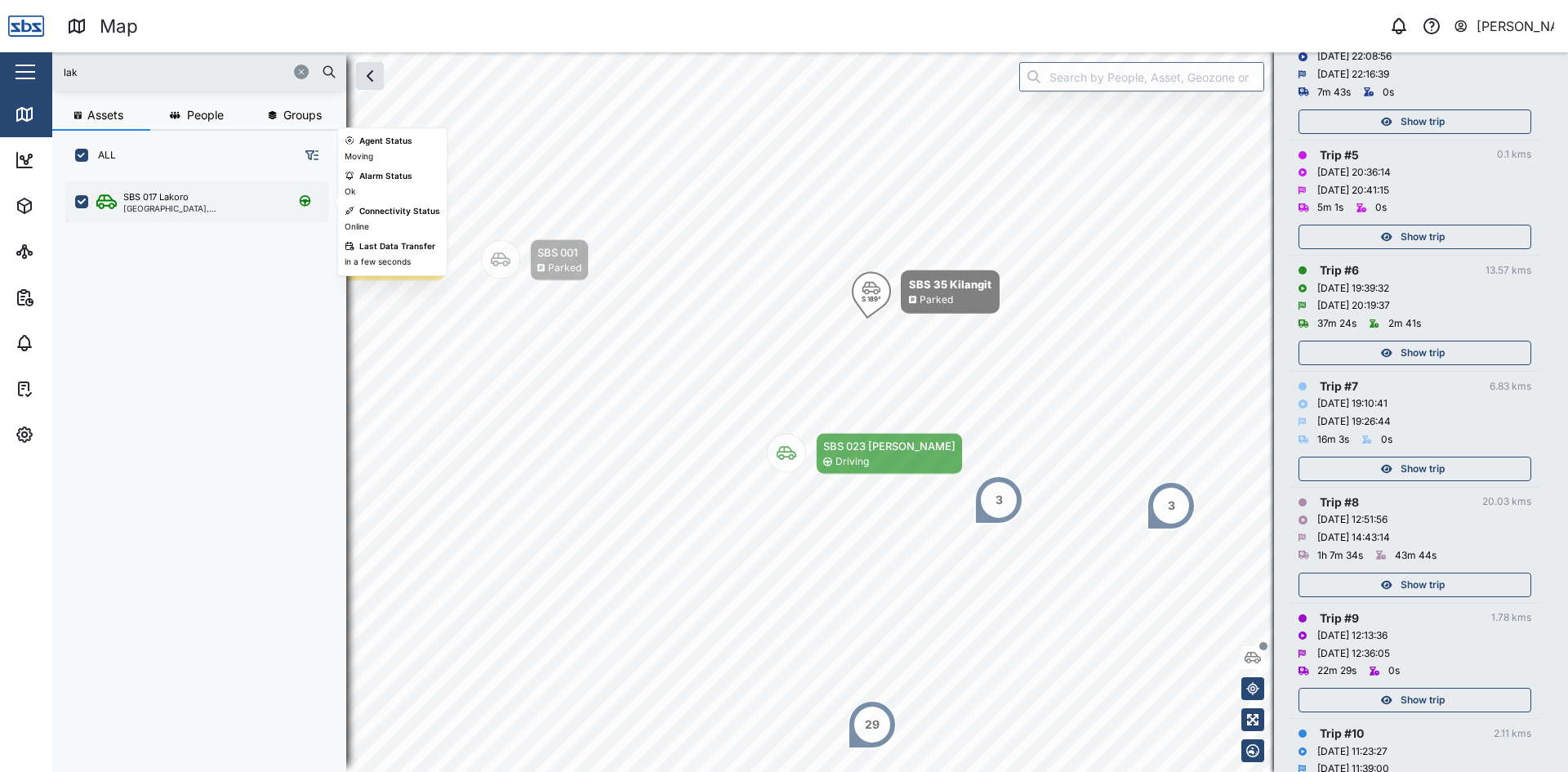
type input "lak"
click at [185, 202] on div "SBS 017 Lakoro" at bounding box center [156, 196] width 66 height 14
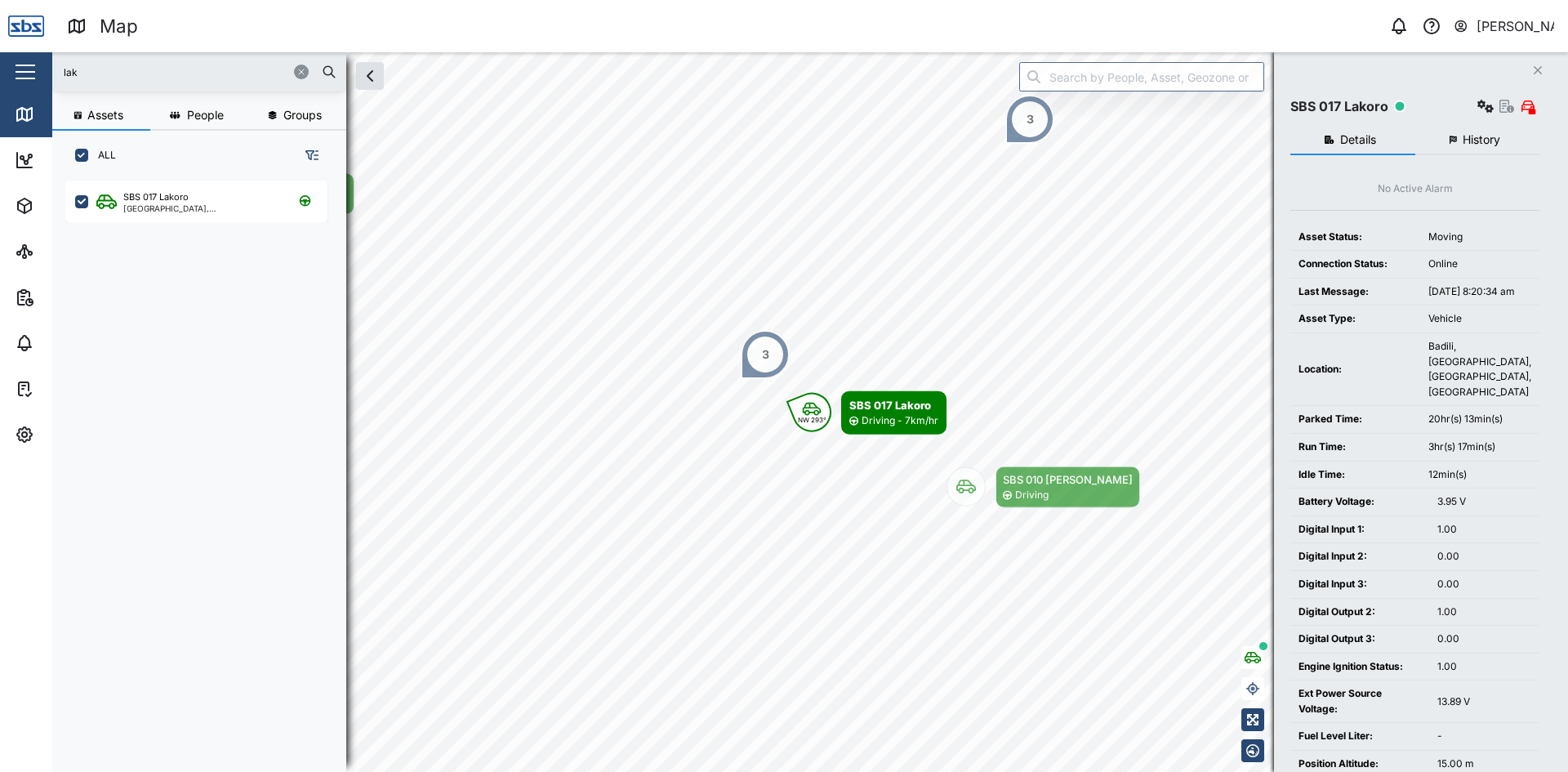
click at [1500, 136] on span "History" at bounding box center [1482, 140] width 38 height 12
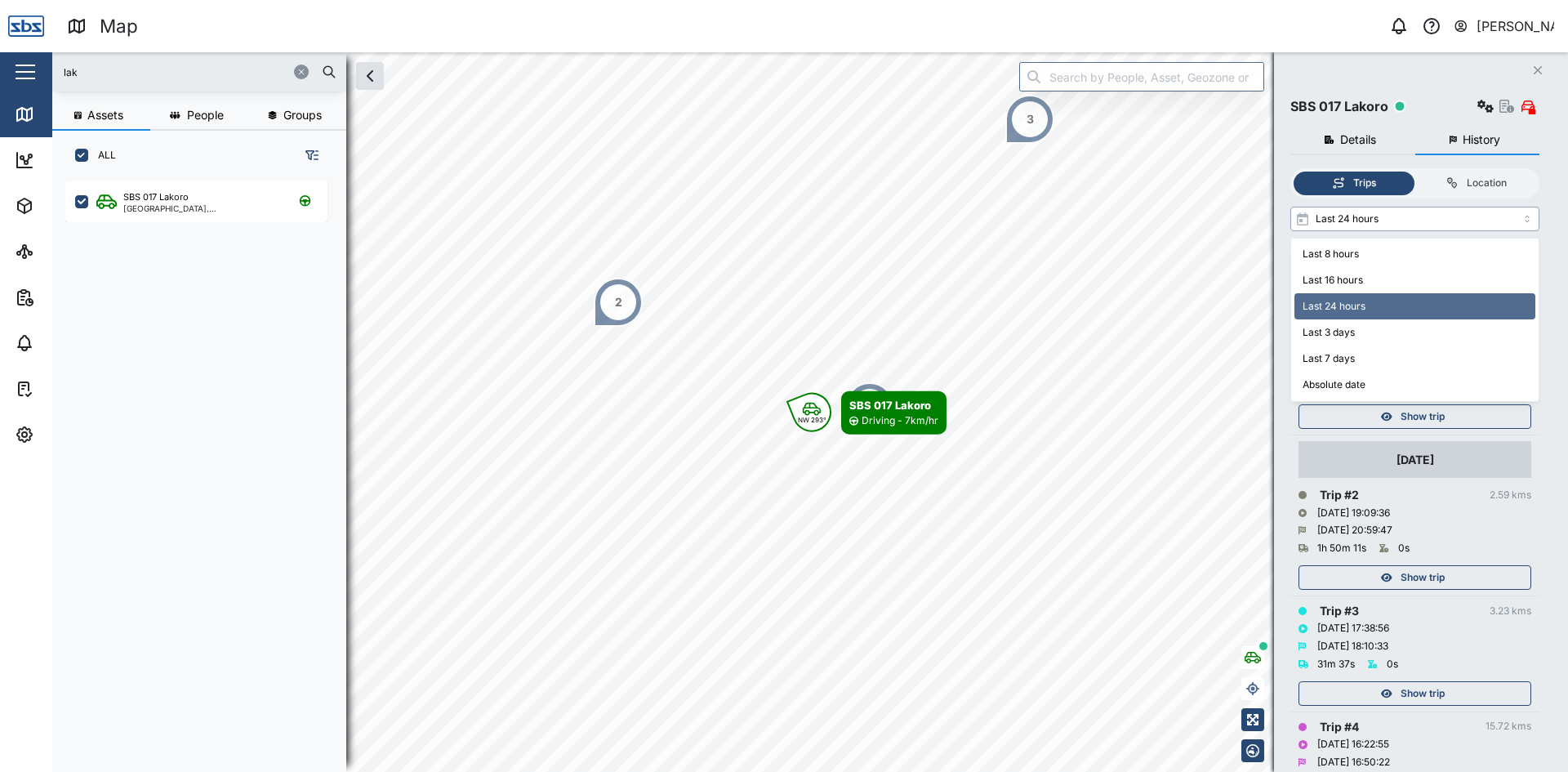
click at [1372, 215] on input "Last 24 hours" at bounding box center [1415, 218] width 249 height 24
type input "Last 3 days"
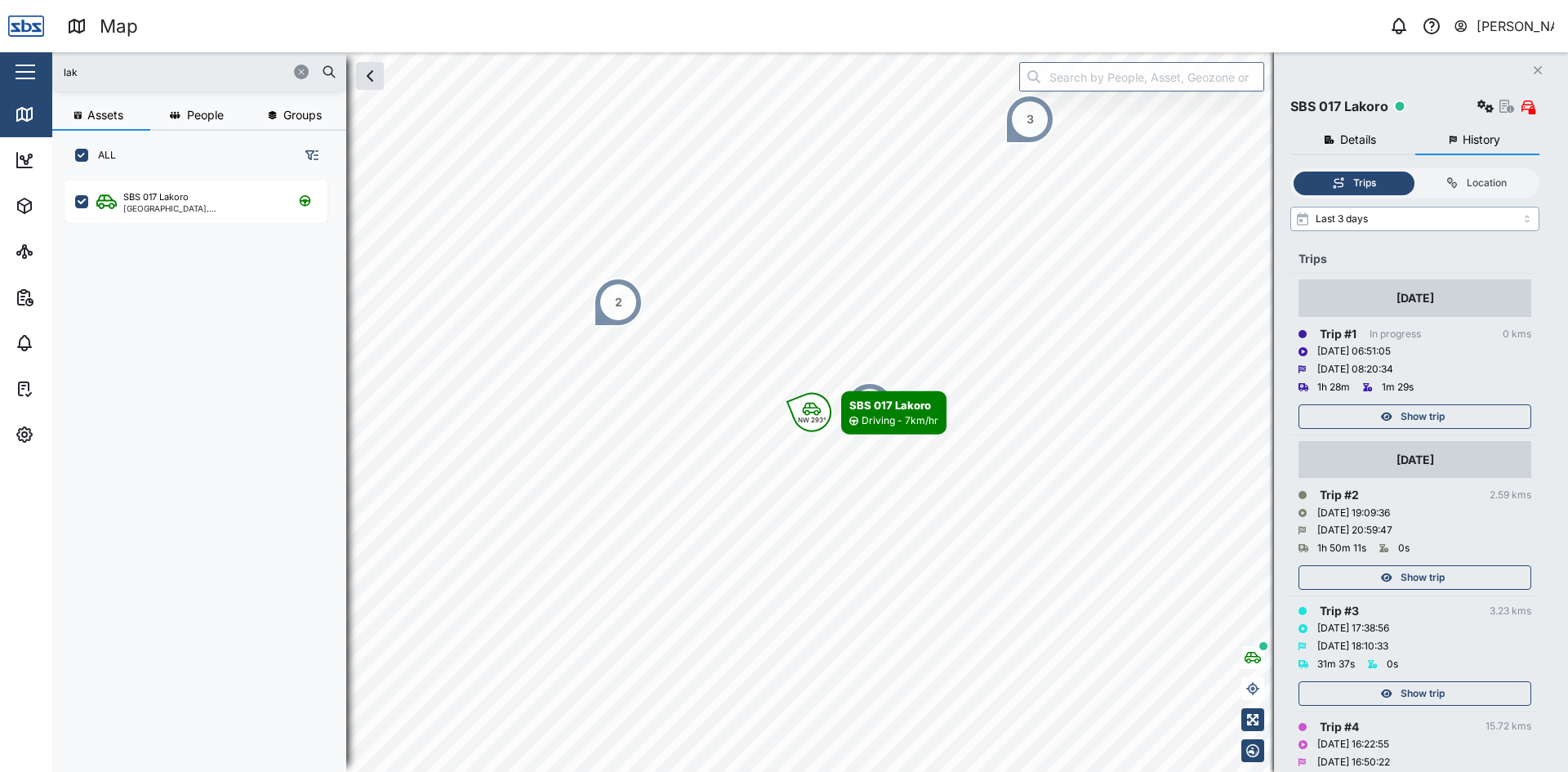
scroll to position [82, 0]
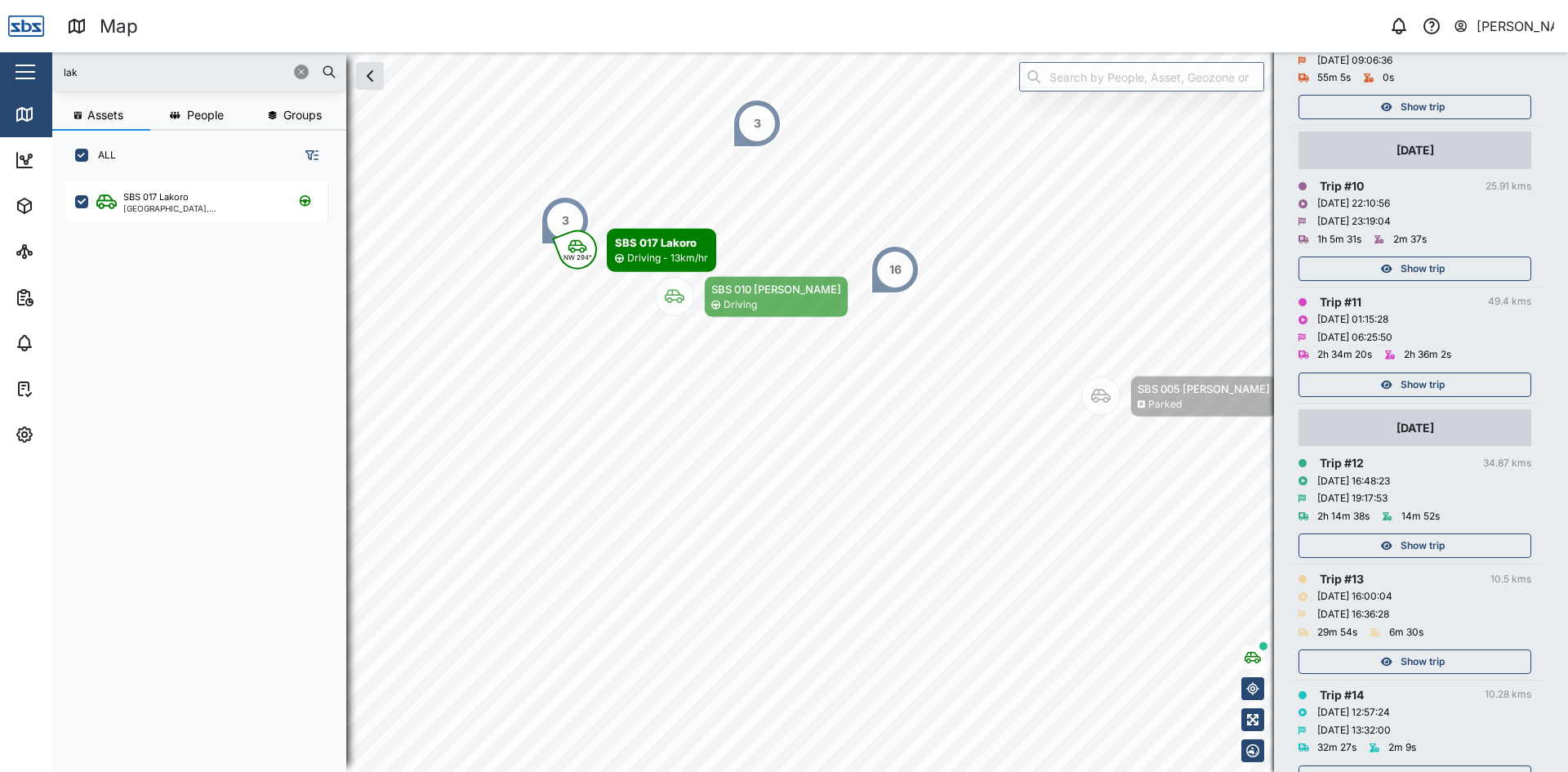
scroll to position [1289, 0]
click at [1417, 527] on span "Show trip" at bounding box center [1422, 537] width 44 height 23
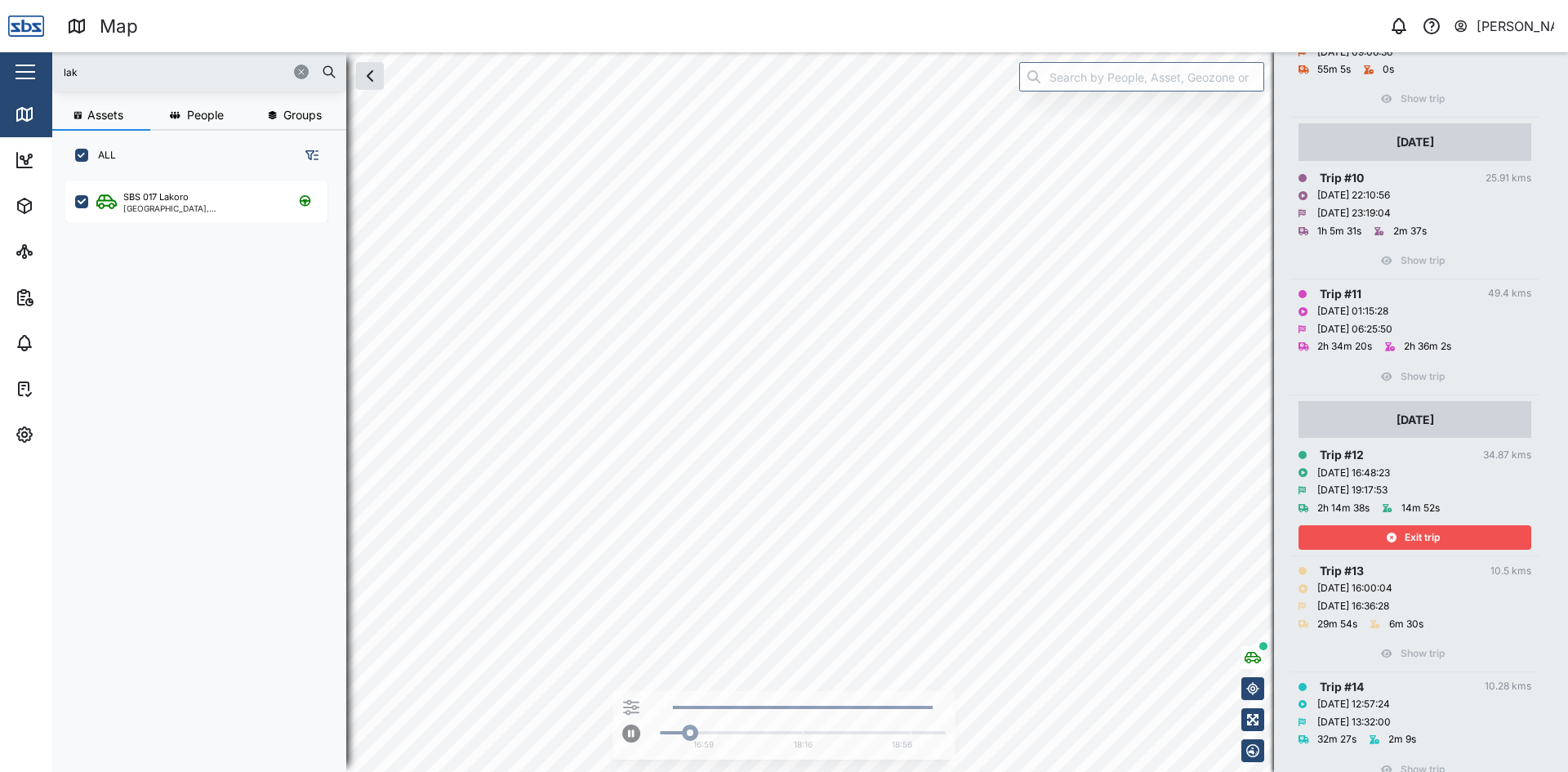
click at [1381, 530] on div "Exit trip" at bounding box center [1413, 537] width 213 height 23
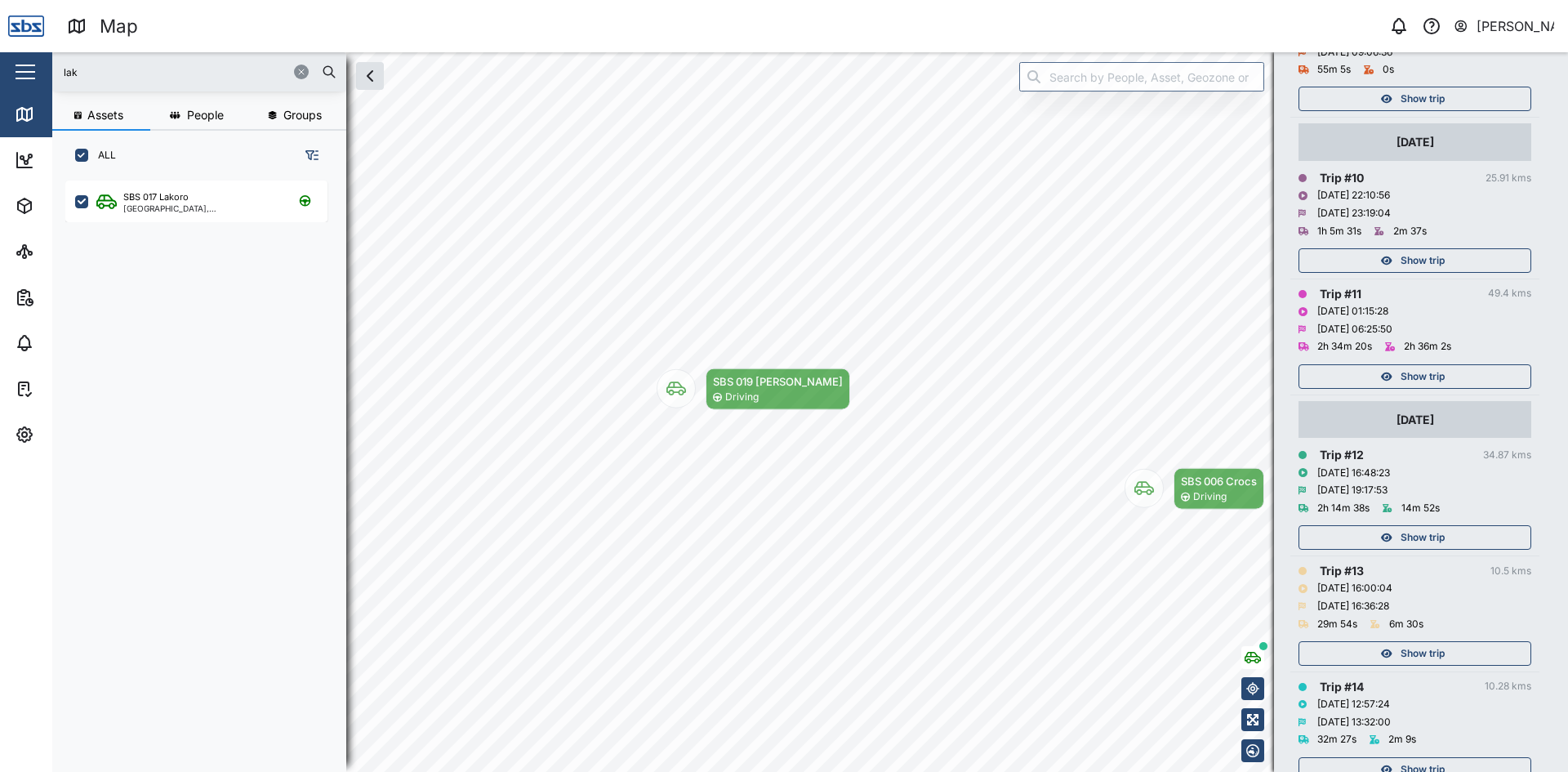
click at [1424, 379] on span "Show trip" at bounding box center [1422, 376] width 44 height 23
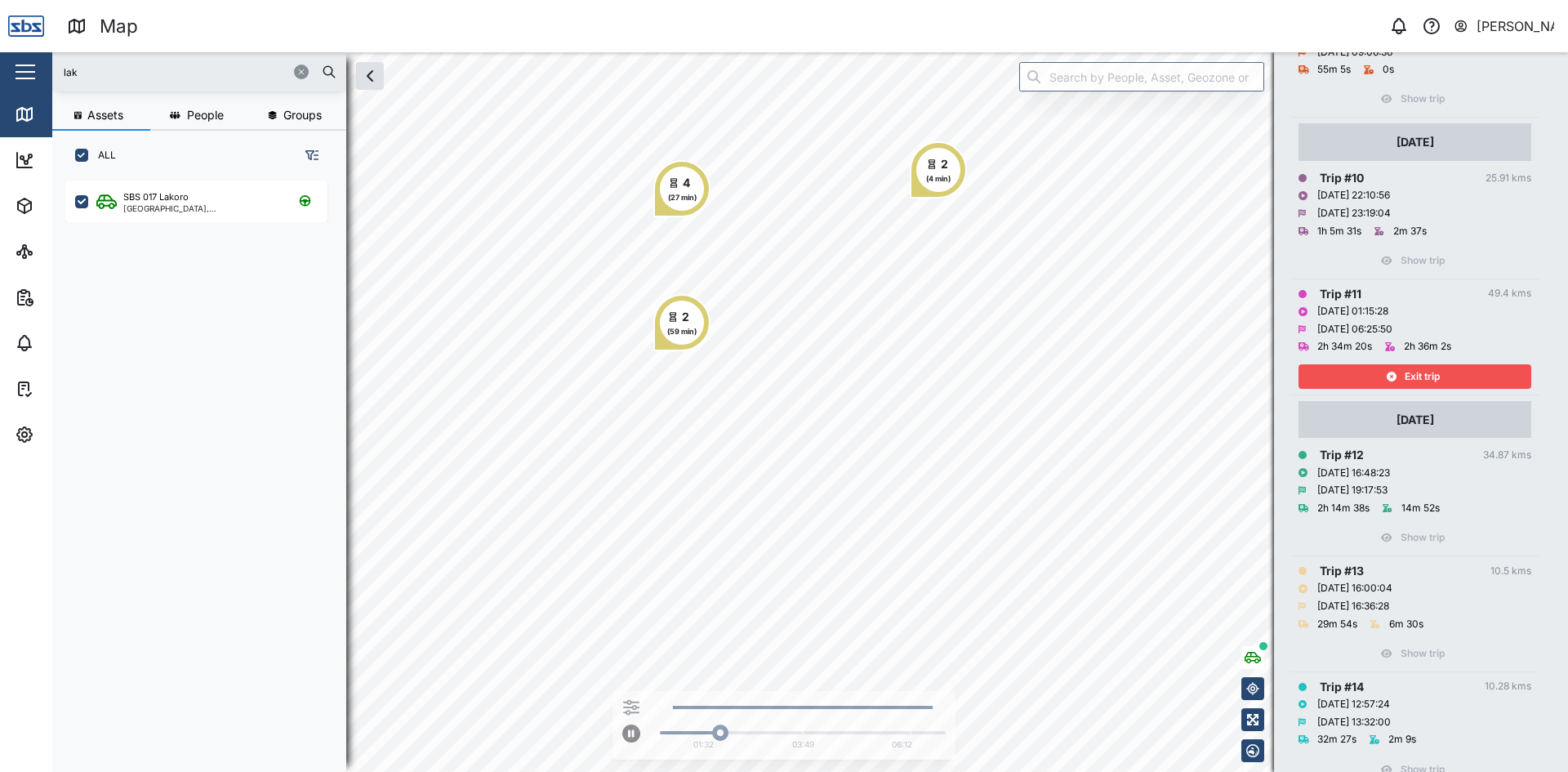
click at [1413, 372] on span "Exit trip" at bounding box center [1422, 376] width 35 height 23
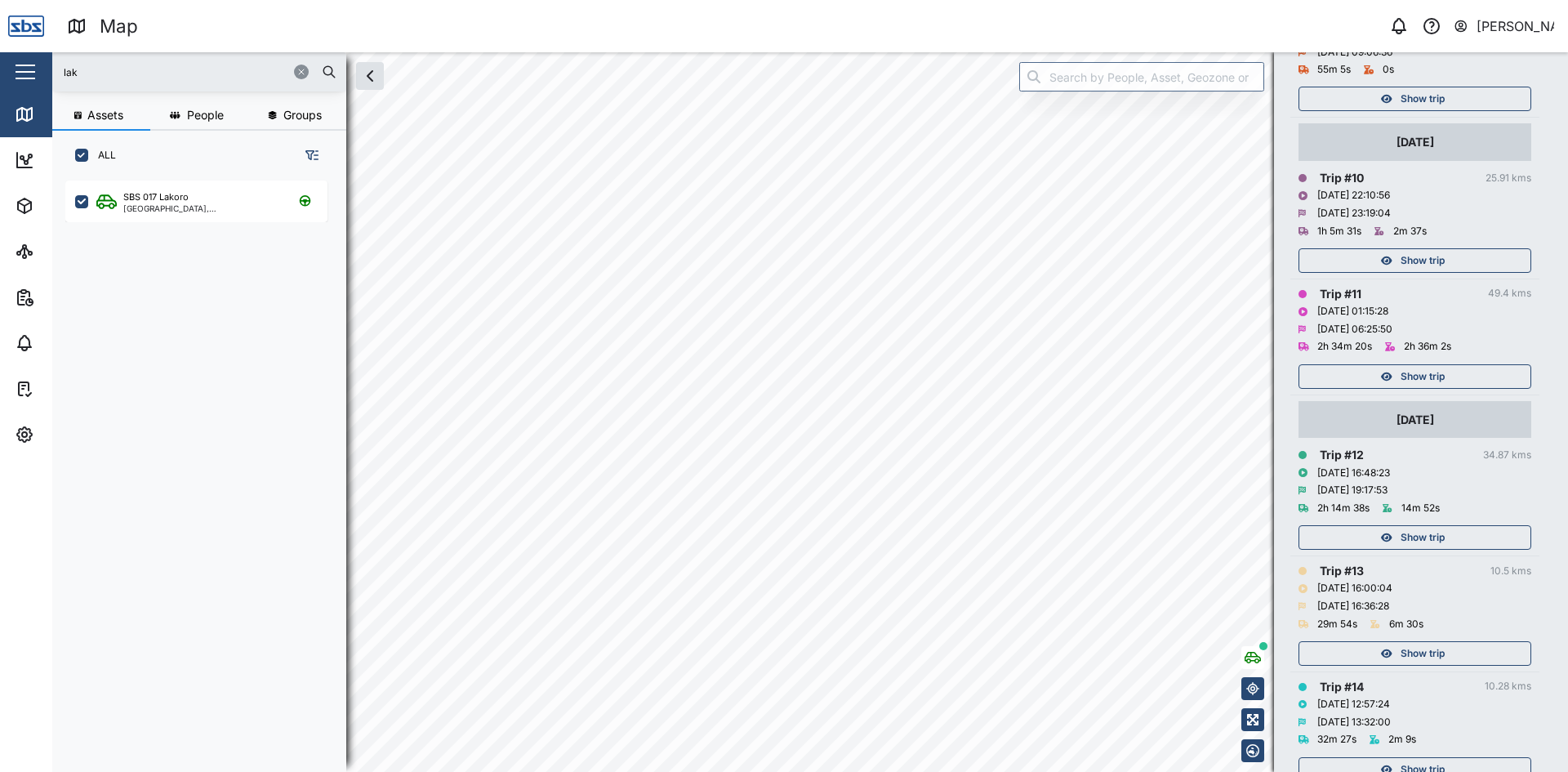
click at [1424, 254] on span "Show trip" at bounding box center [1422, 260] width 44 height 23
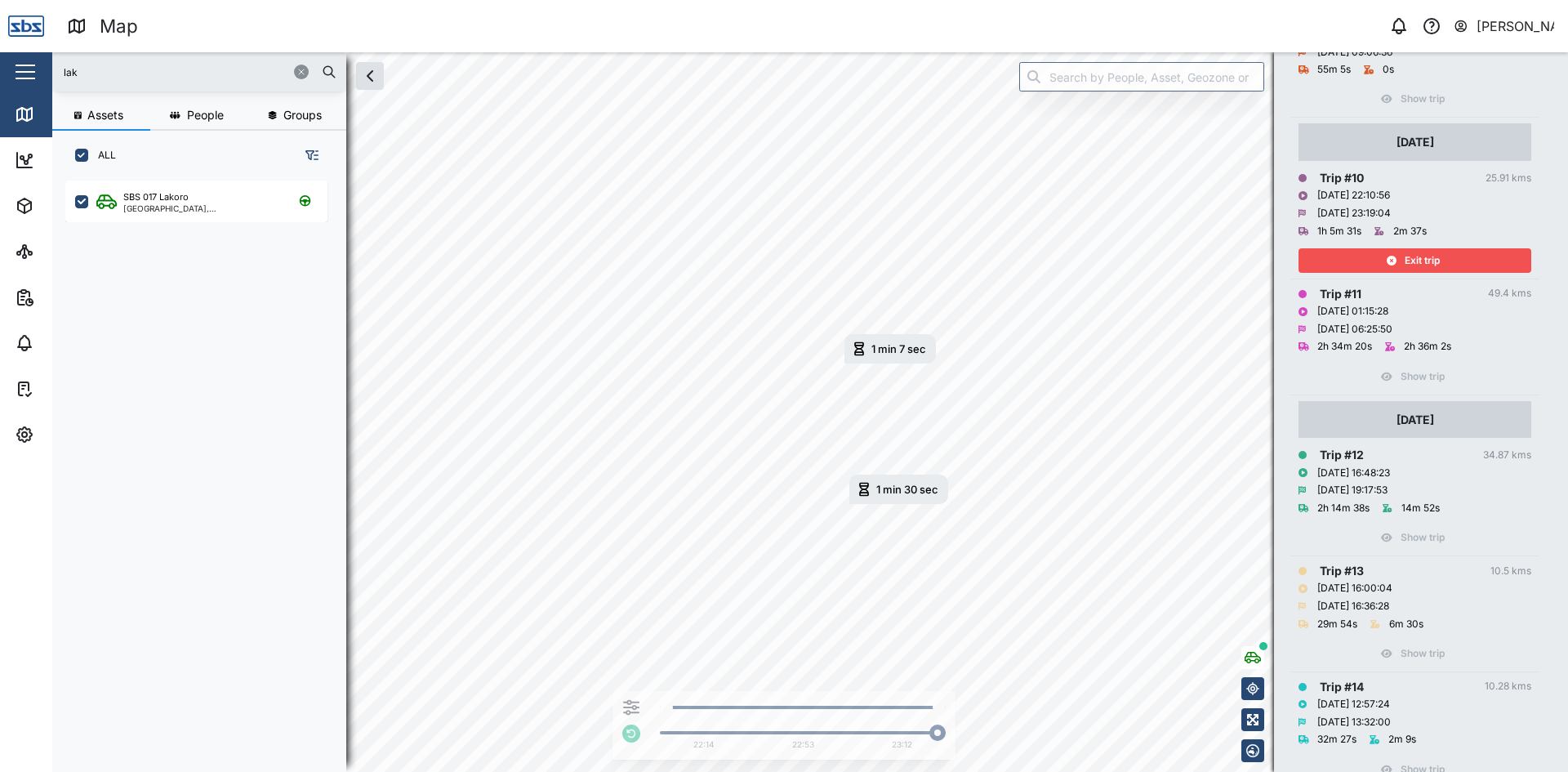
click at [1455, 261] on div "Exit trip" at bounding box center [1413, 260] width 213 height 23
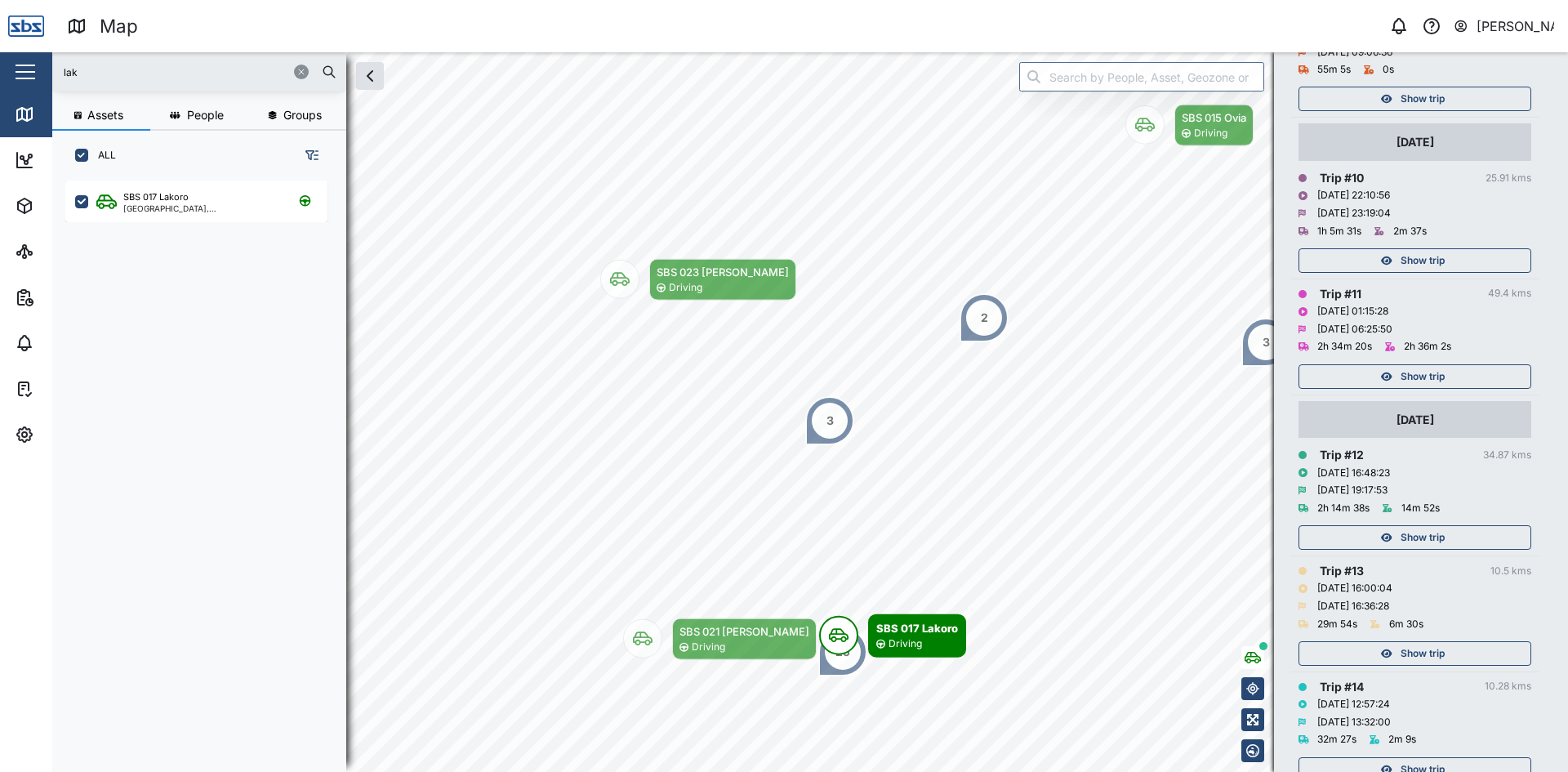
scroll to position [1044, 0]
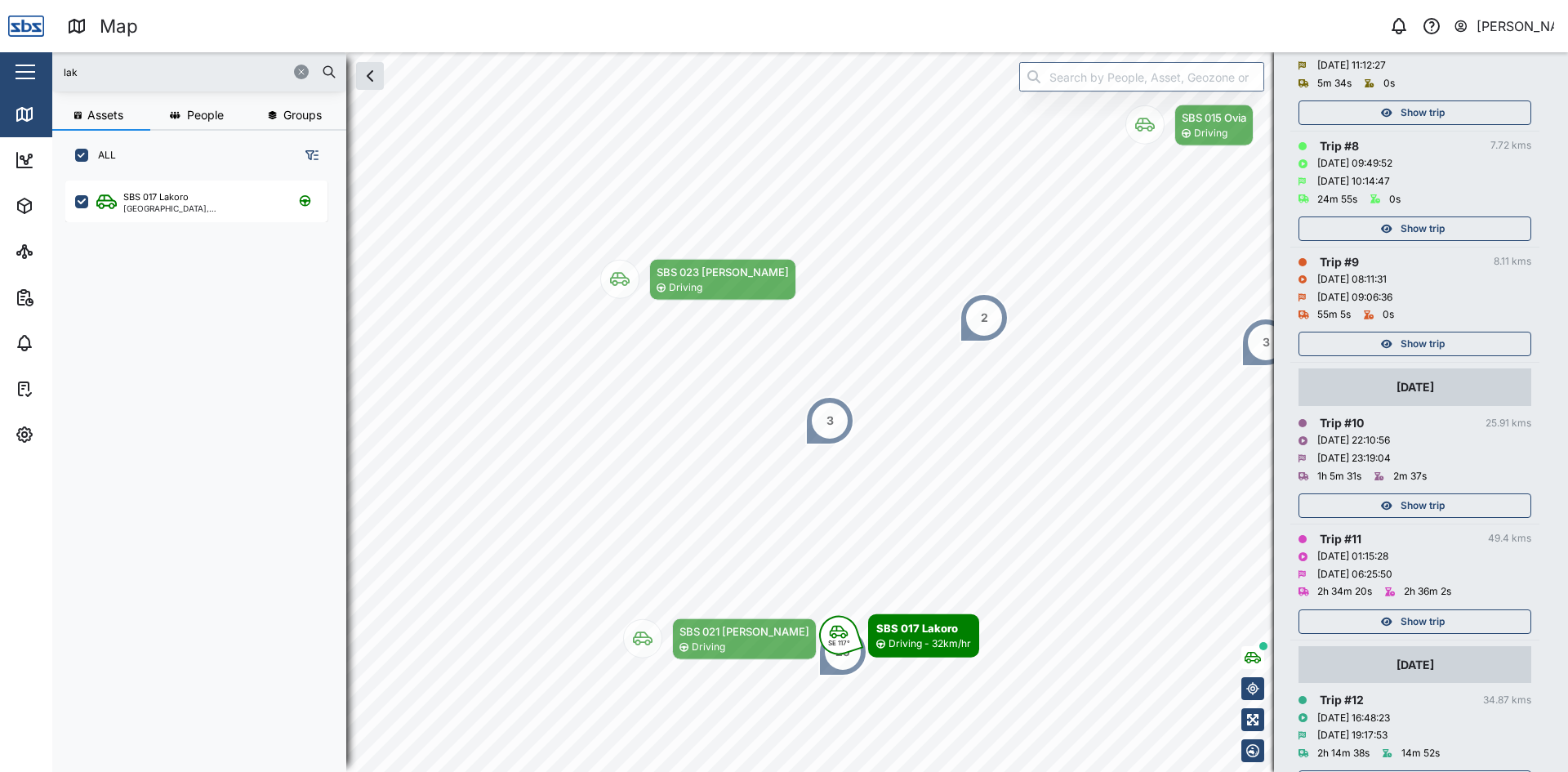
click at [1439, 340] on span "Show trip" at bounding box center [1422, 343] width 44 height 23
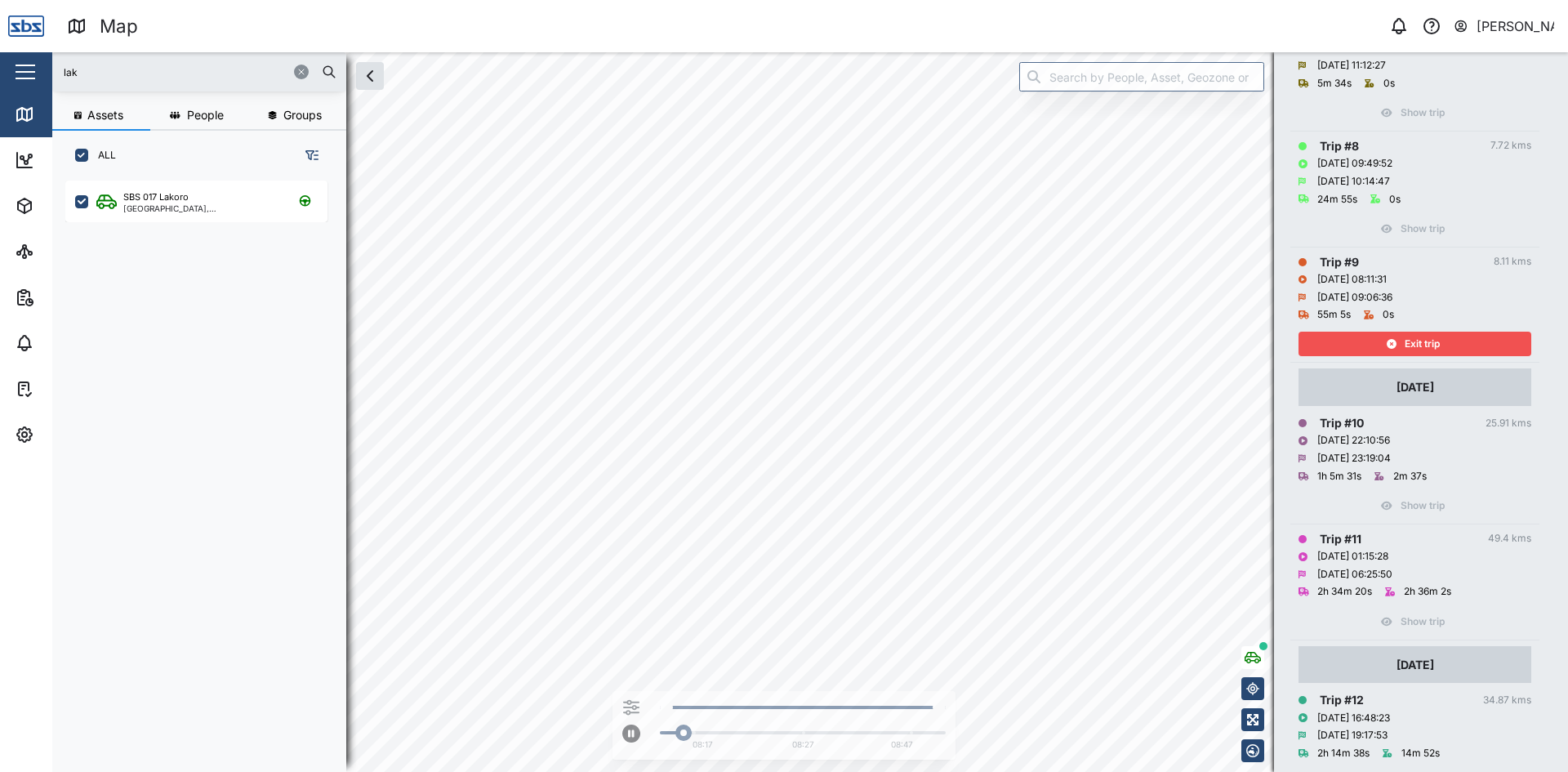
click at [1439, 340] on div "Trip # 9 8.11 kms 05/10/2025 08:11:31 05/10/2025 09:06:36 55m 5s 0s Exit trip" at bounding box center [1415, 304] width 232 height 104
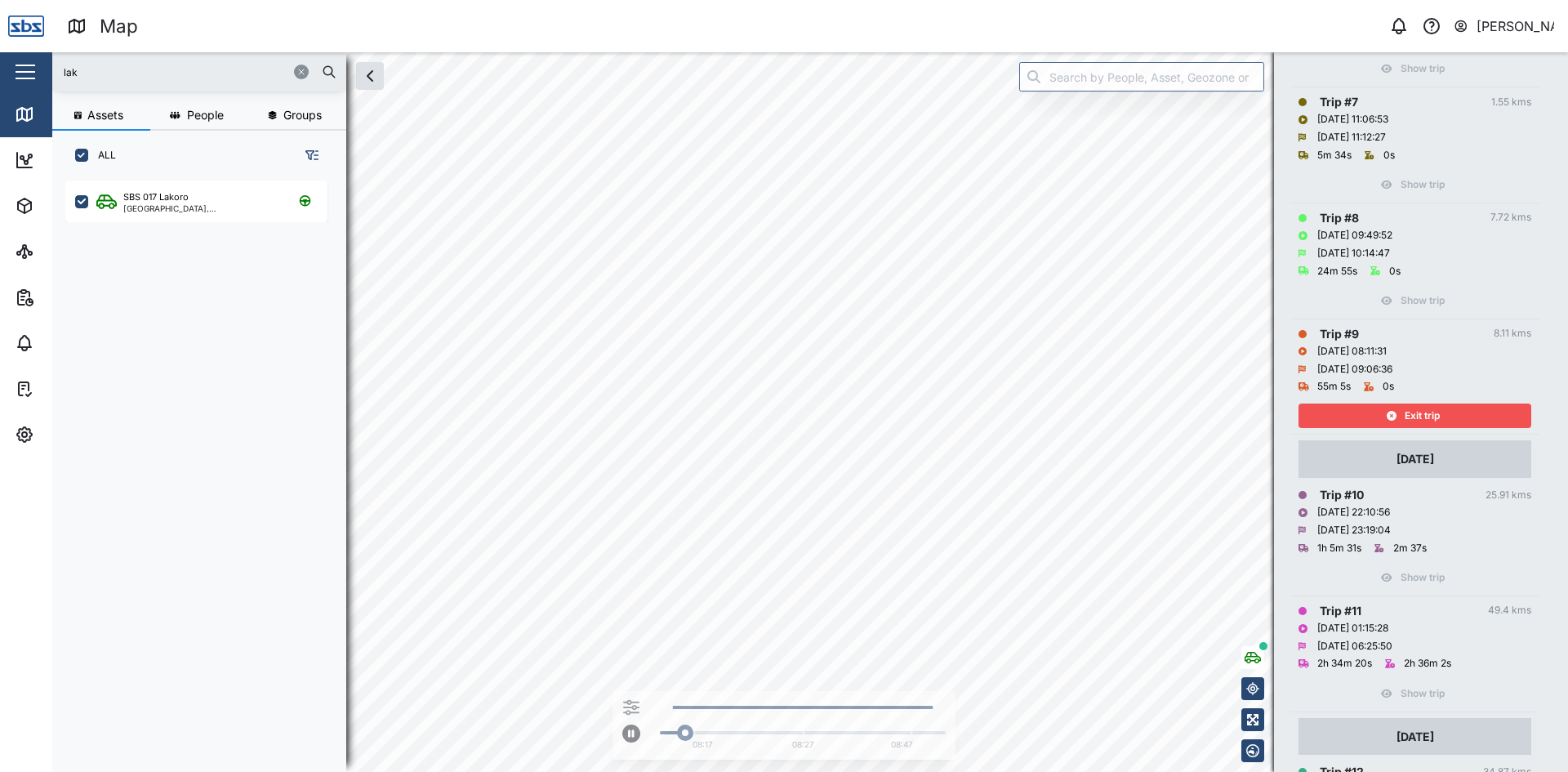
scroll to position [962, 0]
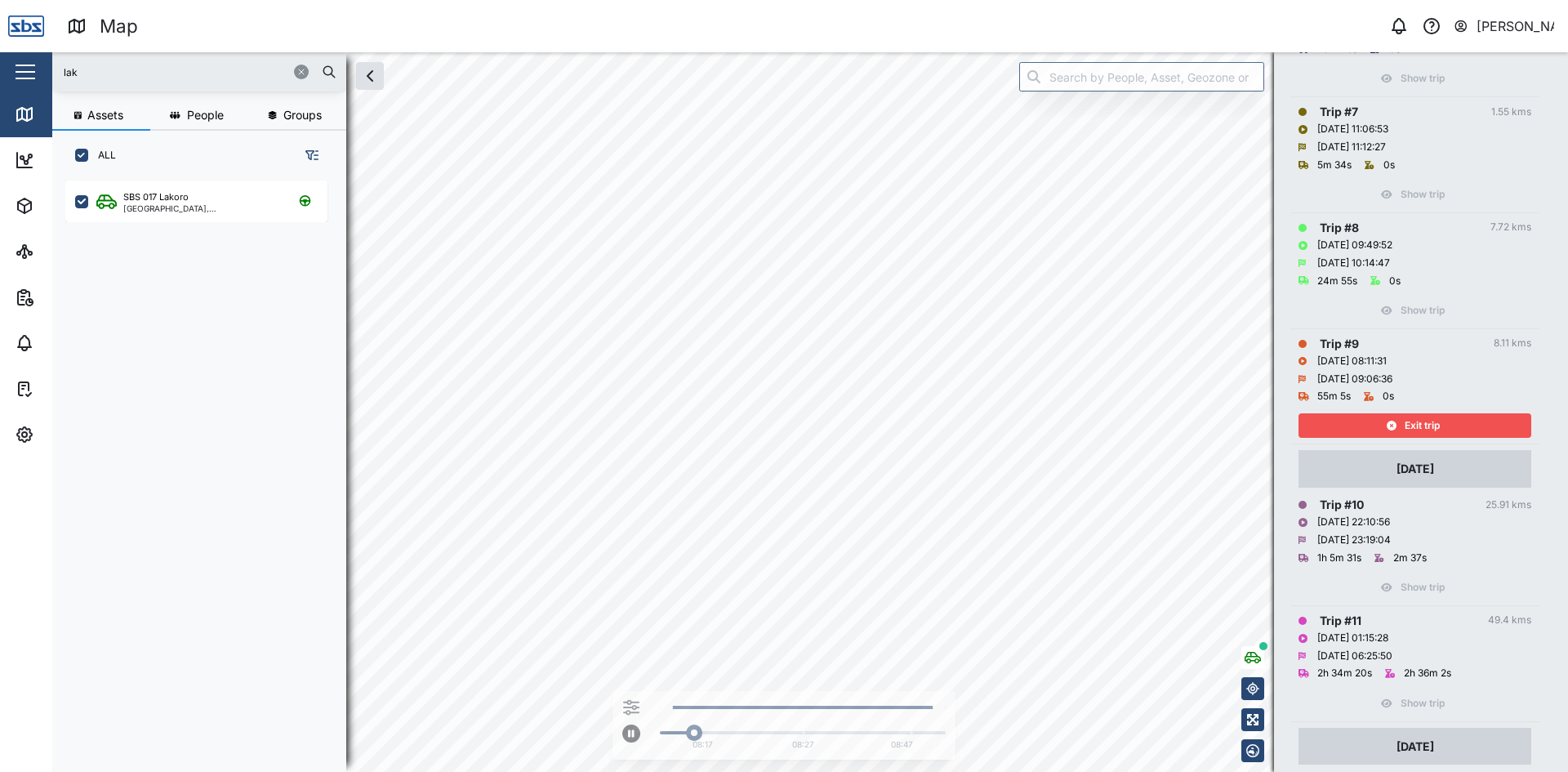
click at [1414, 421] on span "Exit trip" at bounding box center [1422, 425] width 35 height 23
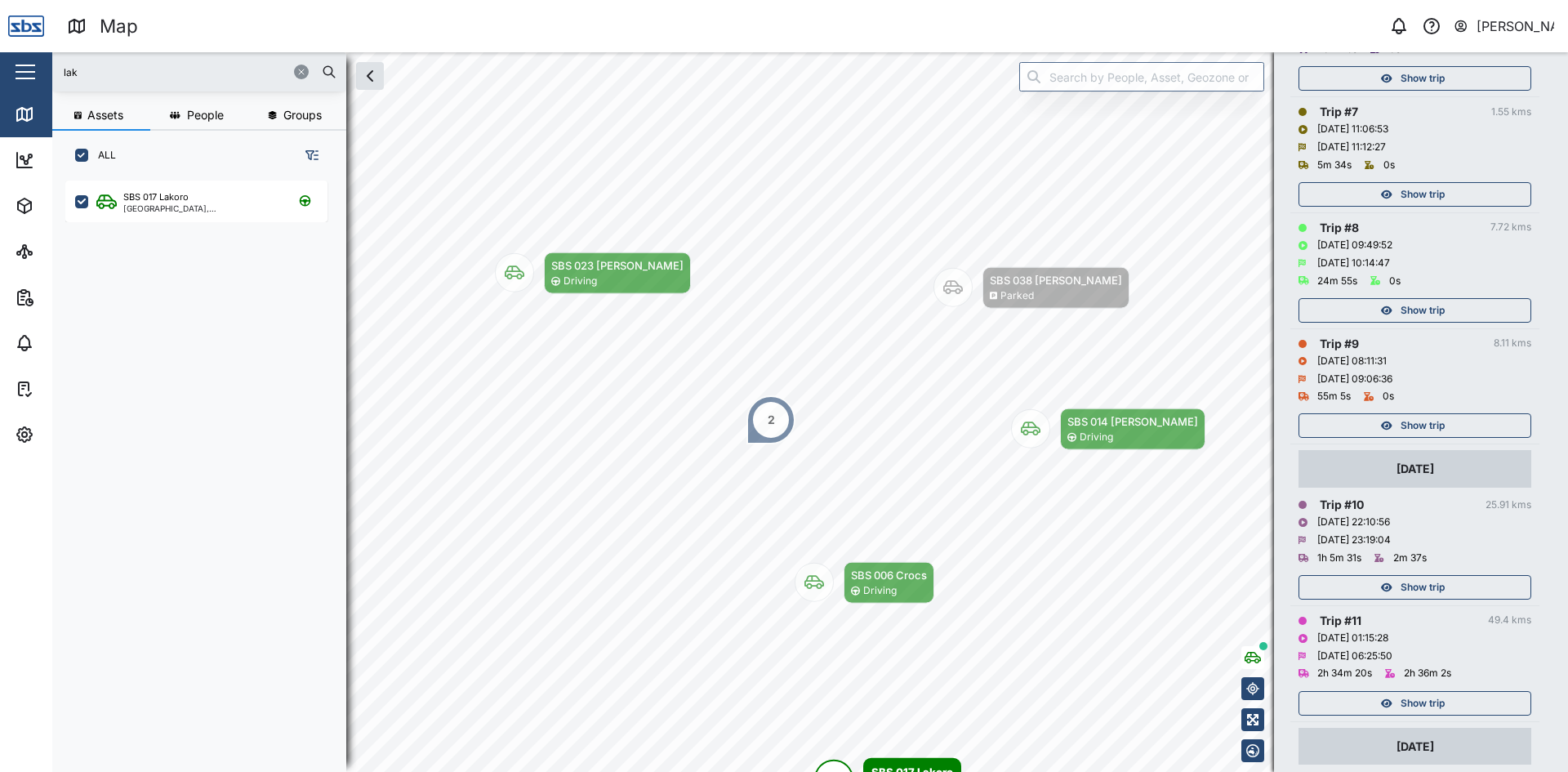
click at [1442, 301] on span "Show trip" at bounding box center [1422, 310] width 44 height 23
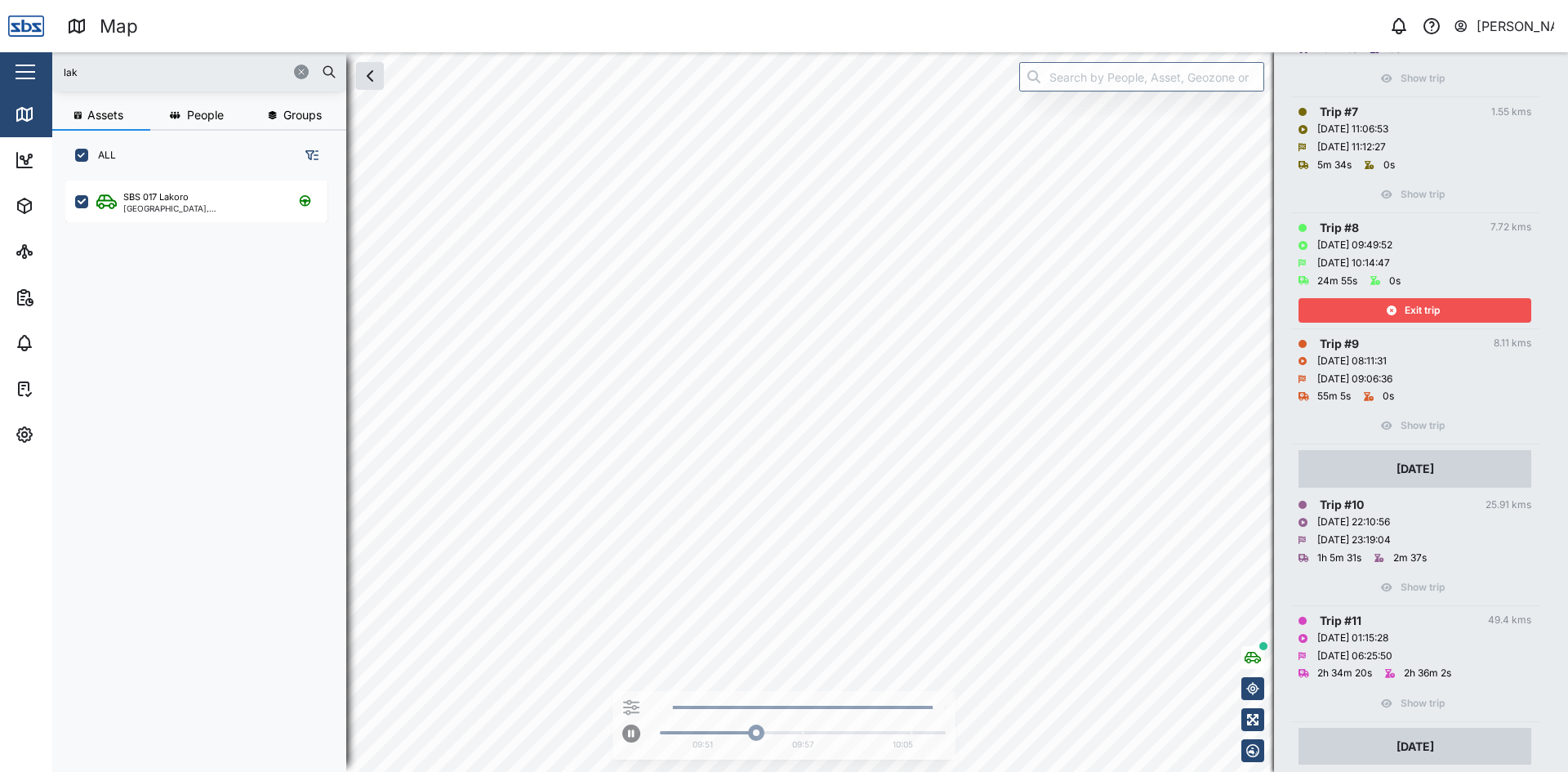
click at [1420, 311] on span "Exit trip" at bounding box center [1422, 310] width 35 height 23
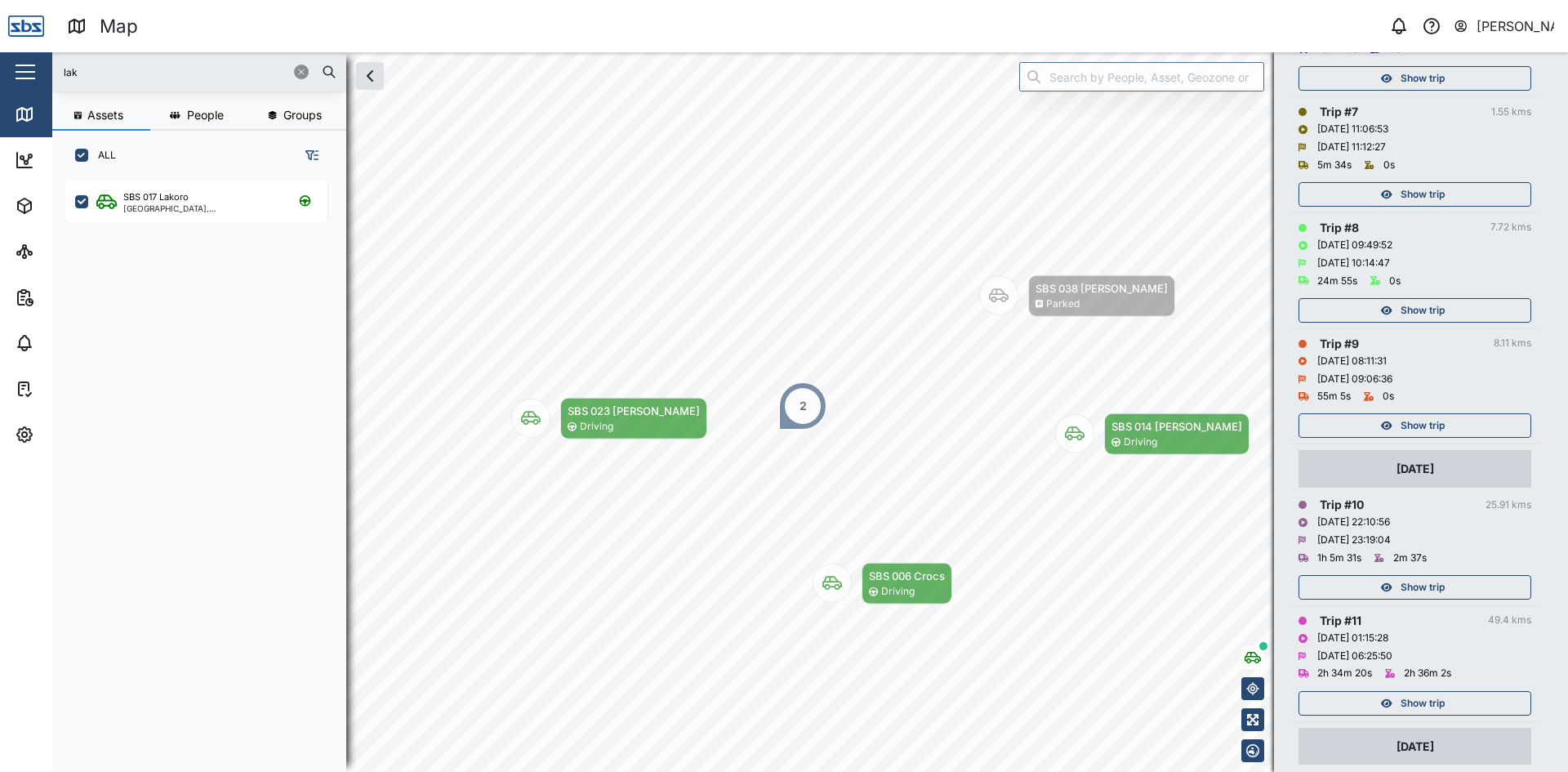
click at [1434, 192] on span "Show trip" at bounding box center [1422, 194] width 44 height 23
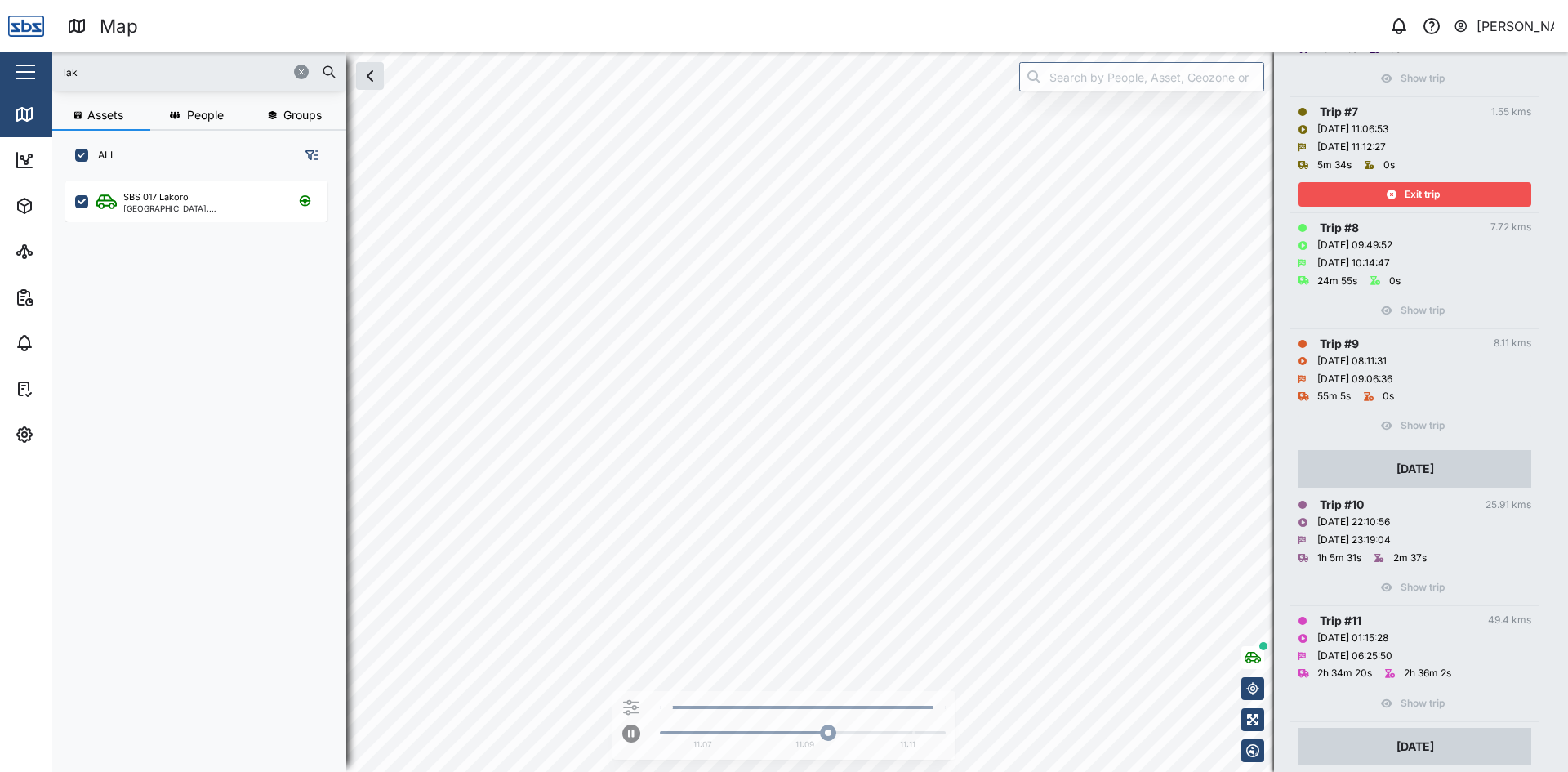
click at [1425, 189] on span "Exit trip" at bounding box center [1422, 194] width 35 height 23
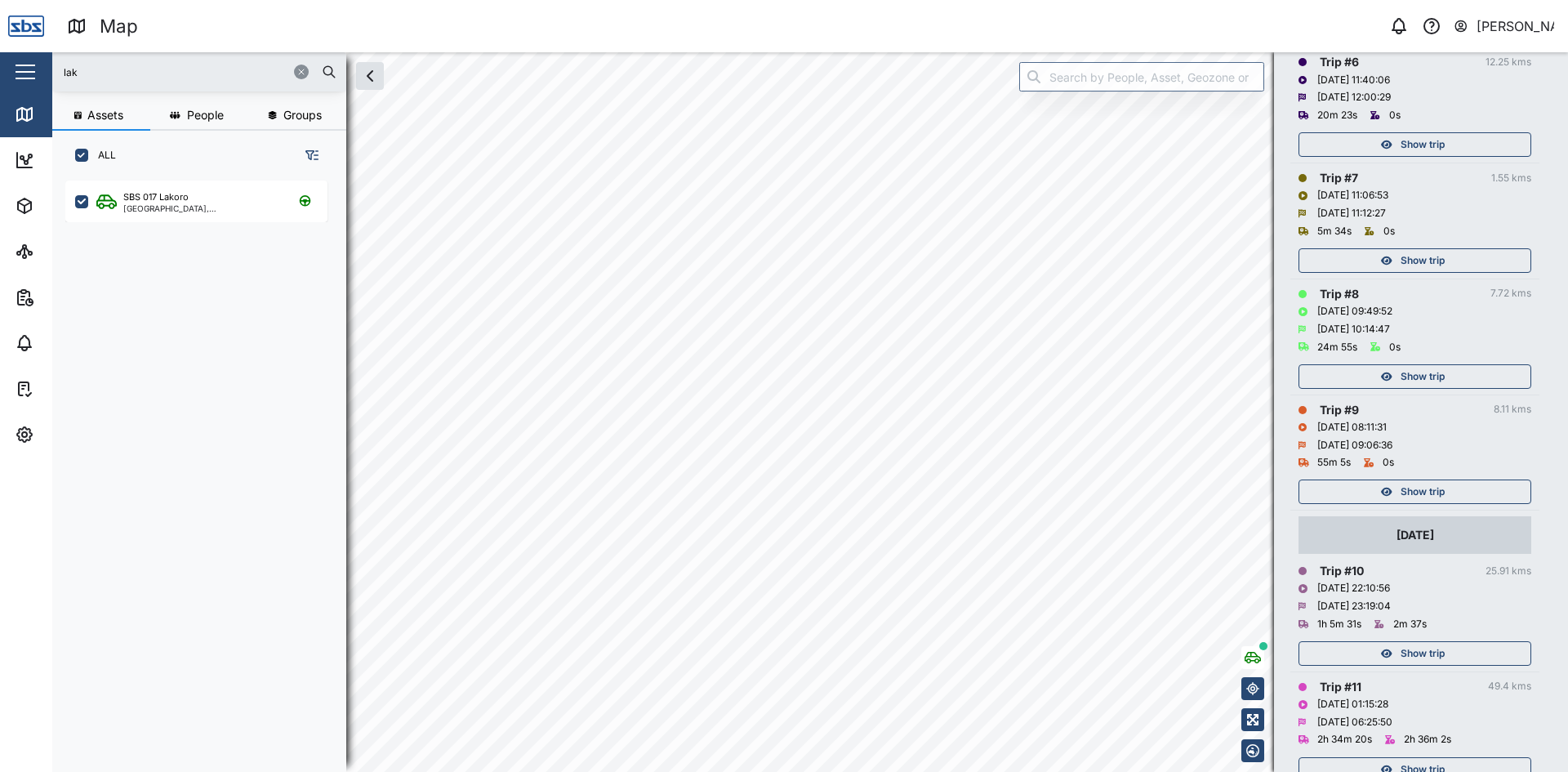
scroll to position [717, 0]
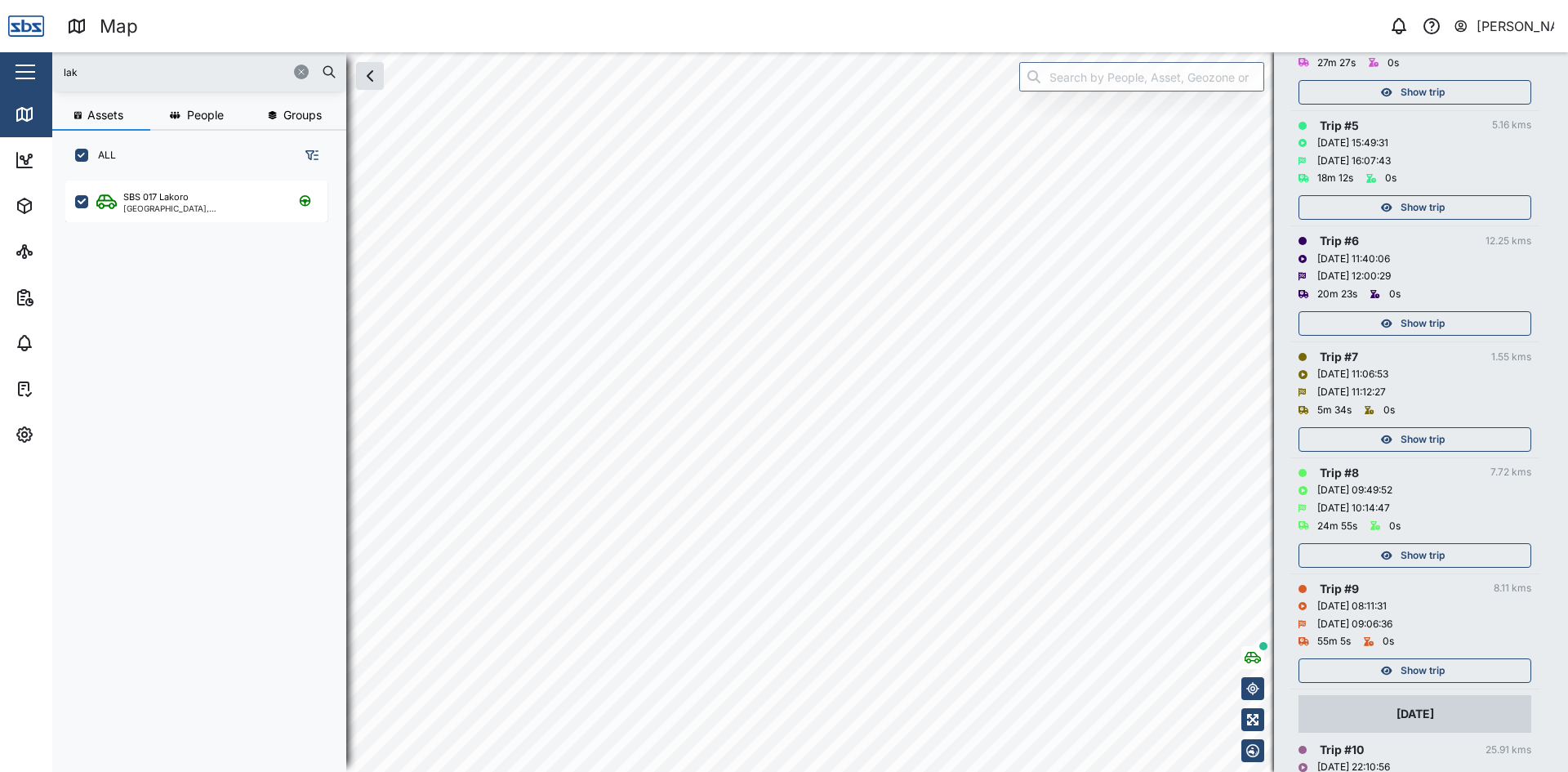
click at [1446, 205] on div "Show trip" at bounding box center [1413, 207] width 213 height 23
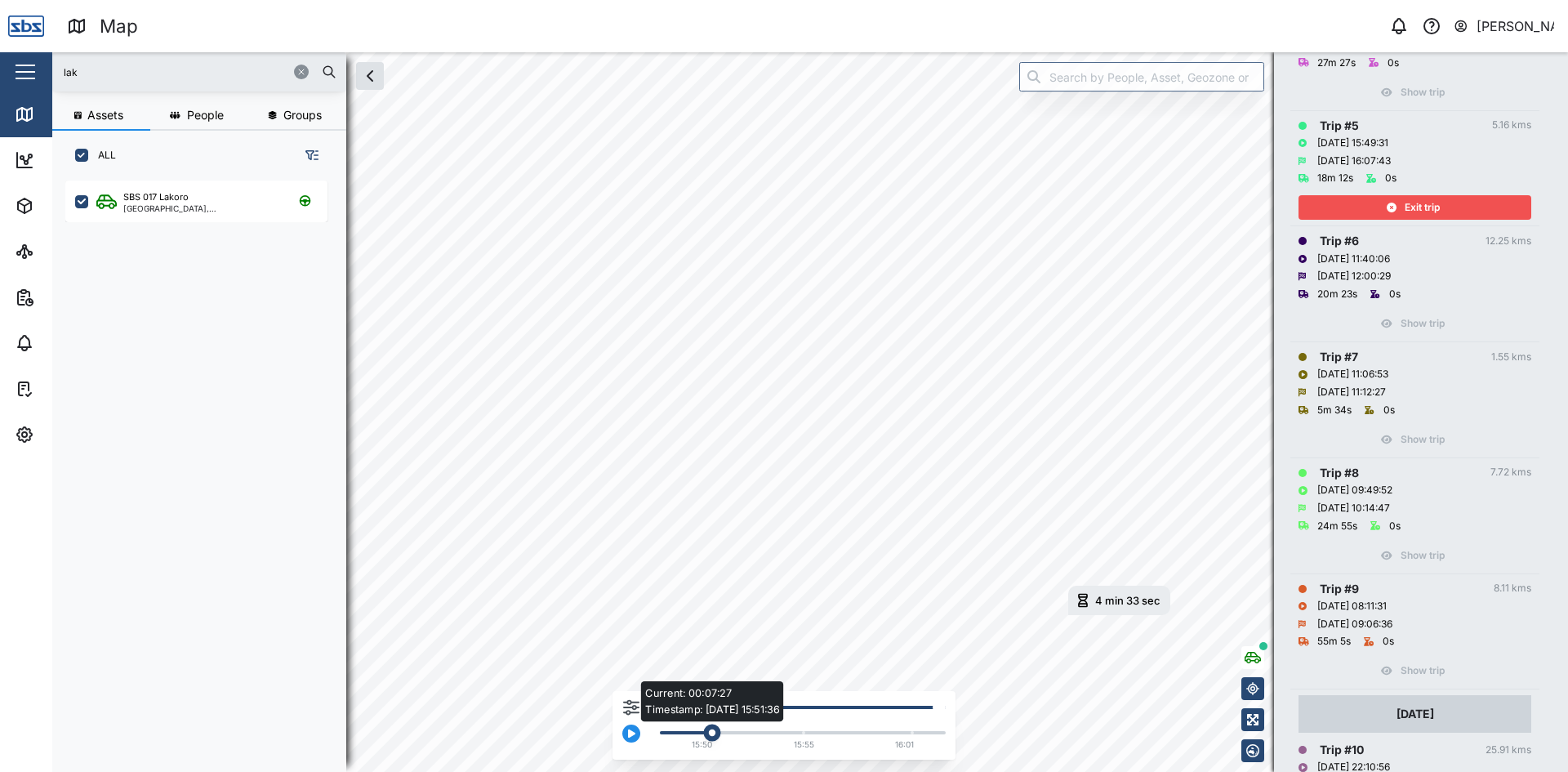
drag, startPoint x: 668, startPoint y: 731, endPoint x: 709, endPoint y: 731, distance: 41.0
click at [709, 731] on div "Current: 00:07:27 Timestamp: 05/10/25 15:51:36" at bounding box center [711, 732] width 17 height 17
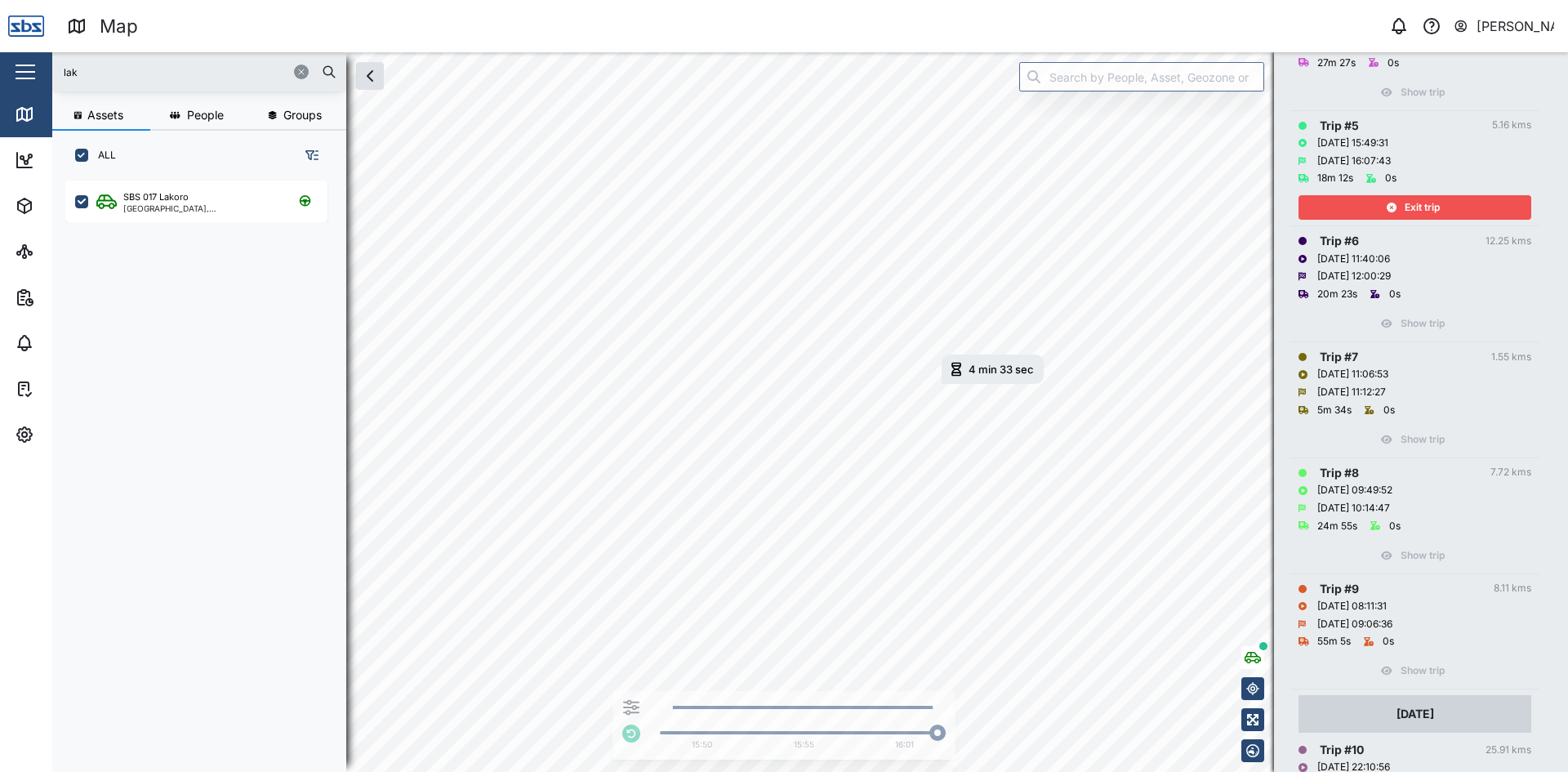
click at [1454, 202] on div "Exit trip" at bounding box center [1413, 207] width 213 height 23
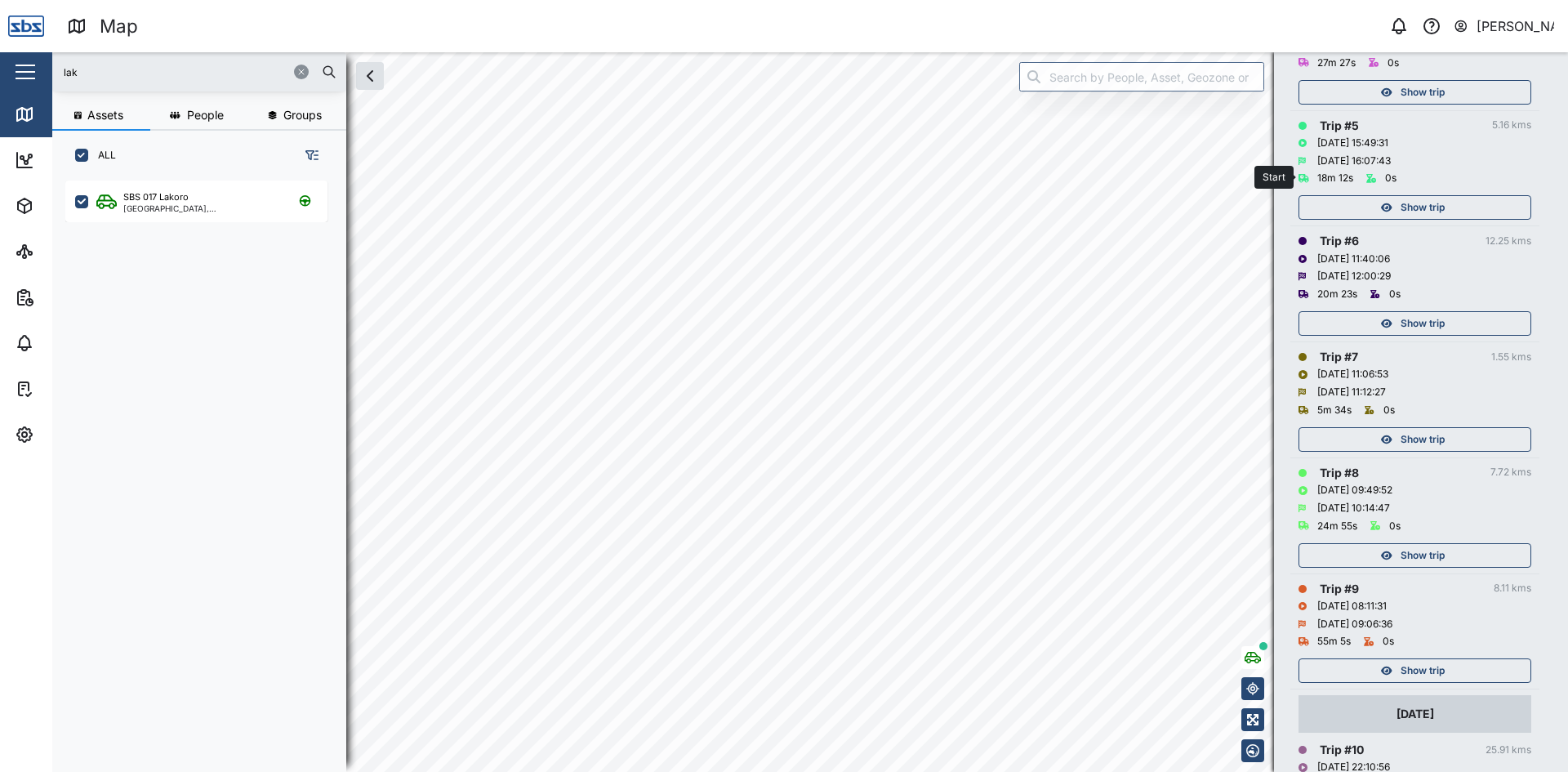
scroll to position [390, 0]
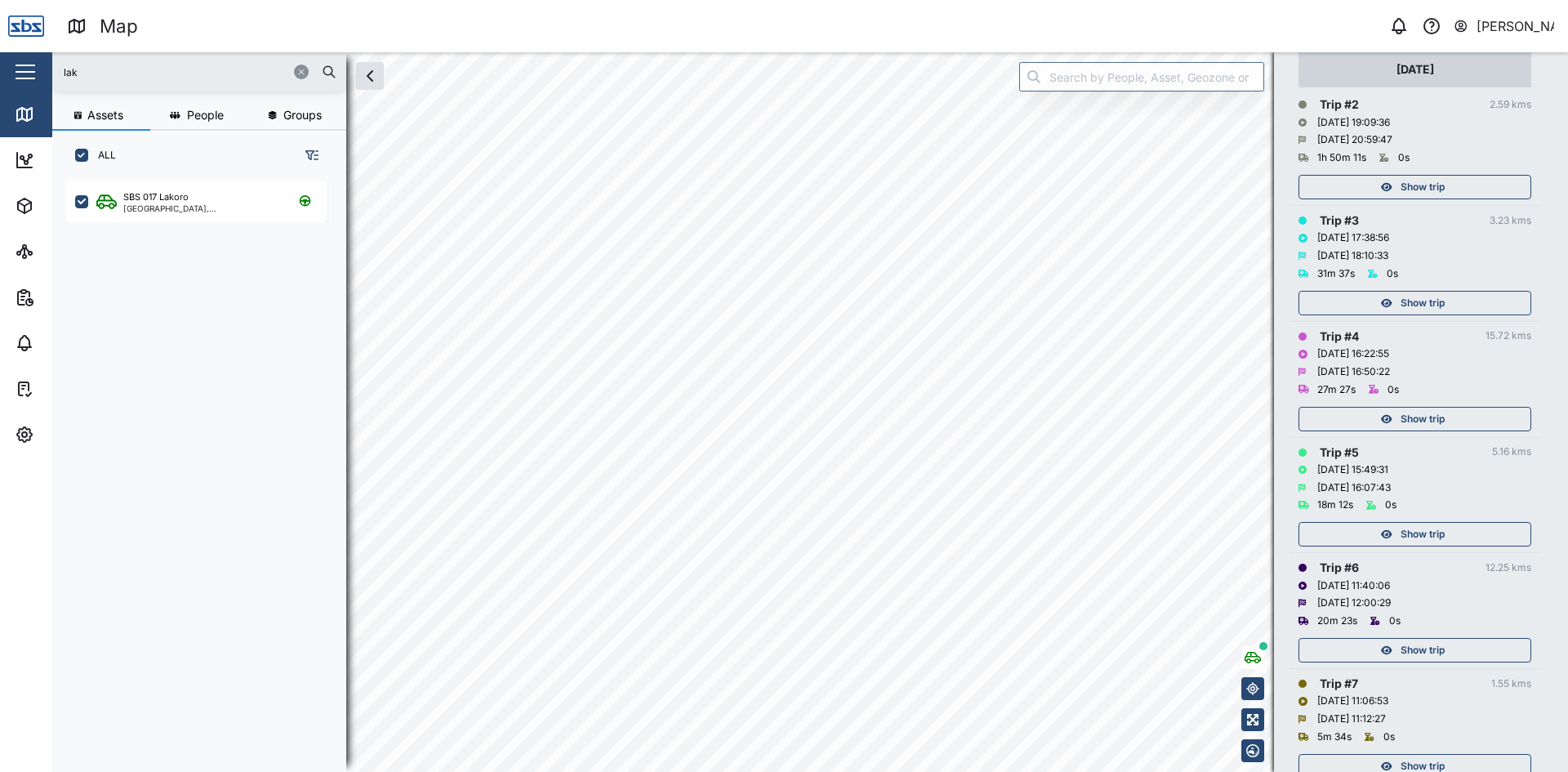
click at [1423, 416] on span "Show trip" at bounding box center [1422, 418] width 44 height 23
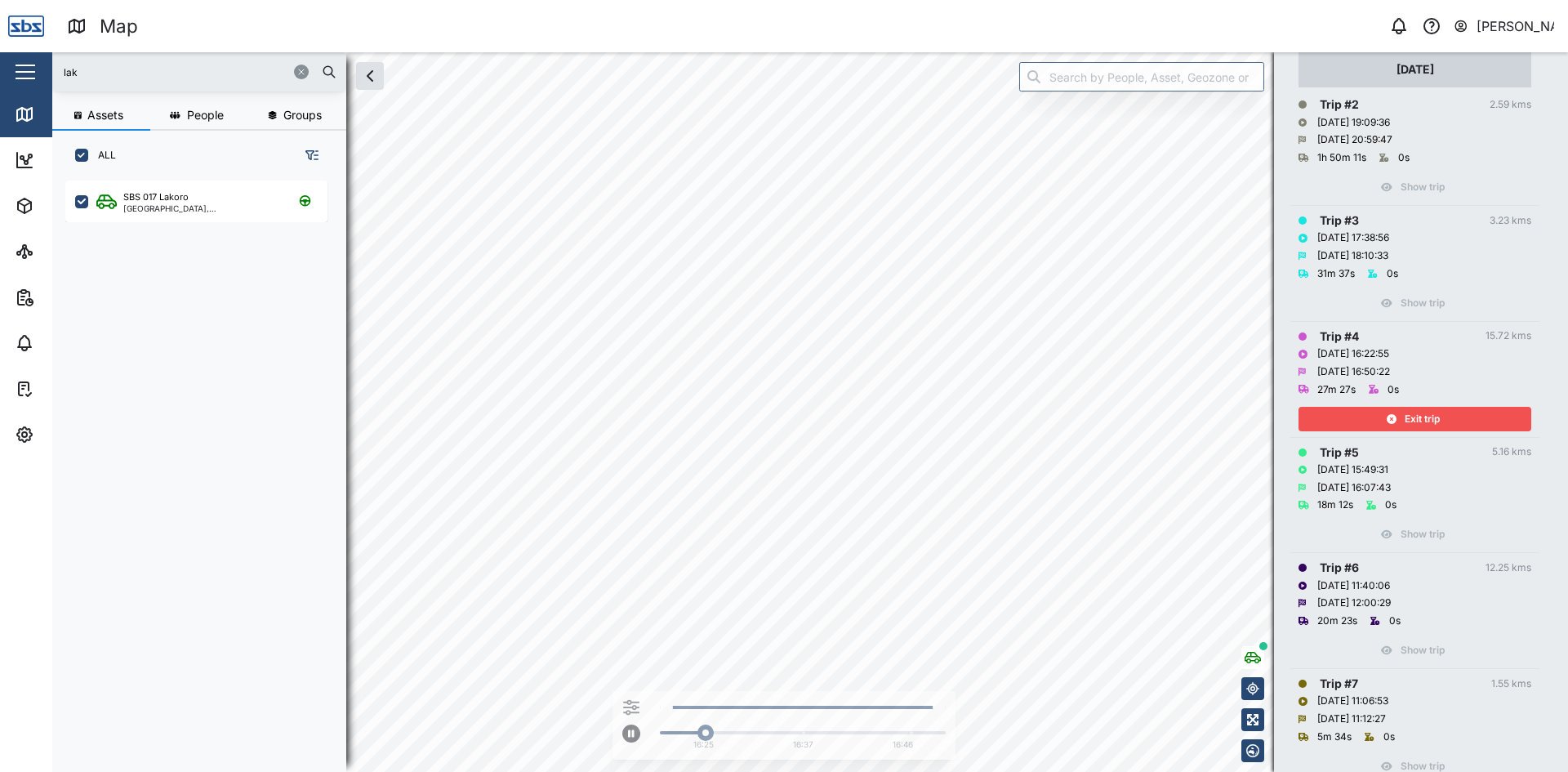
click at [1424, 415] on span "Exit trip" at bounding box center [1422, 418] width 35 height 23
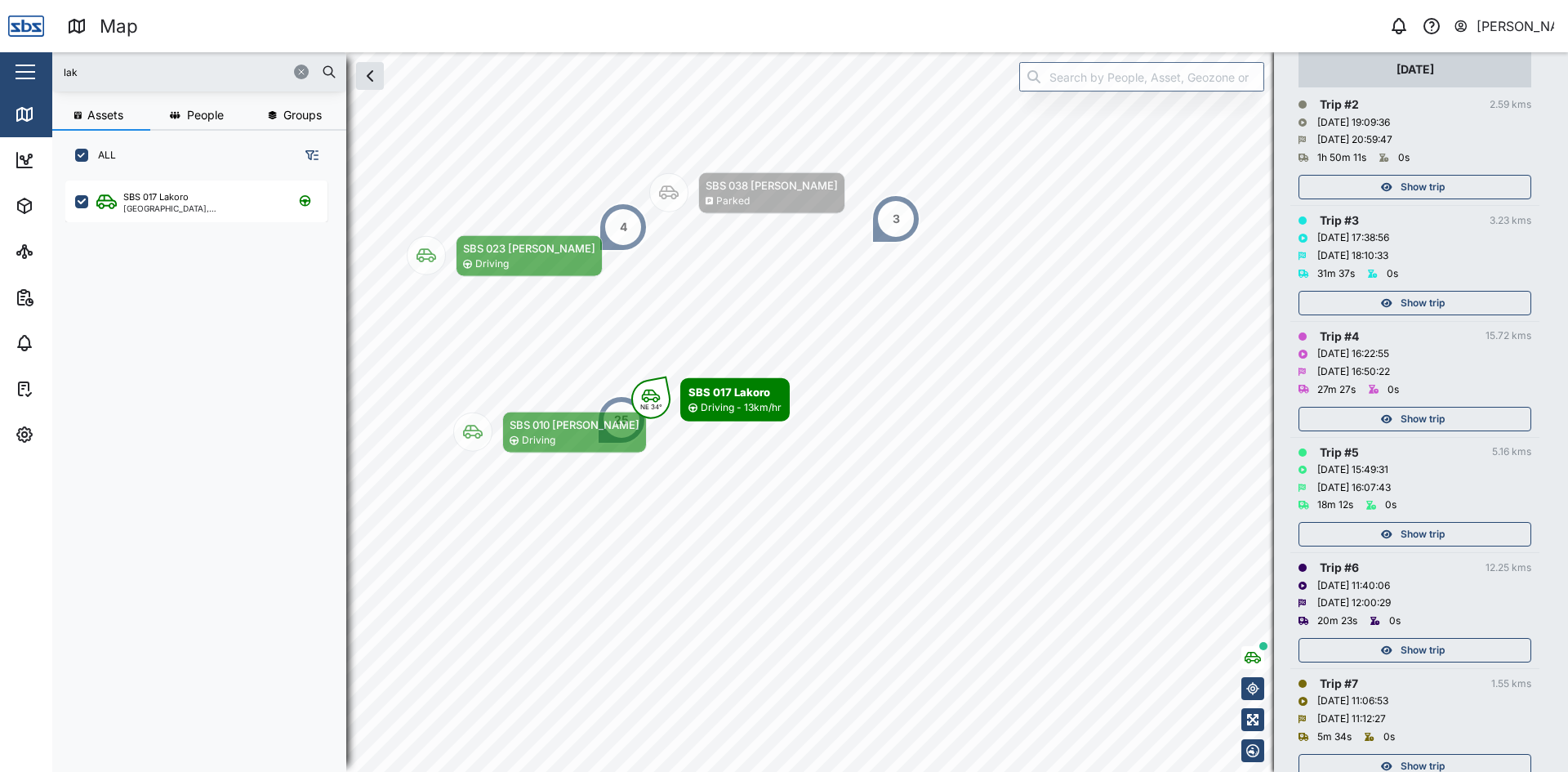
click at [1422, 301] on span "Show trip" at bounding box center [1422, 303] width 44 height 23
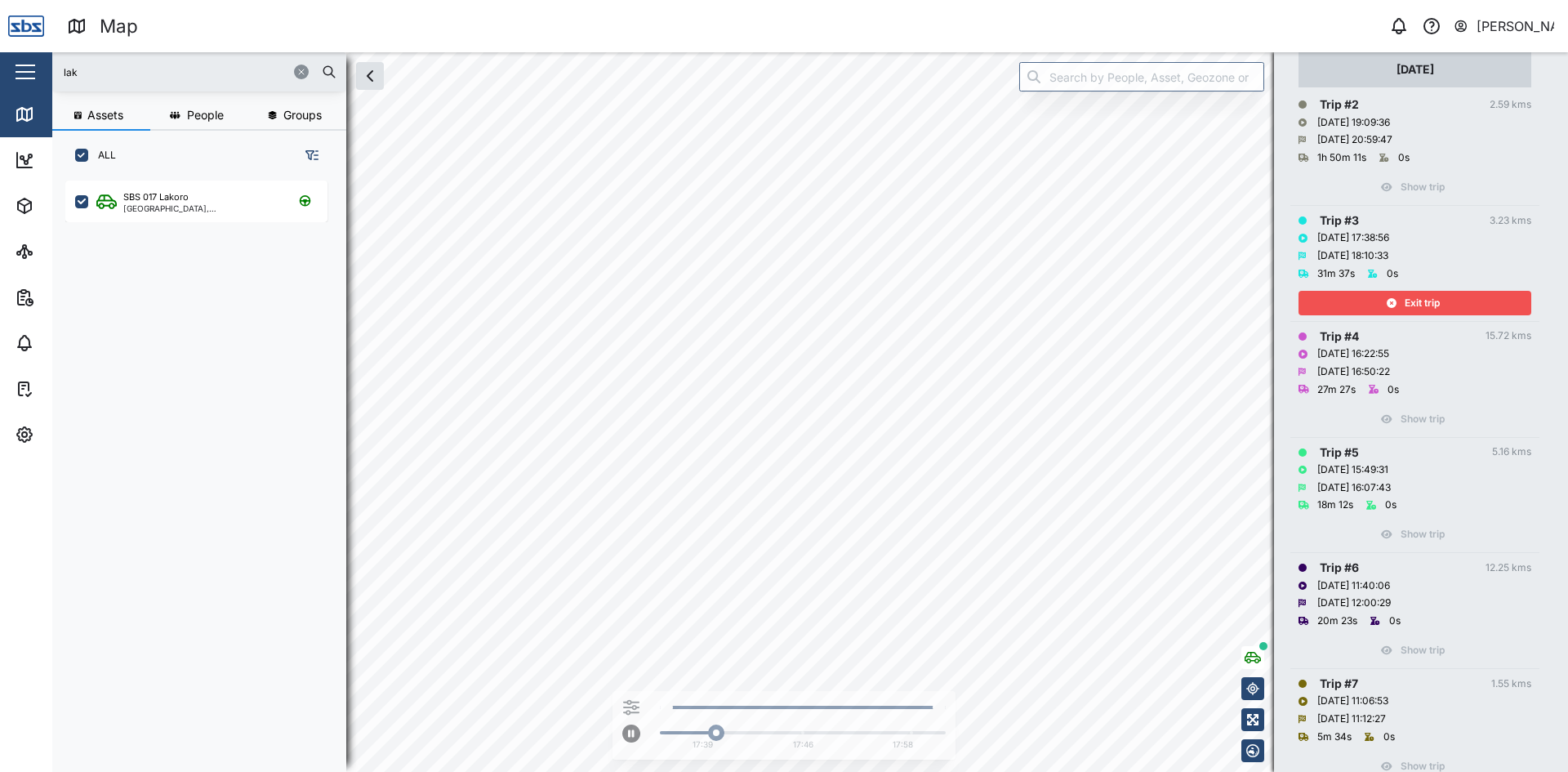
click at [1410, 294] on span "Exit trip" at bounding box center [1422, 303] width 35 height 23
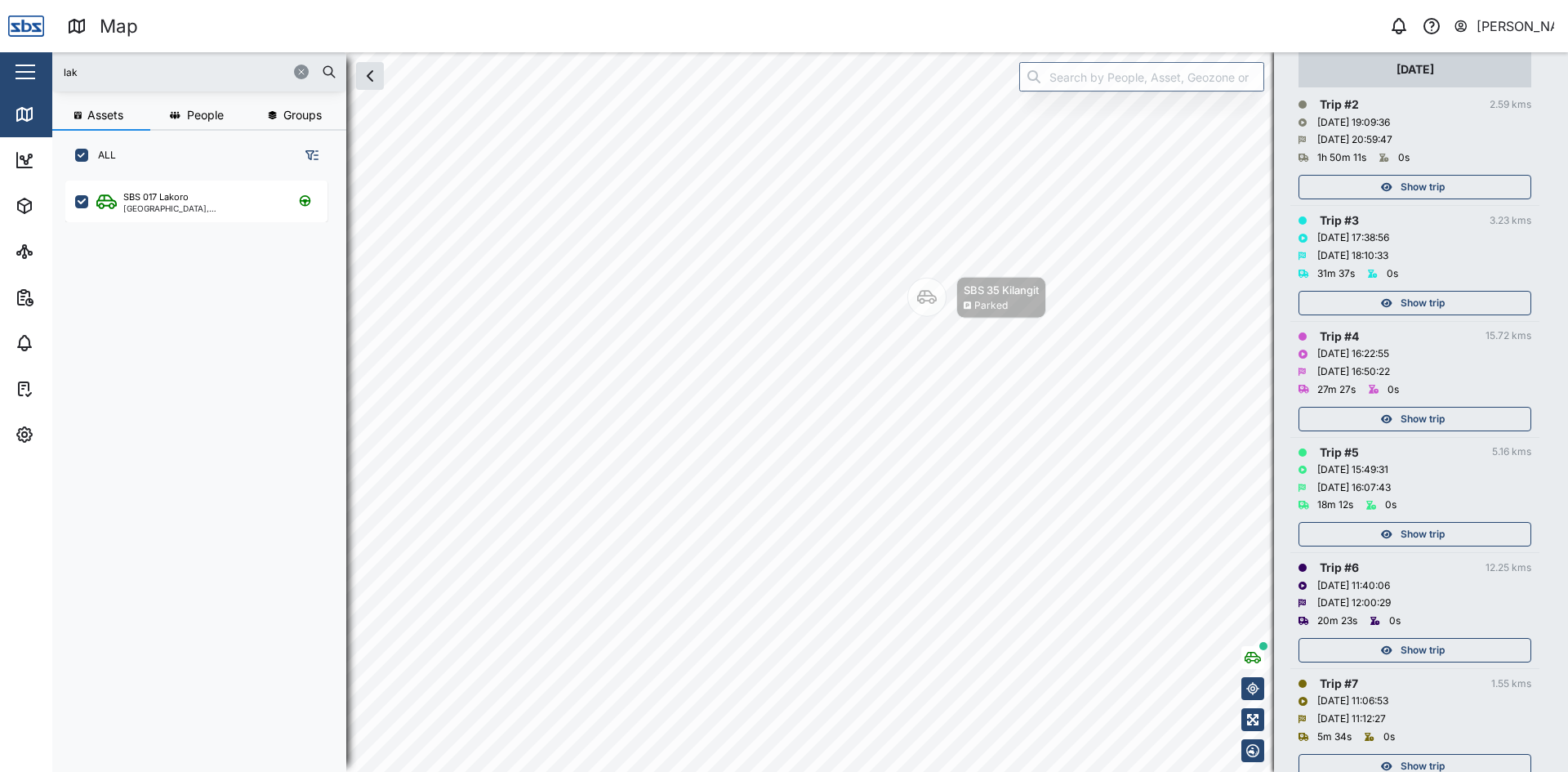
click at [1420, 188] on span "Show trip" at bounding box center [1422, 186] width 44 height 23
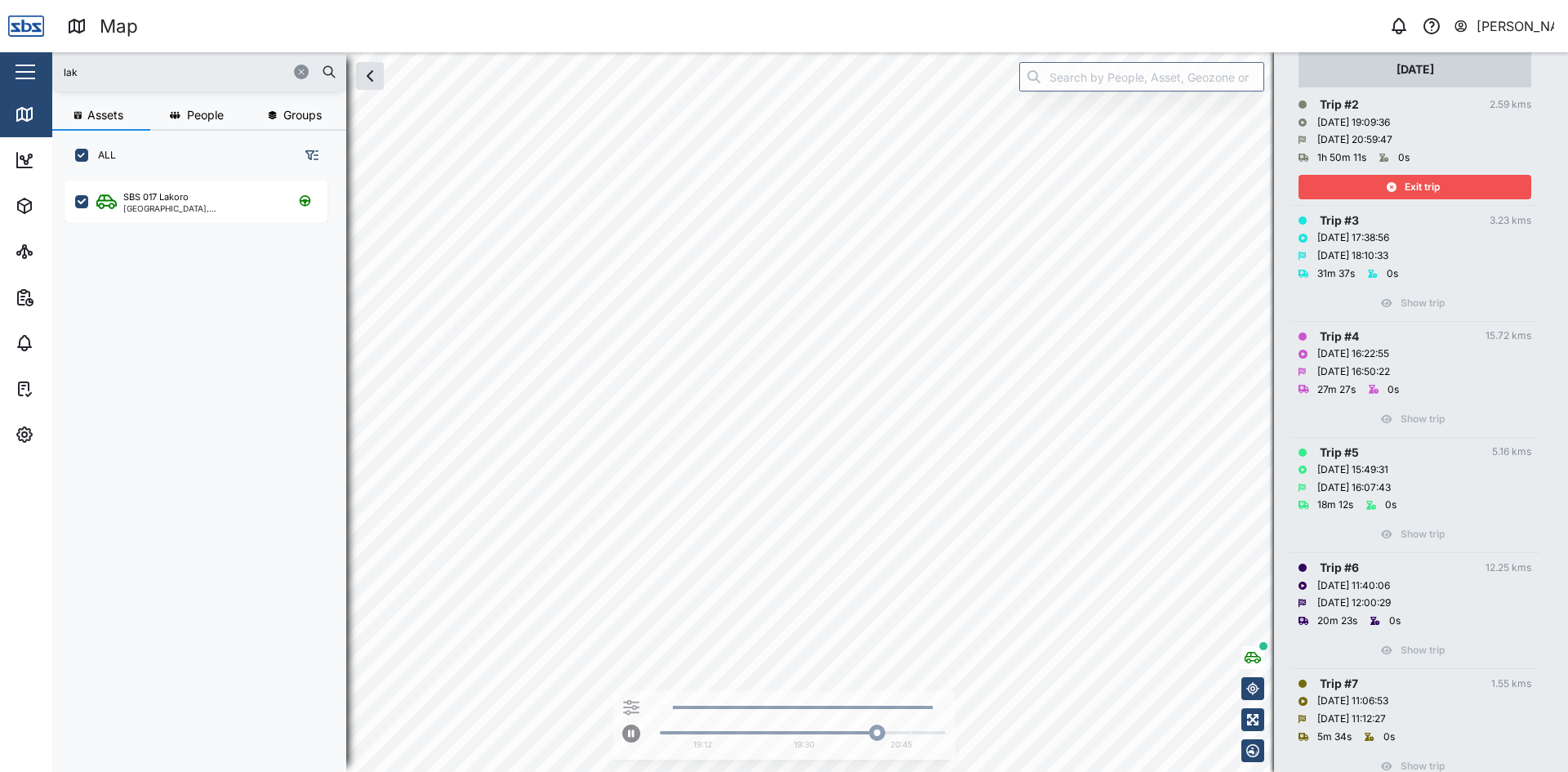
click at [1467, 182] on div "Exit trip" at bounding box center [1413, 186] width 213 height 23
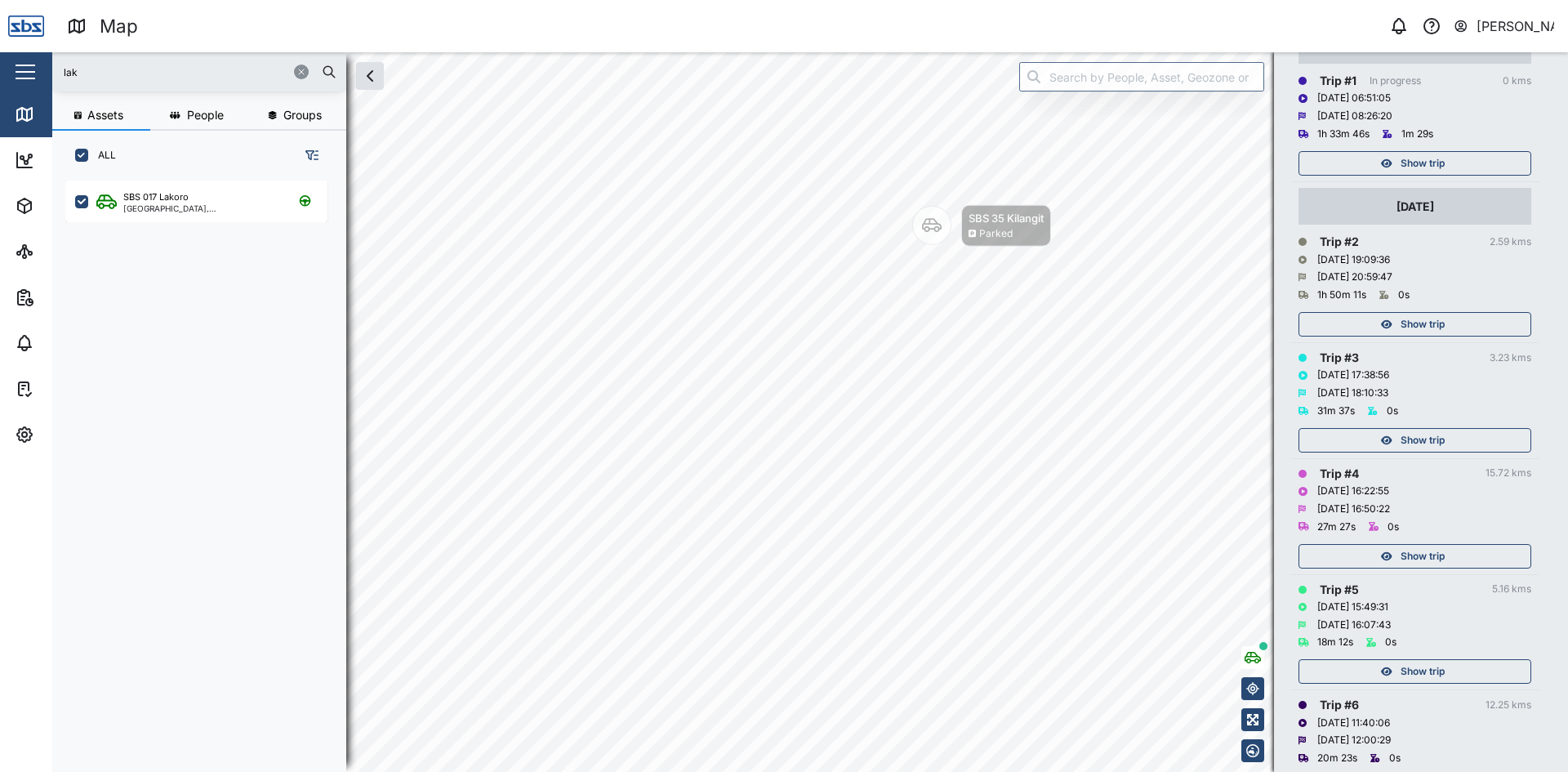
scroll to position [227, 0]
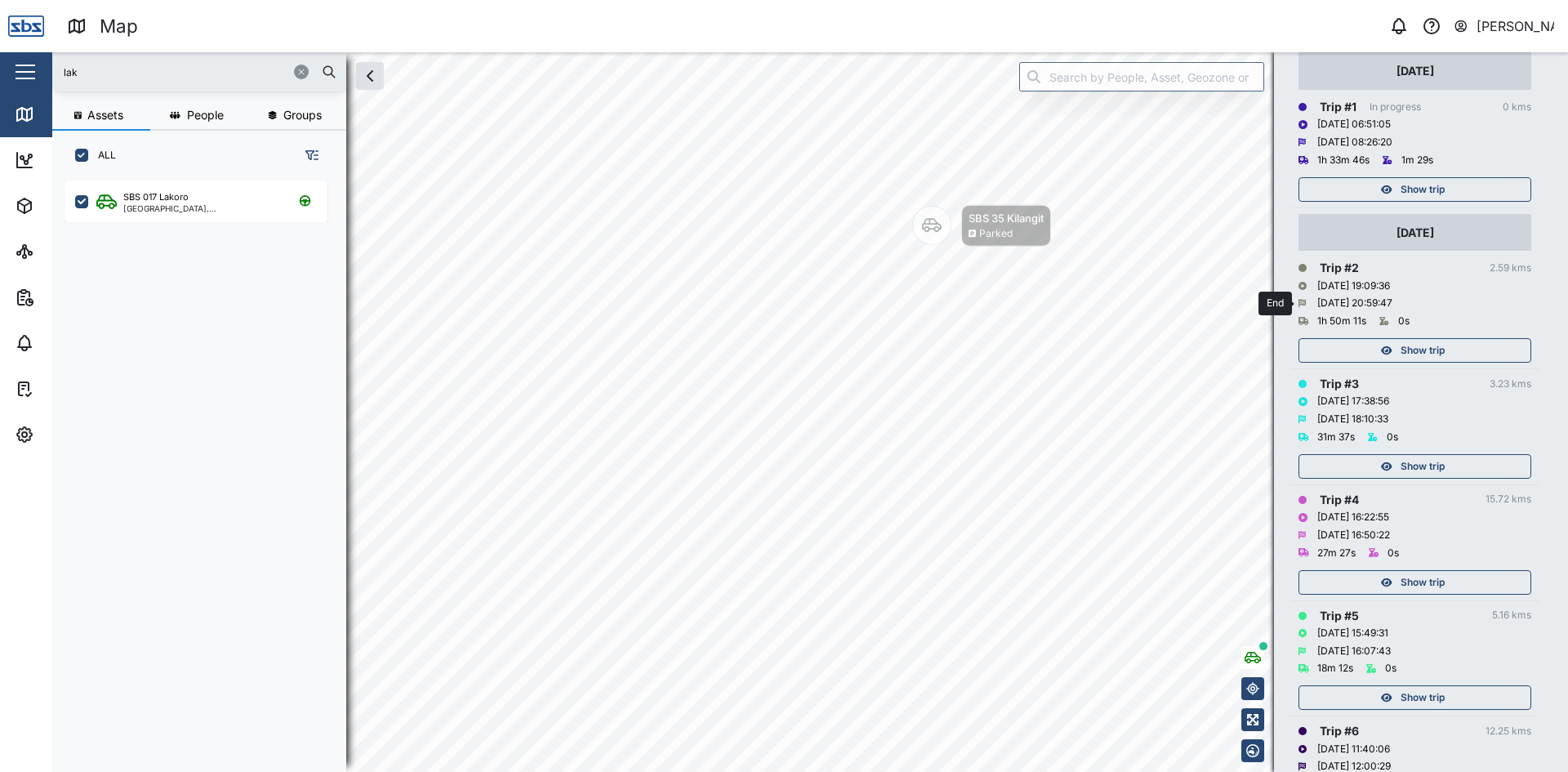
drag, startPoint x: 1382, startPoint y: 302, endPoint x: 1486, endPoint y: 293, distance: 104.4
click at [1486, 293] on div "05 Oct 2025 Trip # 2 2.59 kms 05/10/2025 19:09:36 05/10/2025 20:59:47 1h 50m 11…" at bounding box center [1415, 288] width 232 height 149
click at [1392, 187] on div "Show trip" at bounding box center [1413, 189] width 213 height 23
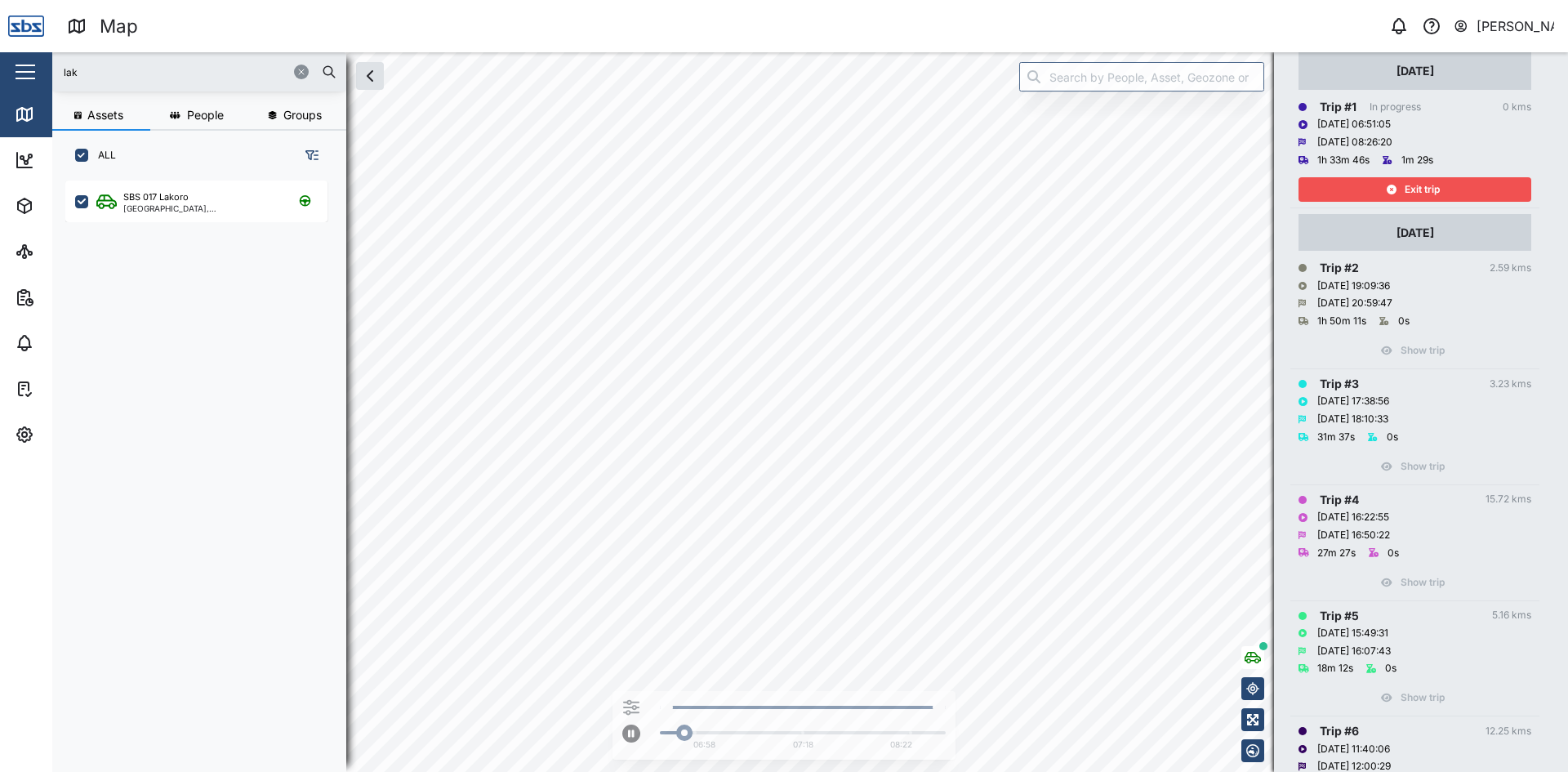
click at [1302, 317] on div "lak Assets People Groups ALL SBS 017 Lakoro Port Moresby, Southern Region Close…" at bounding box center [810, 412] width 1516 height 720
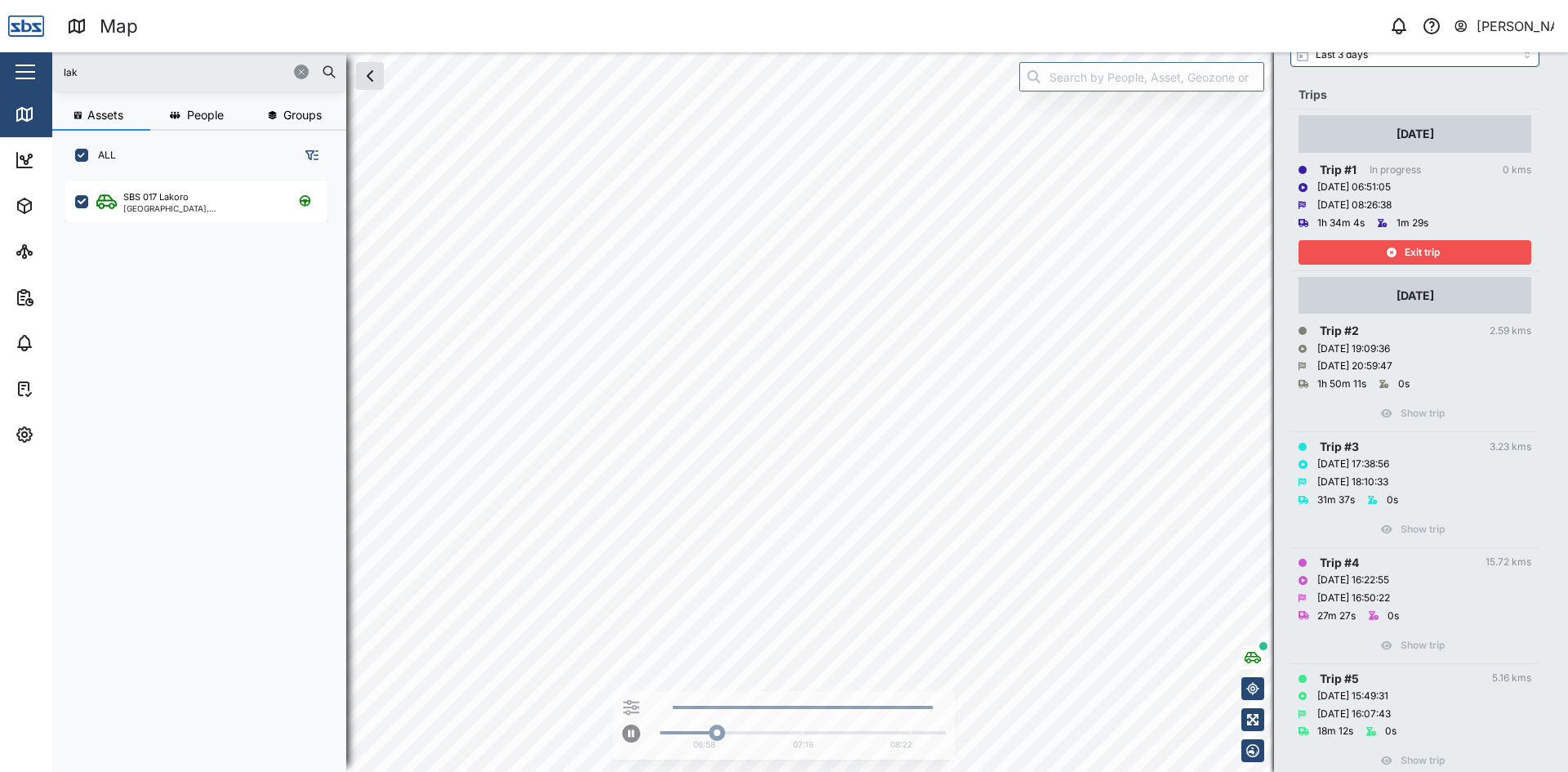
scroll to position [163, 0]
click at [1444, 252] on div "Exit trip" at bounding box center [1413, 252] width 213 height 23
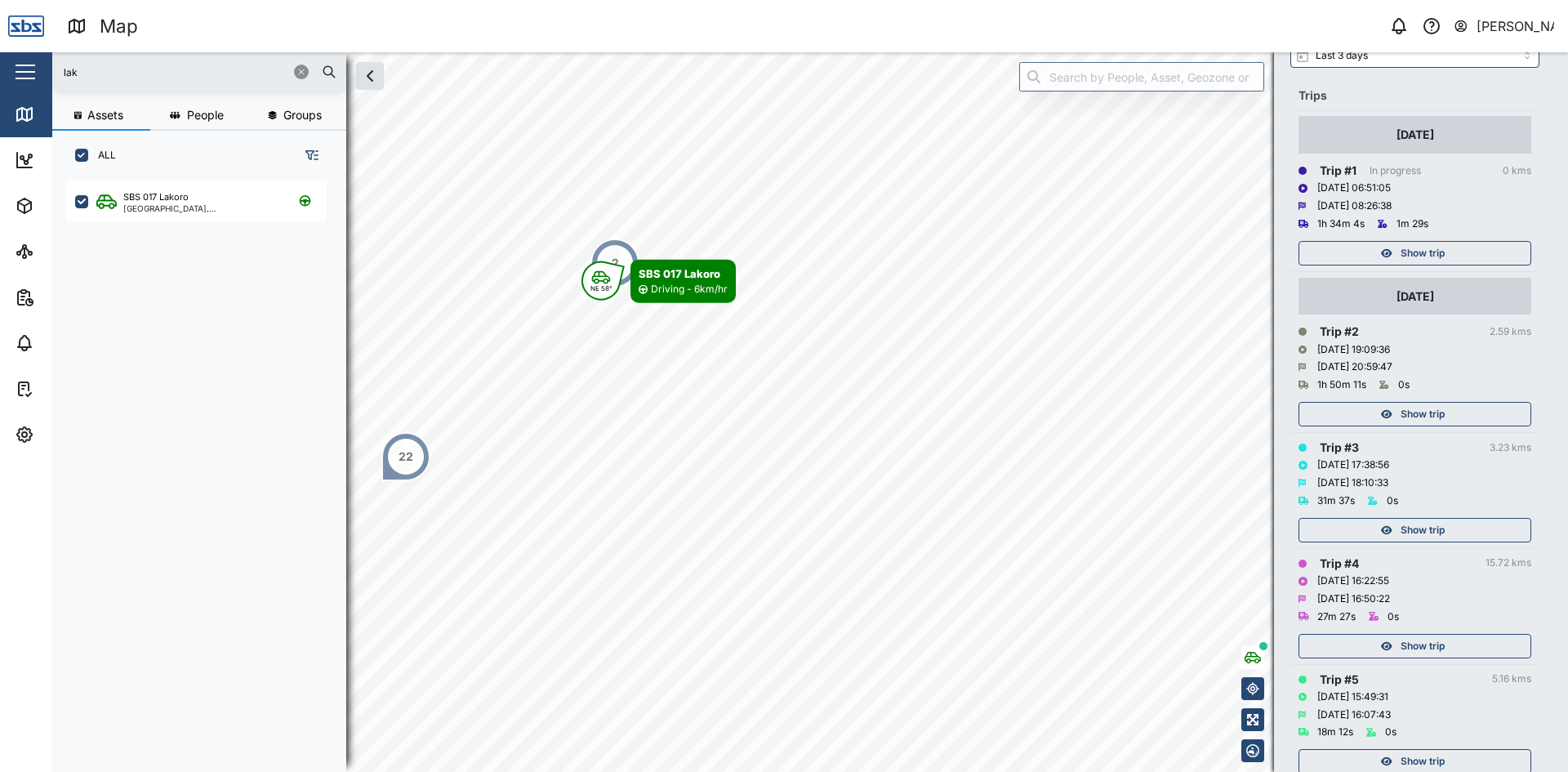
click at [300, 66] on button "button" at bounding box center [301, 72] width 14 height 14
